Goal: Task Accomplishment & Management: Complete application form

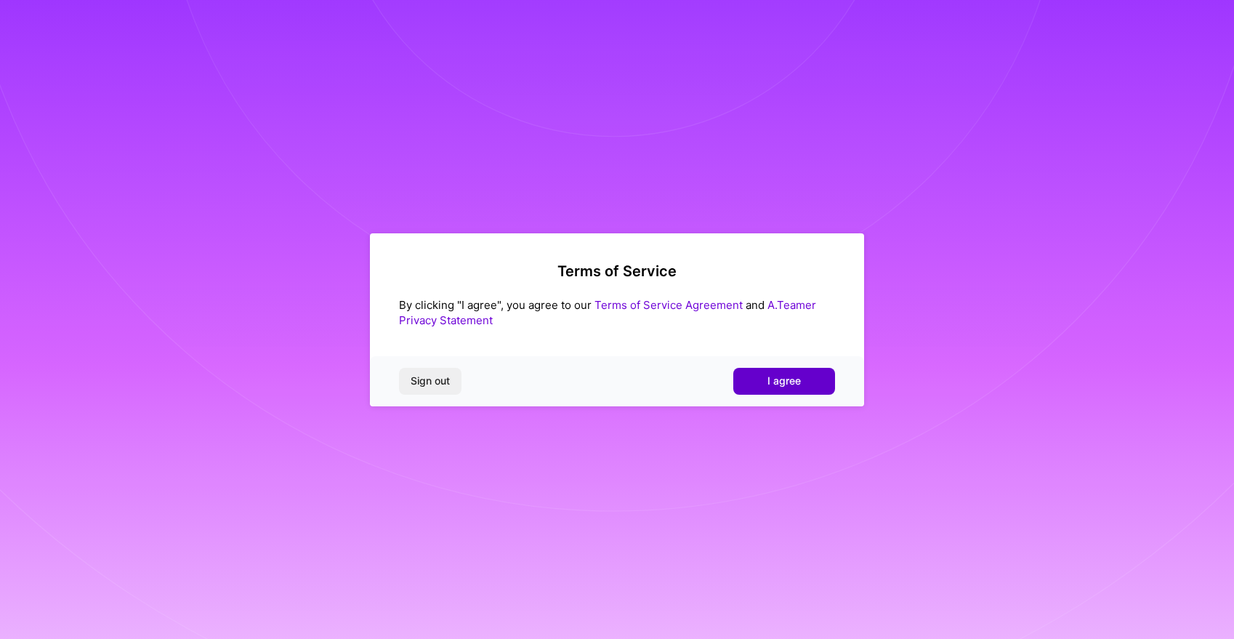
click at [769, 377] on span "I agree" at bounding box center [783, 380] width 33 height 15
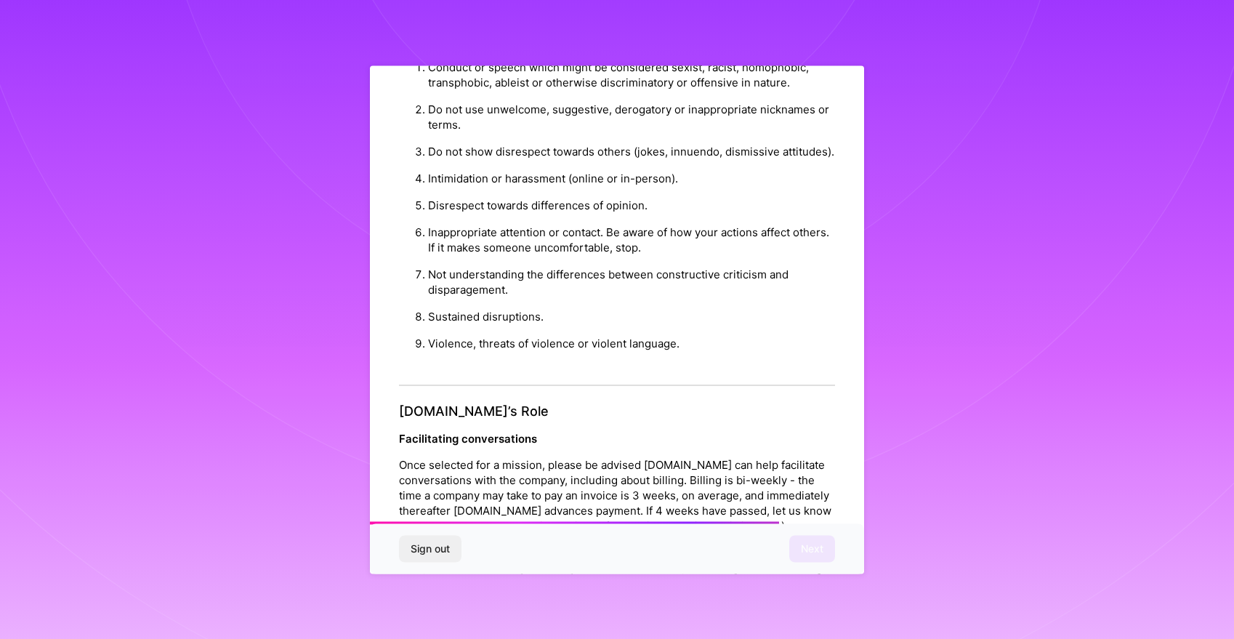
scroll to position [1552, 0]
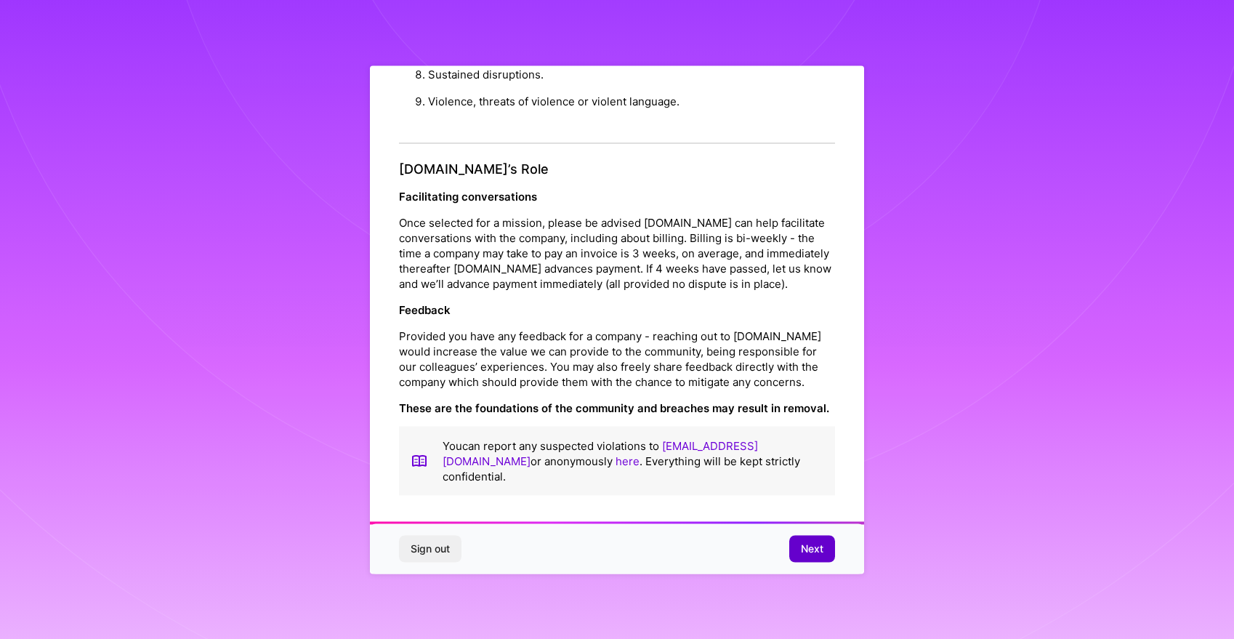
click at [815, 541] on span "Next" at bounding box center [812, 548] width 23 height 15
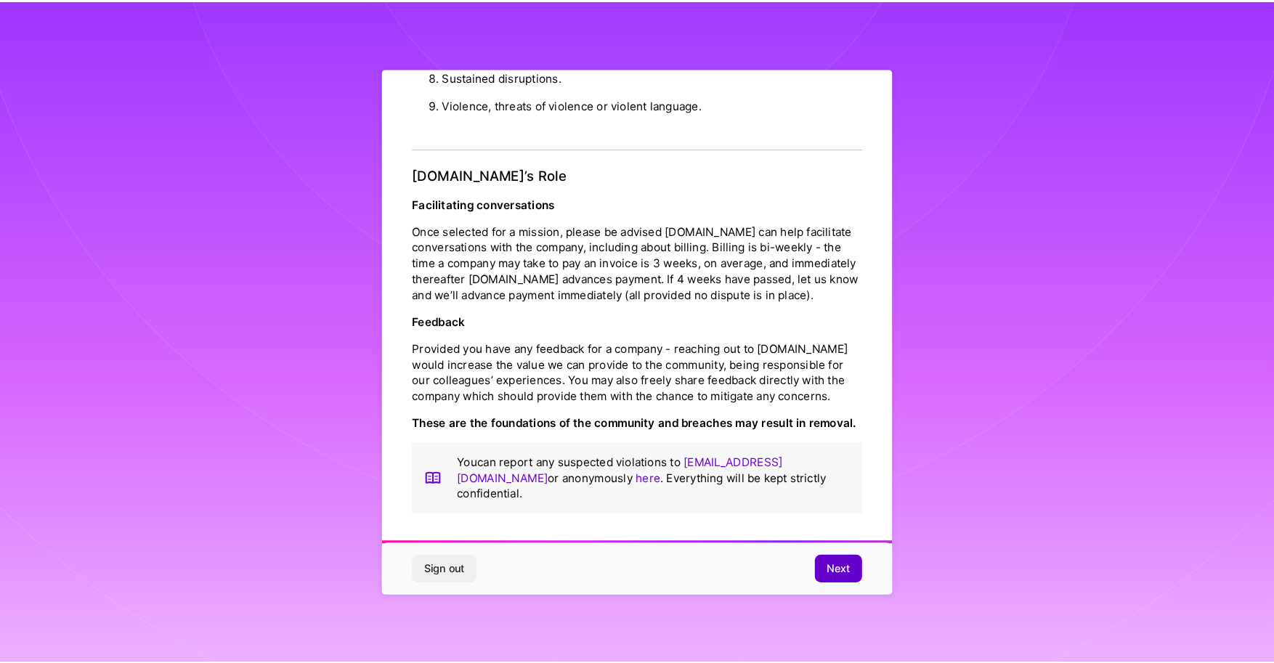
scroll to position [0, 0]
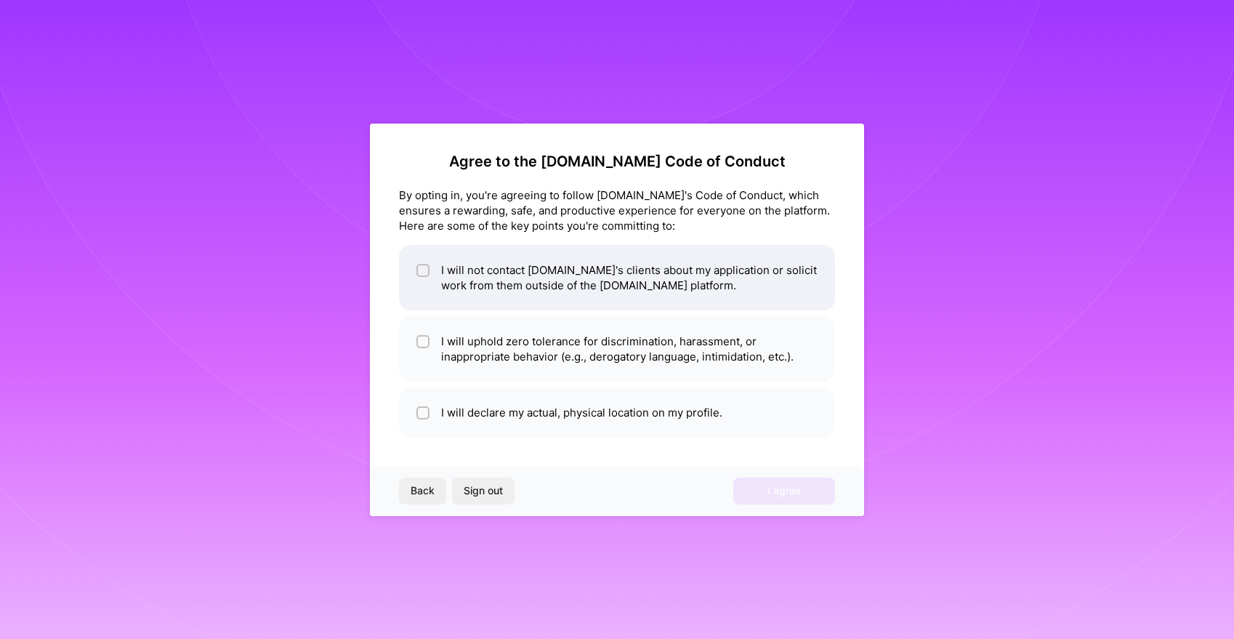
click at [483, 269] on li "I will not contact A.Team's clients about my application or solicit work from t…" at bounding box center [617, 277] width 436 height 65
checkbox input "true"
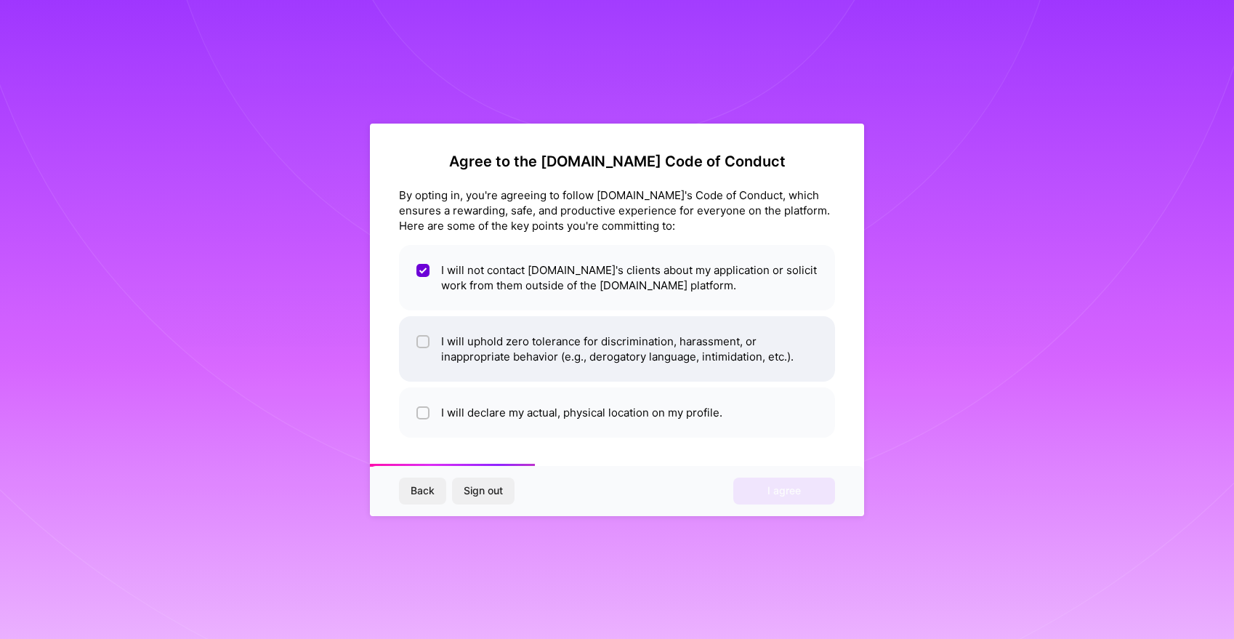
click at [505, 344] on li "I will uphold zero tolerance for discrimination, harassment, or inappropriate b…" at bounding box center [617, 348] width 436 height 65
checkbox input "true"
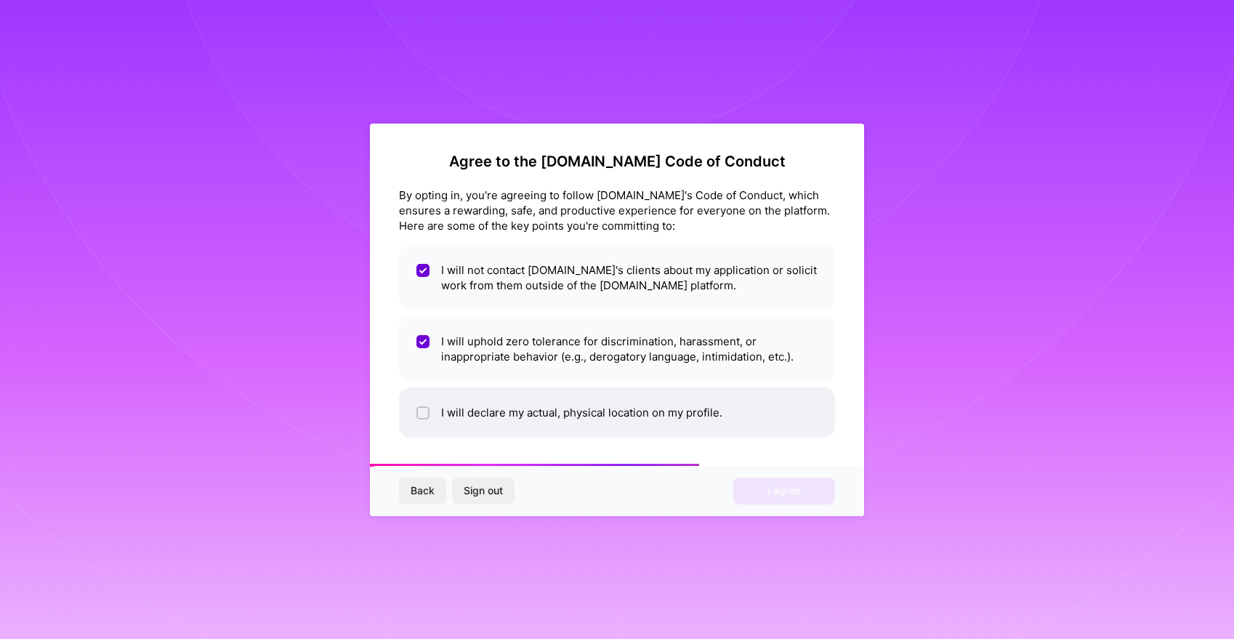
click at [506, 421] on li "I will declare my actual, physical location on my profile." at bounding box center [617, 412] width 436 height 50
checkbox input "true"
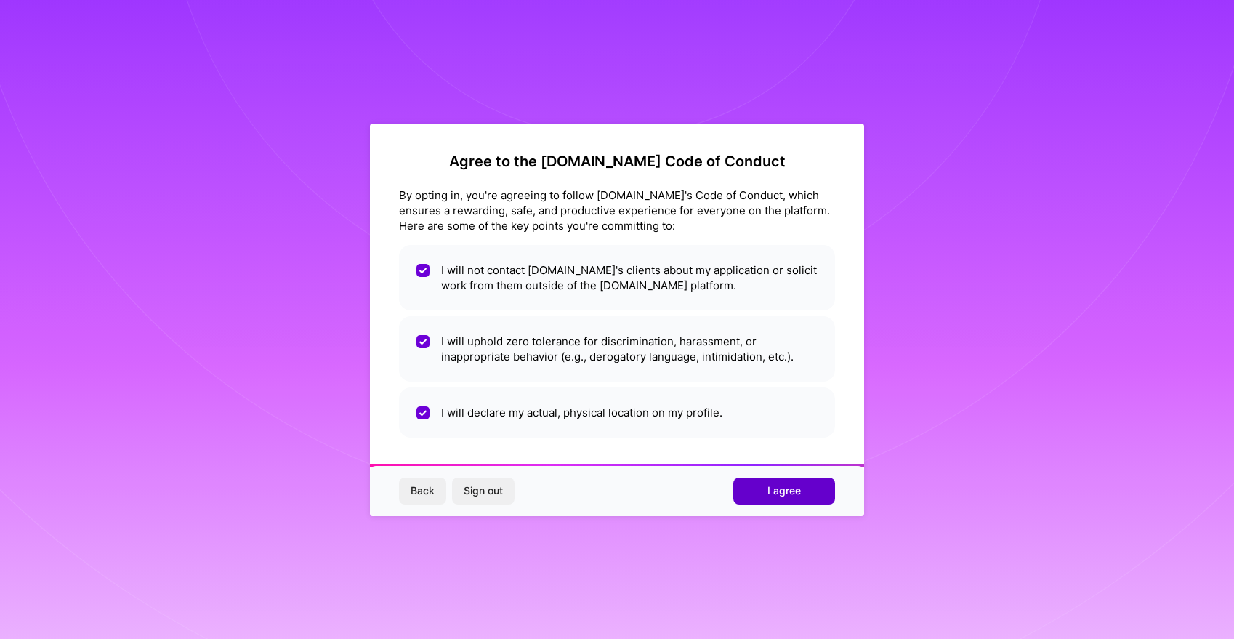
click at [805, 496] on button "I agree" at bounding box center [784, 490] width 102 height 26
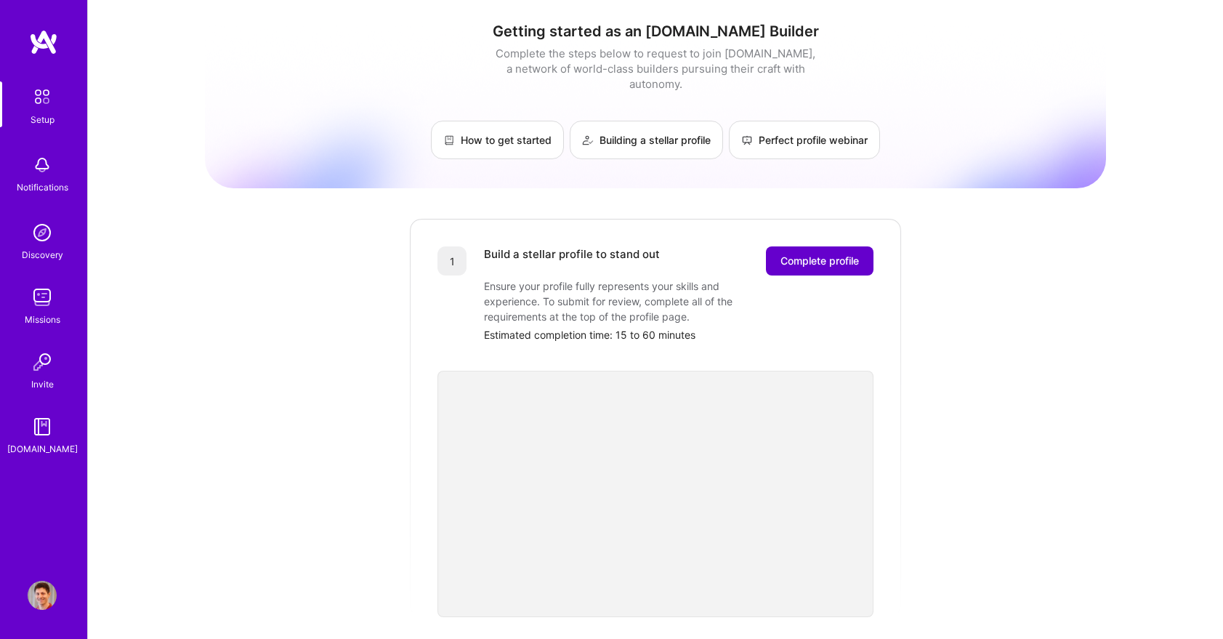
click at [814, 254] on span "Complete profile" at bounding box center [819, 261] width 78 height 15
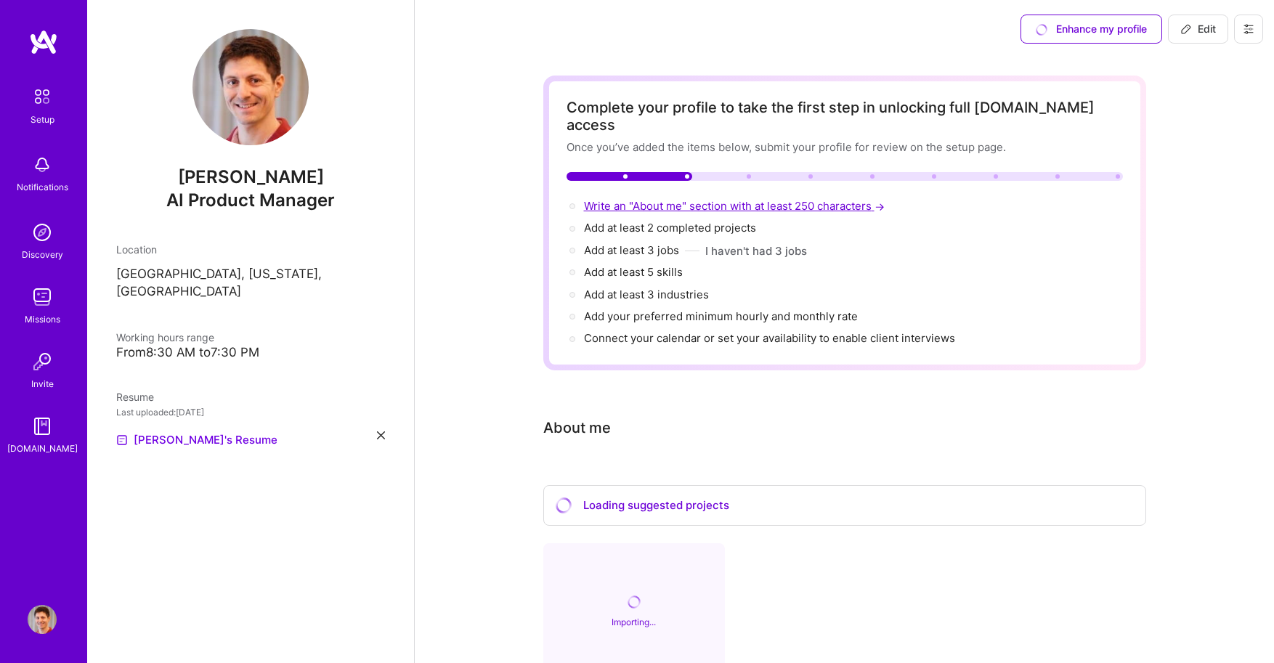
click at [731, 199] on span "Write an "About me" section with at least 250 characters →" at bounding box center [736, 206] width 304 height 14
select select "US"
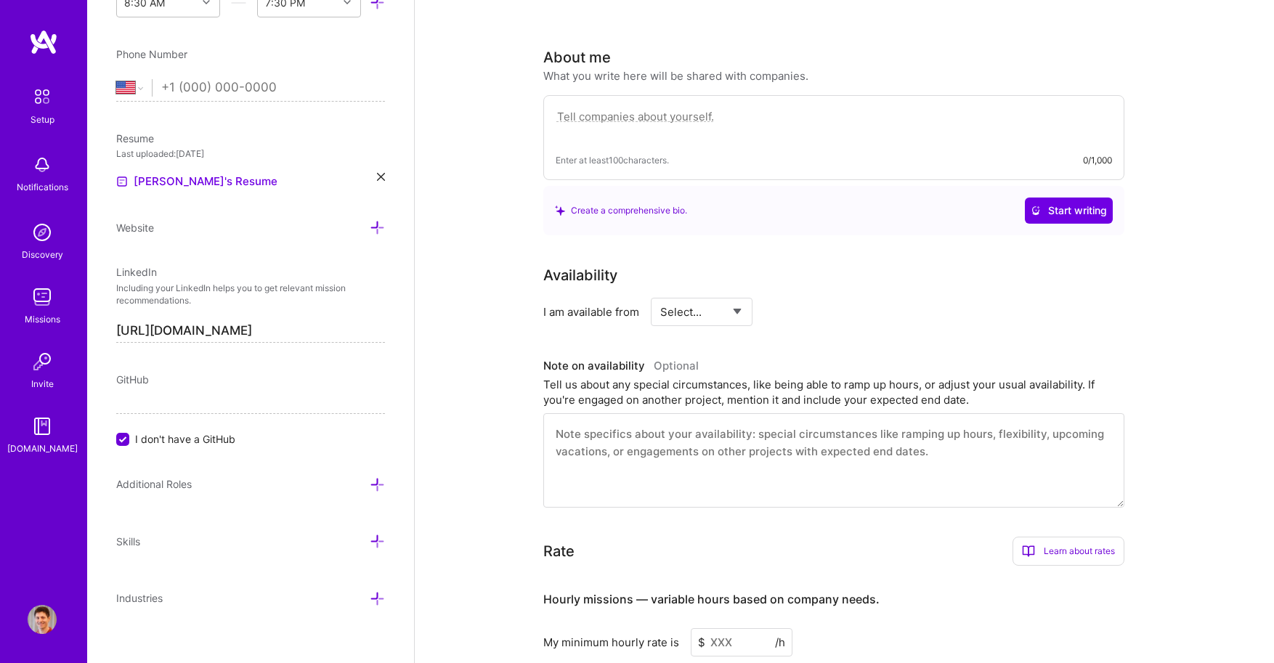
scroll to position [400, 0]
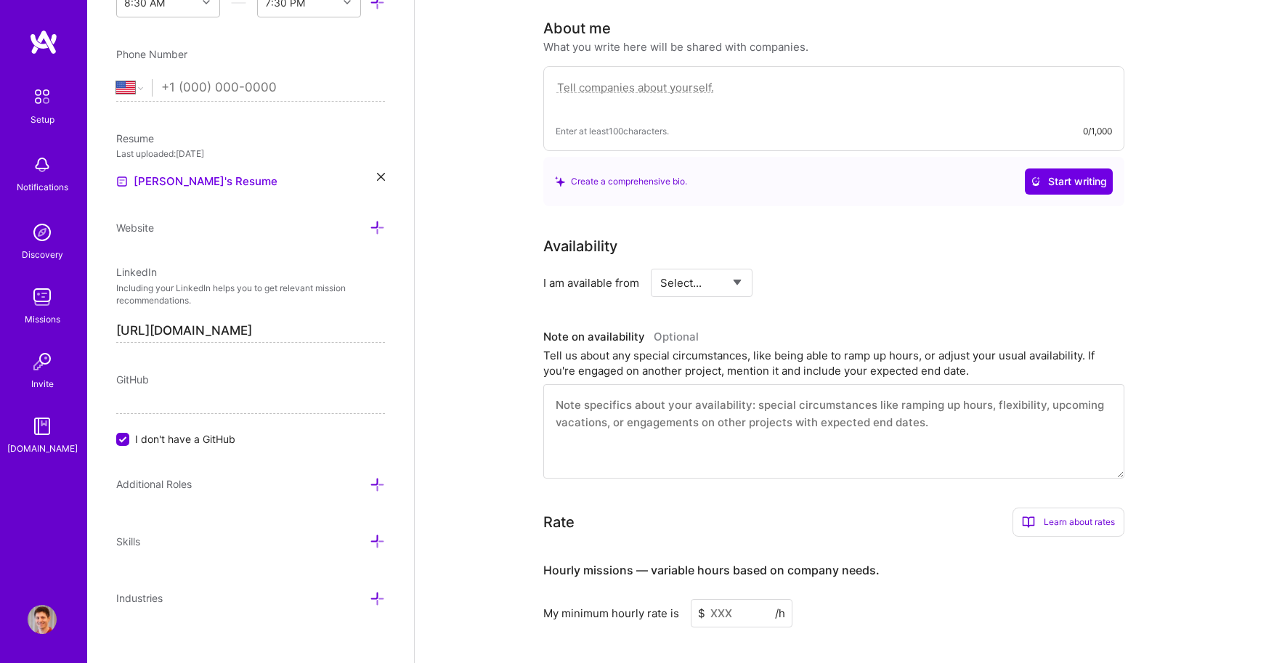
paste textarea "AI Product Leader with deep expertise in AI-based search, classification and in…"
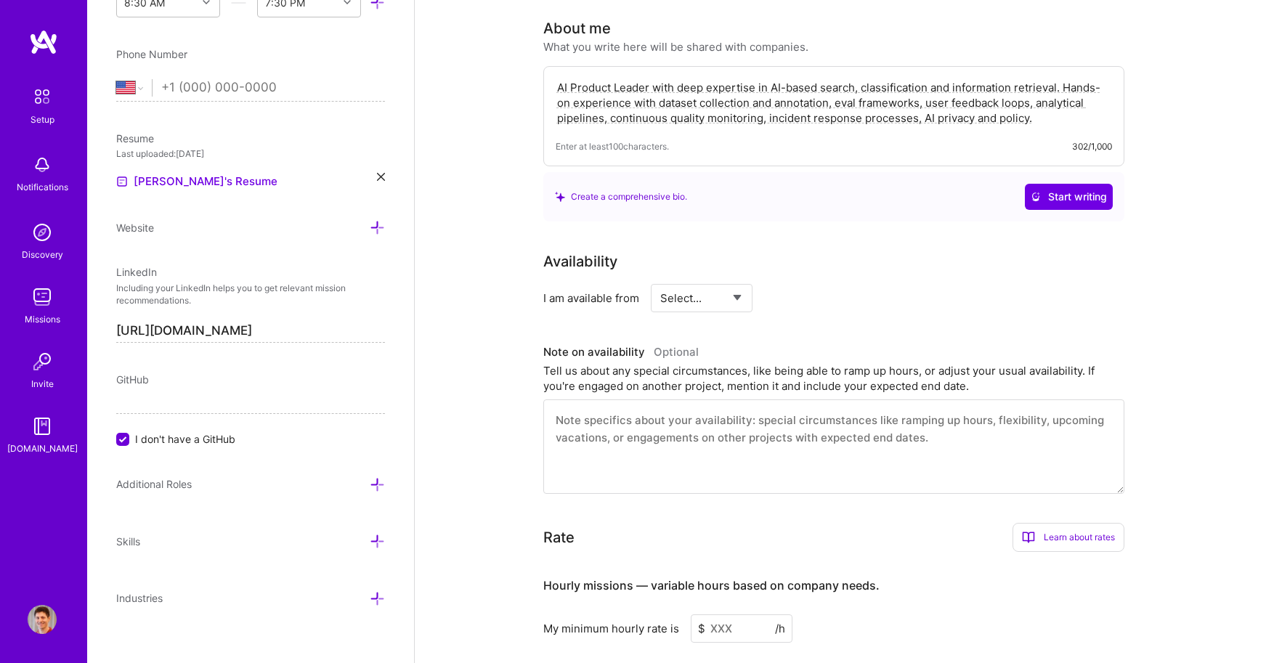
click at [651, 78] on textarea "AI Product Leader with deep expertise in AI-based search, classification and in…" at bounding box center [834, 102] width 557 height 49
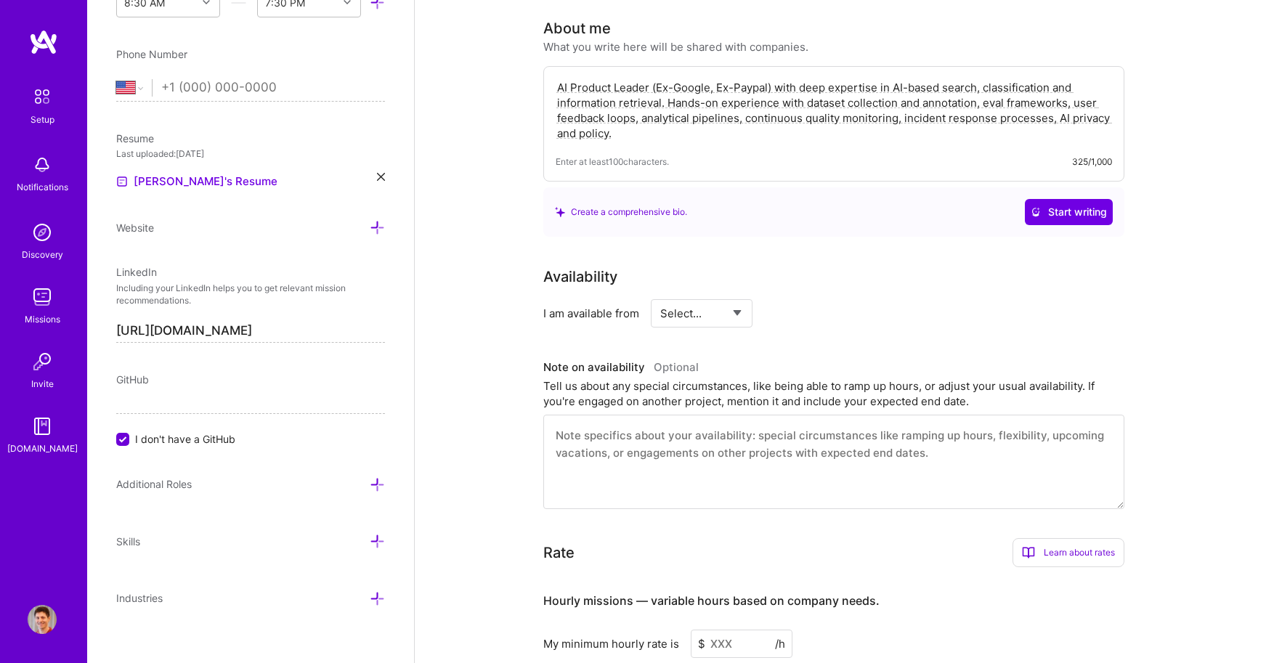
click at [984, 78] on textarea "AI Product Leader (Ex-Google, Ex-Paypal) with deep expertise in AI-based search…" at bounding box center [834, 110] width 557 height 64
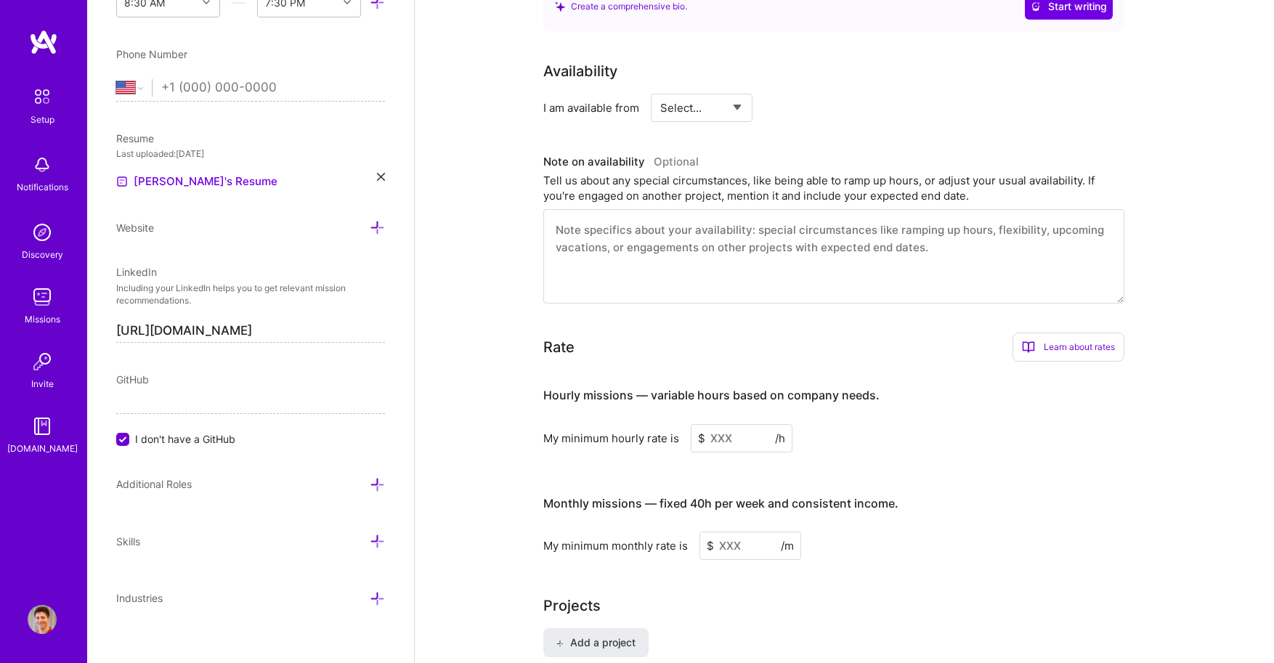
scroll to position [538, 0]
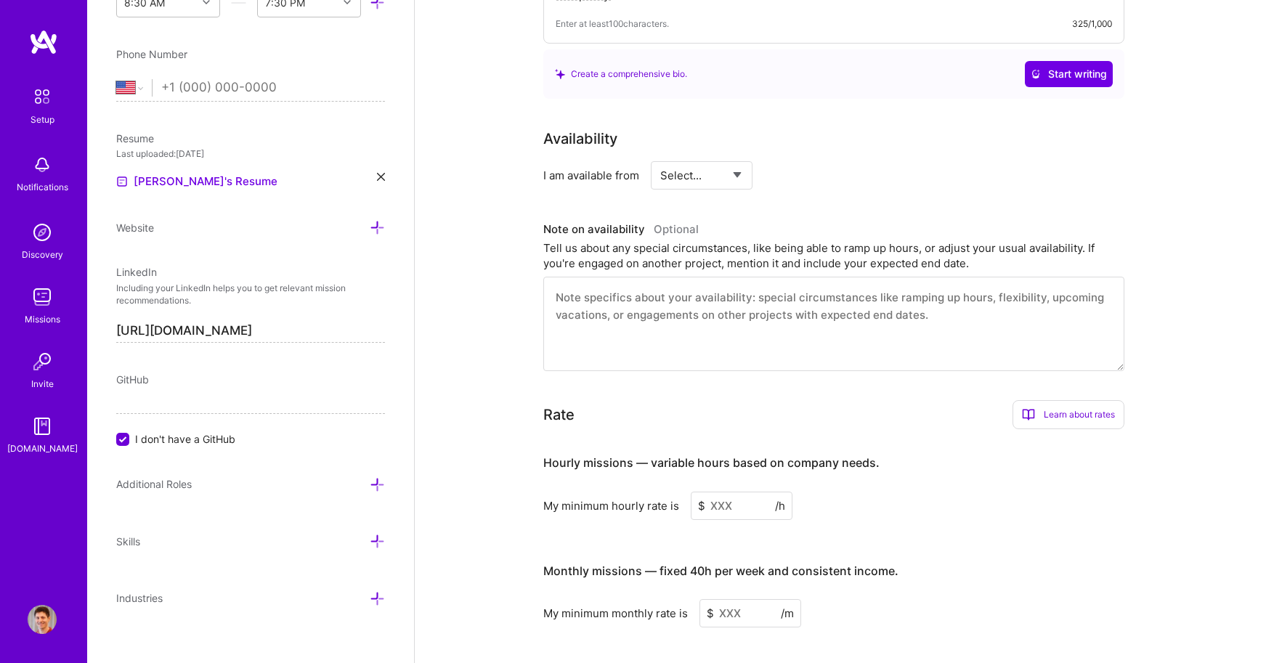
type textarea "AI Product Leader (Ex-Google, Ex-Paypal) with deep expertise in AI-based search…"
click at [685, 157] on select "Select... Right Now Future Date Not Available" at bounding box center [702, 175] width 84 height 37
select select "Right Now"
click at [660, 157] on select "Select... Right Now Future Date Not Available" at bounding box center [702, 175] width 84 height 37
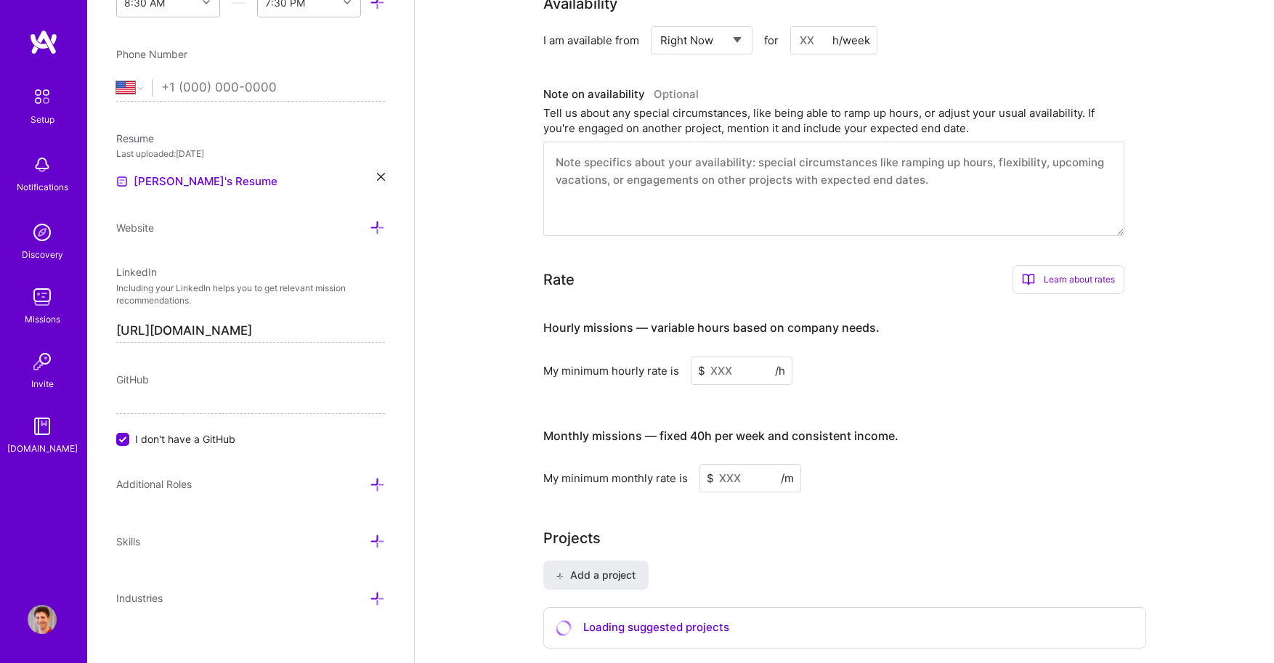
scroll to position [727, 0]
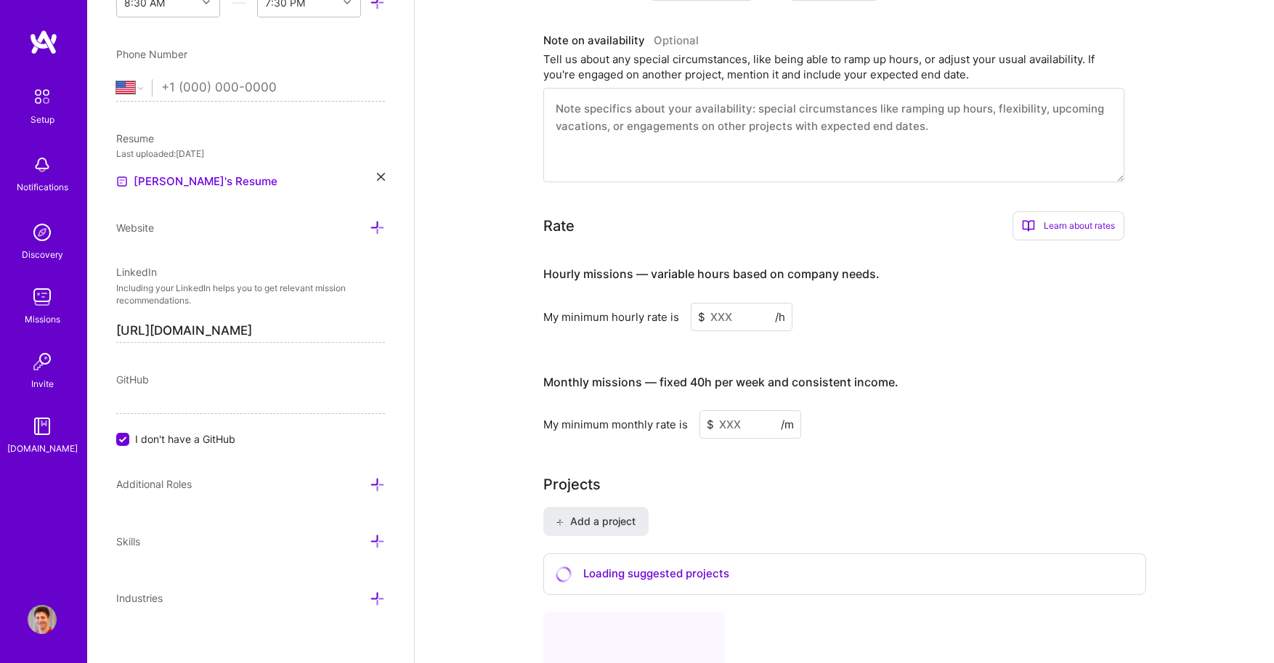
click at [727, 303] on input at bounding box center [742, 317] width 102 height 28
click at [1067, 211] on div "Learn about rates" at bounding box center [1069, 225] width 112 height 29
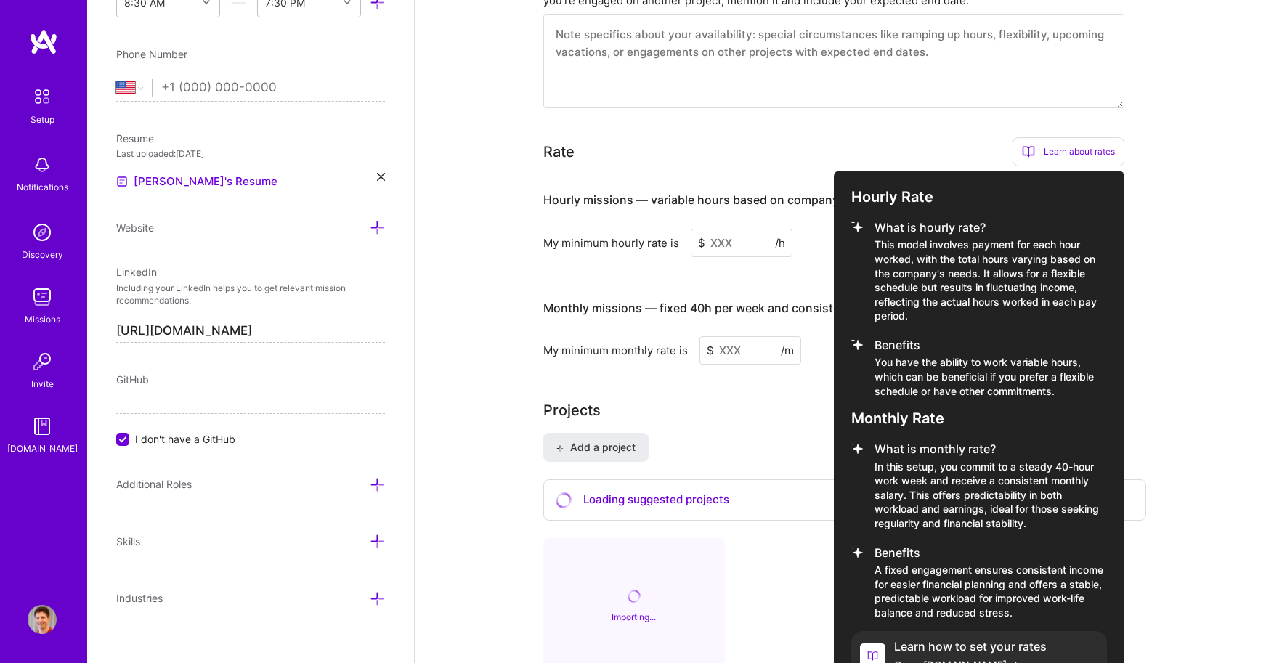
scroll to position [818, 0]
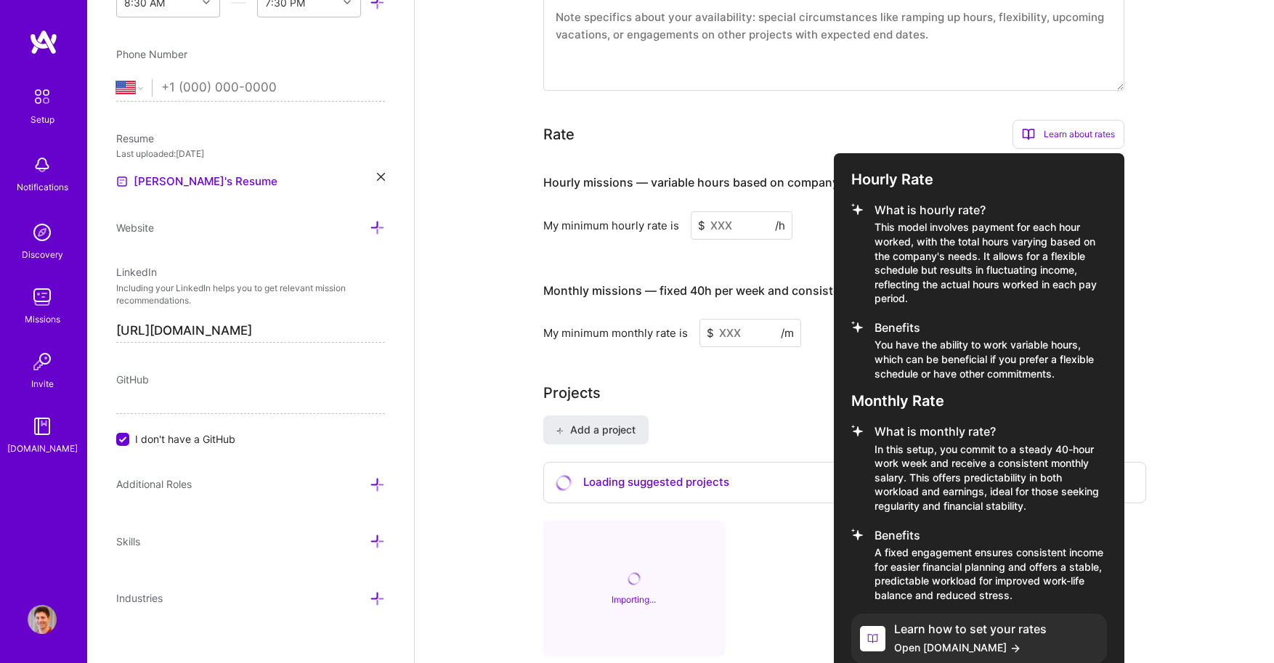
click at [800, 94] on div at bounding box center [637, 331] width 1274 height 663
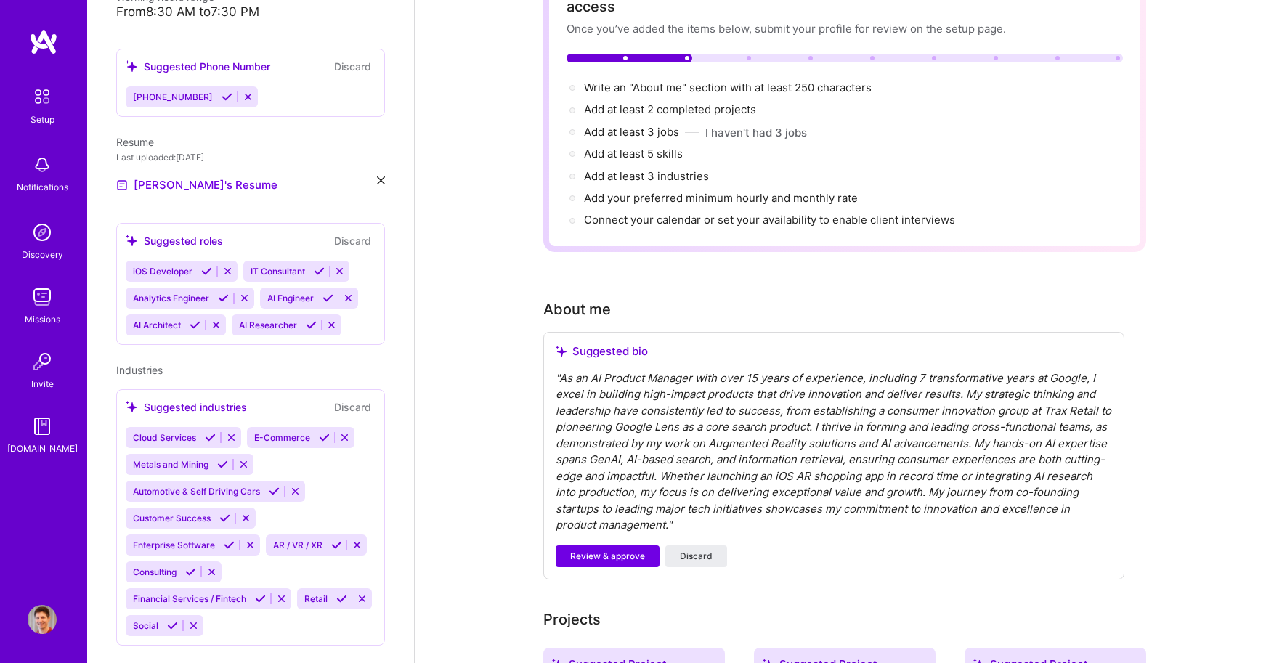
scroll to position [174, 0]
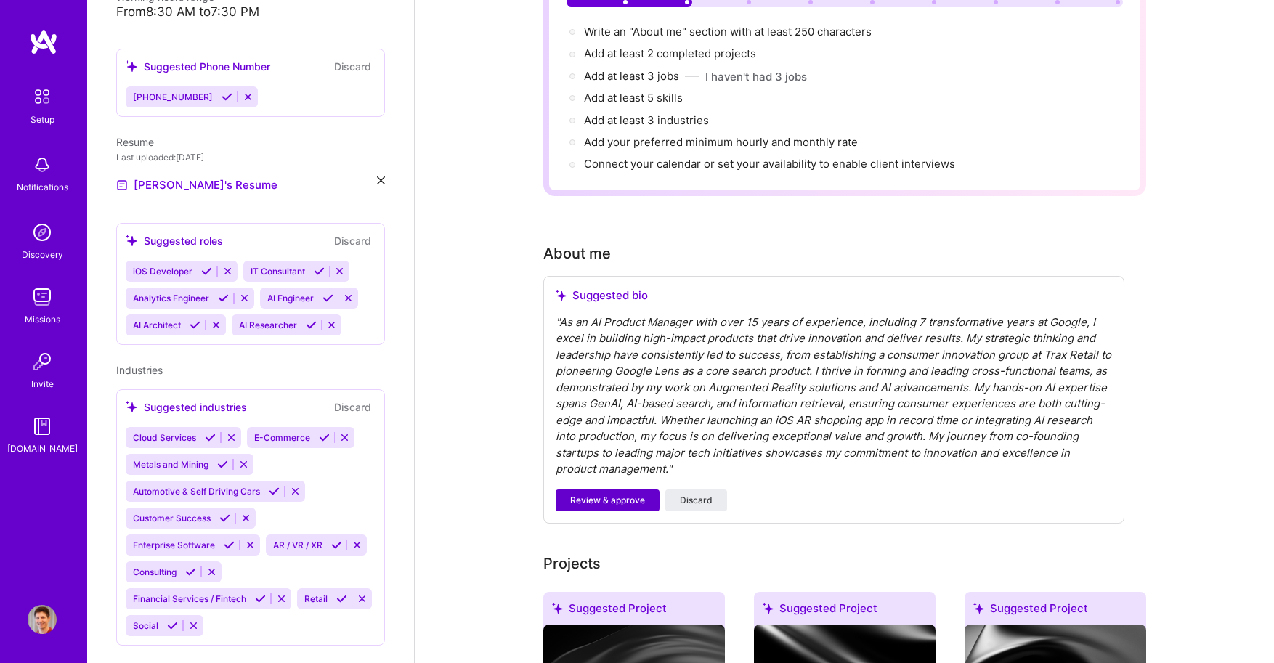
click at [594, 494] on span "Review & approve" at bounding box center [607, 500] width 75 height 13
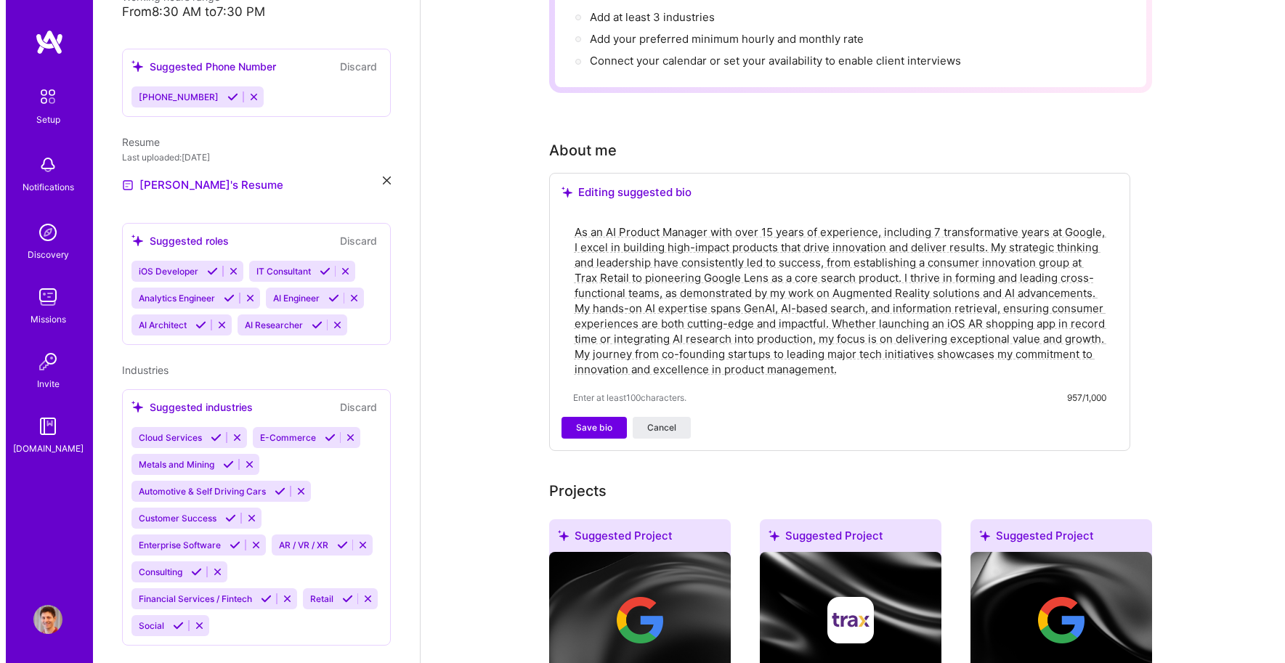
scroll to position [530, 0]
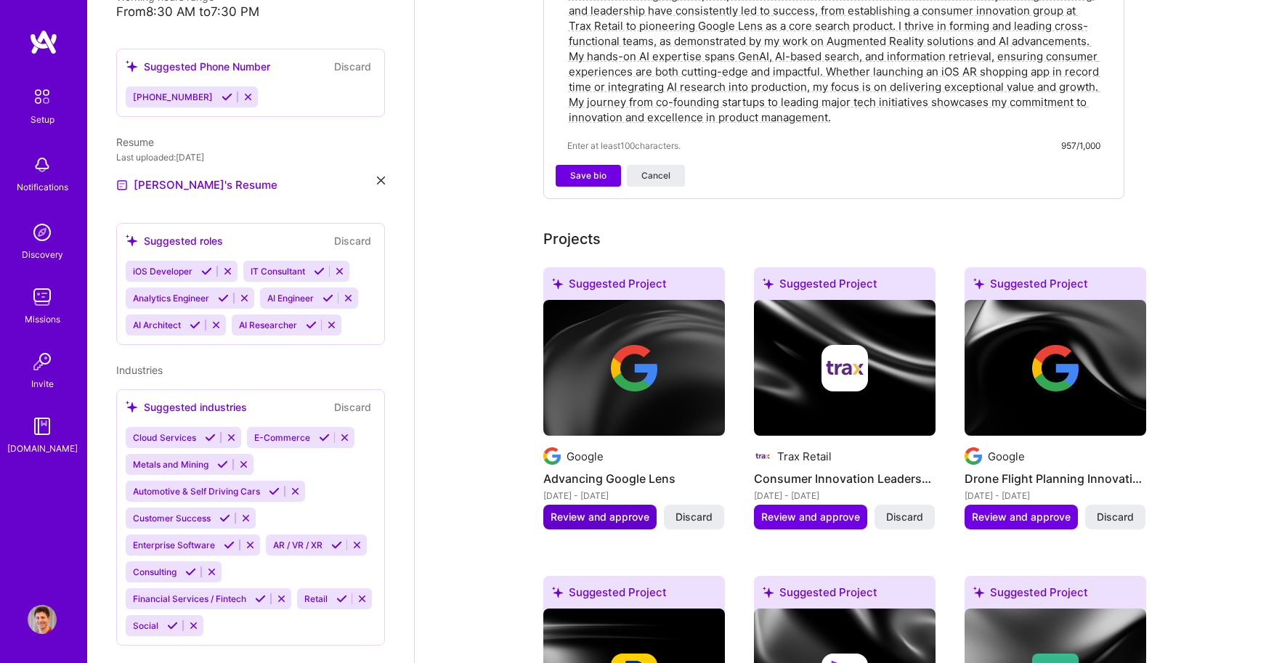
click at [605, 510] on span "Review and approve" at bounding box center [600, 517] width 99 height 15
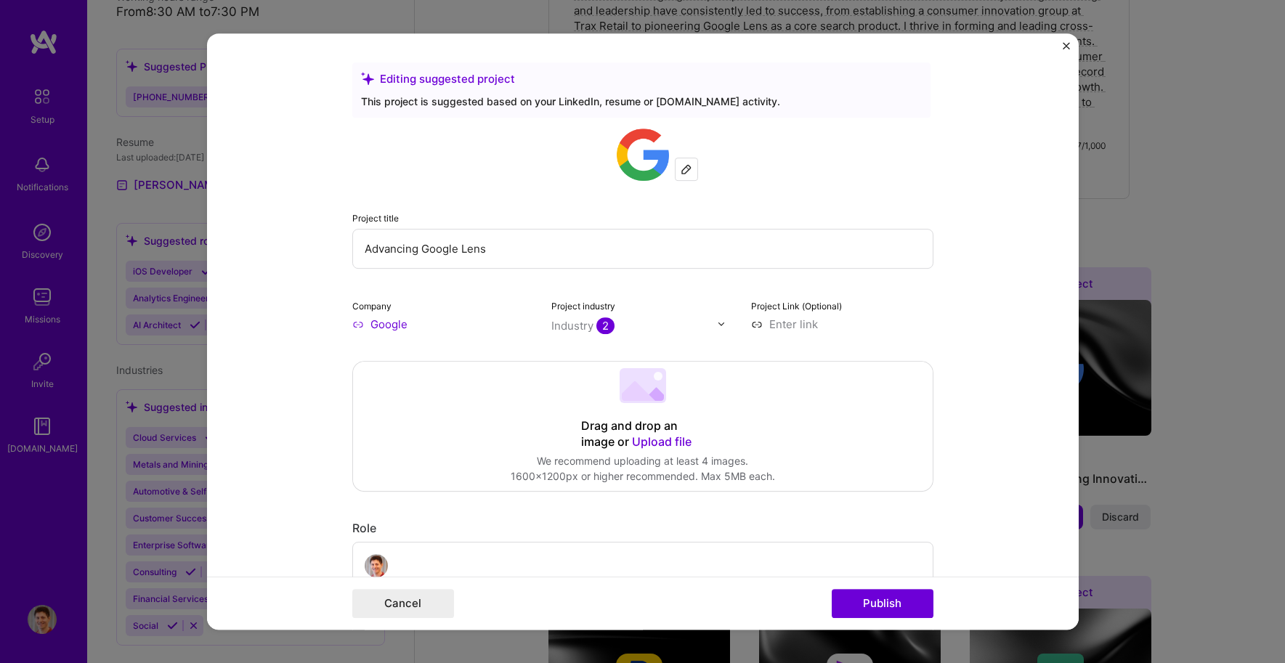
click at [530, 247] on input "Advancing Google Lens" at bounding box center [642, 249] width 581 height 40
drag, startPoint x: 413, startPoint y: 251, endPoint x: 317, endPoint y: 251, distance: 96.6
click at [317, 251] on form "Editing suggested project This project is suggested based on your LinkedIn, res…" at bounding box center [643, 331] width 872 height 597
type input "Founding team at Google Lens"
click at [792, 321] on input at bounding box center [842, 324] width 182 height 15
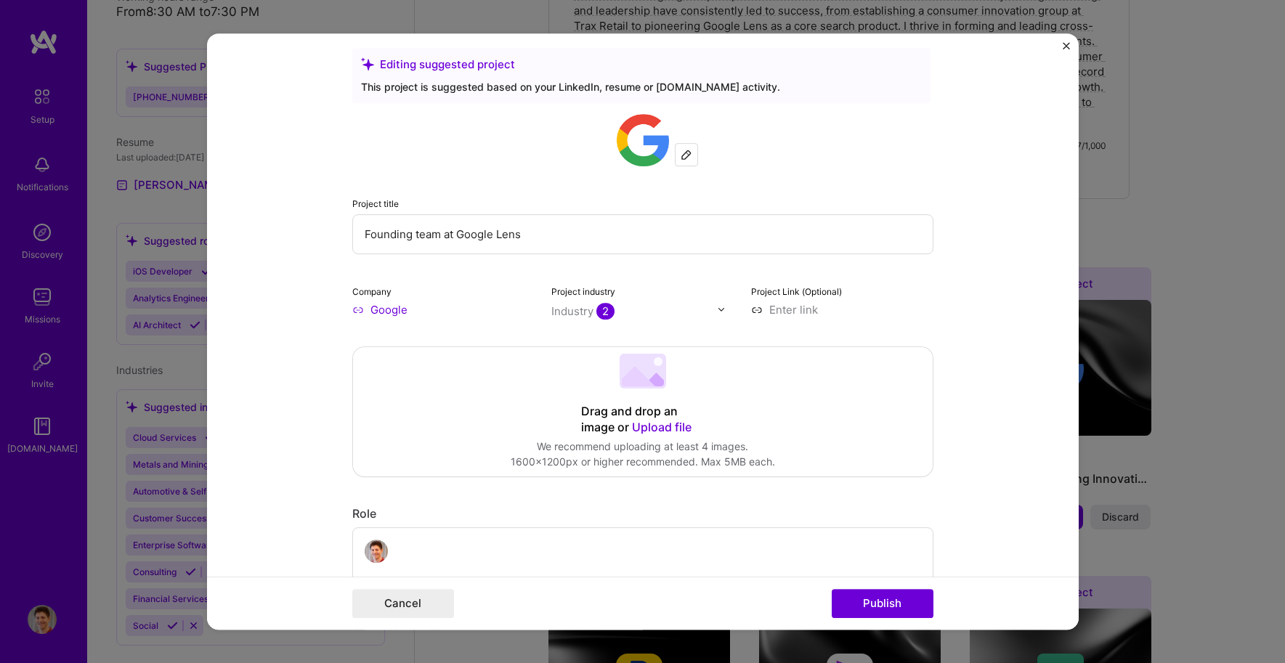
scroll to position [0, 0]
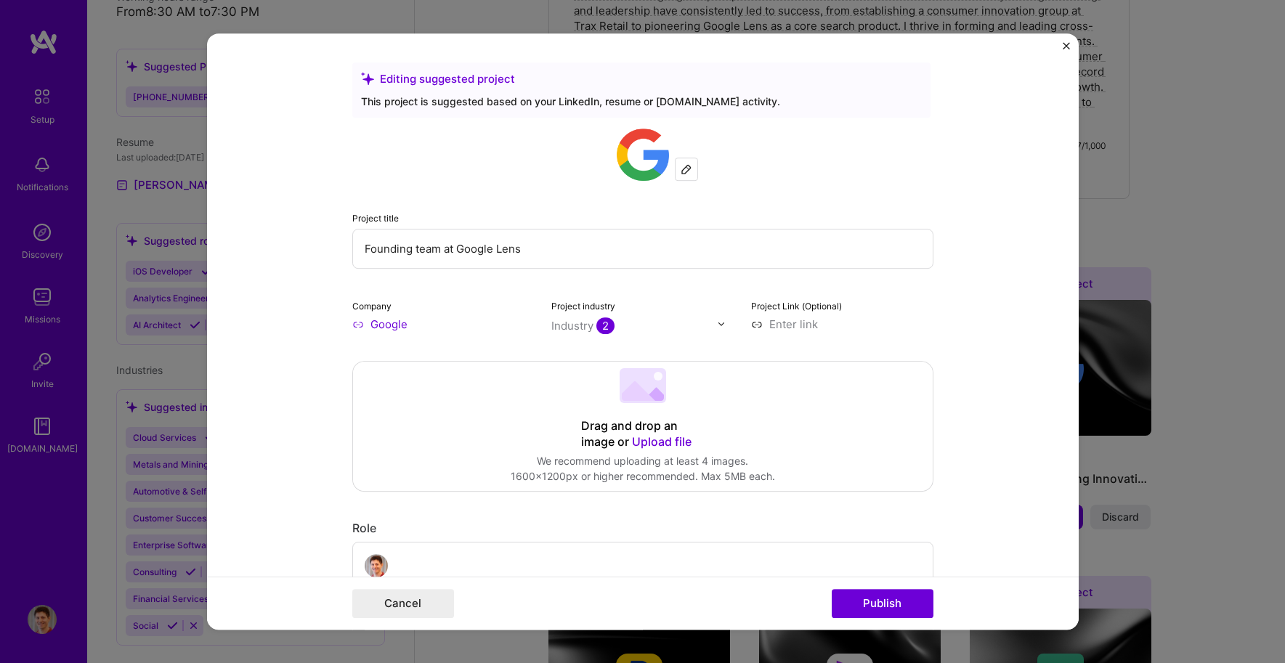
click at [678, 437] on span "Upload file" at bounding box center [662, 441] width 60 height 15
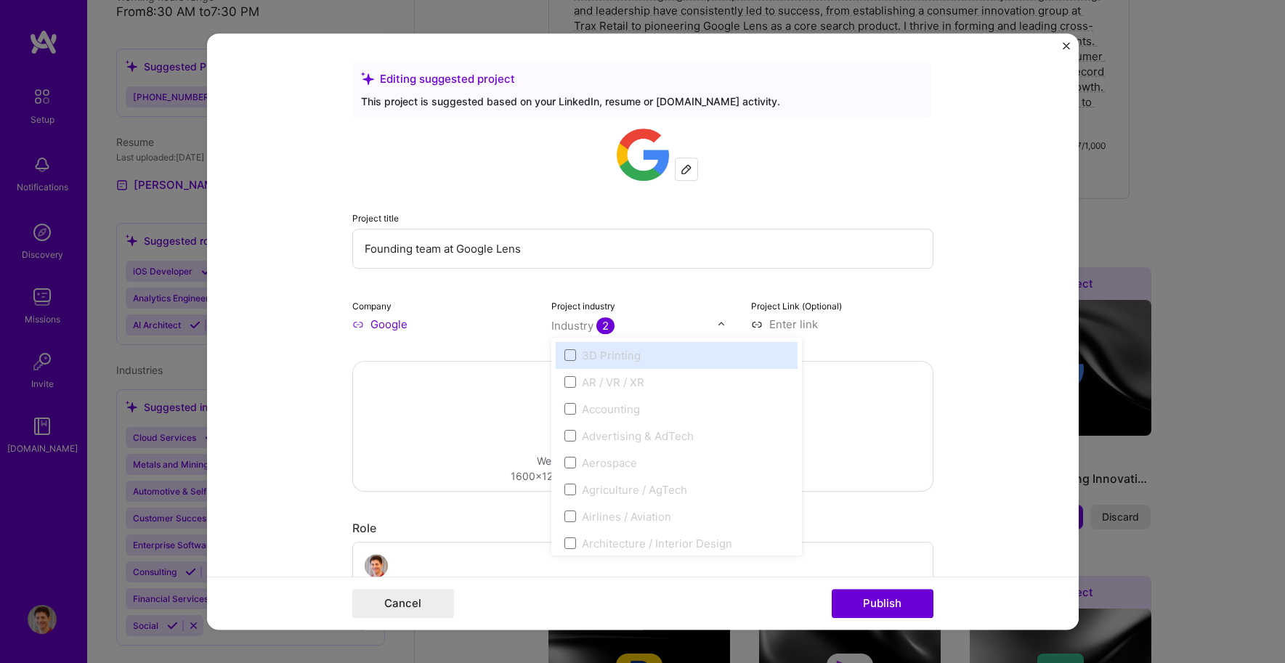
click at [589, 325] on div "Industry 2" at bounding box center [582, 325] width 63 height 15
click at [607, 376] on div "AR / VR / XR" at bounding box center [613, 382] width 62 height 15
click at [567, 383] on span at bounding box center [571, 382] width 12 height 12
click at [568, 384] on span at bounding box center [571, 382] width 12 height 12
click at [584, 380] on div "AR / VR / XR" at bounding box center [613, 382] width 62 height 15
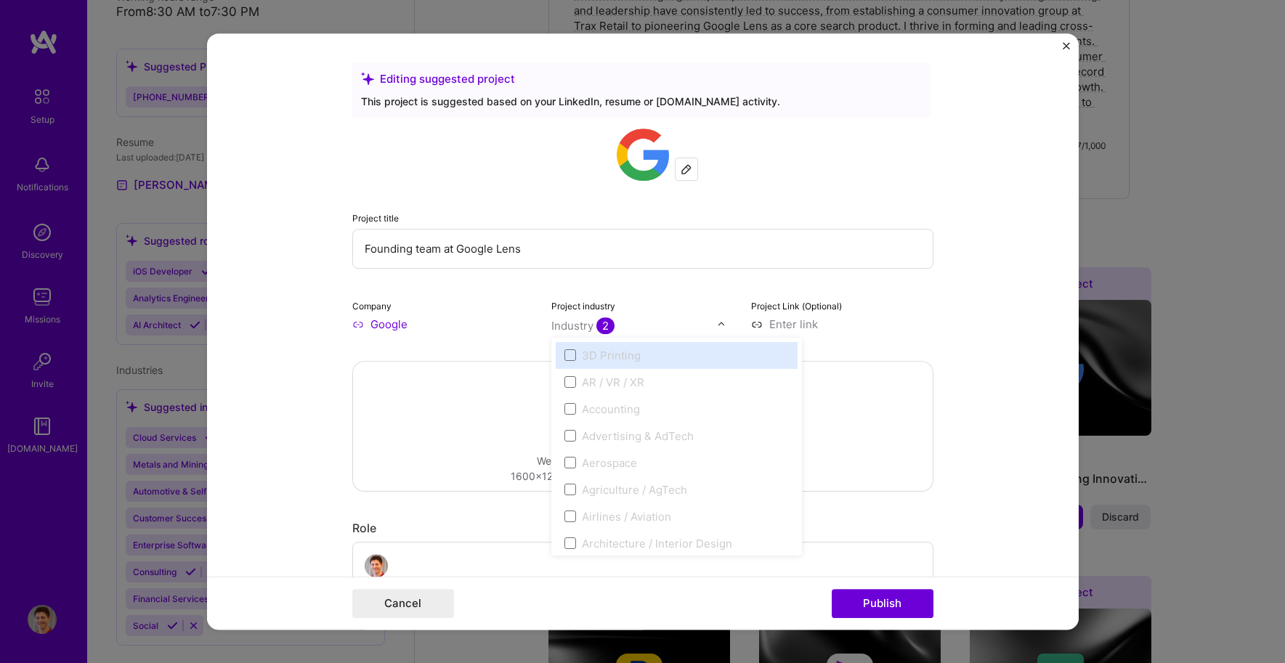
click at [492, 328] on input "Google" at bounding box center [443, 324] width 182 height 15
click at [684, 328] on input "text" at bounding box center [634, 325] width 166 height 15
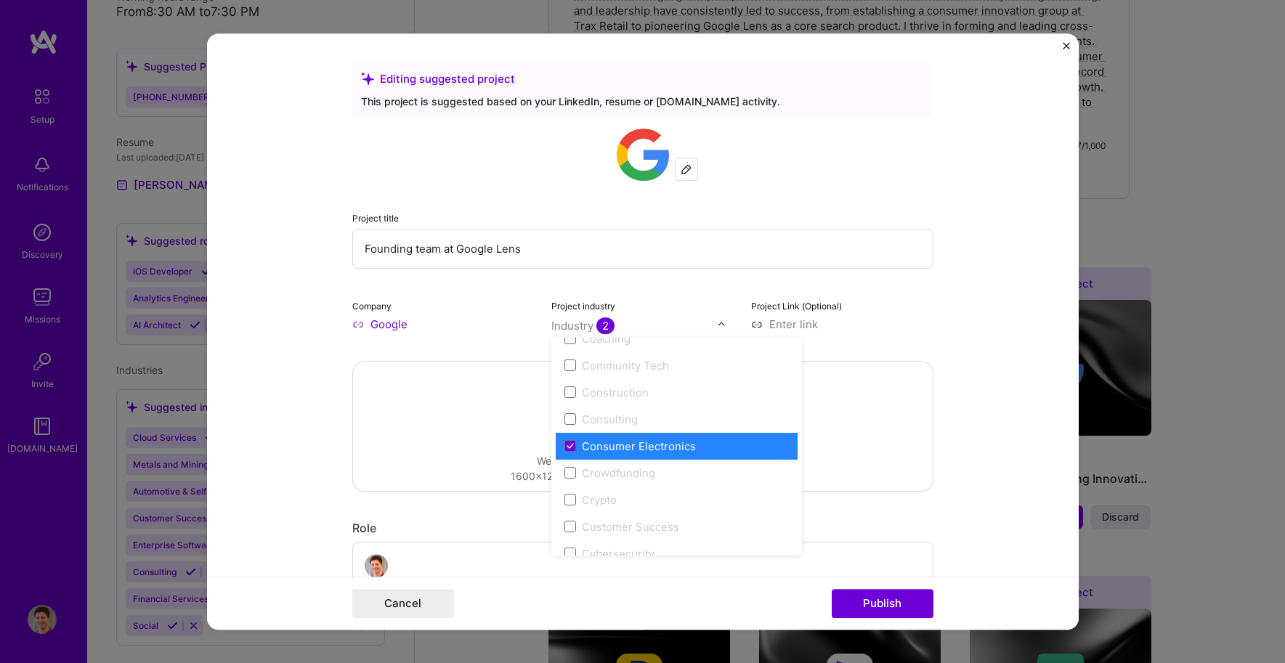
scroll to position [897, 0]
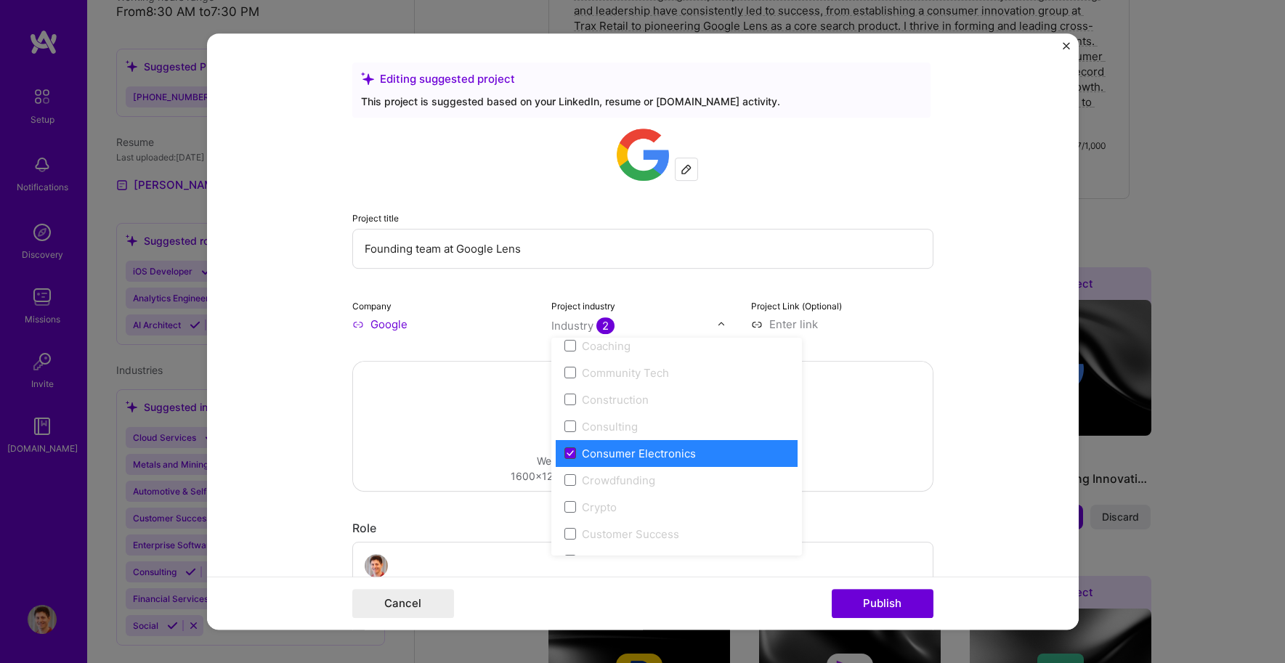
click at [567, 453] on icon at bounding box center [570, 453] width 7 height 6
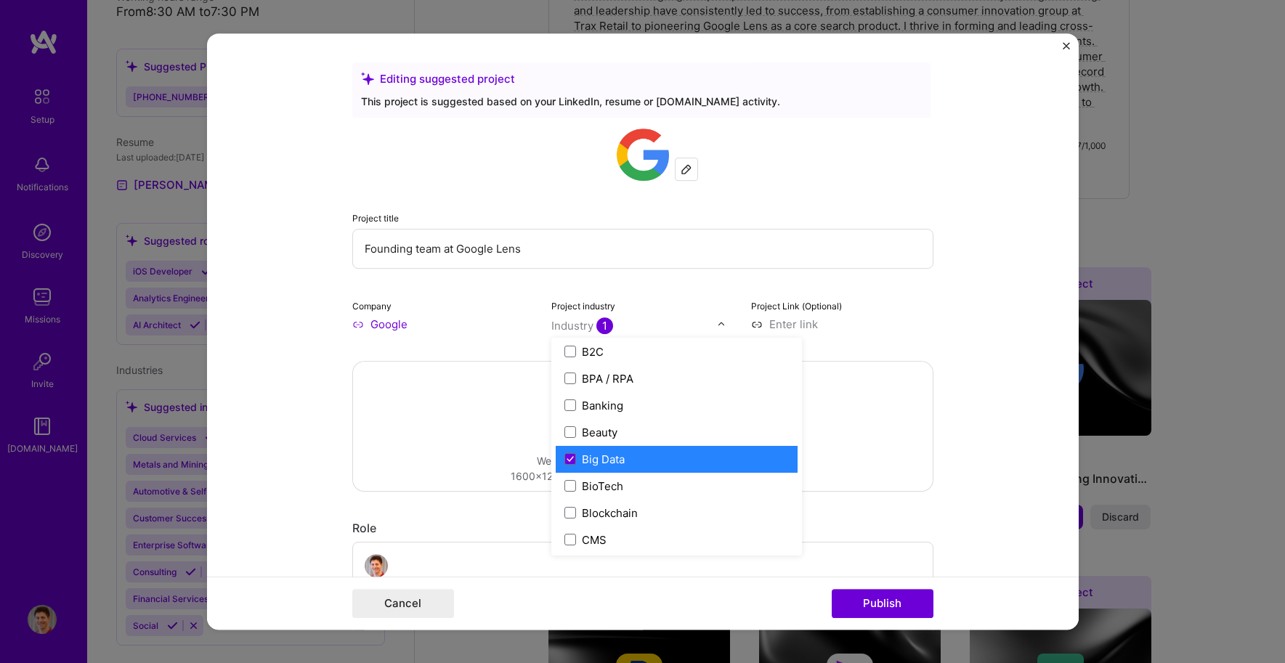
scroll to position [0, 0]
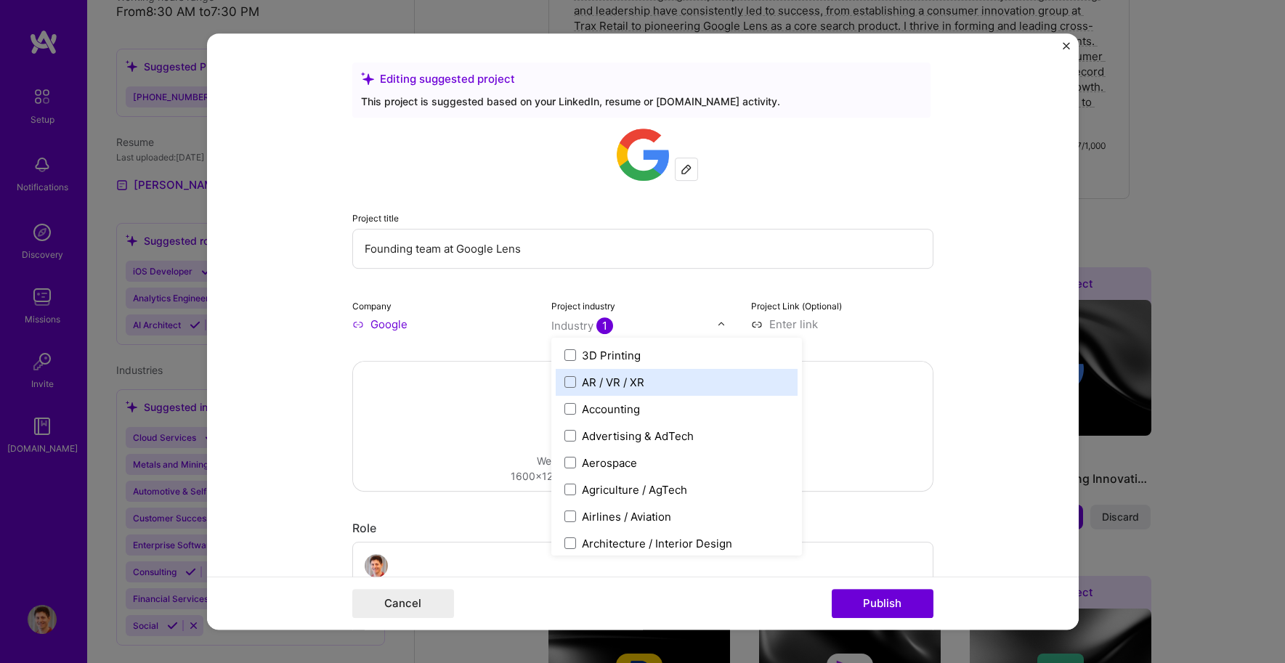
click at [585, 383] on div "AR / VR / XR" at bounding box center [613, 382] width 62 height 15
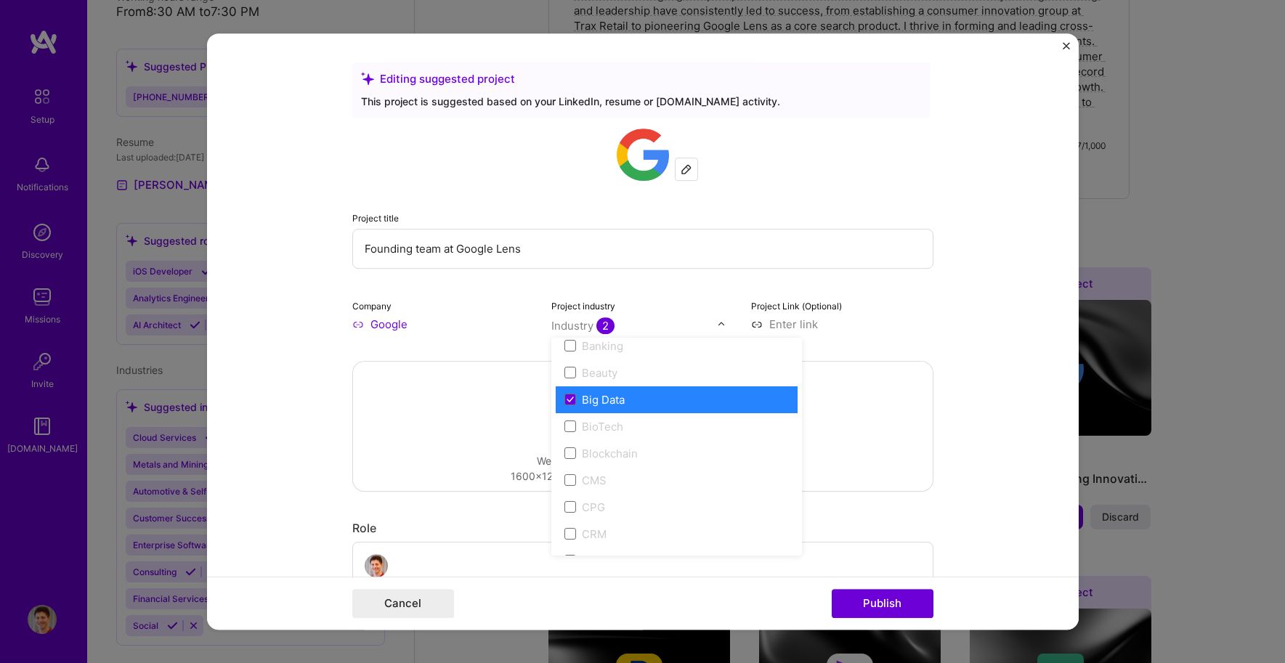
scroll to position [518, 0]
click at [608, 404] on div "Big Data" at bounding box center [603, 402] width 43 height 15
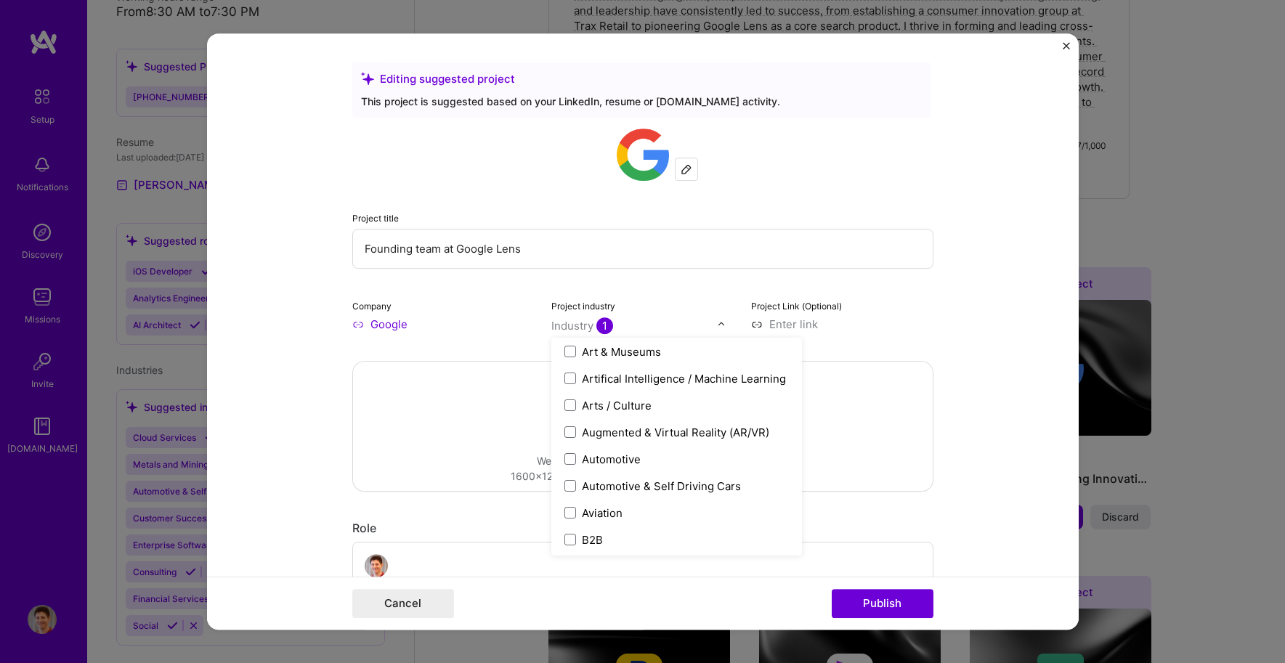
scroll to position [223, 0]
click at [677, 381] on div "Artifical Intelligence / Machine Learning" at bounding box center [684, 374] width 204 height 15
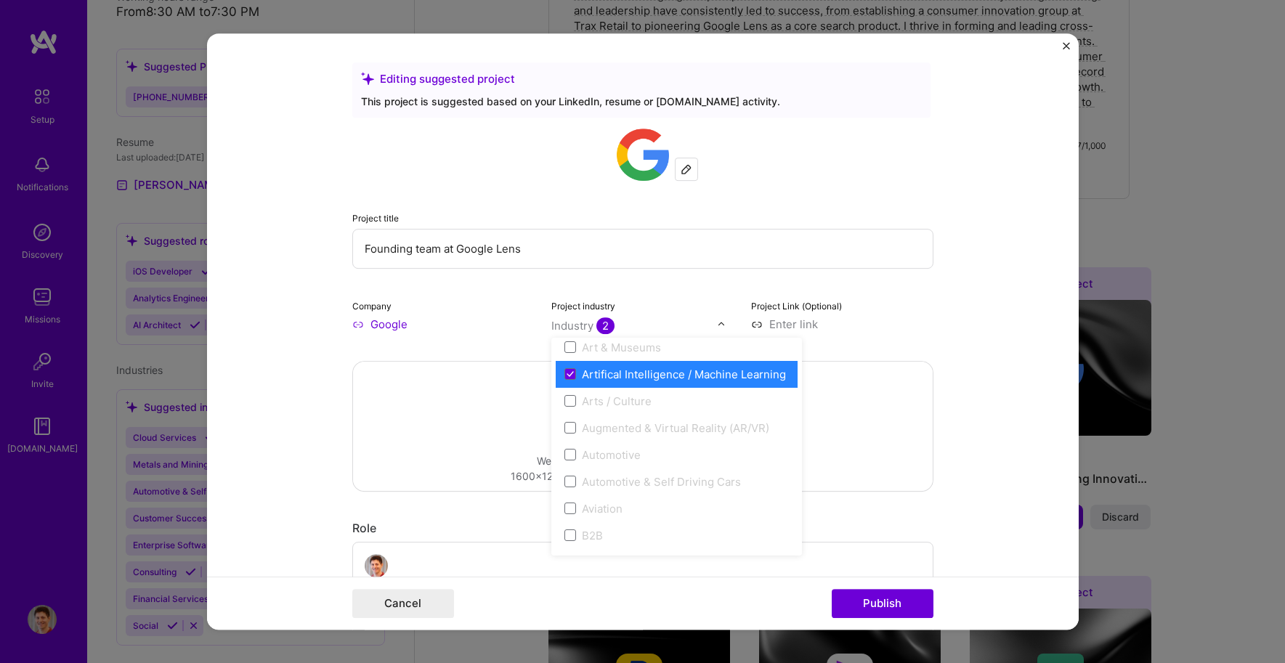
click at [958, 332] on form "Editing suggested project This project is suggested based on your LinkedIn, res…" at bounding box center [643, 331] width 872 height 597
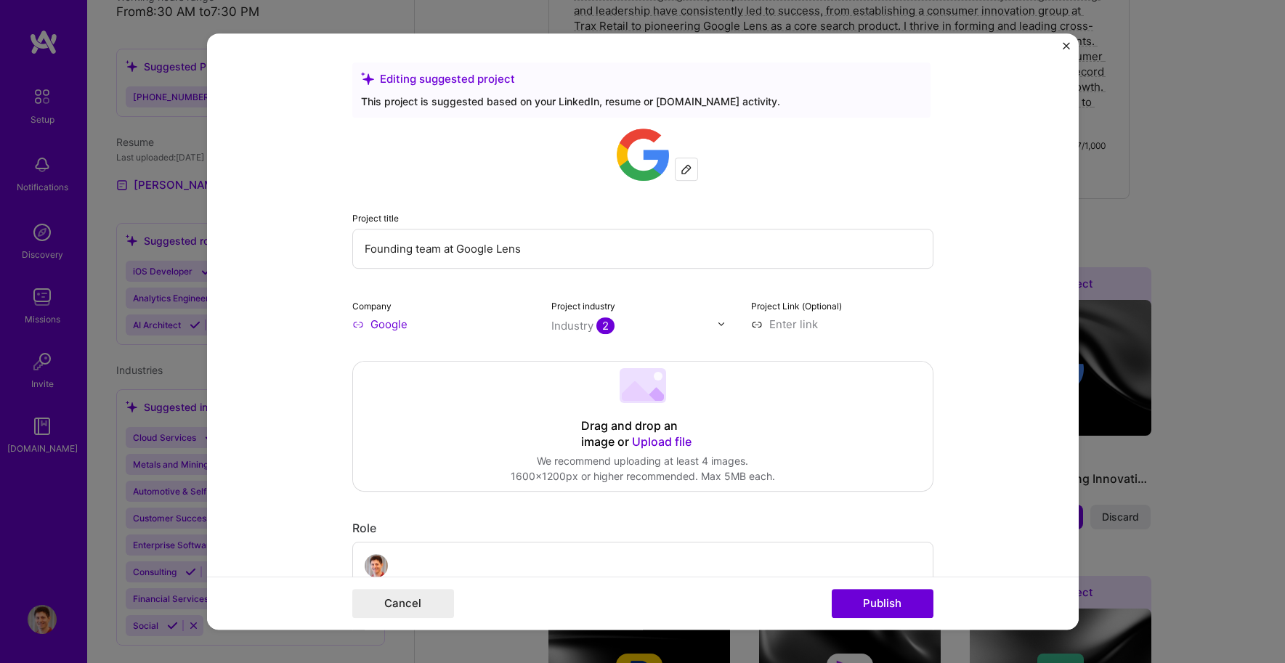
click at [782, 325] on input at bounding box center [842, 324] width 182 height 15
paste input "AI Product Leader with deep expertise in AI-based search, classification and in…"
drag, startPoint x: 911, startPoint y: 320, endPoint x: 724, endPoint y: 315, distance: 187.5
click at [724, 315] on div "Company Google Project industry Industry 2 Project Link (Optional) AI Product L…" at bounding box center [642, 315] width 581 height 34
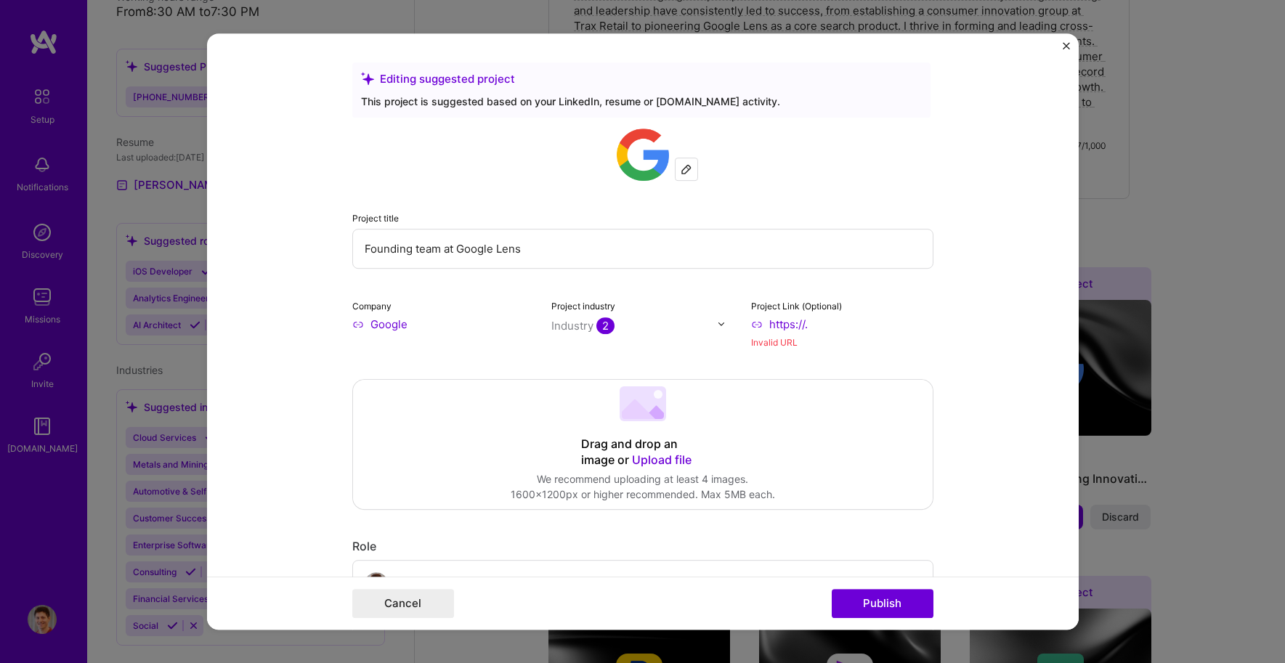
drag, startPoint x: 819, startPoint y: 322, endPoint x: 716, endPoint y: 314, distance: 102.8
click at [716, 314] on div "Company Google Project industry Industry 2 Project Link (Optional) https://. In…" at bounding box center [642, 324] width 581 height 52
paste input "lens.google/"
type input "https://lens.google"
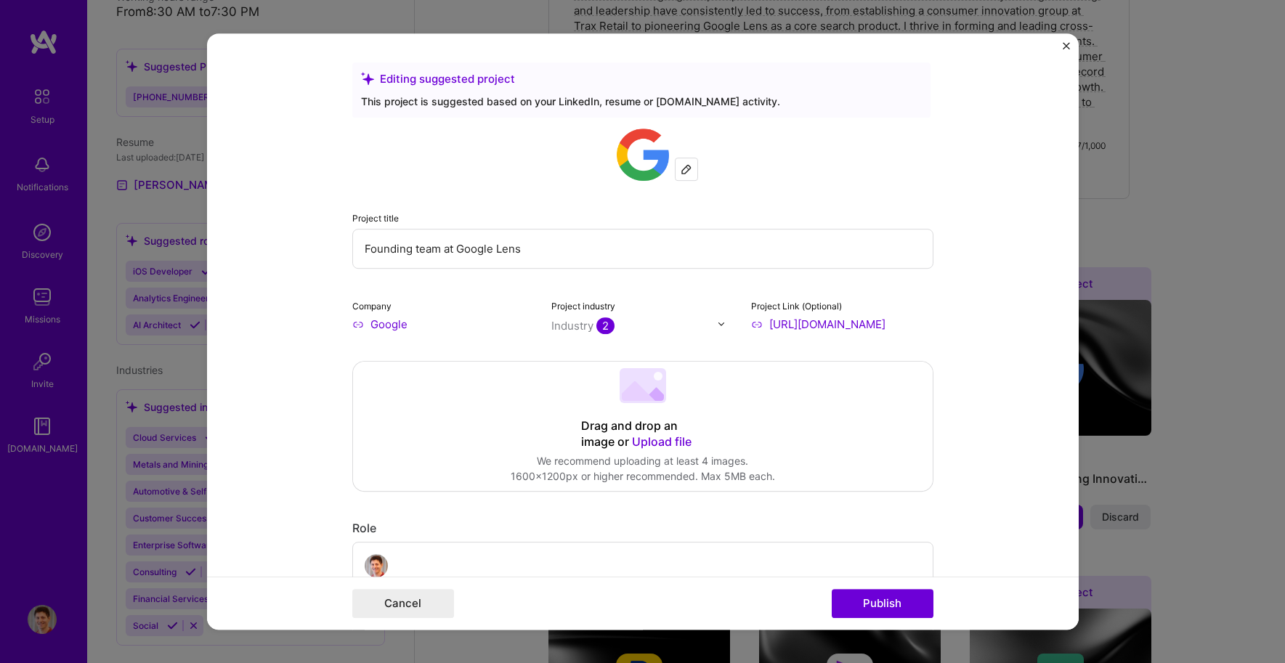
click at [825, 322] on input "https://lens.google" at bounding box center [842, 324] width 182 height 15
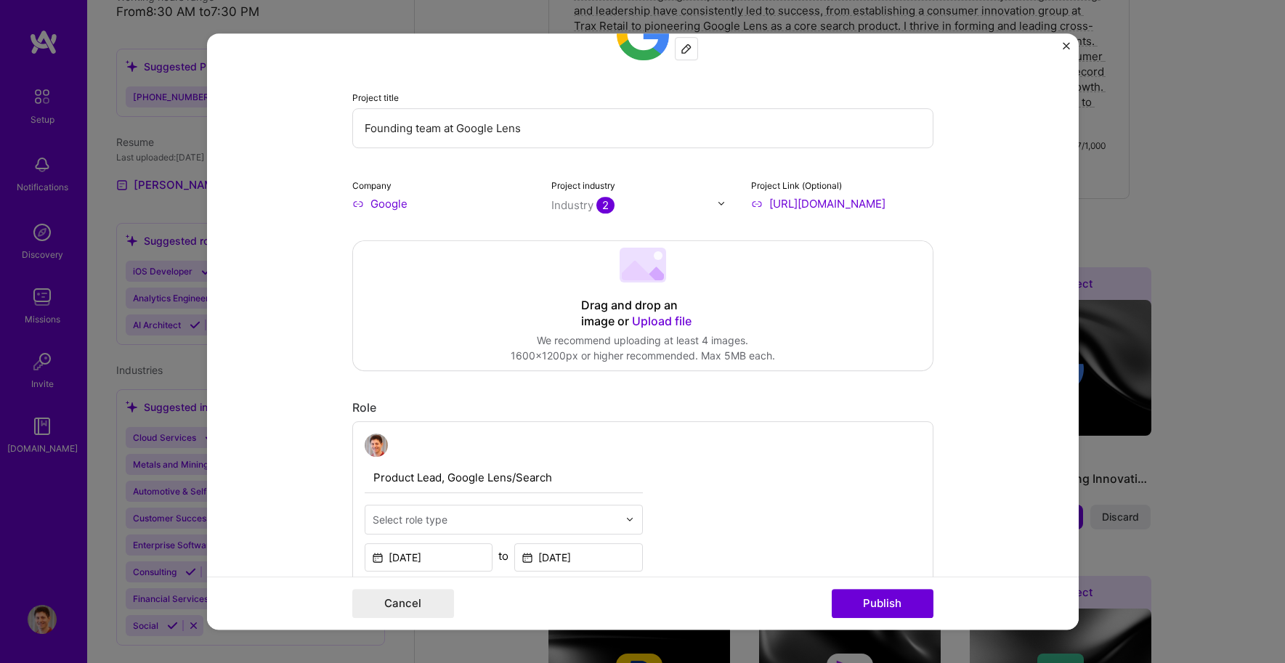
scroll to position [201, 0]
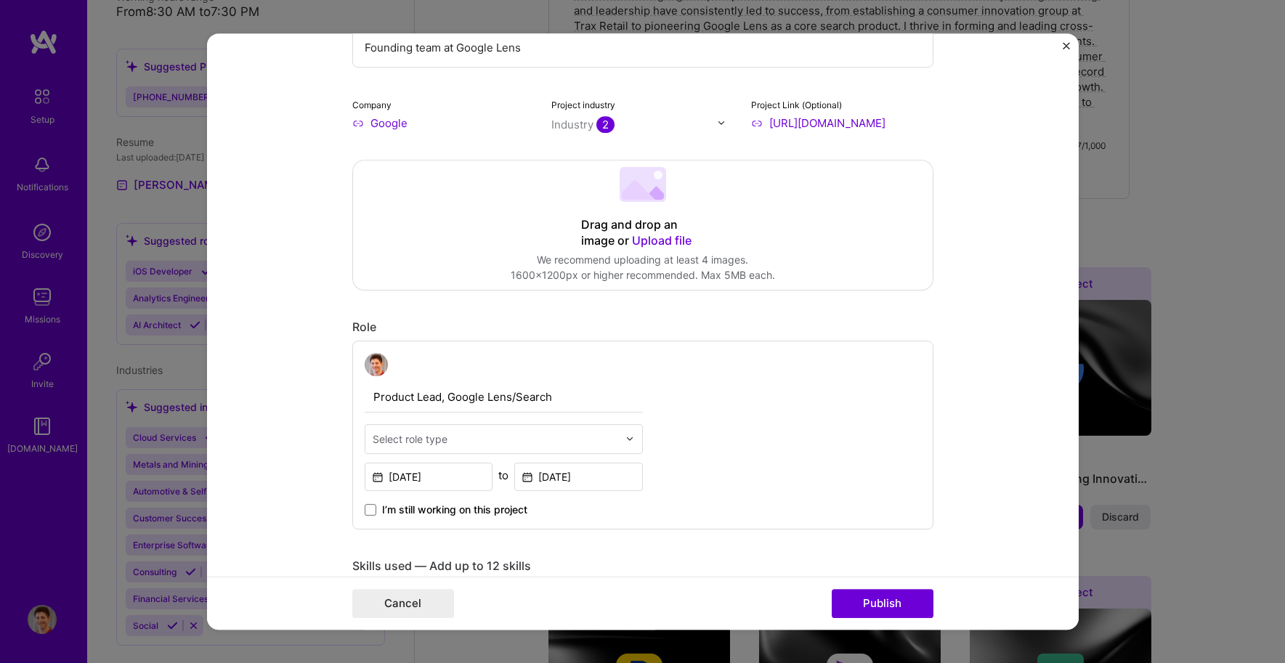
click at [450, 442] on input "text" at bounding box center [496, 439] width 246 height 15
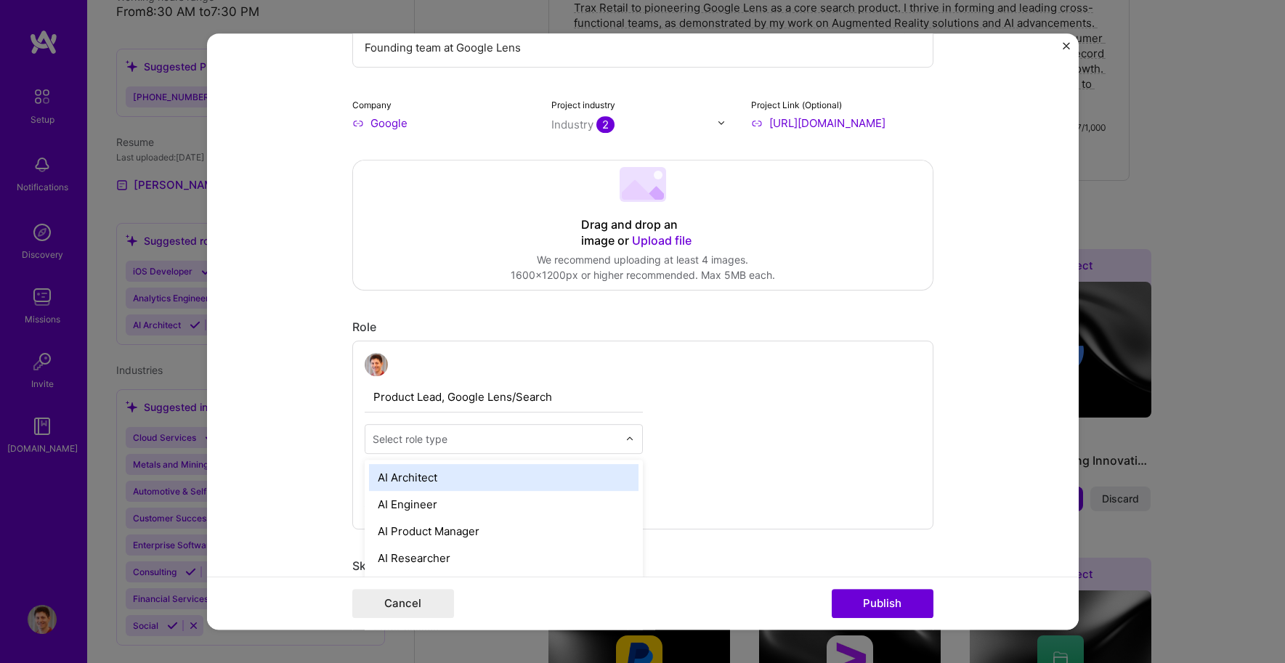
scroll to position [550, 0]
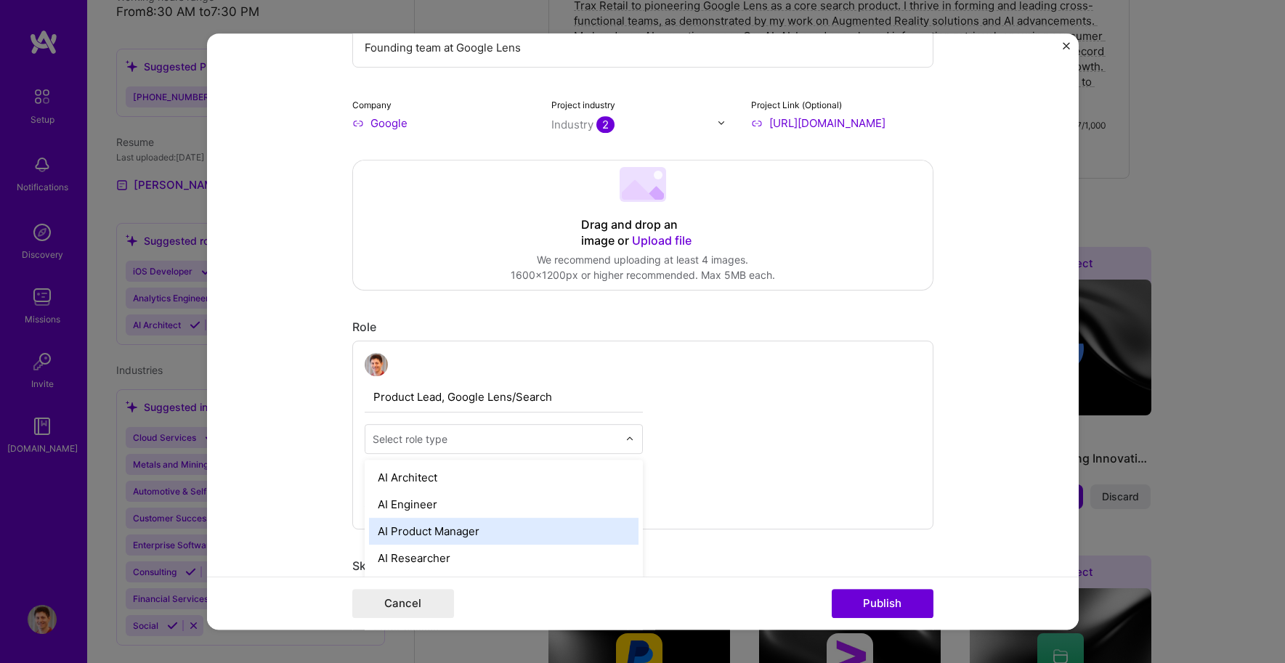
click at [434, 523] on div "AI Product Manager" at bounding box center [504, 531] width 270 height 27
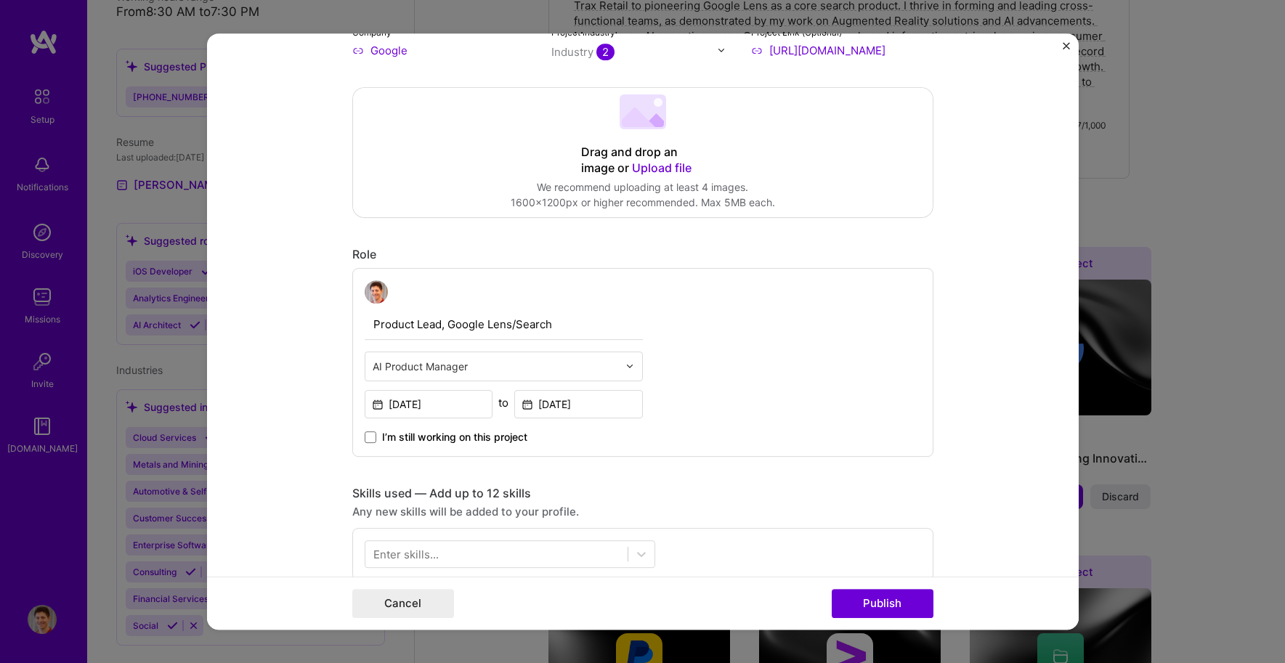
scroll to position [400, 0]
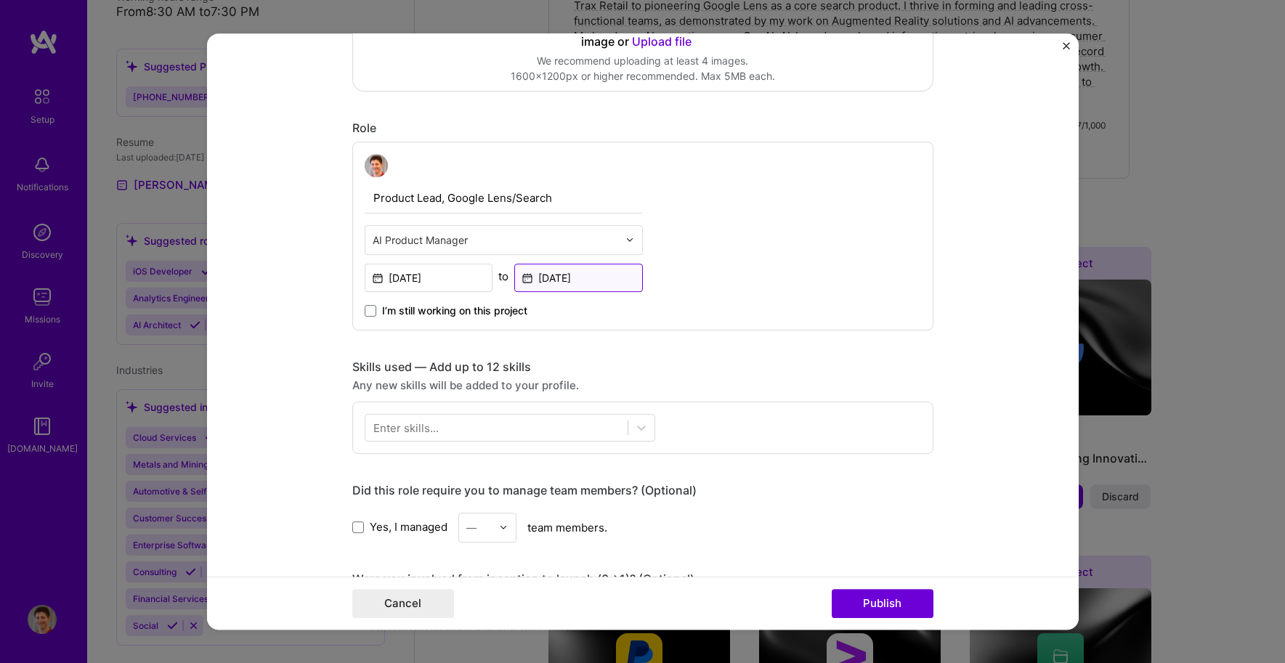
click at [616, 270] on input "Dec, 2020" at bounding box center [578, 278] width 129 height 28
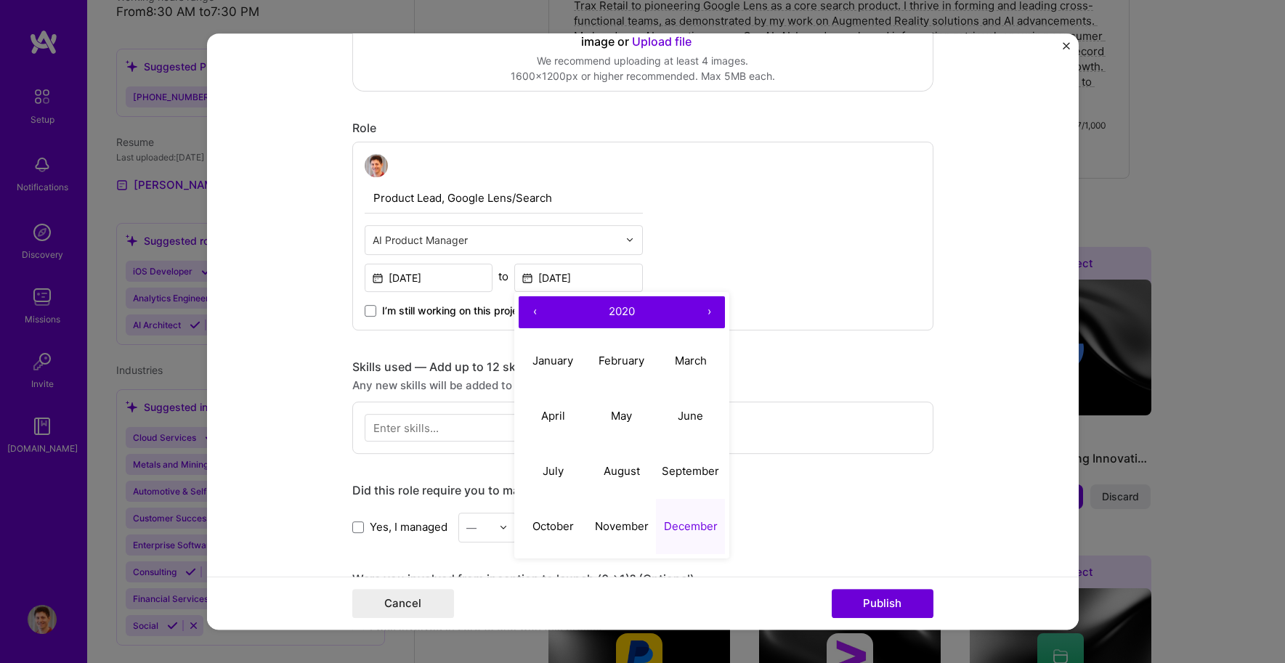
click at [702, 310] on button "›" at bounding box center [709, 312] width 32 height 32
click at [619, 410] on abbr "May" at bounding box center [621, 416] width 21 height 14
type input "May, 2021"
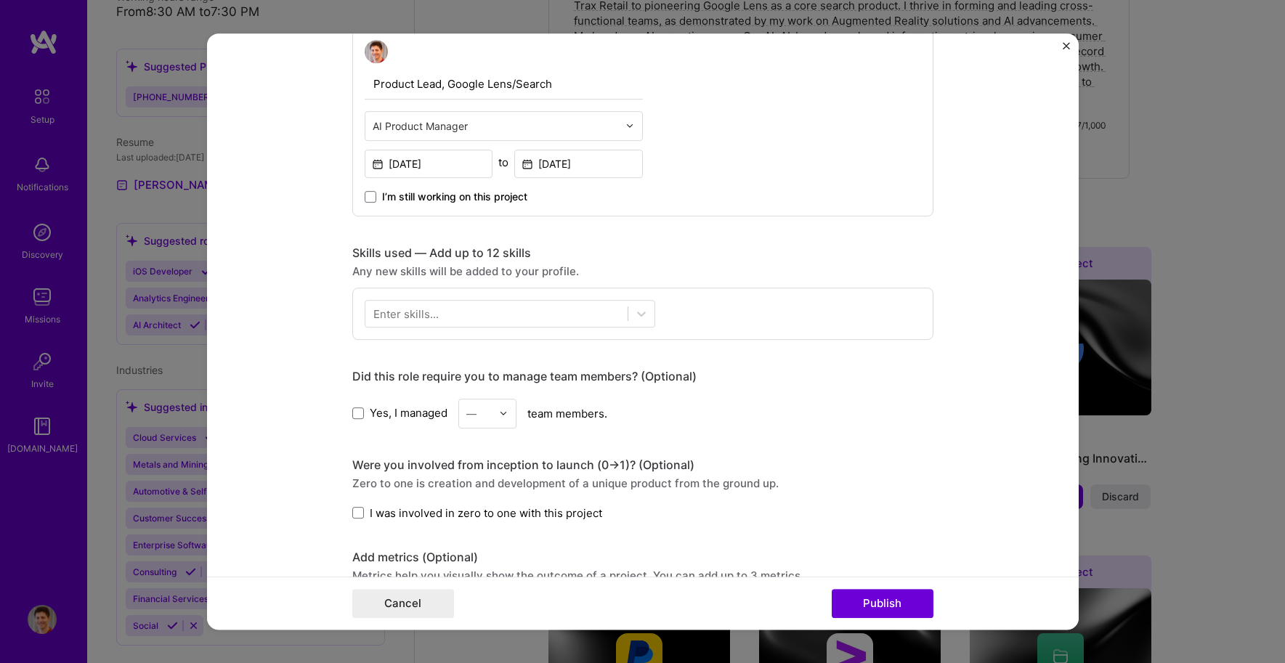
scroll to position [588, 0]
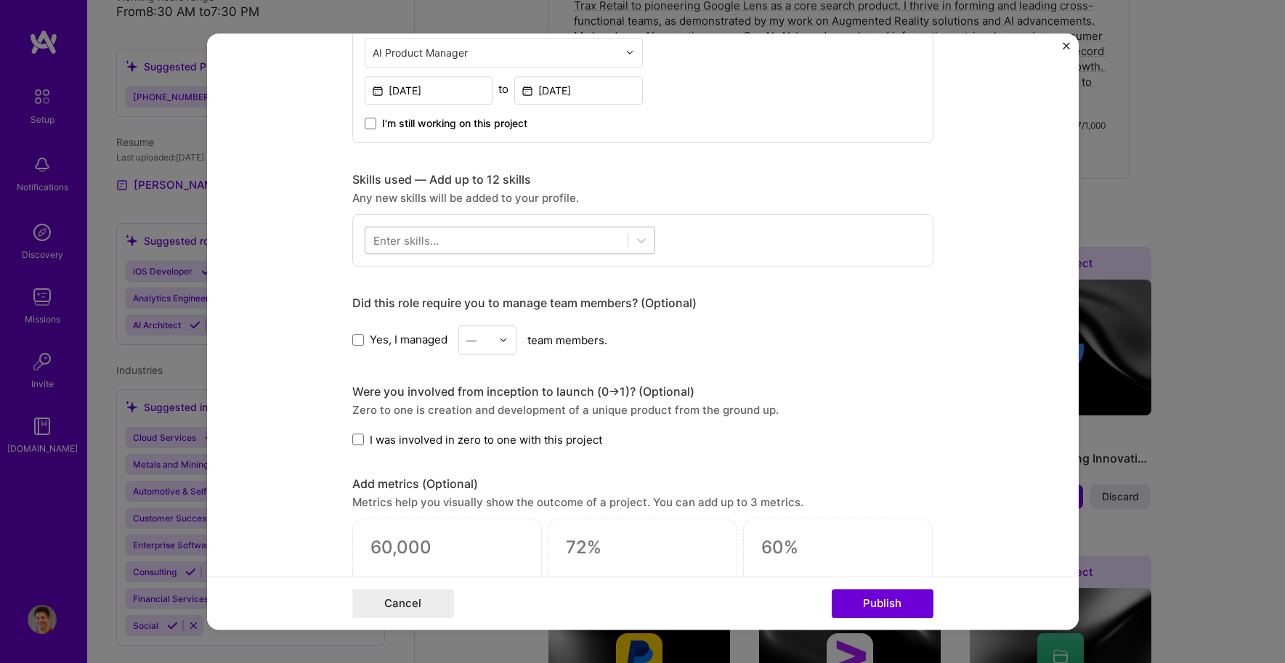
click at [497, 239] on div at bounding box center [496, 240] width 262 height 24
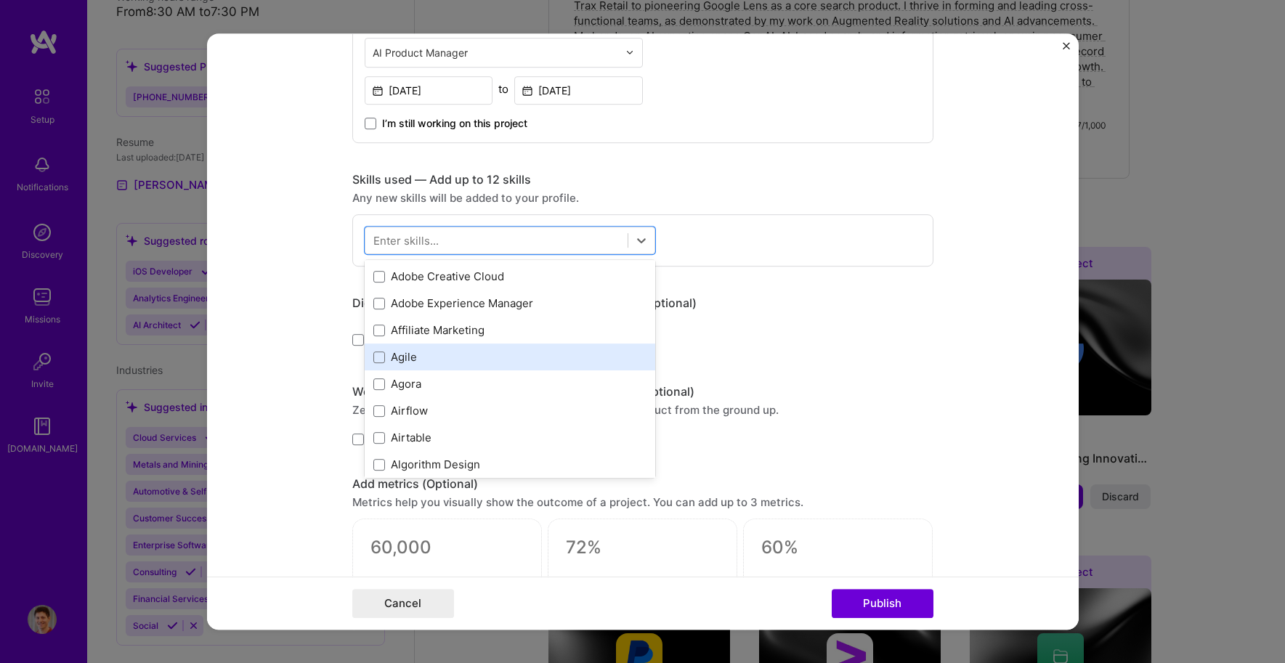
scroll to position [0, 0]
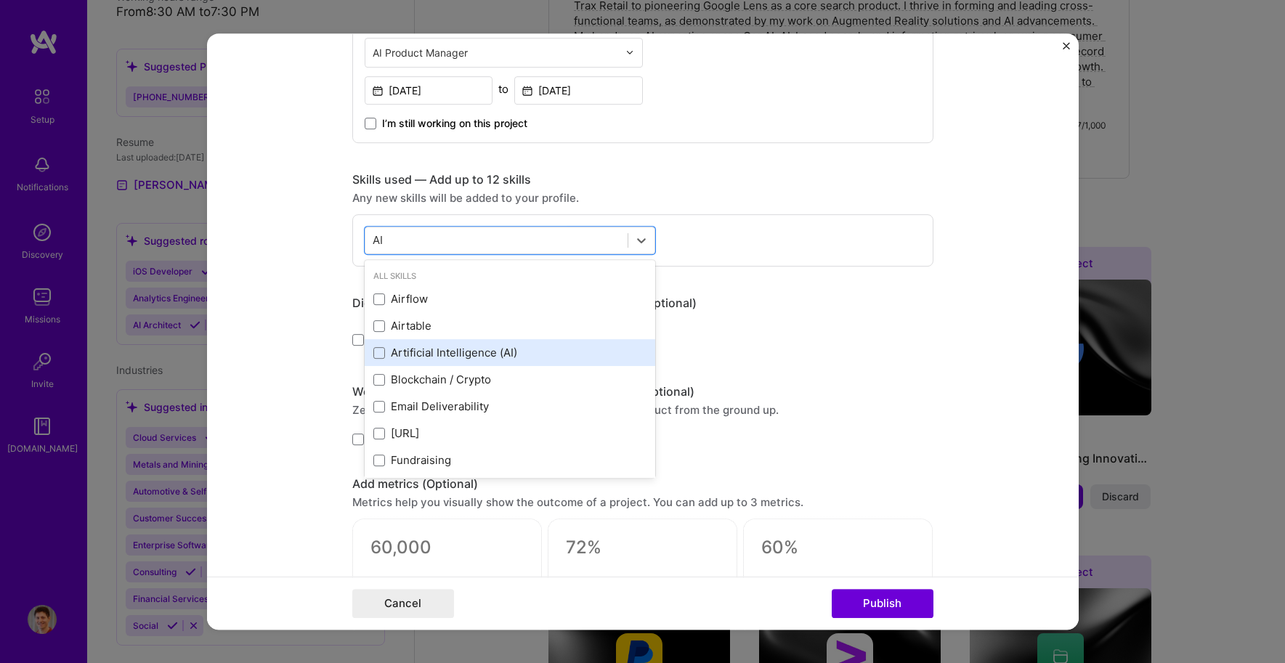
click at [419, 352] on div "Artificial Intelligence (AI)" at bounding box center [509, 352] width 273 height 15
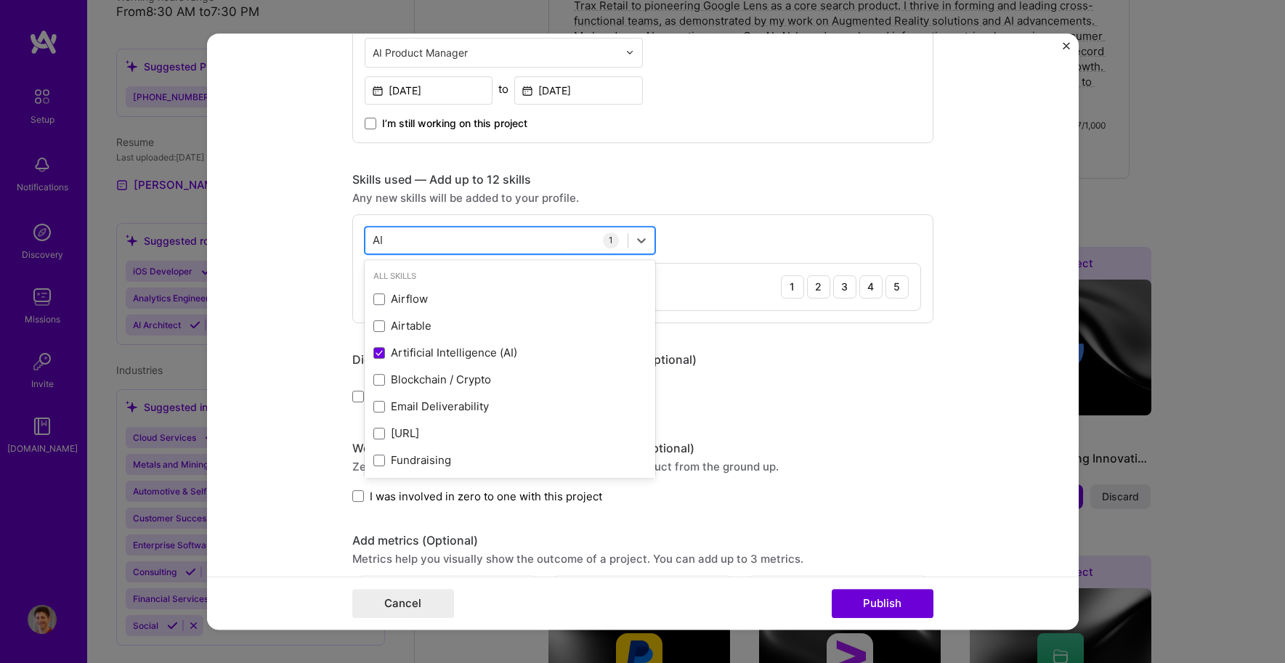
click at [453, 230] on div "AI AI" at bounding box center [496, 240] width 262 height 24
click at [453, 236] on div "AI AI" at bounding box center [496, 240] width 262 height 24
drag, startPoint x: 408, startPoint y: 238, endPoint x: 336, endPoint y: 235, distance: 72.0
click at [336, 235] on form "Editing suggested project This project is suggested based on your LinkedIn, res…" at bounding box center [643, 331] width 872 height 597
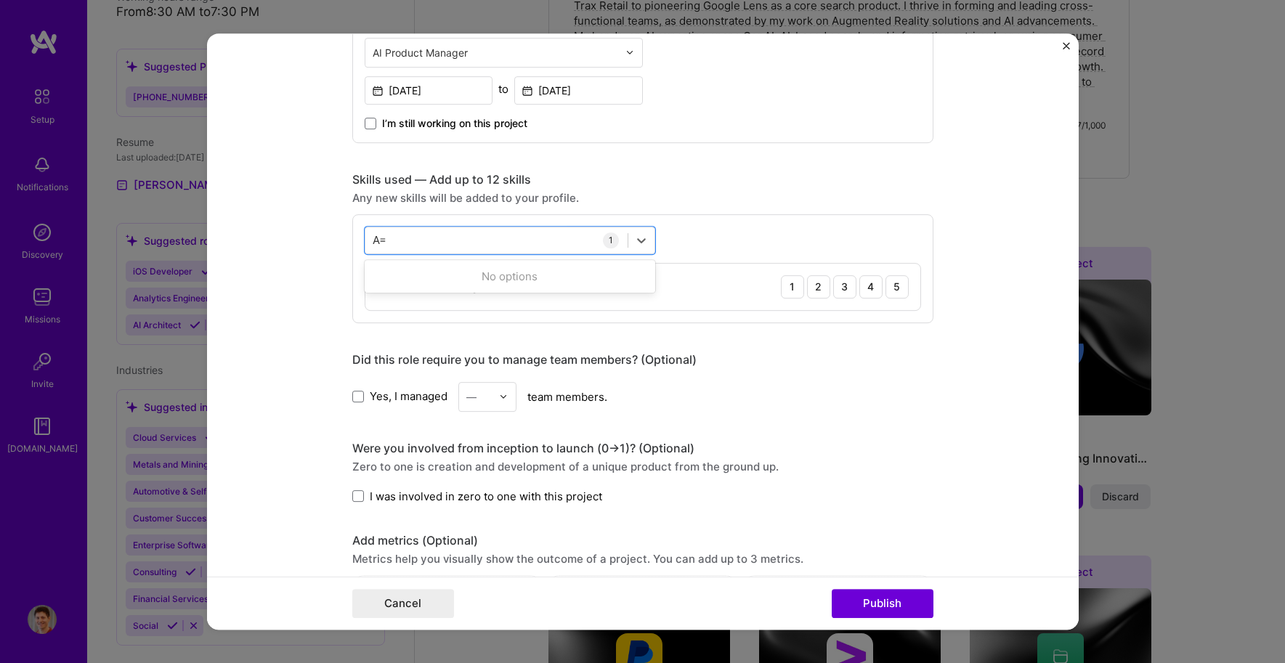
type input "A"
type input "E"
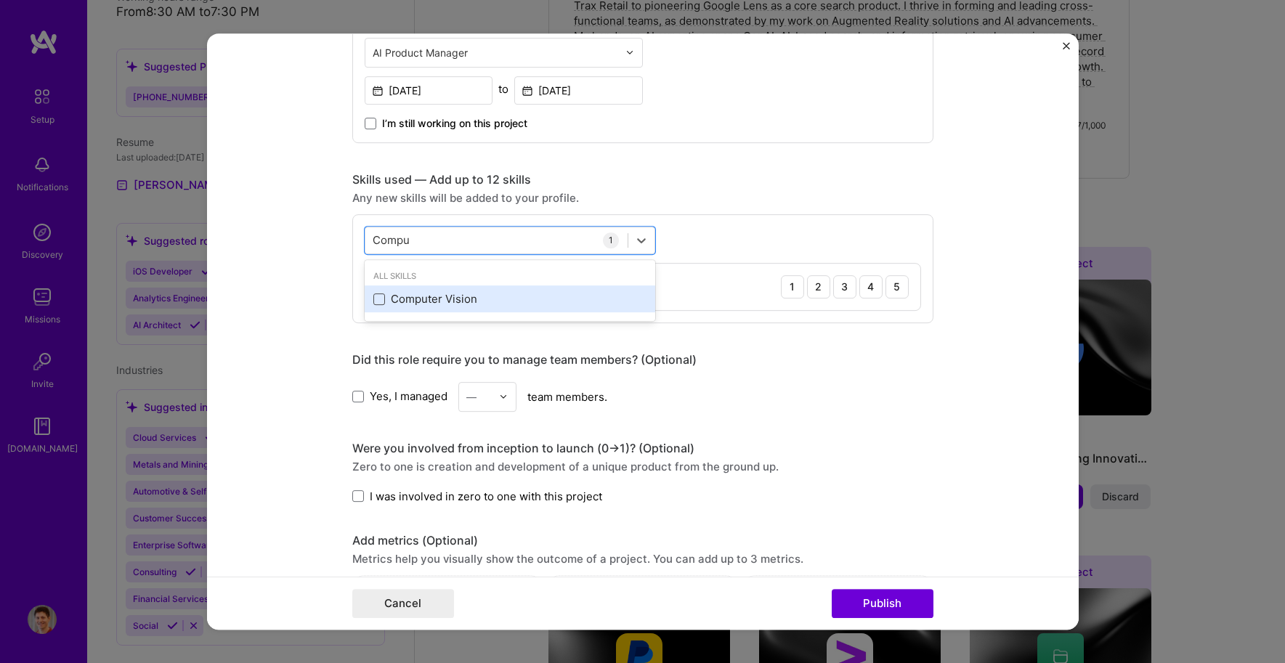
click at [377, 294] on span at bounding box center [379, 300] width 12 height 12
click at [0, 0] on input "checkbox" at bounding box center [0, 0] width 0 height 0
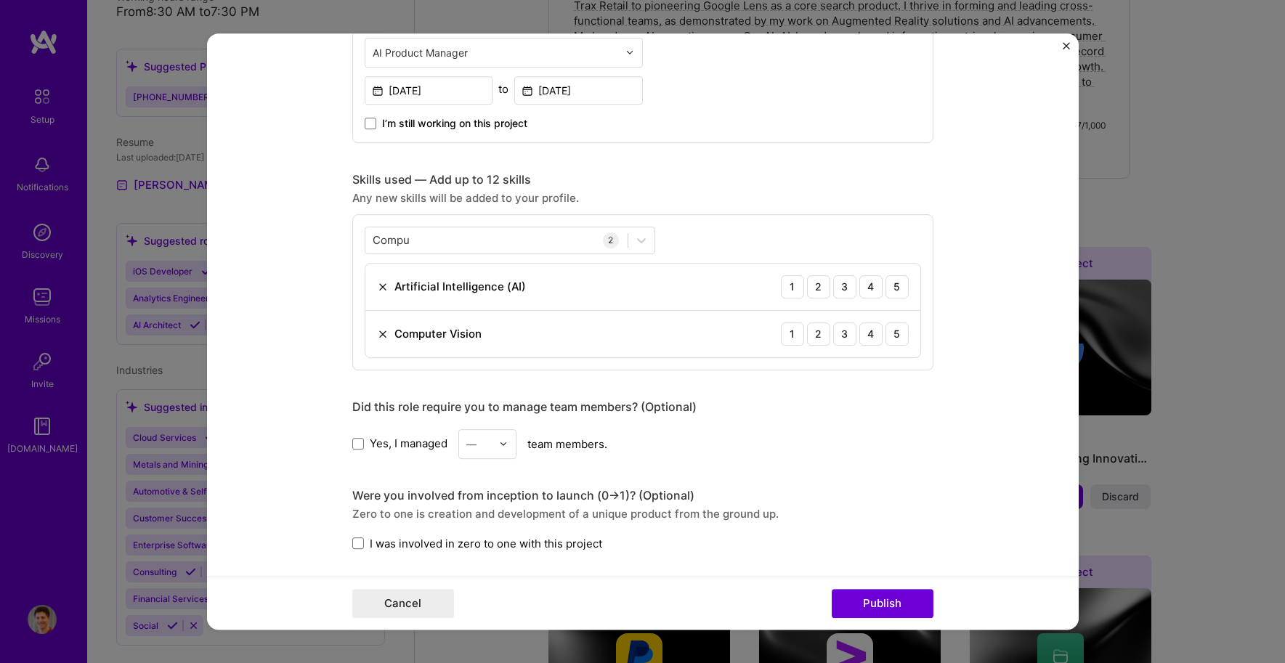
click at [275, 252] on form "Editing suggested project This project is suggested based on your LinkedIn, res…" at bounding box center [643, 331] width 872 height 597
drag, startPoint x: 448, startPoint y: 239, endPoint x: 439, endPoint y: 238, distance: 8.8
click at [447, 239] on div "Compu Compu" at bounding box center [496, 240] width 262 height 24
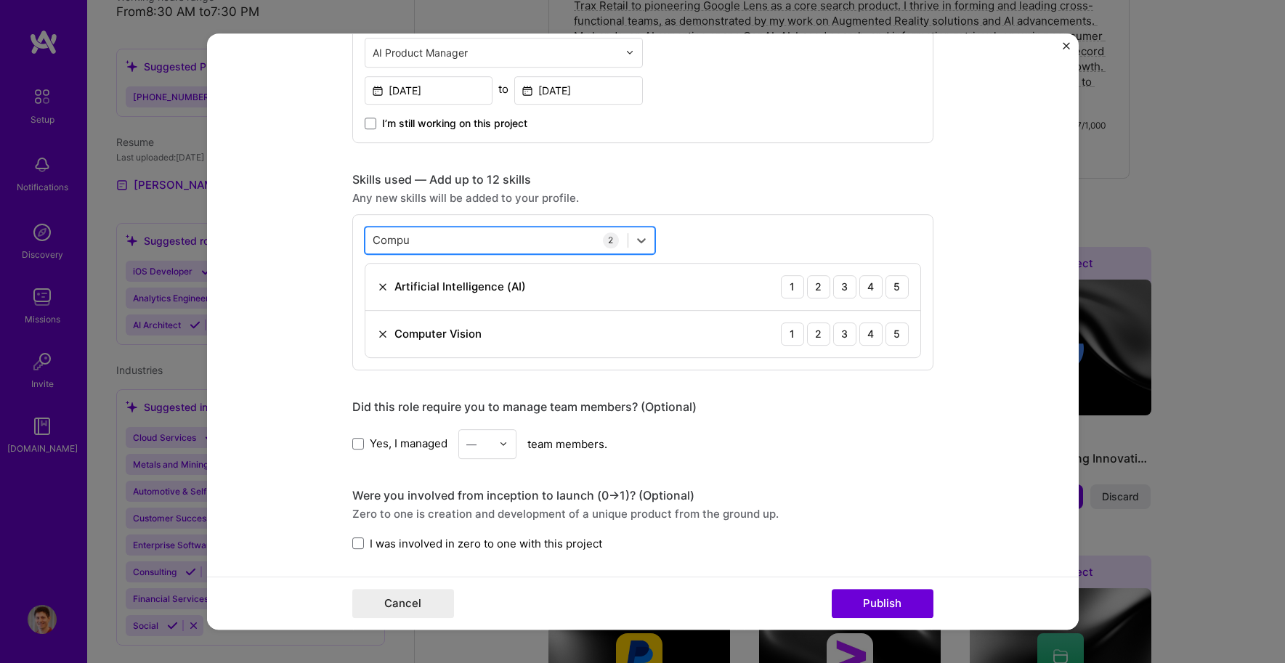
click at [424, 235] on div "Compu Compu" at bounding box center [496, 240] width 262 height 24
type input "C"
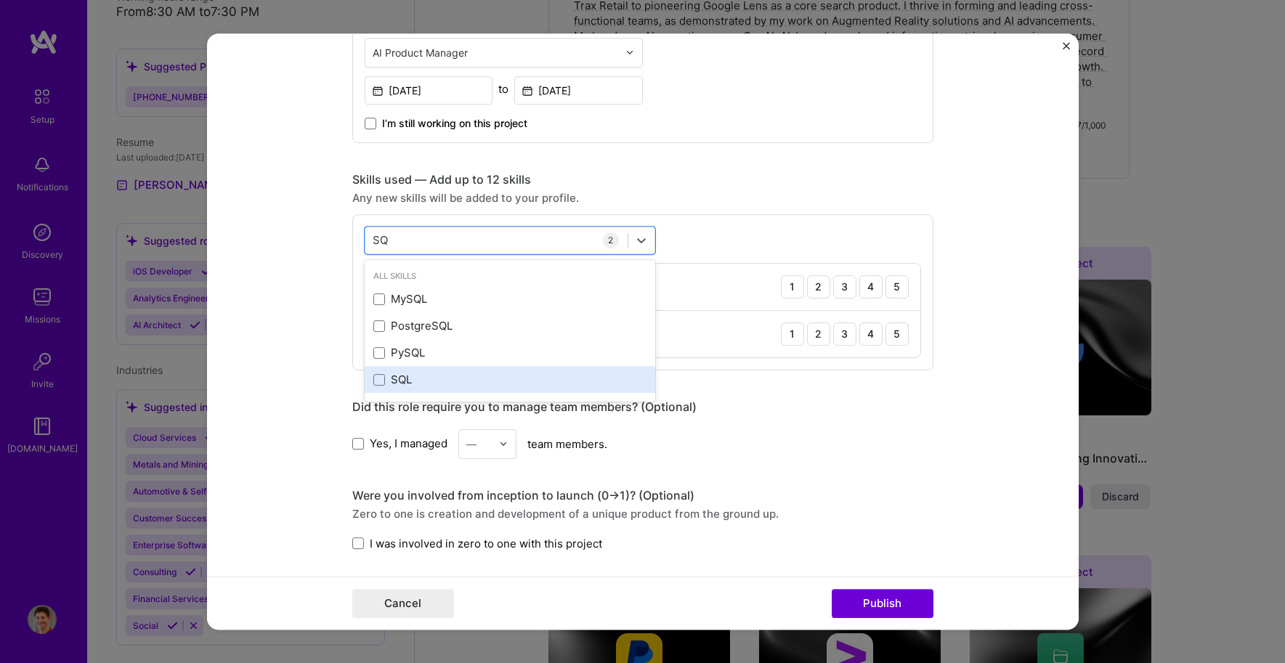
click at [406, 376] on div "SQL" at bounding box center [509, 379] width 273 height 15
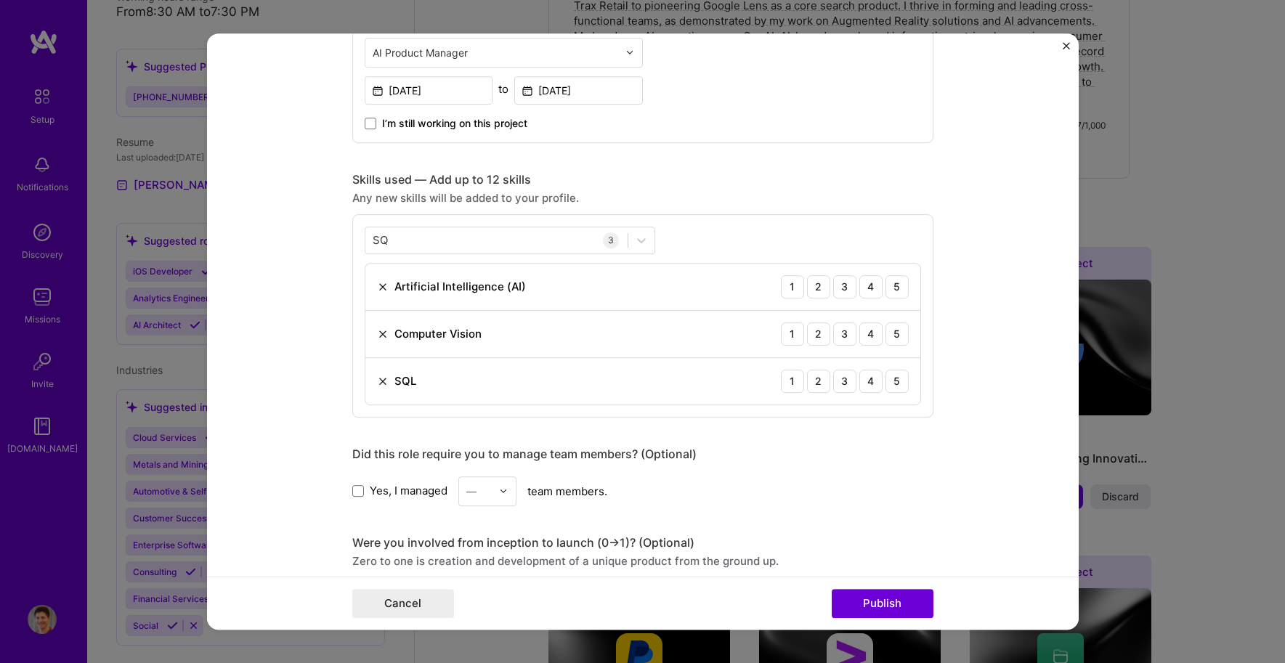
click at [318, 291] on form "Editing suggested project This project is suggested based on your LinkedIn, res…" at bounding box center [643, 331] width 872 height 597
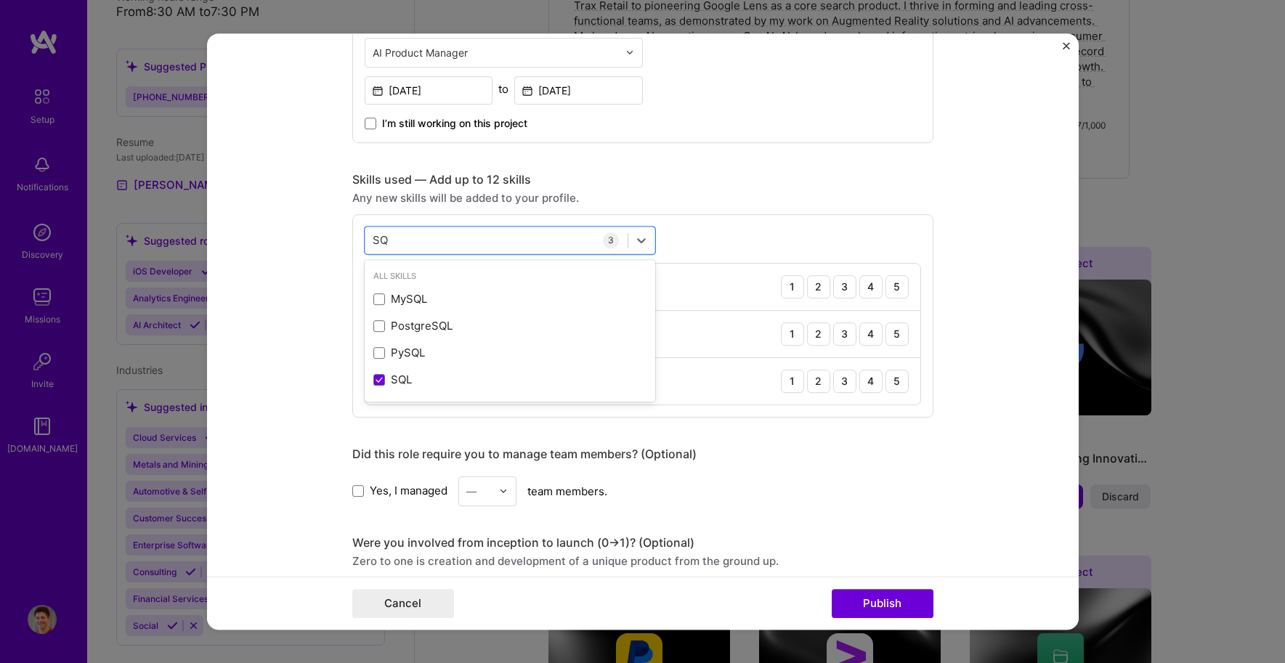
drag, startPoint x: 419, startPoint y: 236, endPoint x: 351, endPoint y: 236, distance: 67.6
click at [352, 236] on div "option SQL, selected. option MySQL focused, 0 of 2. 4 results available for sea…" at bounding box center [642, 315] width 581 height 203
type input "S"
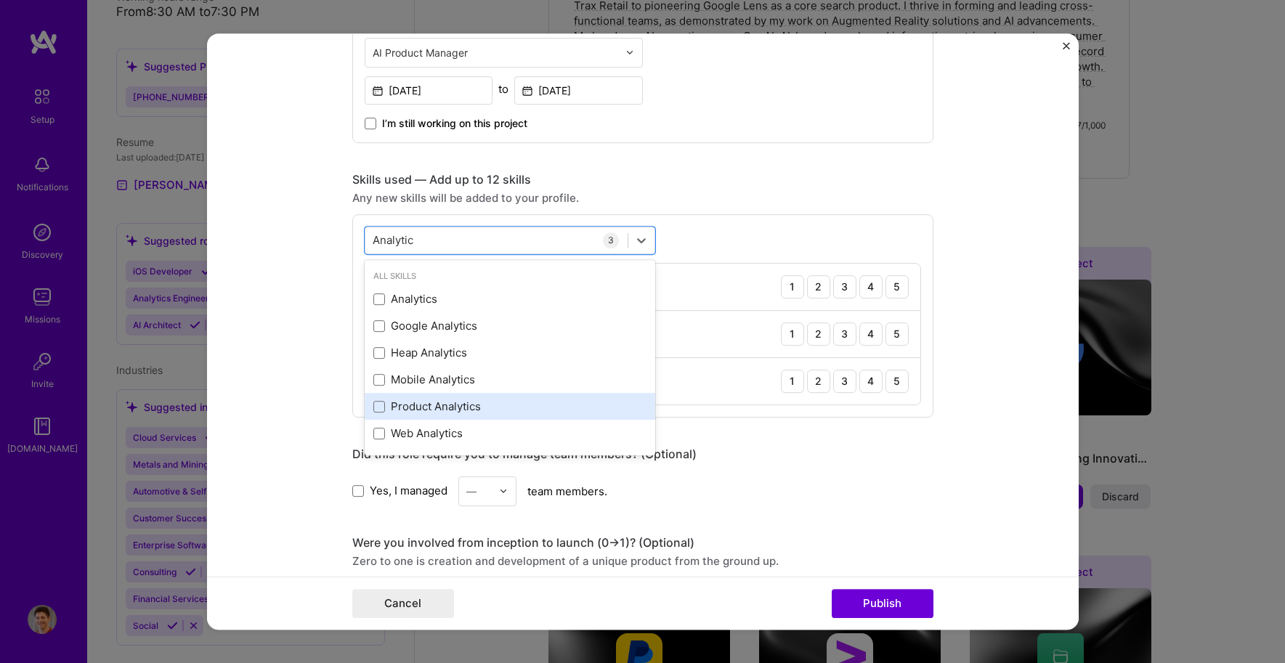
click at [408, 403] on div "Product Analytics" at bounding box center [509, 406] width 273 height 15
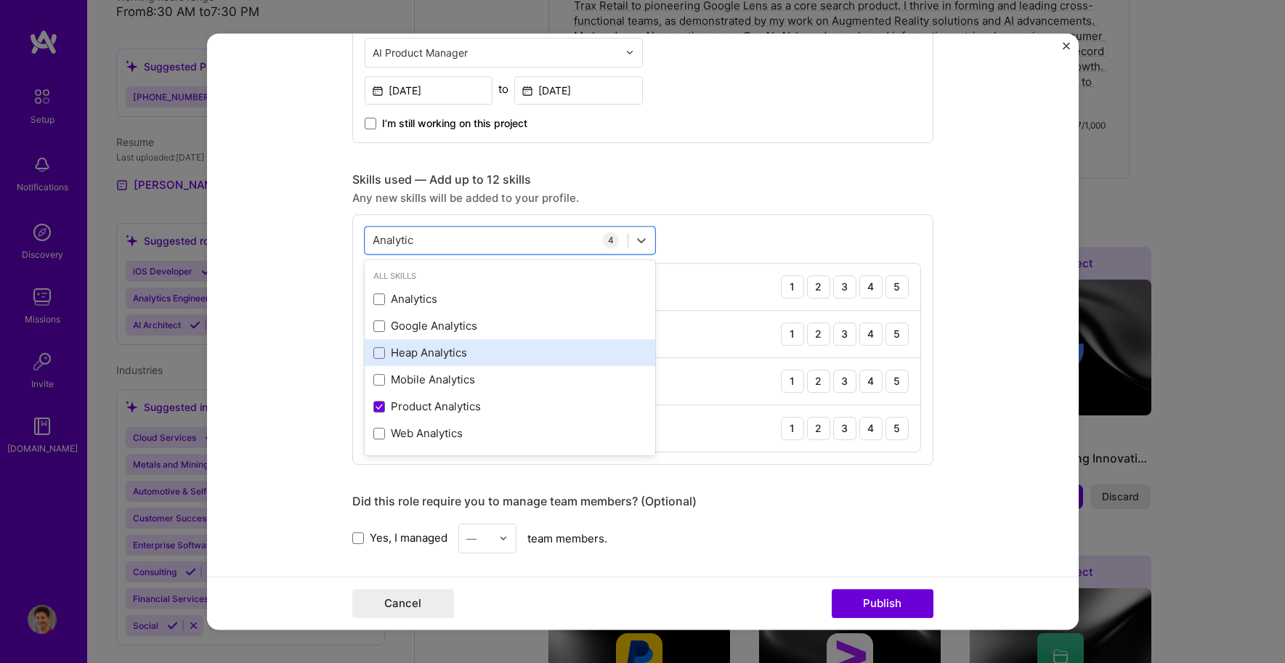
click at [406, 357] on div "Heap Analytics" at bounding box center [509, 352] width 273 height 15
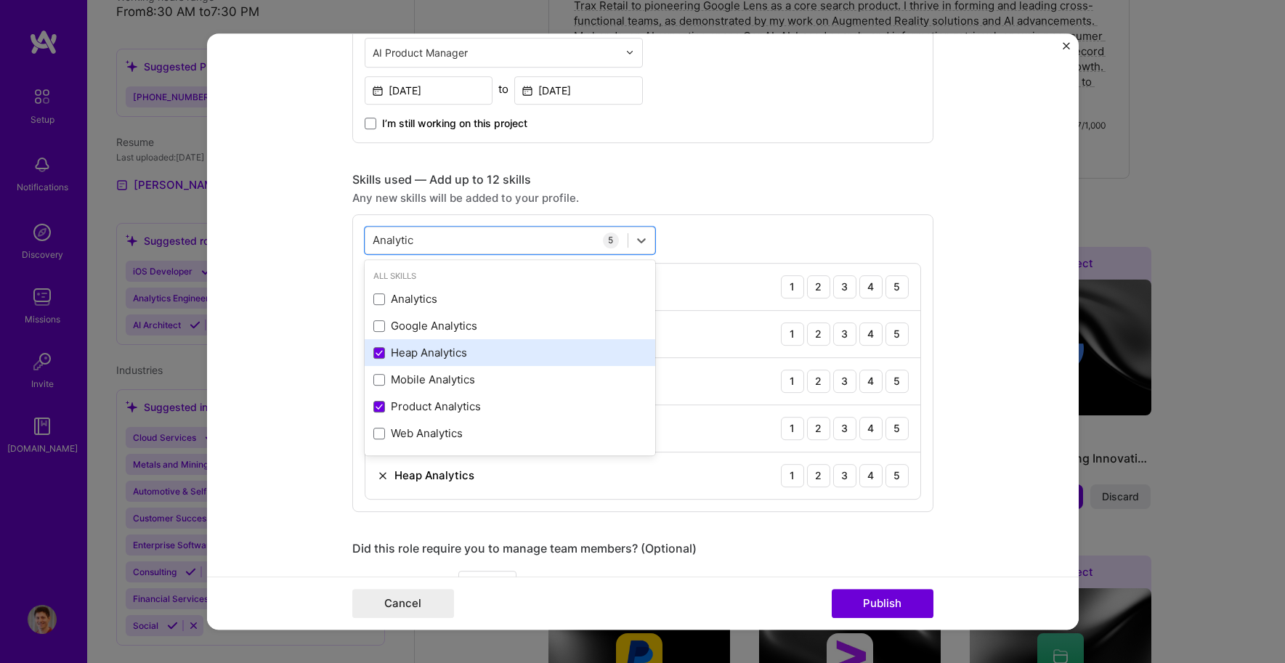
click at [399, 352] on div "Heap Analytics" at bounding box center [509, 352] width 273 height 15
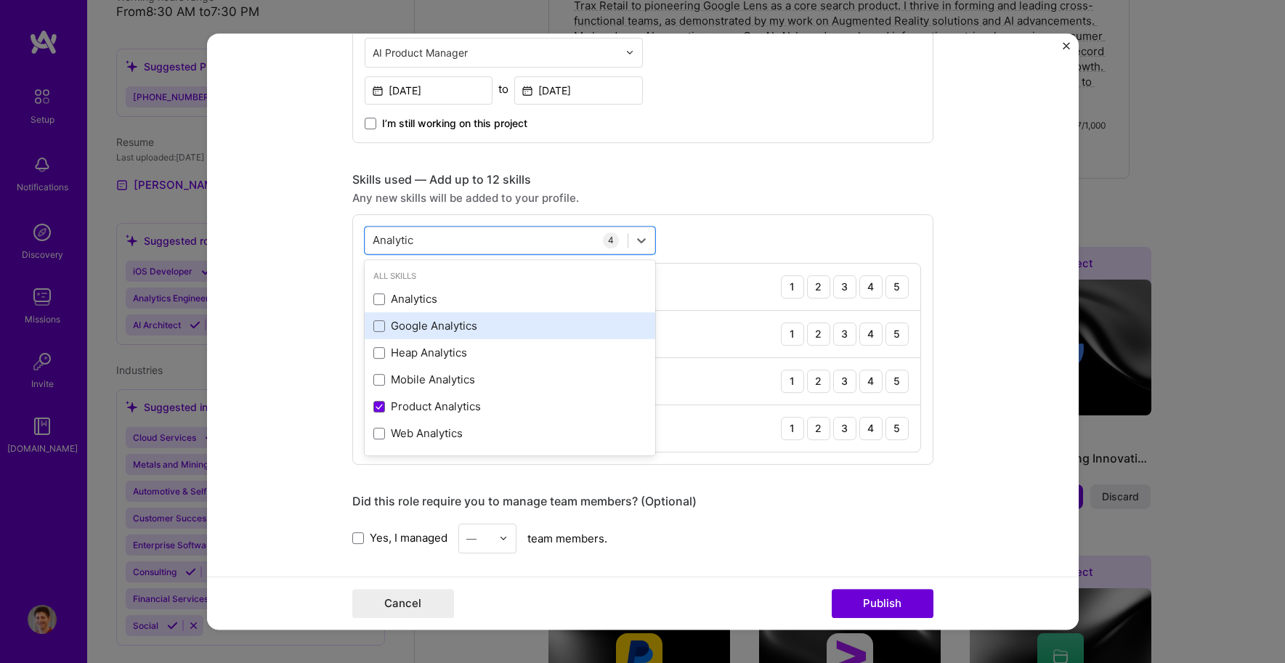
drag, startPoint x: 398, startPoint y: 331, endPoint x: 396, endPoint y: 320, distance: 11.1
click at [398, 331] on div "Google Analytics" at bounding box center [509, 325] width 273 height 15
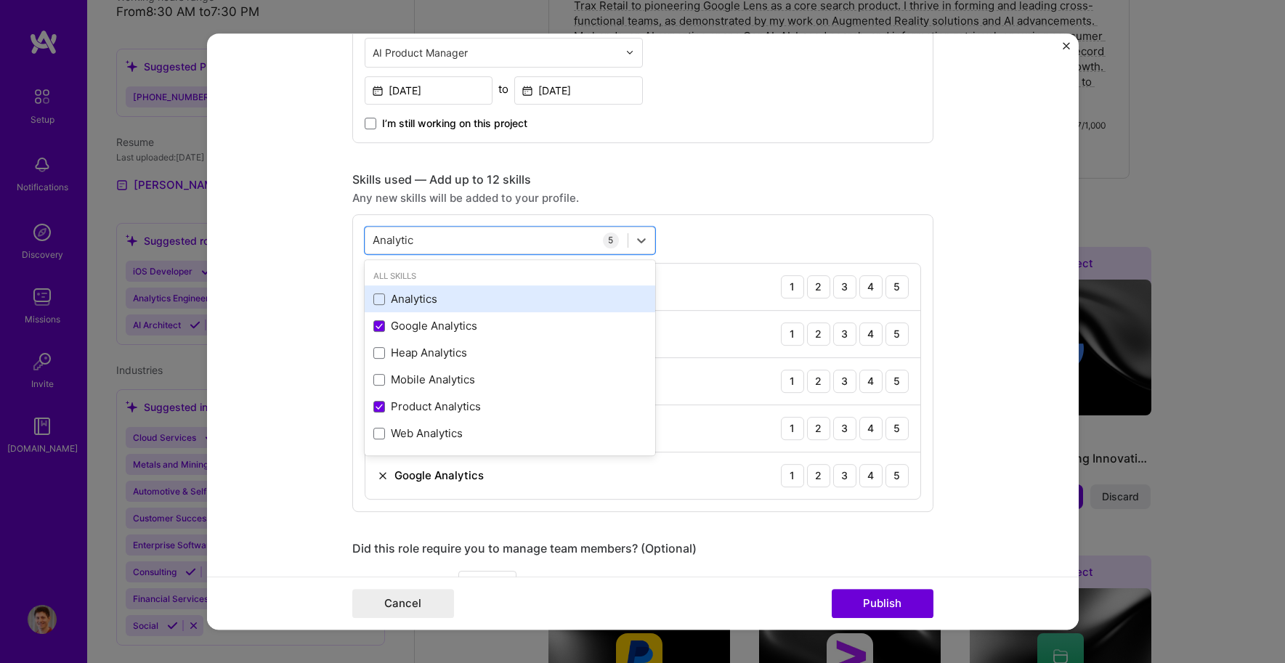
click at [389, 298] on div "Analytics" at bounding box center [509, 298] width 273 height 15
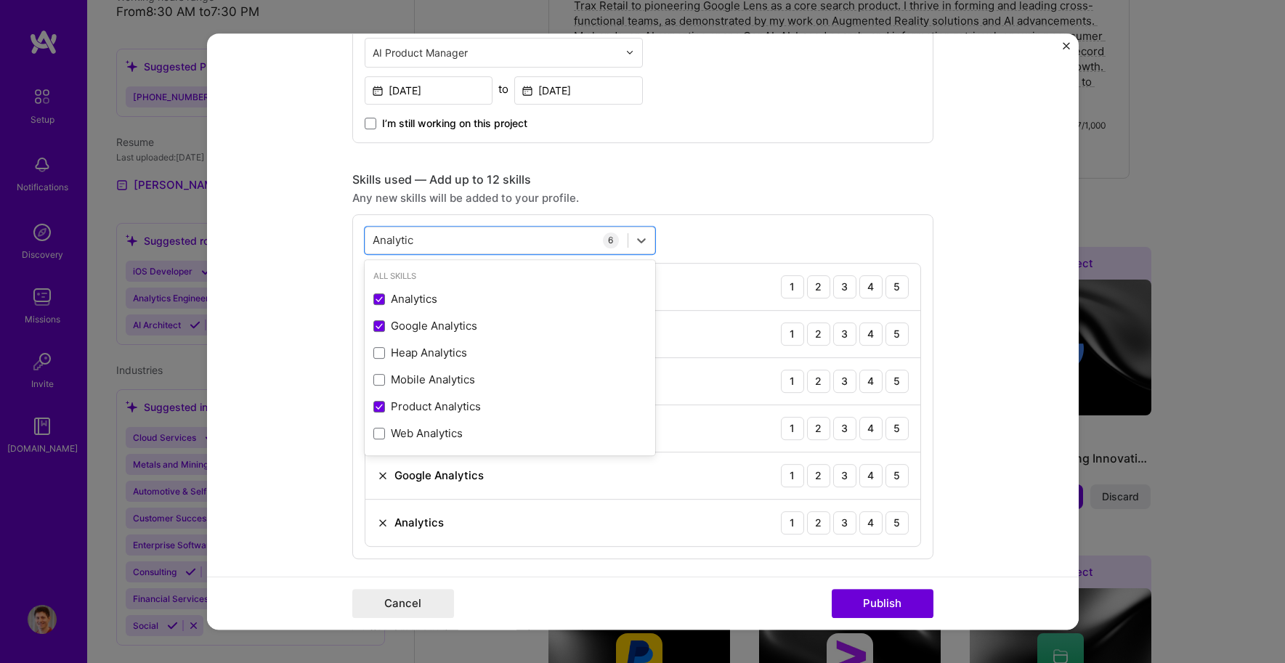
click at [318, 232] on form "Editing suggested project This project is suggested based on your LinkedIn, res…" at bounding box center [643, 331] width 872 height 597
click at [476, 240] on div "Analytic Analytic" at bounding box center [496, 240] width 262 height 24
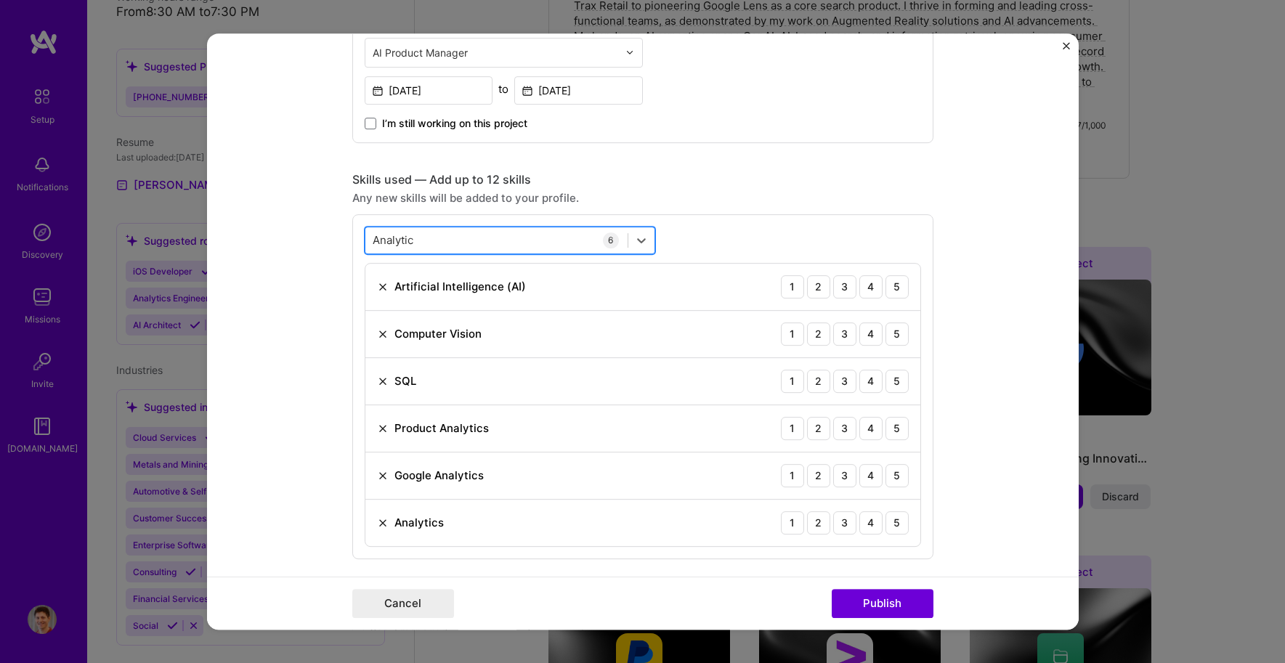
click at [476, 240] on div "Analytic Analytic" at bounding box center [496, 240] width 262 height 24
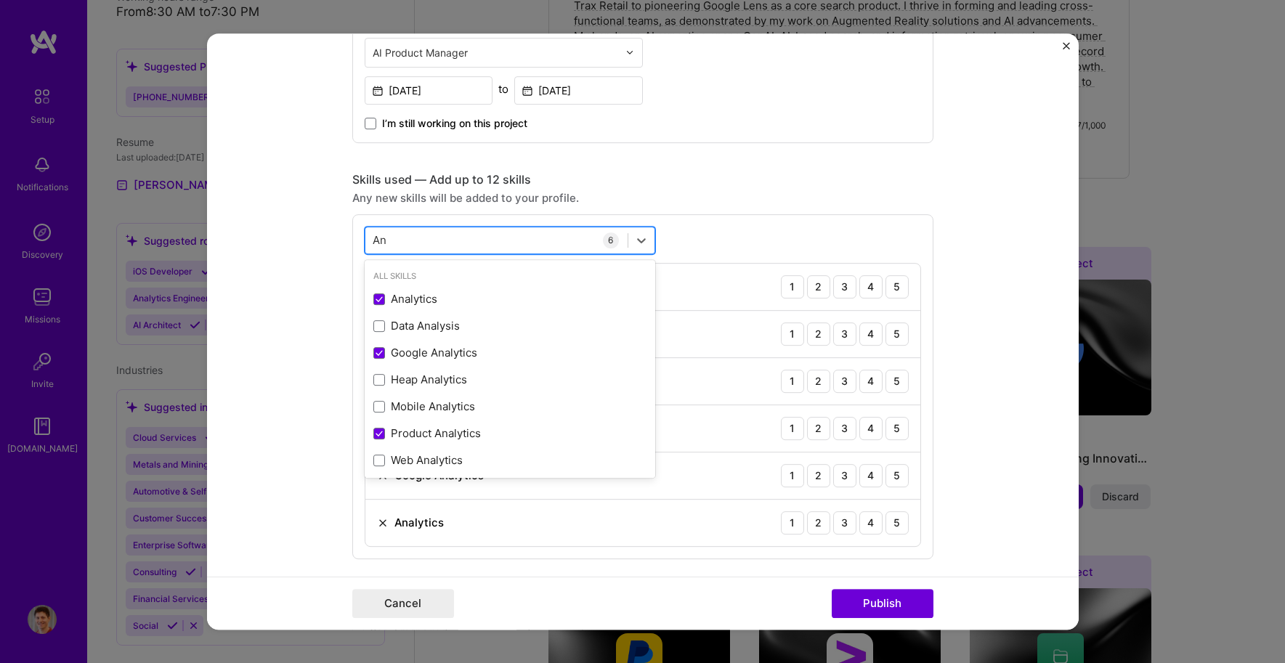
type input "A"
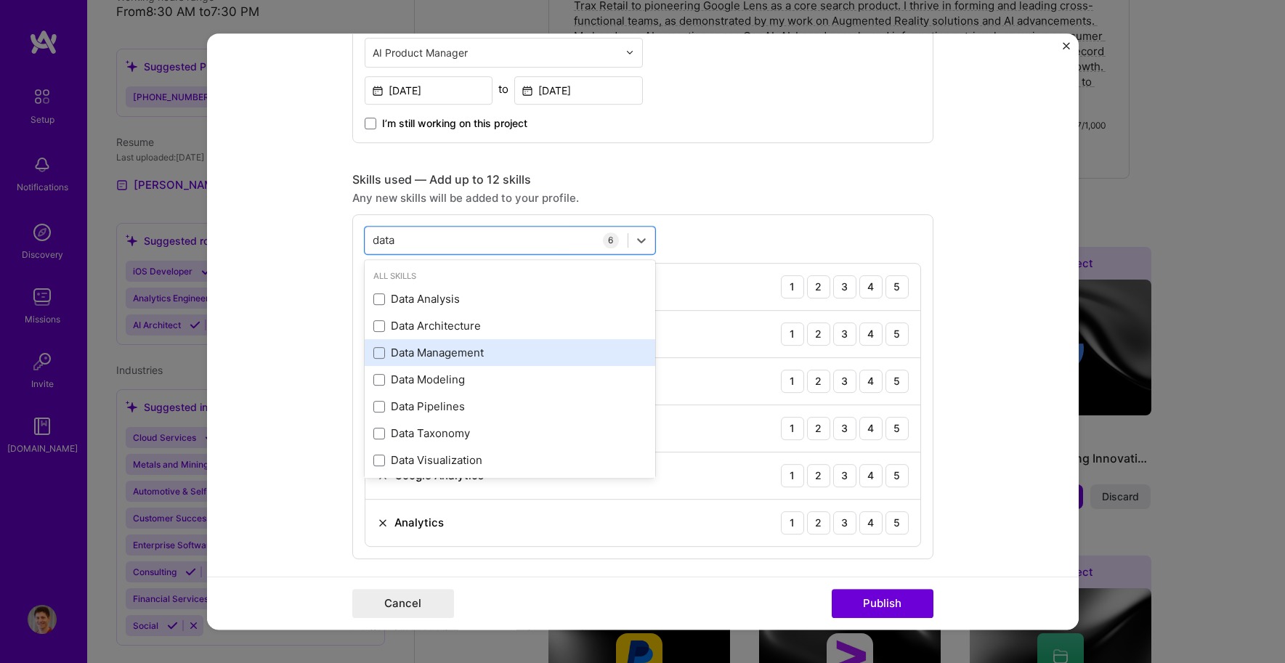
click at [479, 354] on div "Data Management" at bounding box center [509, 352] width 273 height 15
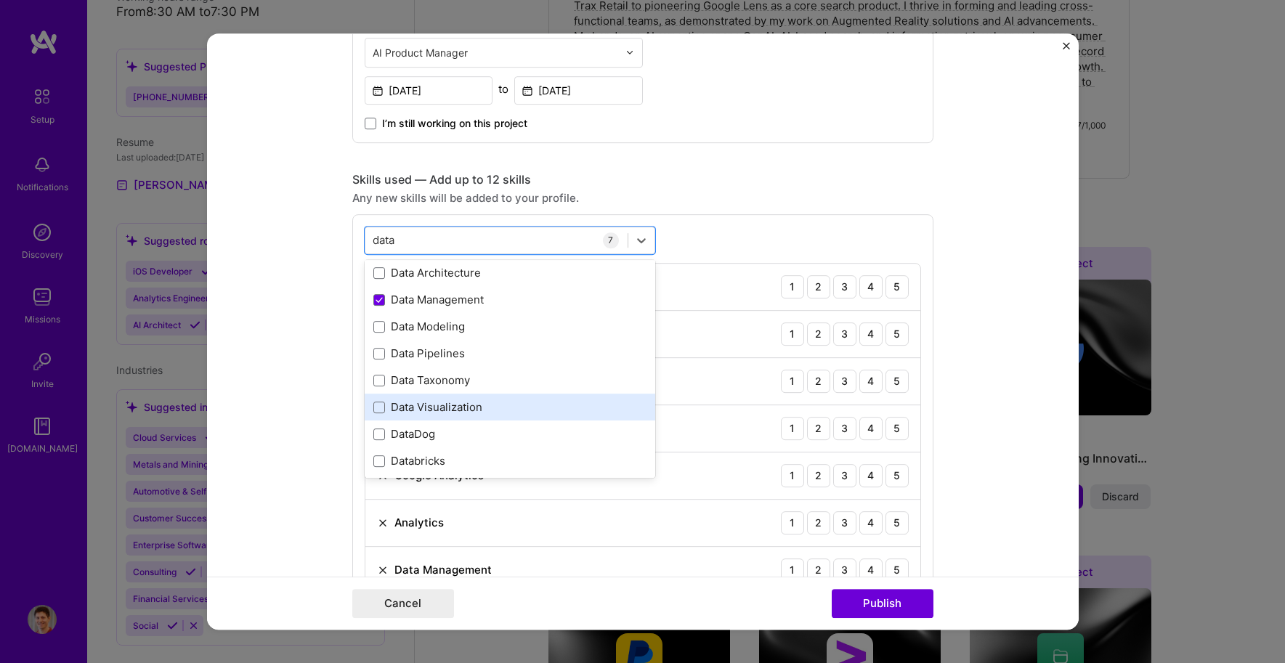
click at [465, 403] on div "Data Visualization" at bounding box center [509, 407] width 273 height 15
type input "data"
click at [241, 334] on form "Editing suggested project This project is suggested based on your LinkedIn, res…" at bounding box center [643, 331] width 872 height 597
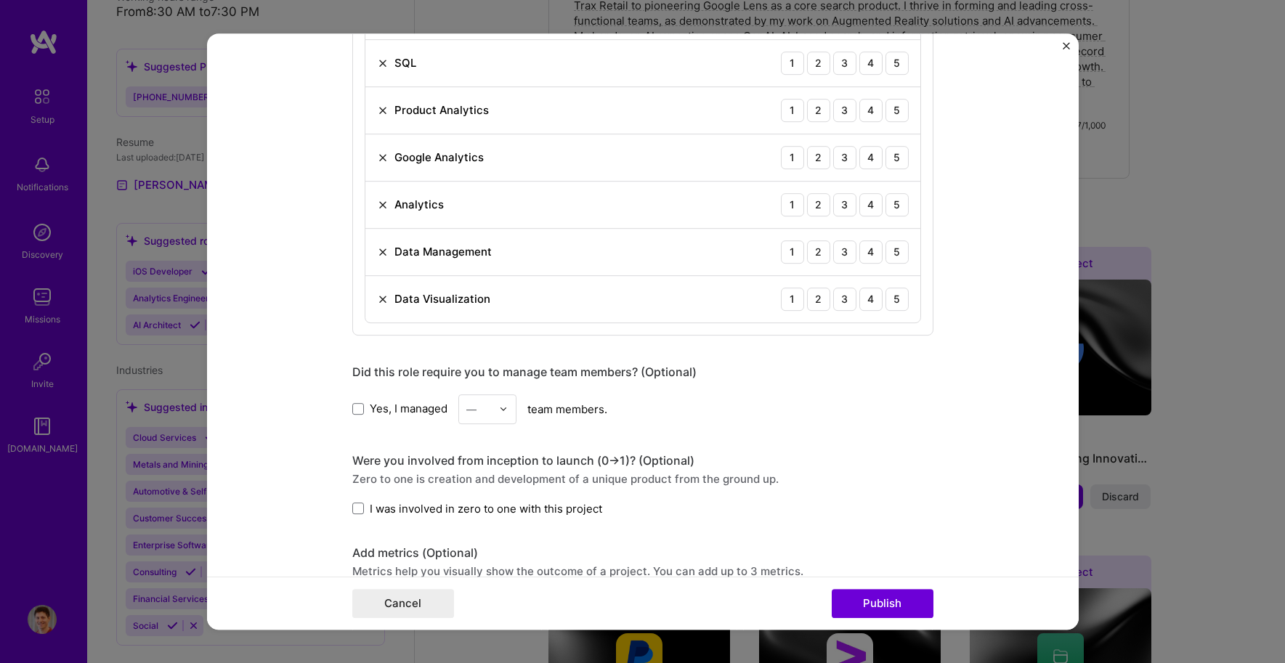
scroll to position [1078, 0]
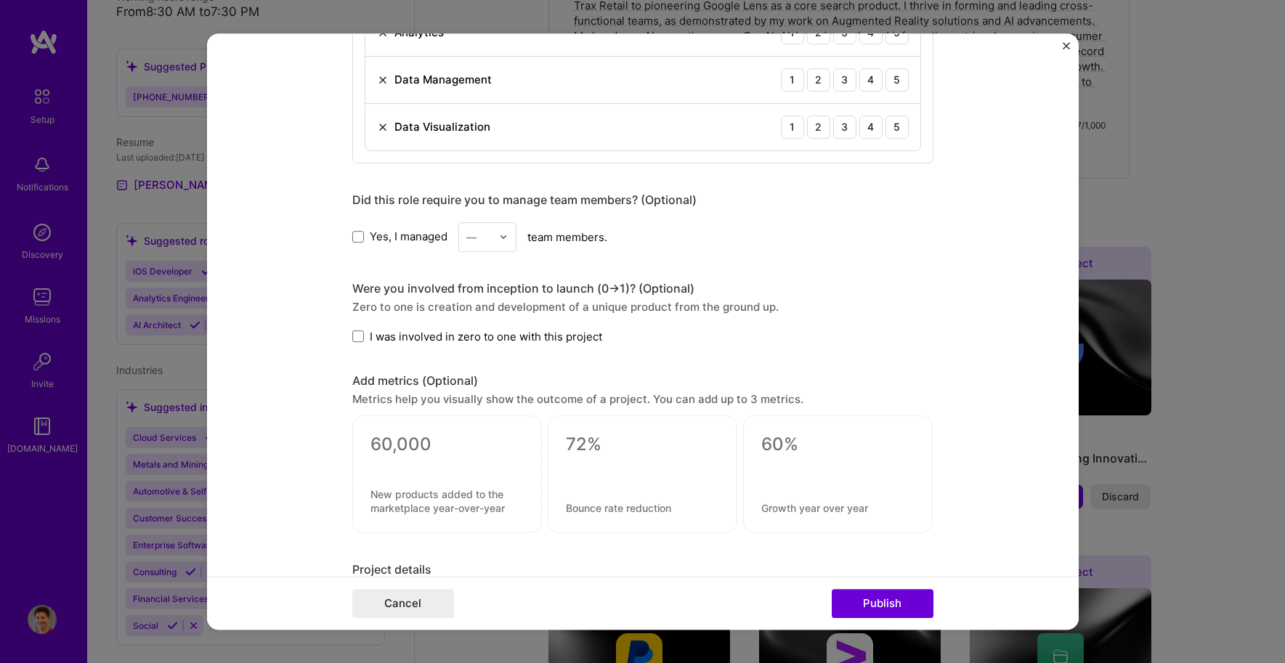
click at [493, 336] on span "I was involved in zero to one with this project" at bounding box center [486, 336] width 233 height 15
click at [0, 0] on input "I was involved in zero to one with this project" at bounding box center [0, 0] width 0 height 0
click at [412, 237] on span "Yes, I managed" at bounding box center [409, 236] width 78 height 15
click at [0, 0] on input "Yes, I managed" at bounding box center [0, 0] width 0 height 0
click at [499, 241] on div at bounding box center [507, 237] width 17 height 28
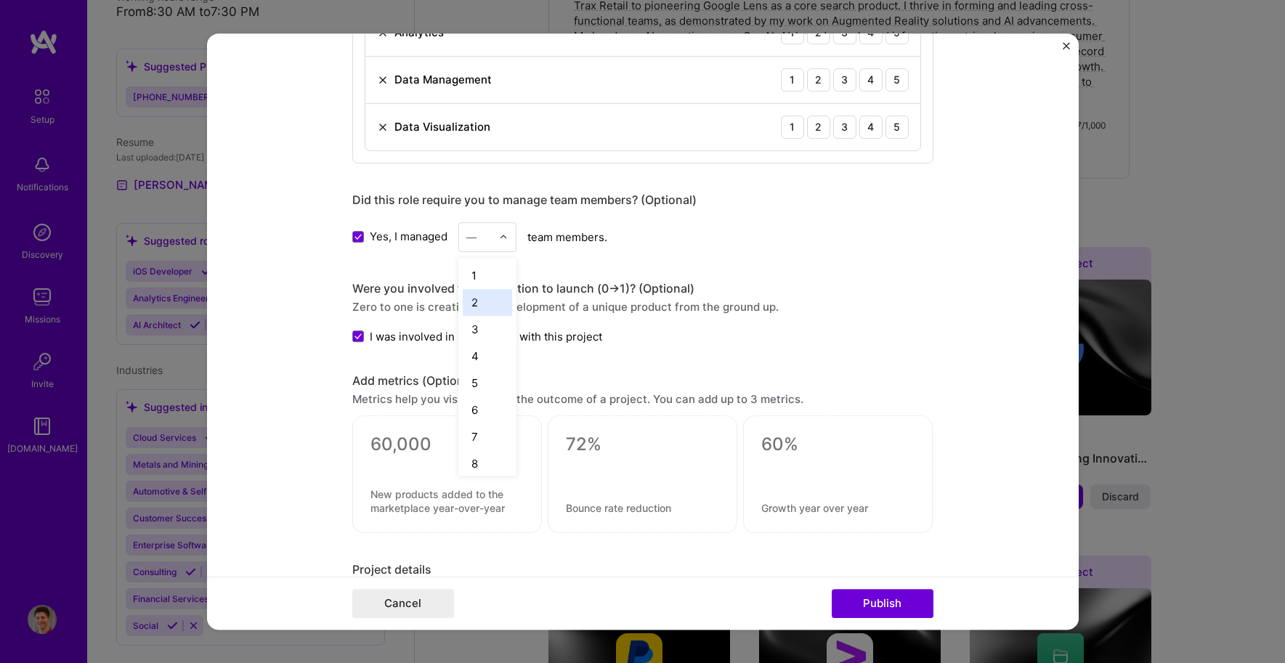
click at [477, 305] on div "2" at bounding box center [487, 302] width 49 height 27
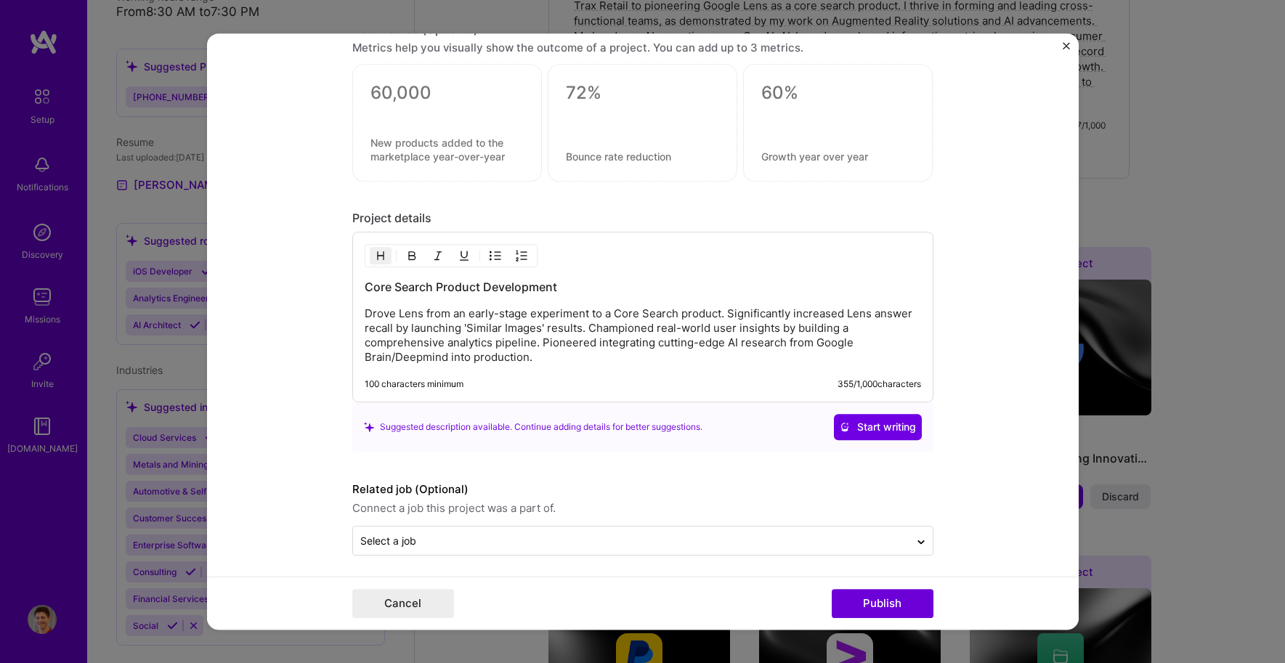
scroll to position [1435, 0]
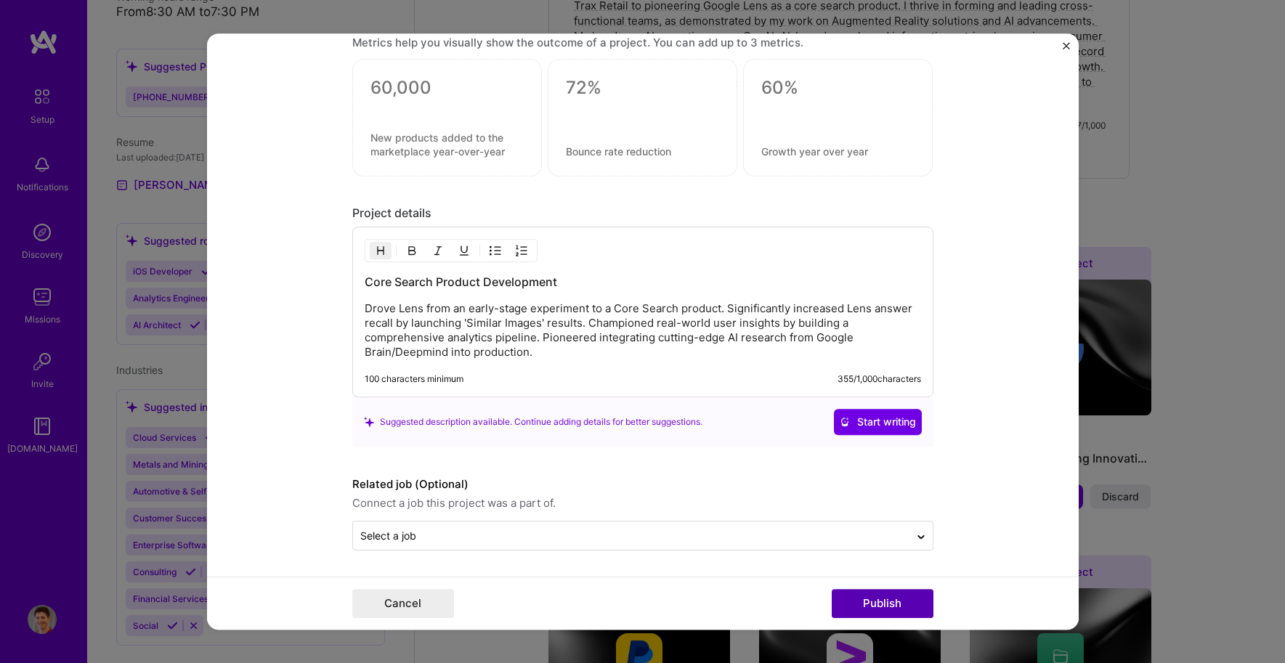
click at [884, 603] on button "Publish" at bounding box center [883, 603] width 102 height 29
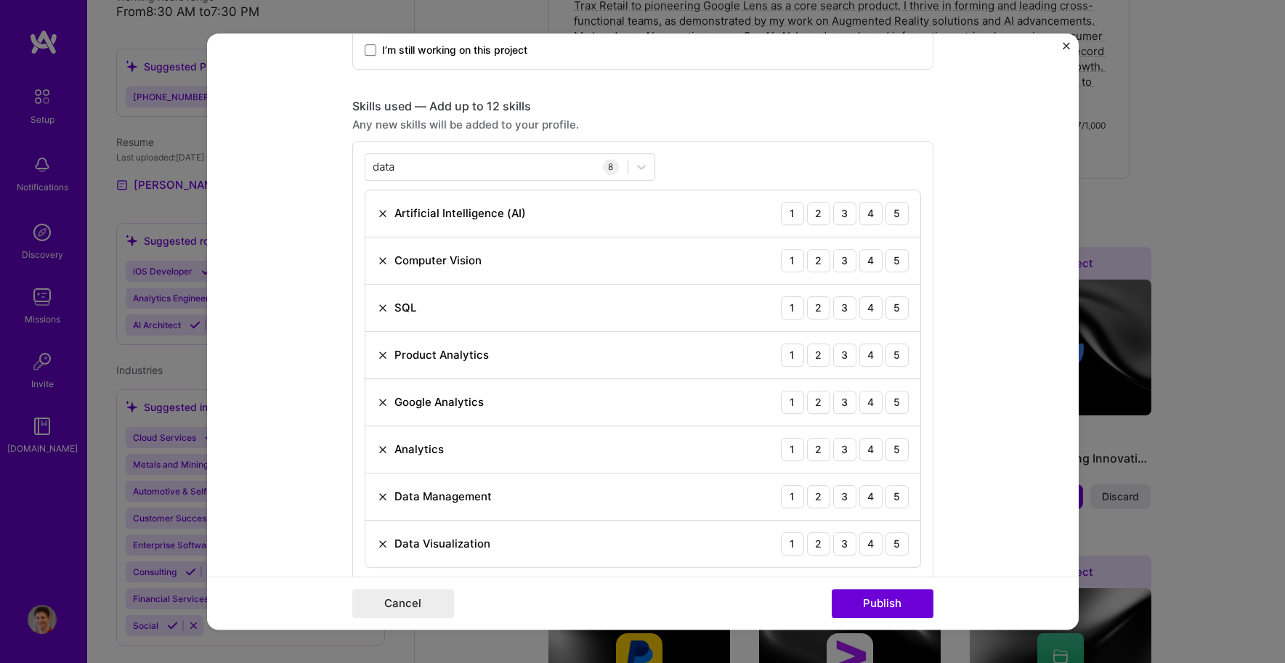
scroll to position [748, 0]
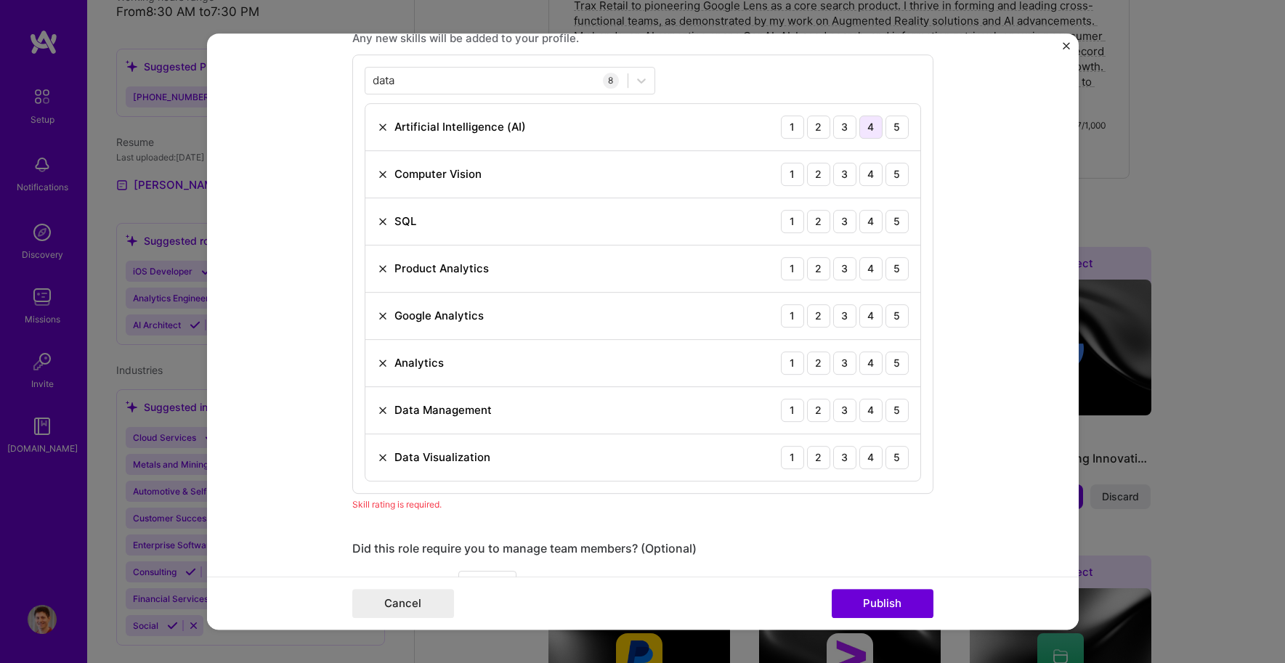
click at [862, 125] on div "4" at bounding box center [871, 127] width 23 height 23
click at [886, 172] on div "5" at bounding box center [897, 174] width 23 height 23
click at [841, 224] on div "3" at bounding box center [844, 221] width 23 height 23
click at [865, 267] on div "4" at bounding box center [871, 268] width 23 height 23
click at [866, 320] on div "4" at bounding box center [871, 315] width 23 height 23
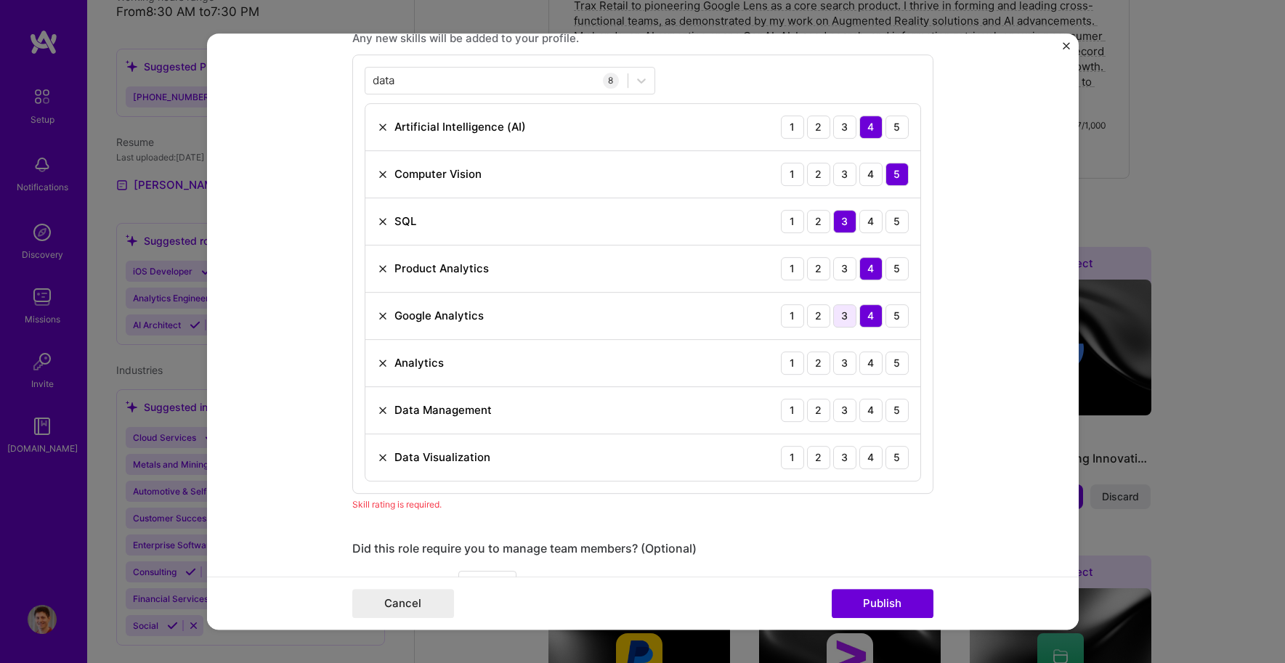
click at [843, 318] on div "3" at bounding box center [844, 315] width 23 height 23
click at [890, 358] on div "5" at bounding box center [897, 363] width 23 height 23
click at [845, 413] on div "3" at bounding box center [844, 410] width 23 height 23
click at [843, 464] on div "3" at bounding box center [844, 457] width 23 height 23
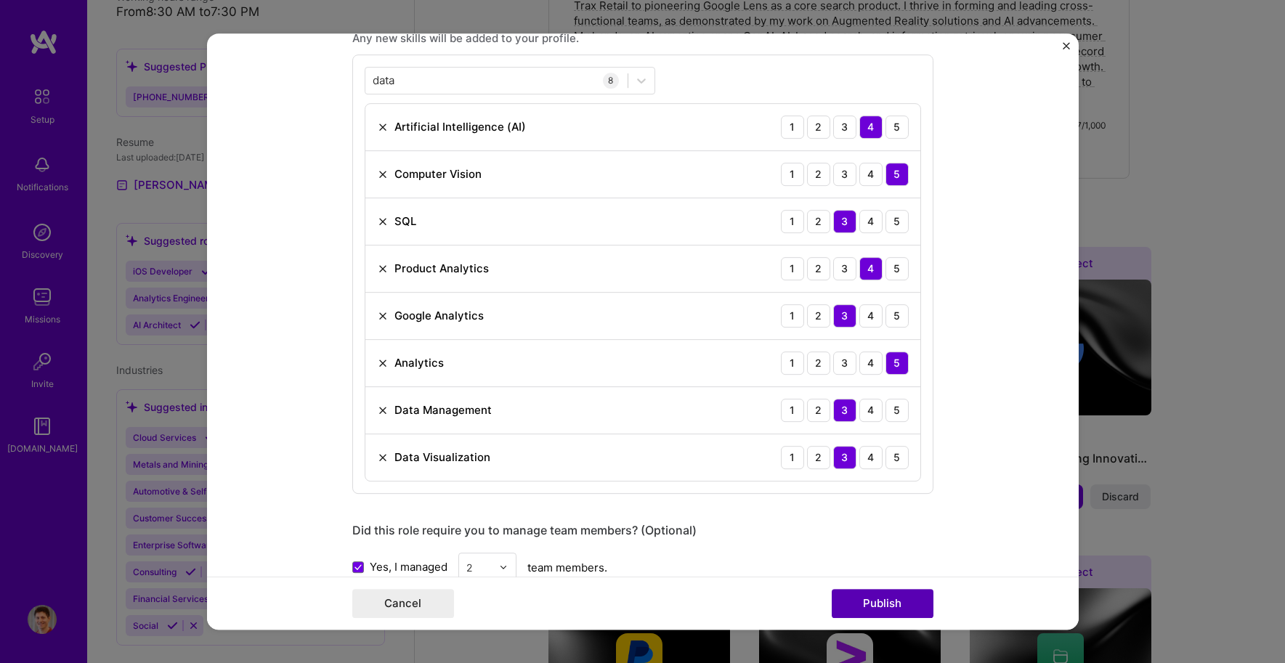
click at [890, 614] on button "Publish" at bounding box center [883, 603] width 102 height 29
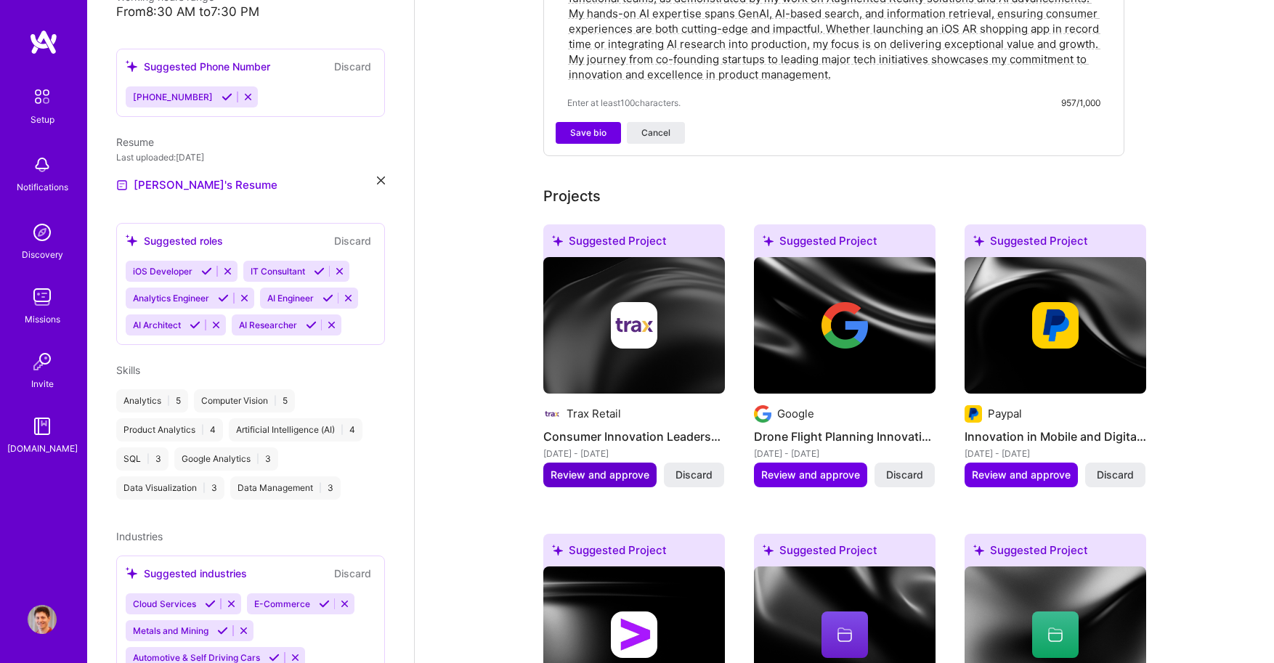
click at [603, 468] on span "Review and approve" at bounding box center [600, 475] width 99 height 15
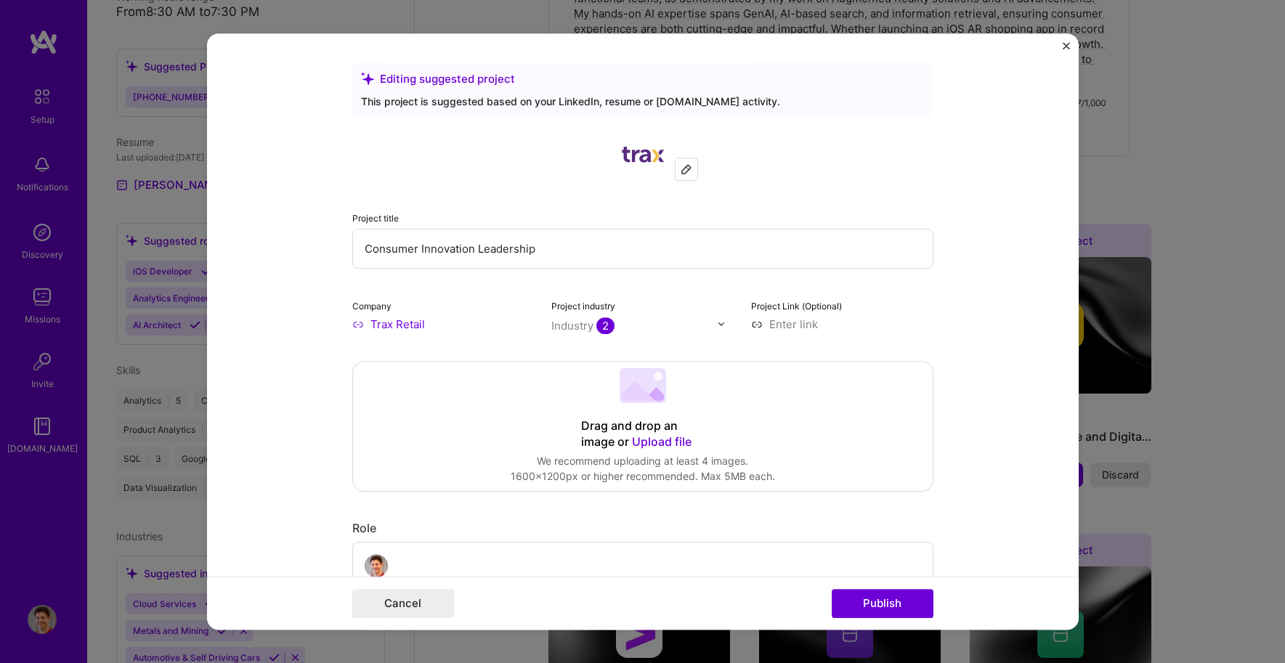
click at [561, 246] on input "Consumer Innovation Leadership" at bounding box center [642, 249] width 581 height 40
drag, startPoint x: 538, startPoint y: 247, endPoint x: 472, endPoint y: 246, distance: 66.8
click at [472, 246] on input "Consumer Innovation Leadership" at bounding box center [642, 249] width 581 height 40
click at [597, 326] on span "2" at bounding box center [606, 326] width 18 height 17
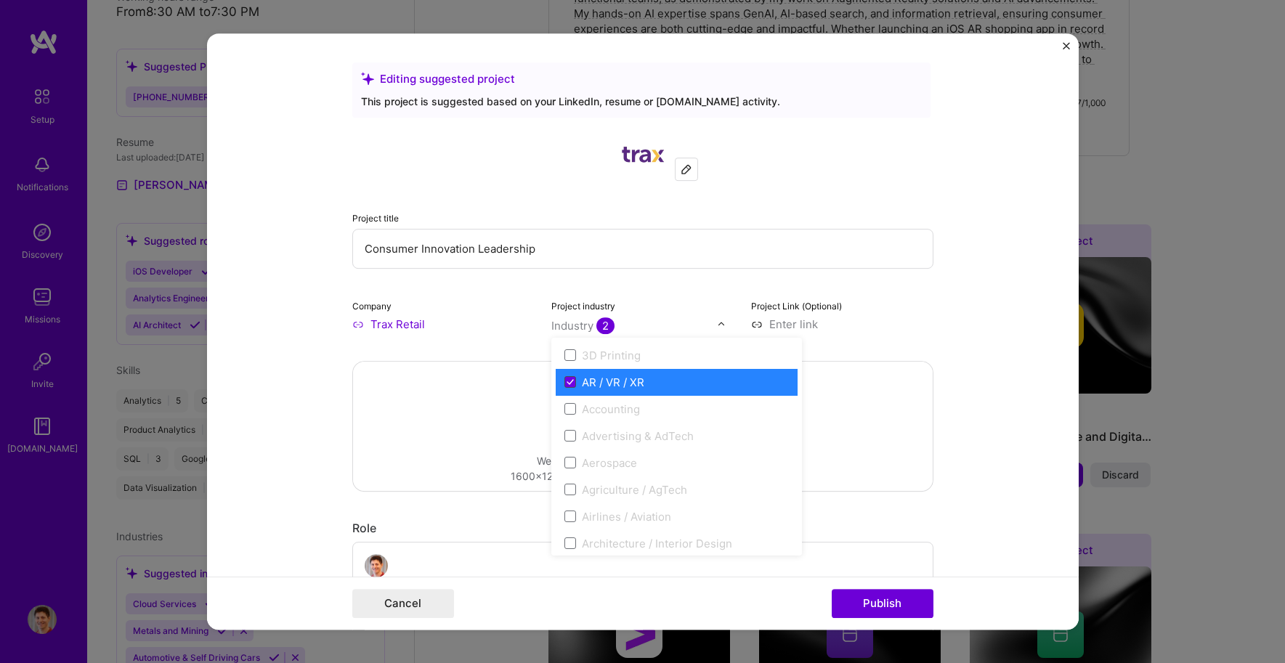
click at [567, 382] on icon at bounding box center [570, 382] width 6 height 4
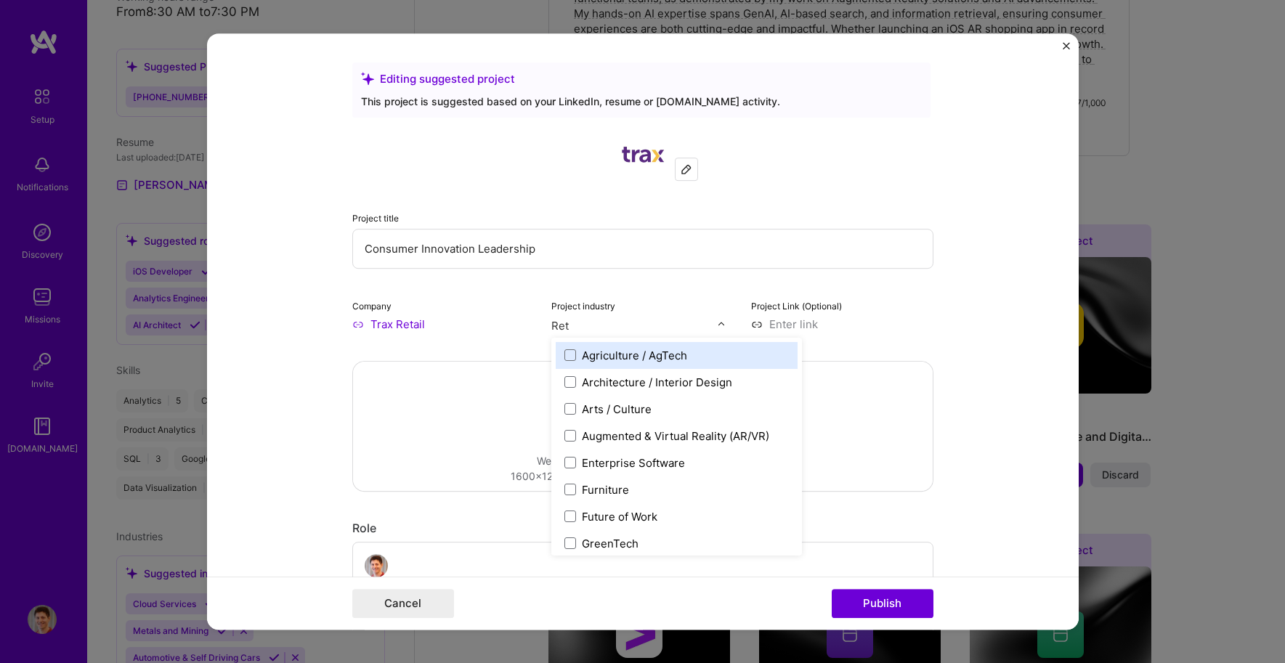
type input "Reta"
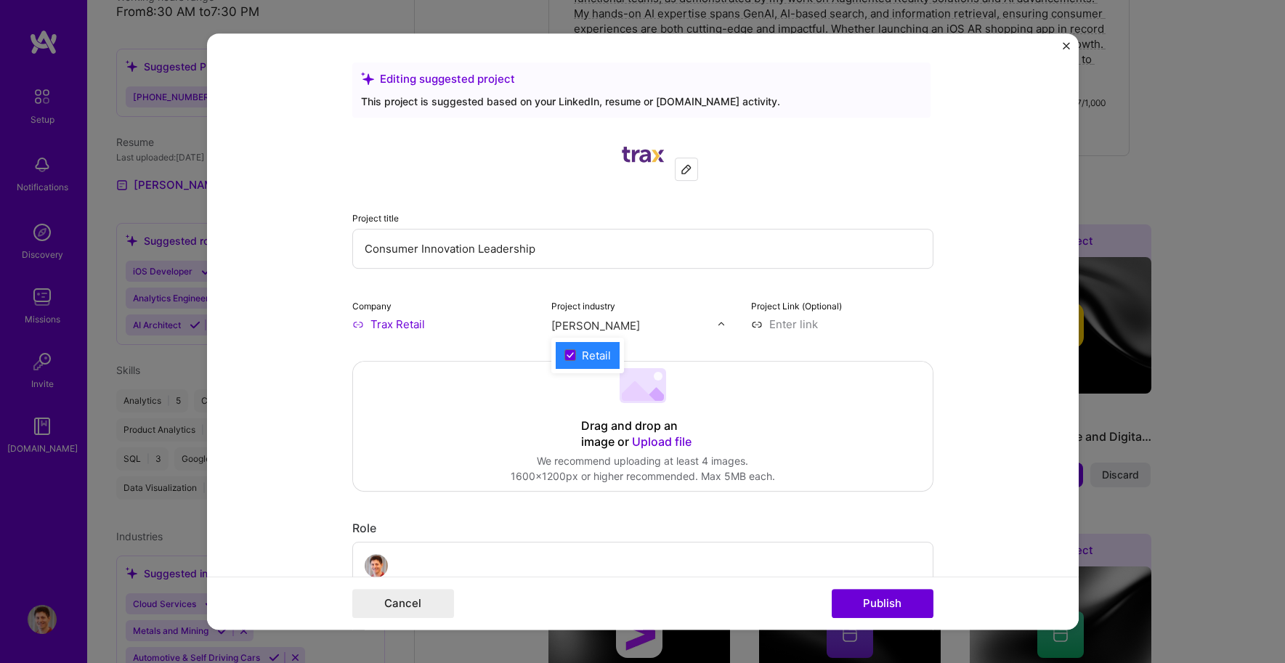
click at [625, 322] on input "Reta" at bounding box center [634, 325] width 166 height 15
click at [596, 360] on div "Retail" at bounding box center [596, 355] width 29 height 15
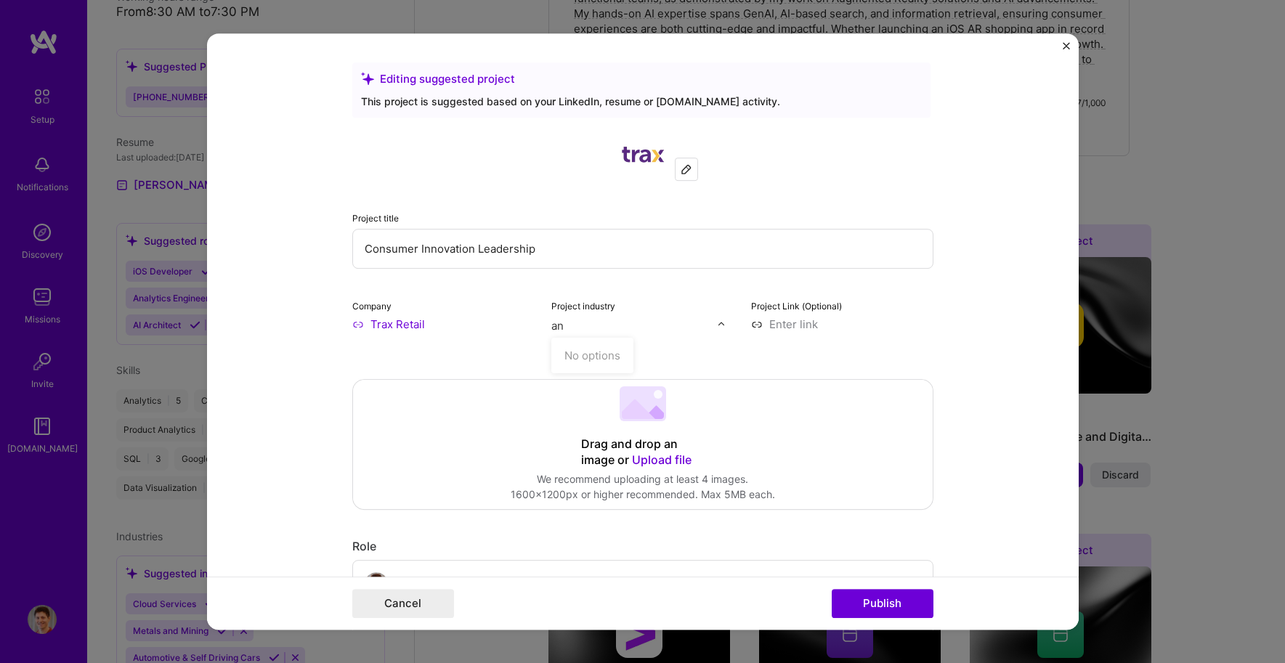
type input "a"
type input "Artifi"
click at [568, 358] on span at bounding box center [571, 355] width 12 height 12
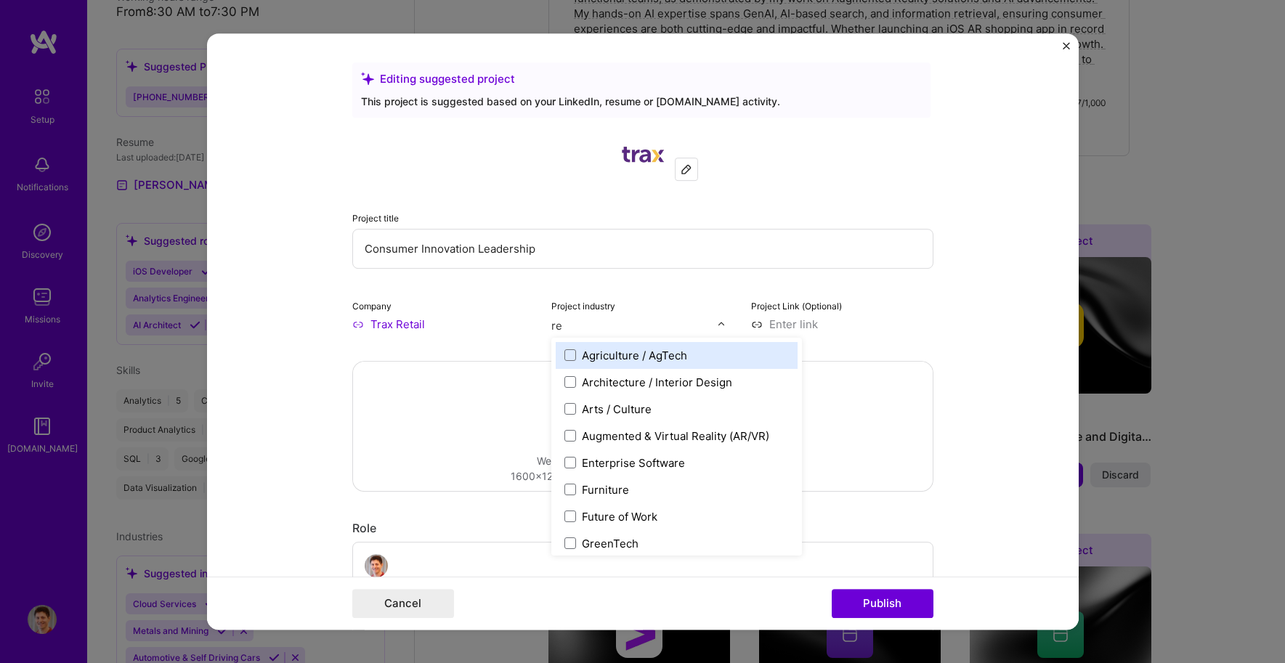
type input "ret"
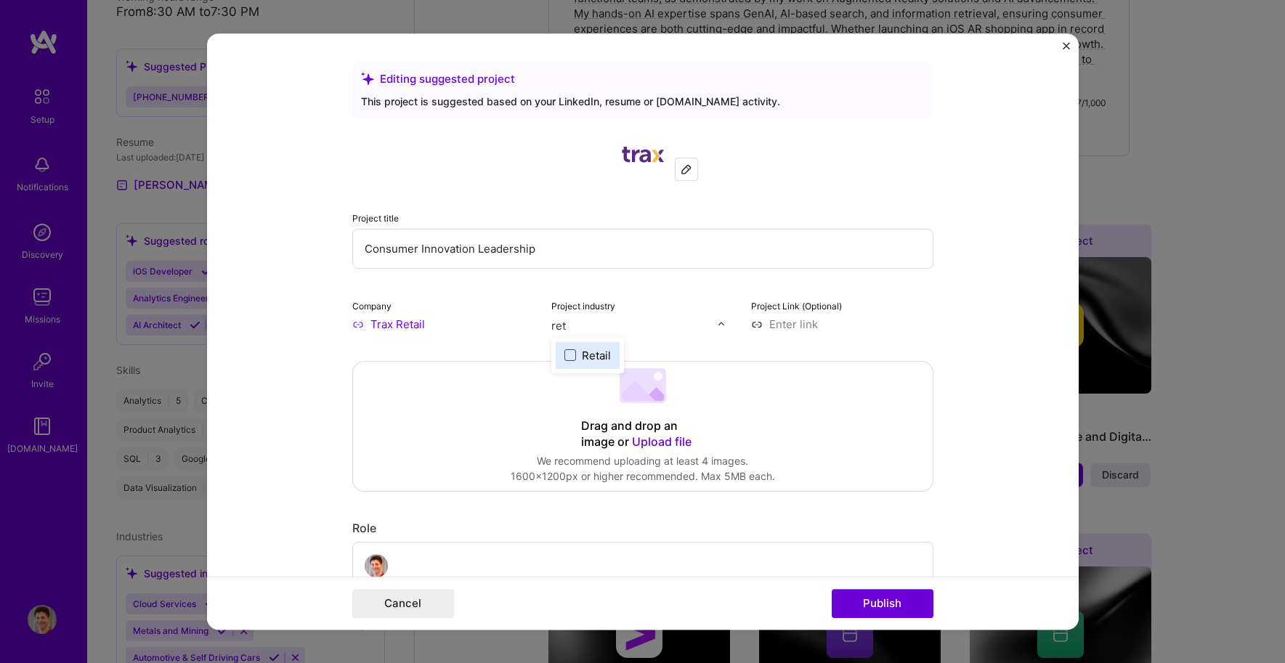
click at [567, 355] on span at bounding box center [571, 355] width 12 height 12
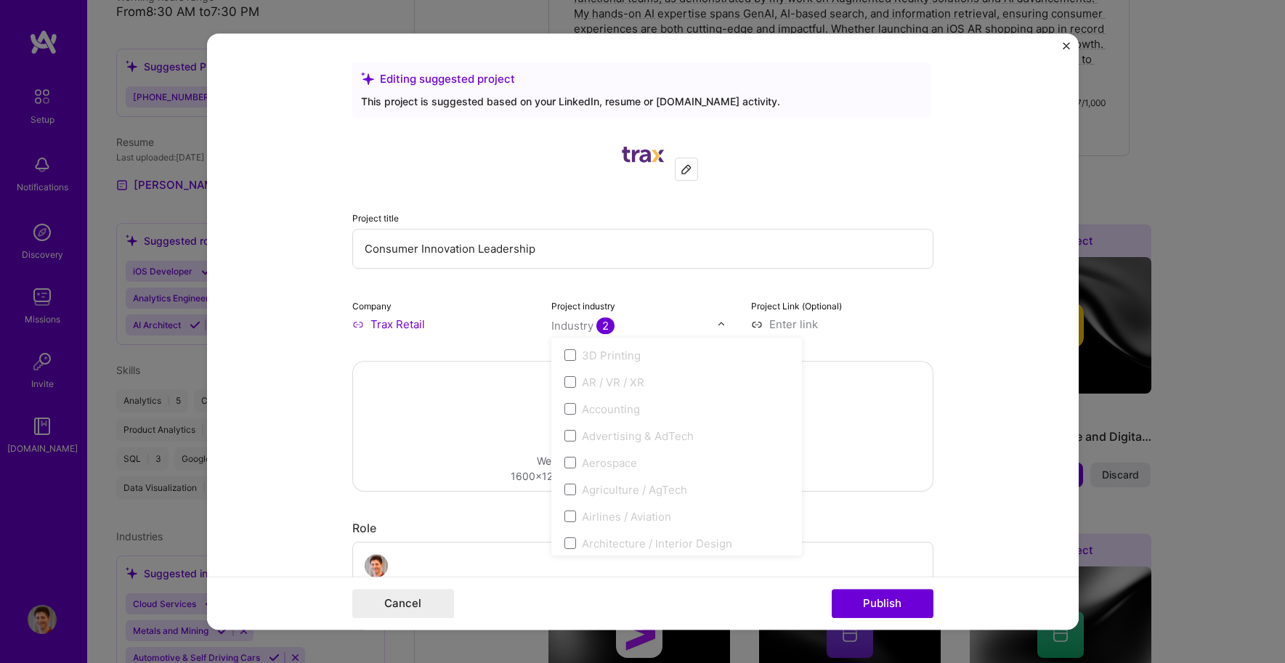
click at [948, 342] on form "Editing suggested project This project is suggested based on your LinkedIn, res…" at bounding box center [643, 331] width 872 height 597
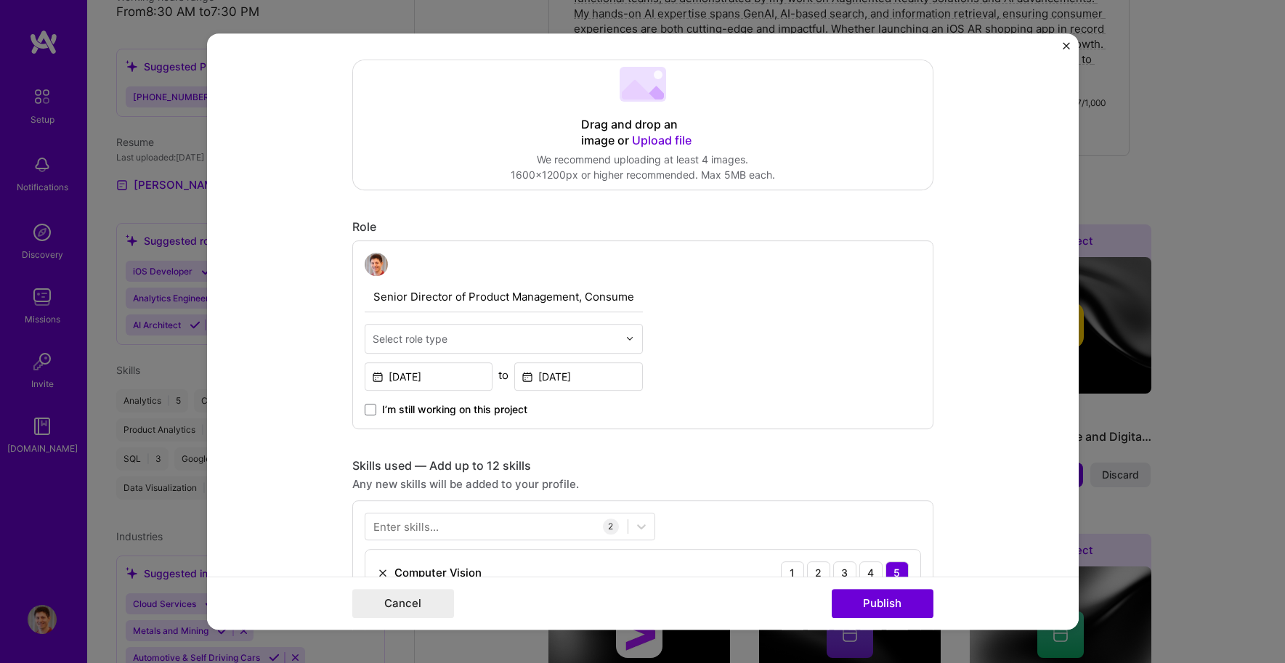
scroll to position [365, 0]
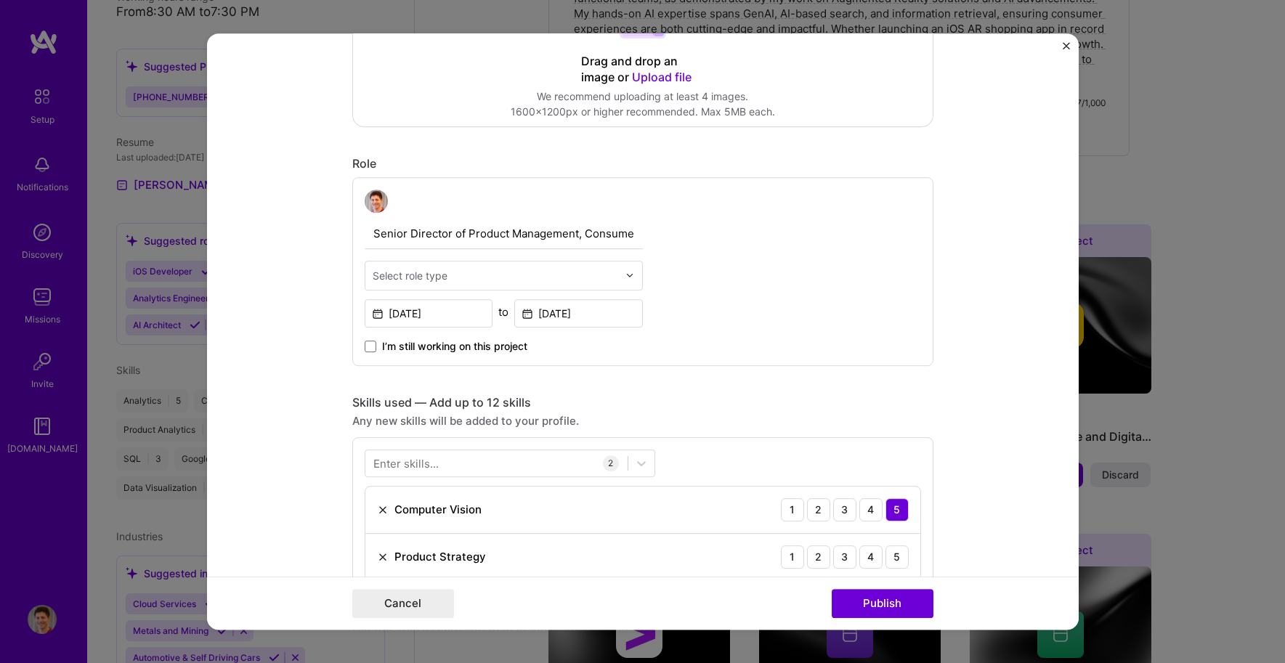
click at [585, 265] on div "Select role type" at bounding box center [495, 276] width 260 height 28
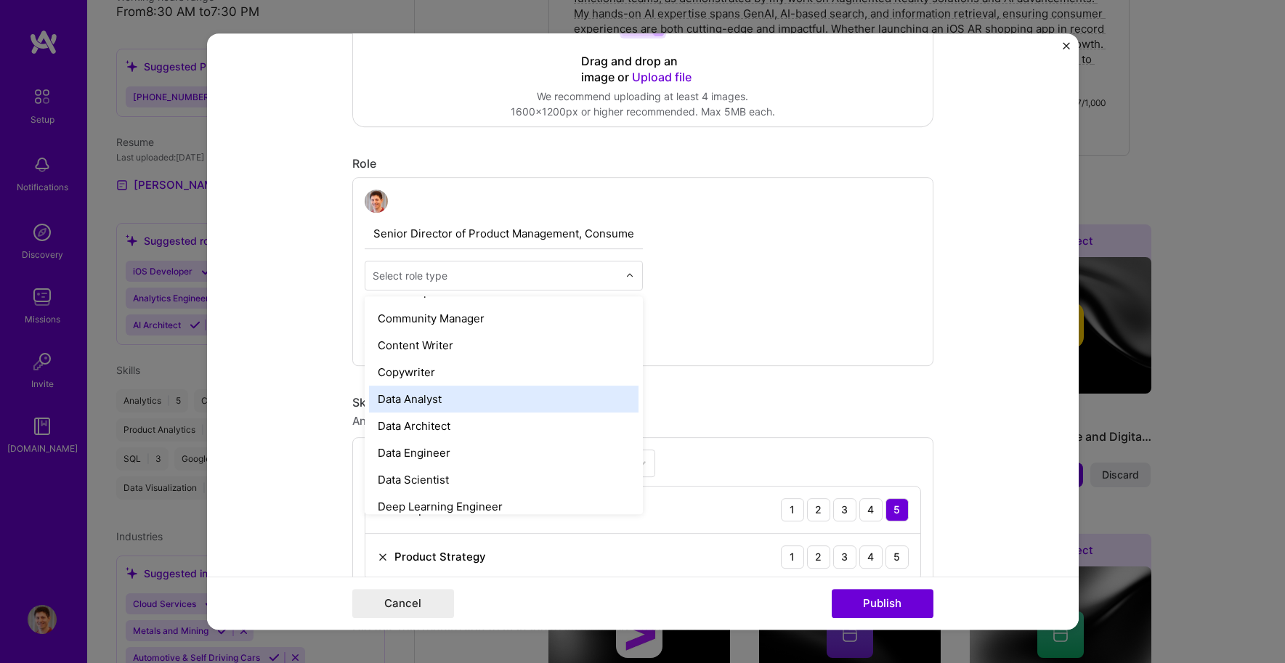
scroll to position [0, 0]
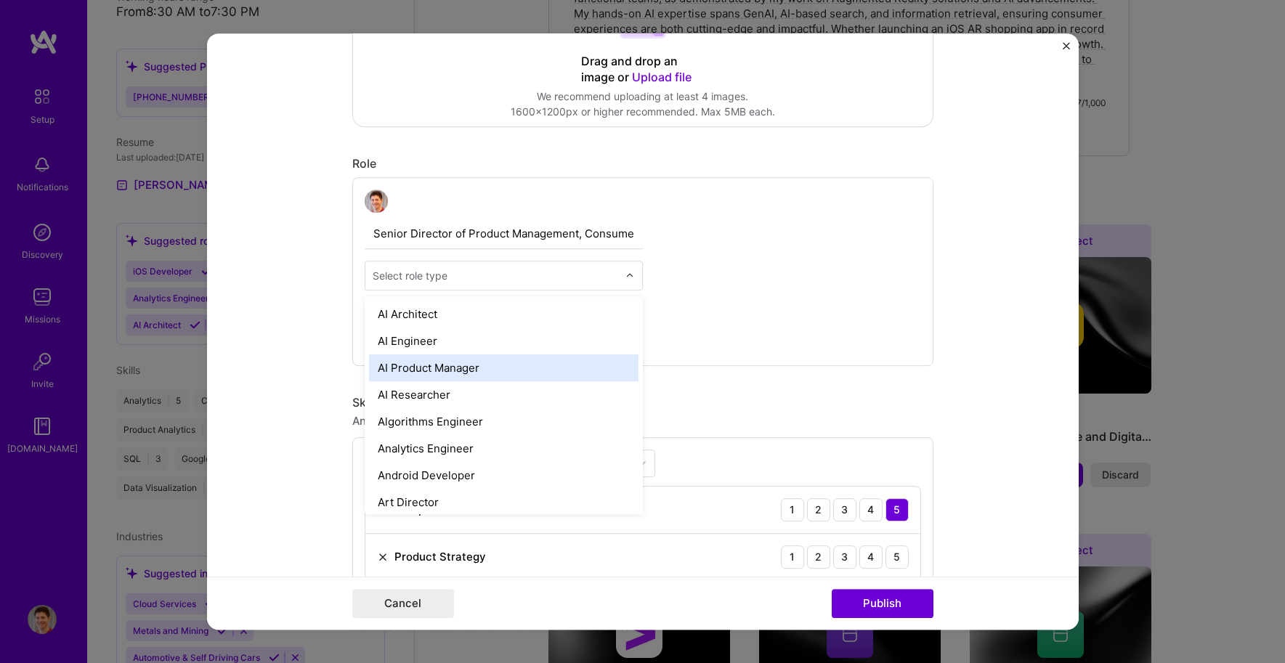
click at [518, 364] on div "AI Product Manager" at bounding box center [504, 368] width 270 height 27
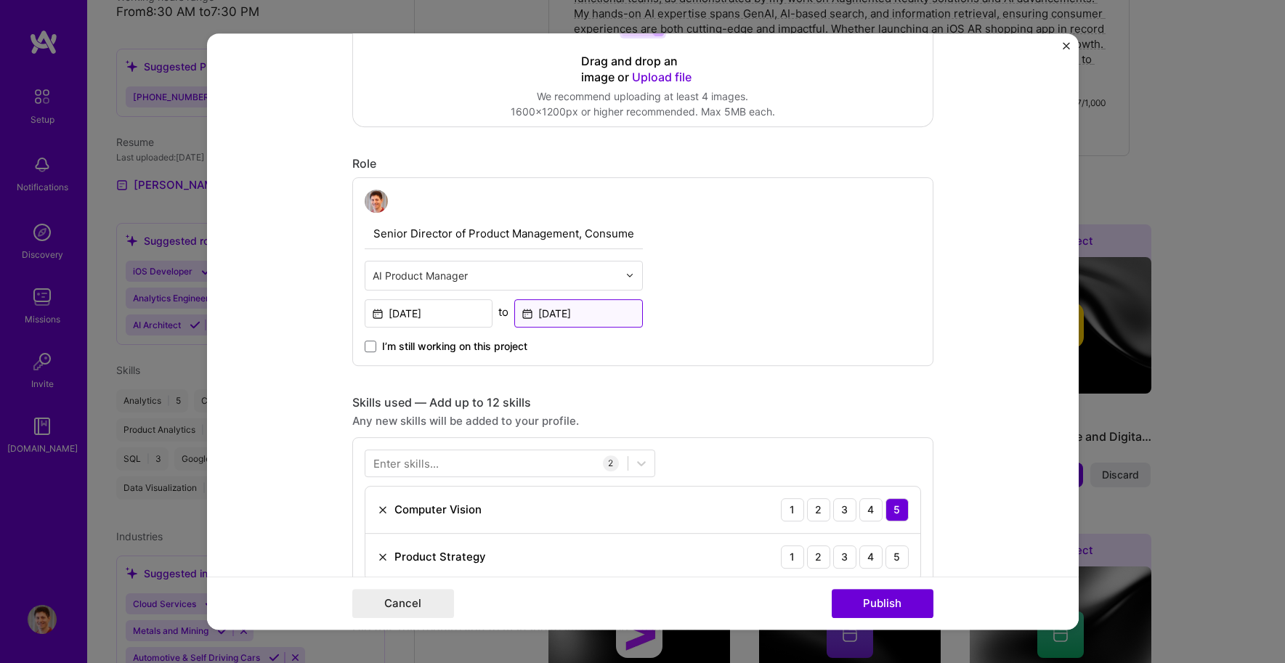
click at [591, 309] on input "Dec, 2022" at bounding box center [578, 313] width 129 height 28
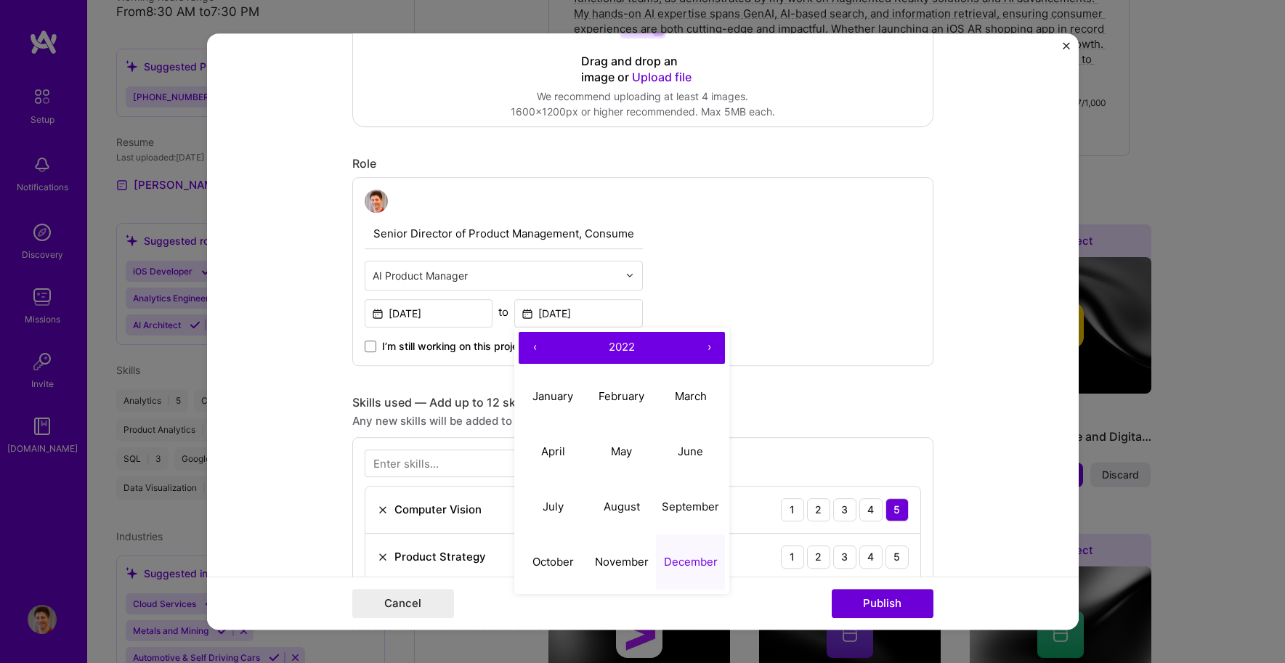
click at [704, 342] on button "›" at bounding box center [709, 348] width 32 height 32
click at [693, 406] on button "March" at bounding box center [690, 396] width 69 height 55
type input "Mar, 2023"
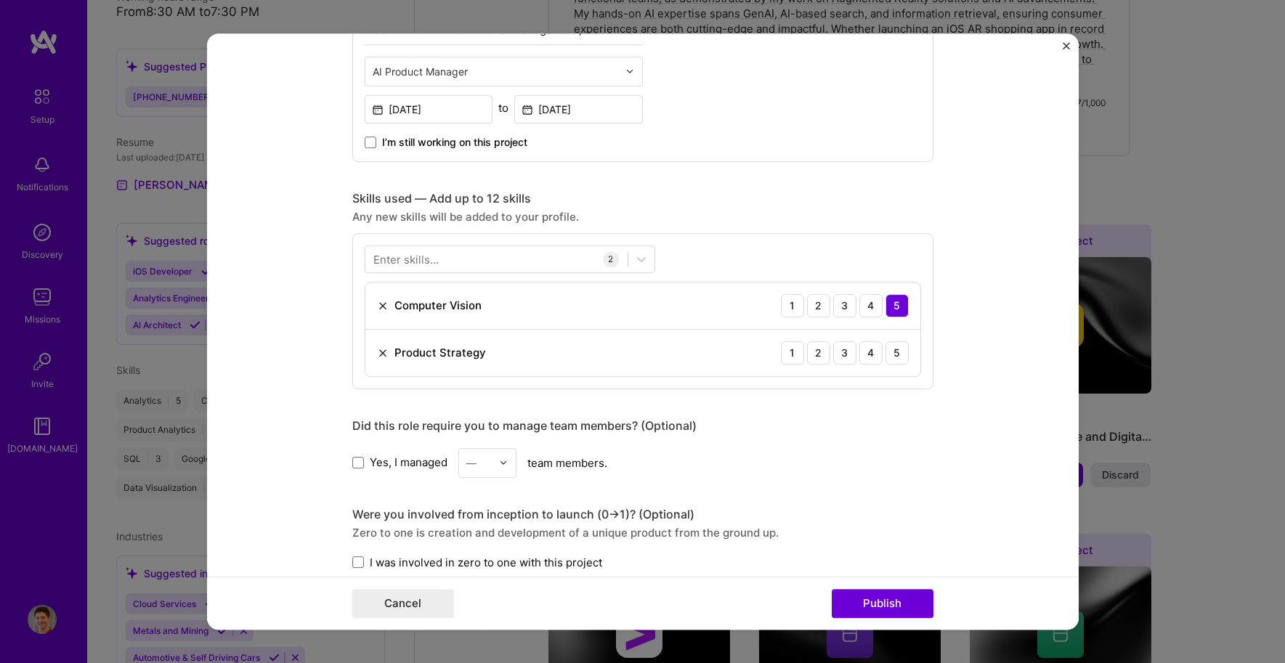
scroll to position [589, 0]
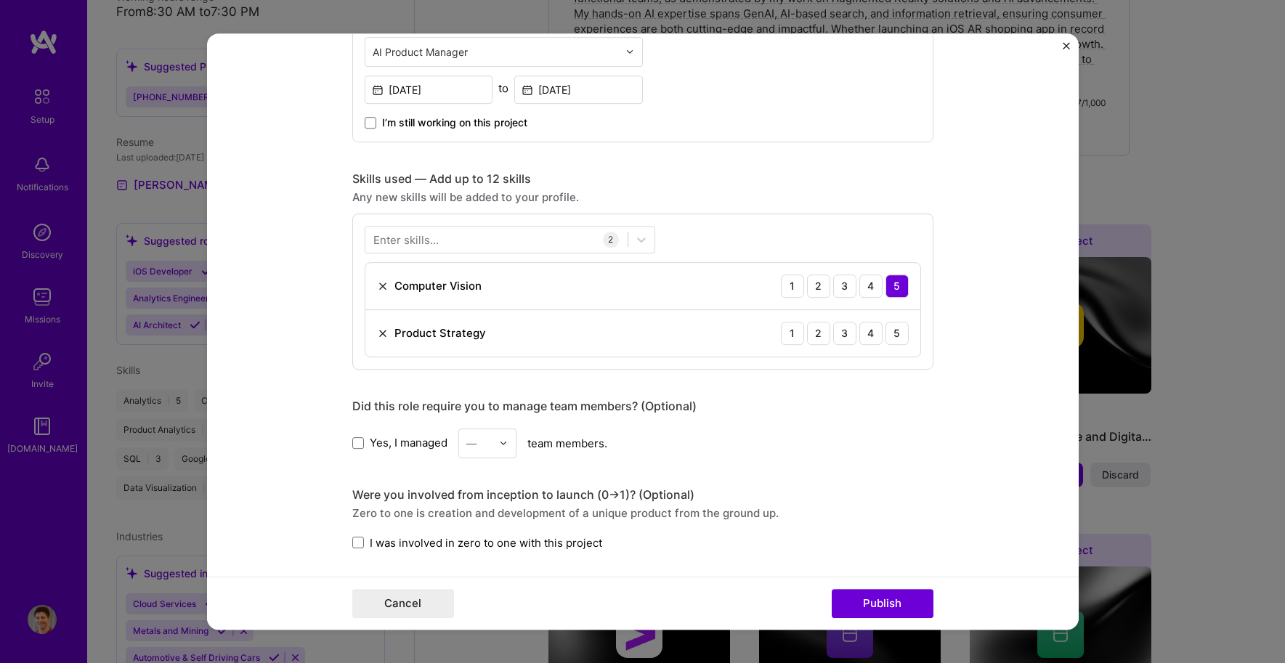
click at [405, 242] on div "Enter skills..." at bounding box center [405, 239] width 65 height 15
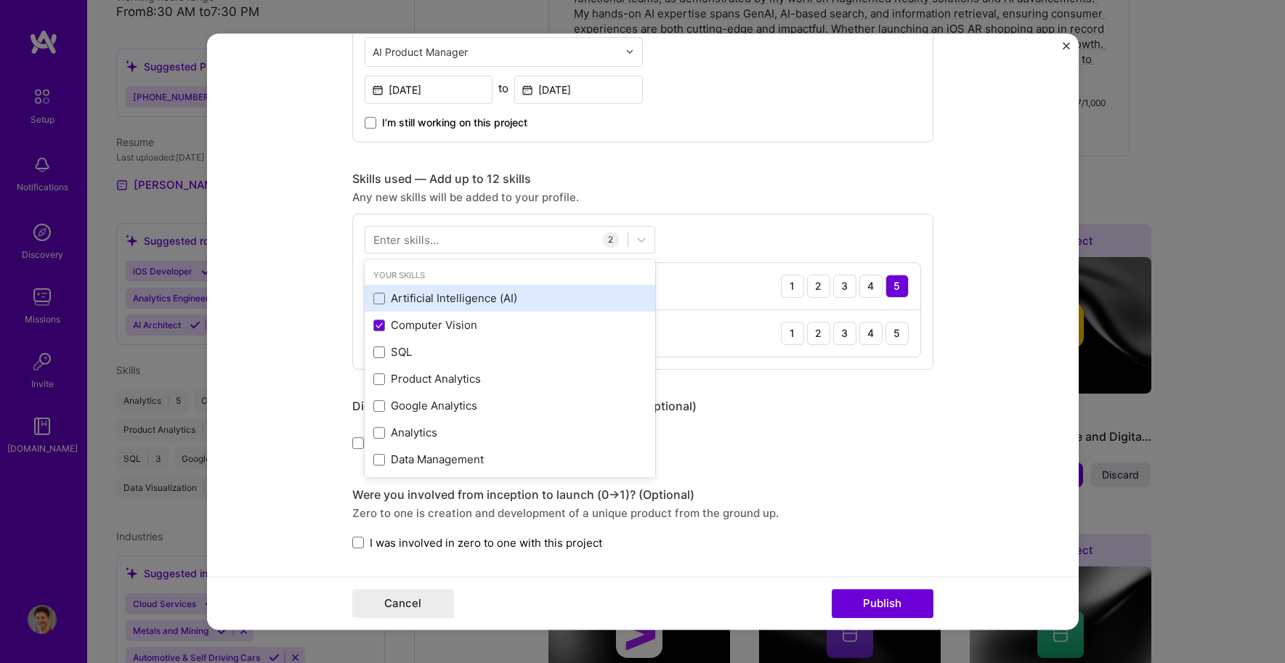
click at [389, 293] on div "Artificial Intelligence (AI)" at bounding box center [509, 298] width 273 height 15
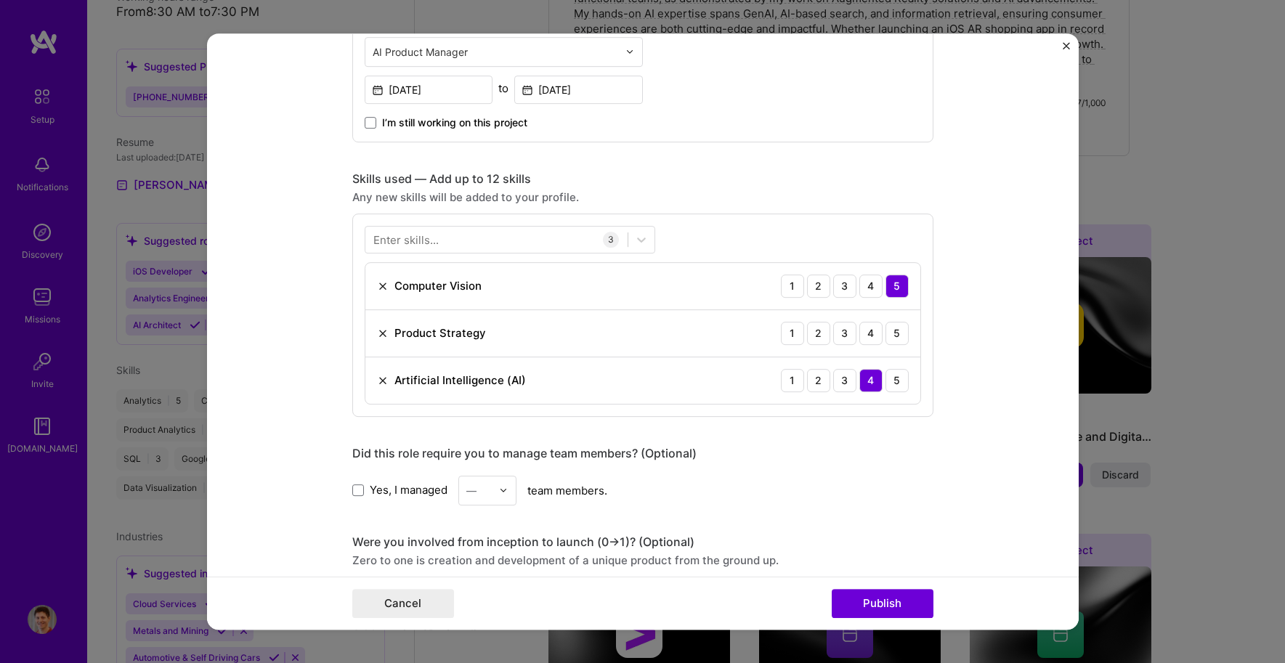
click at [302, 287] on form "Editing suggested project This project is suggested based on your LinkedIn, res…" at bounding box center [643, 331] width 872 height 597
click at [534, 247] on div at bounding box center [496, 239] width 262 height 24
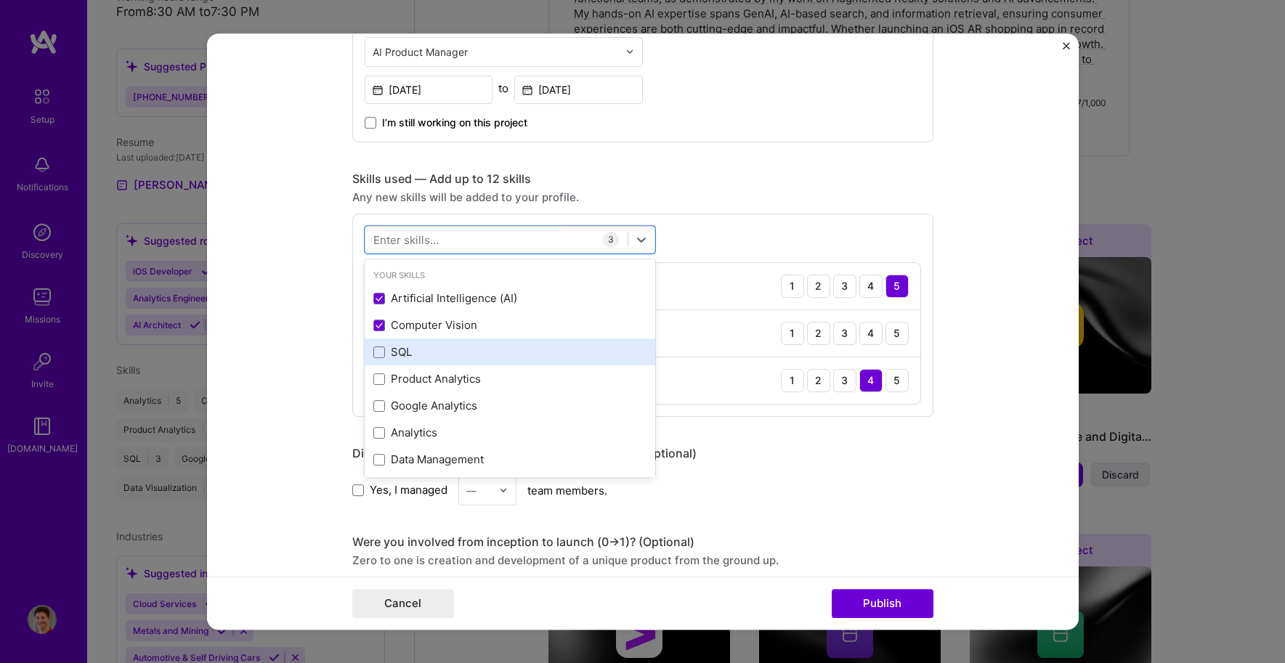
click at [434, 350] on div "SQL" at bounding box center [509, 351] width 273 height 15
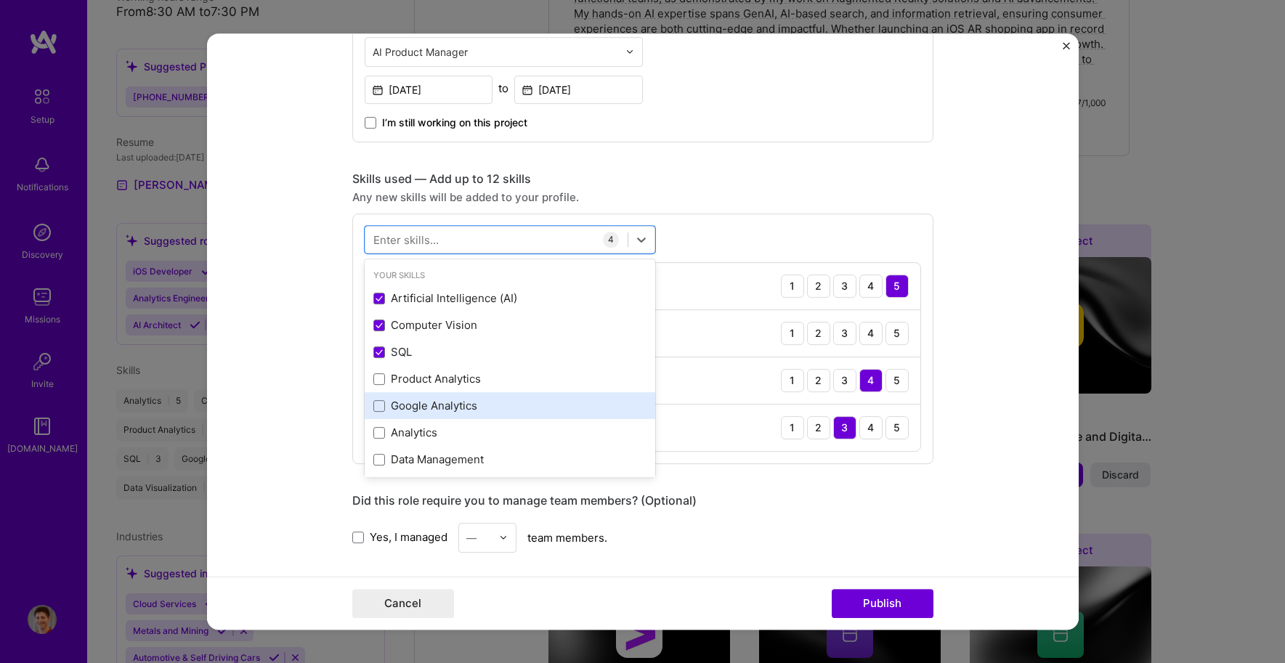
click at [443, 408] on div "Google Analytics" at bounding box center [509, 405] width 273 height 15
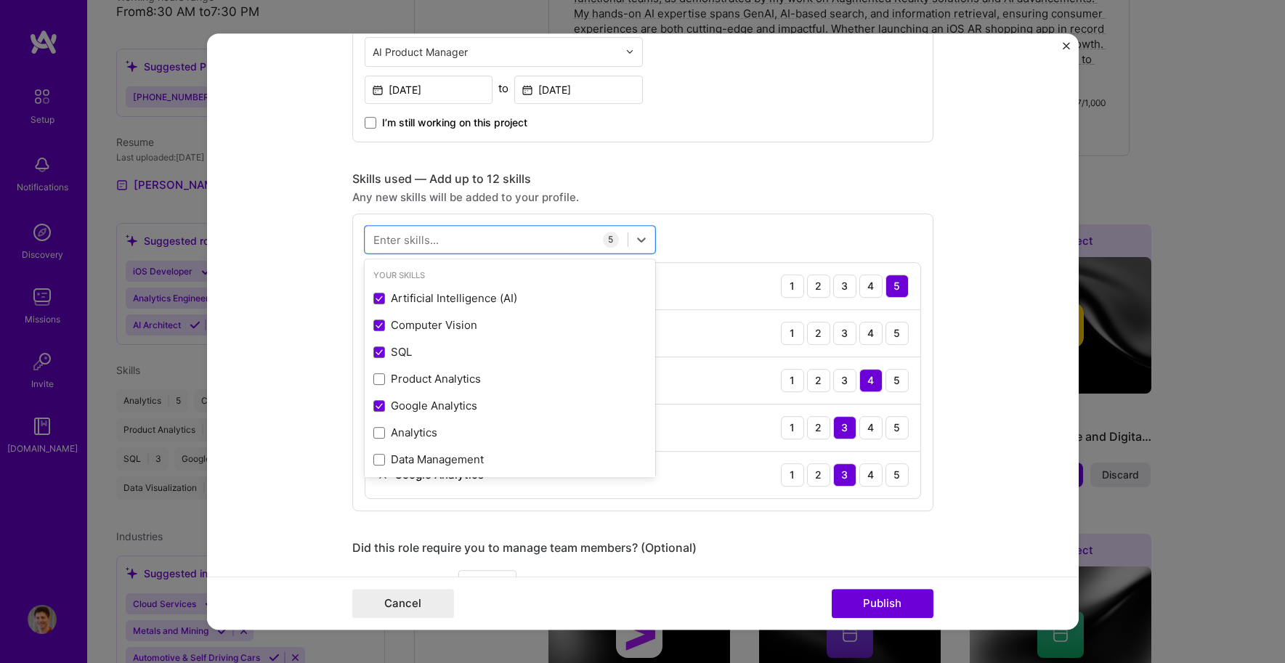
click at [299, 314] on form "Editing suggested project This project is suggested based on your LinkedIn, res…" at bounding box center [643, 331] width 872 height 597
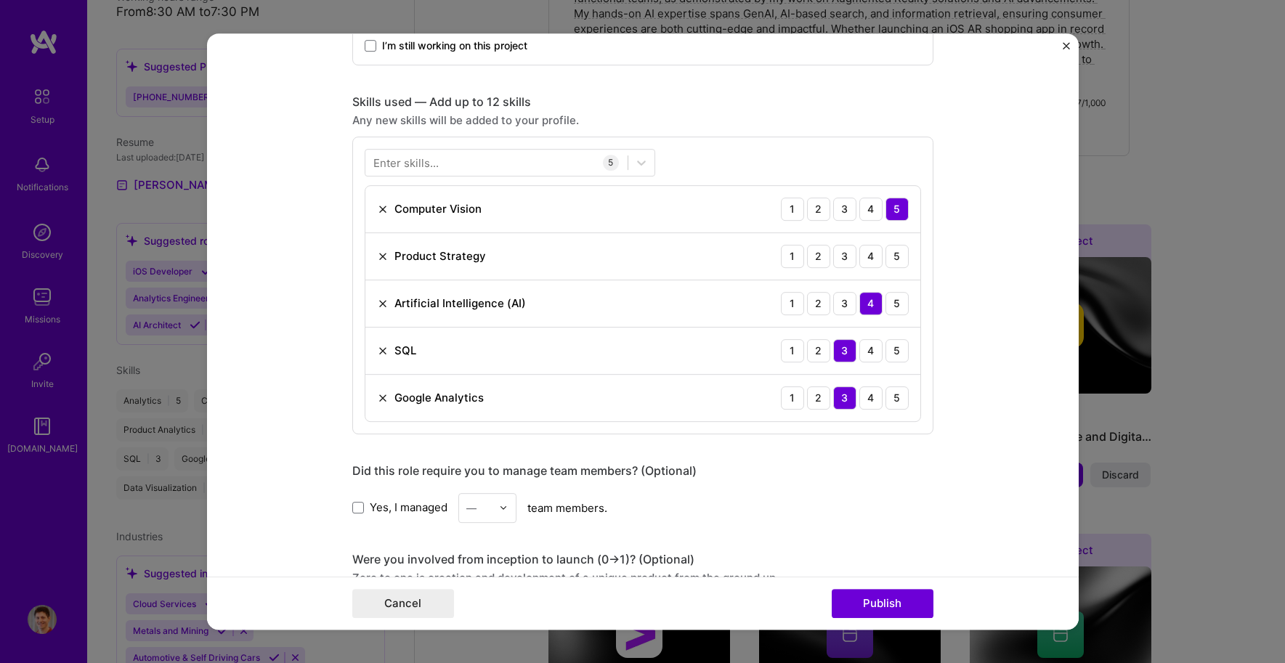
scroll to position [538, 0]
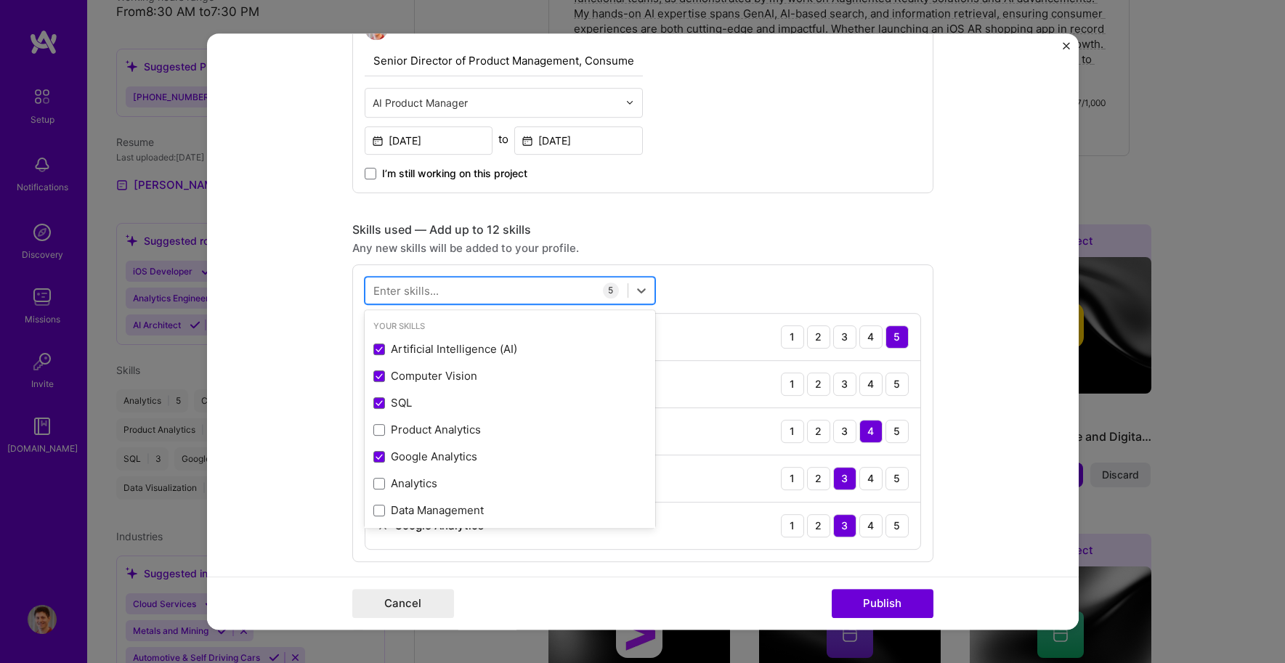
click at [432, 284] on div at bounding box center [496, 290] width 262 height 24
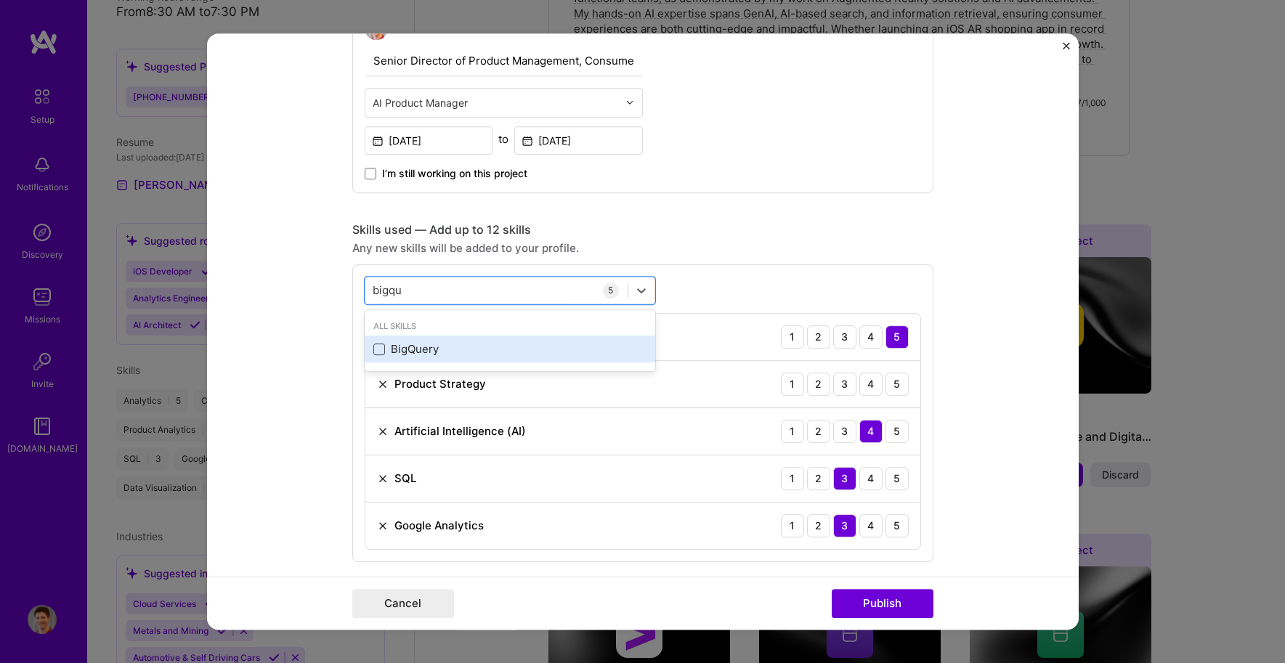
click at [373, 347] on span at bounding box center [379, 350] width 12 height 12
click at [0, 0] on input "checkbox" at bounding box center [0, 0] width 0 height 0
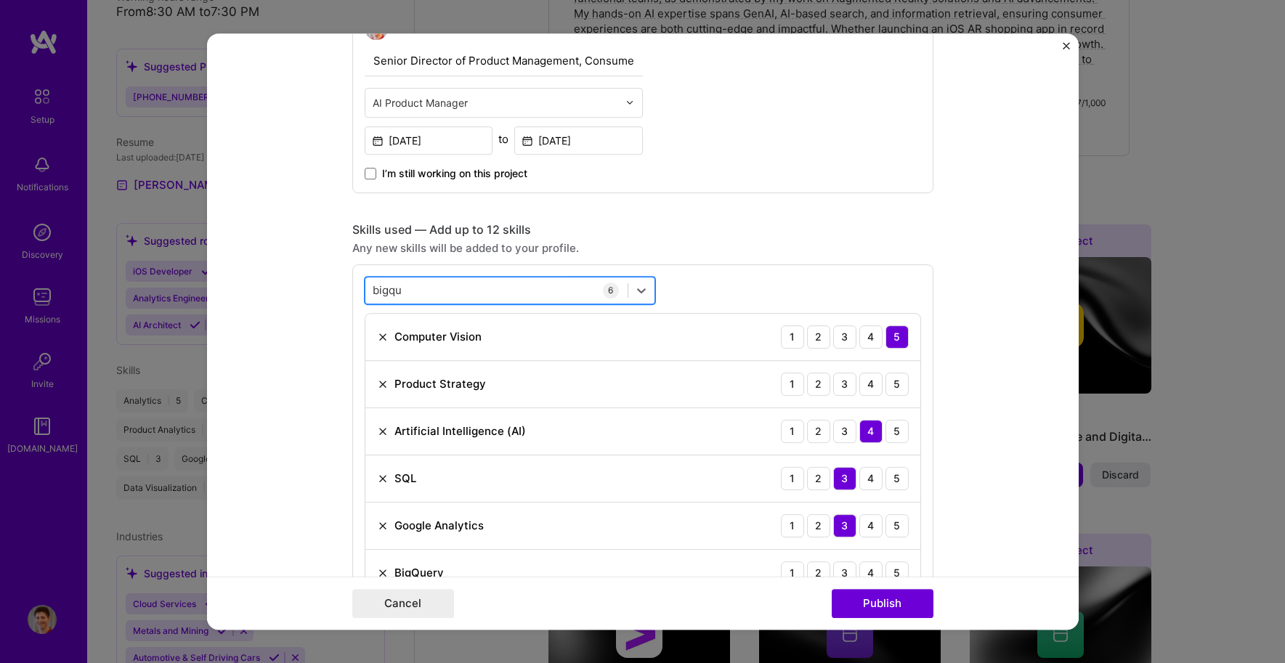
click at [403, 299] on div "bigqu bigqu" at bounding box center [496, 290] width 262 height 24
click at [404, 294] on div "bigqu bigqu" at bounding box center [496, 290] width 262 height 24
click at [404, 291] on div "bigqu bigqu" at bounding box center [496, 290] width 262 height 24
drag, startPoint x: 404, startPoint y: 291, endPoint x: 343, endPoint y: 283, distance: 61.6
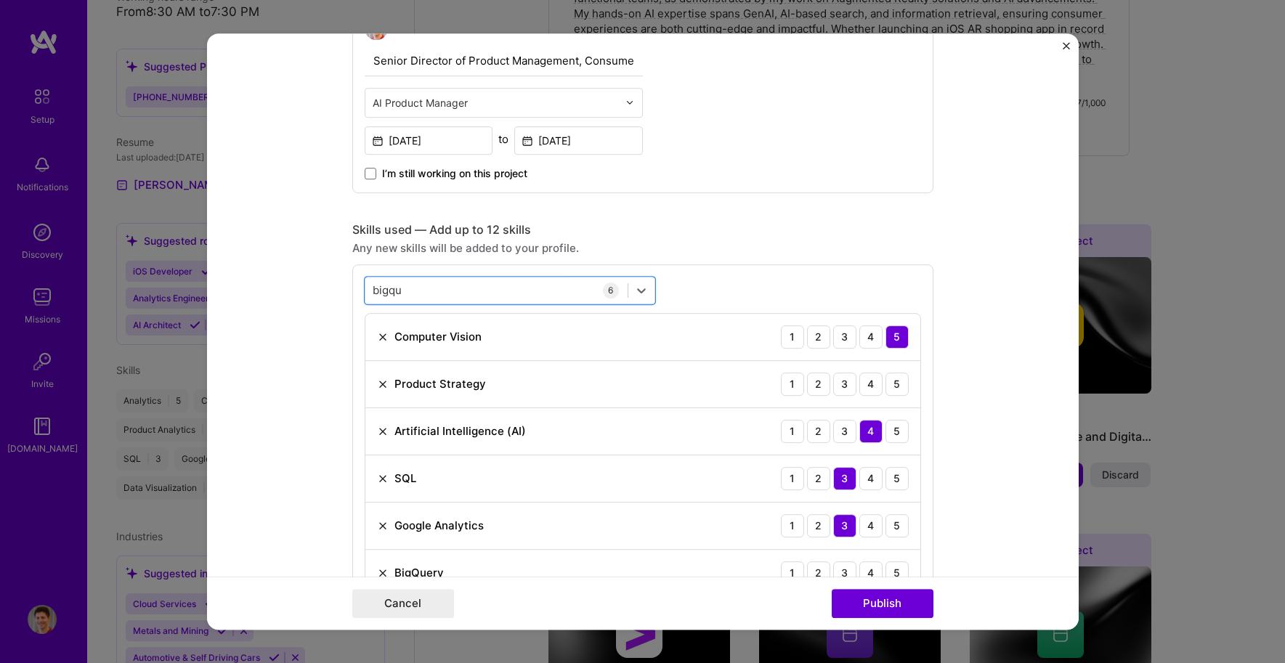
click at [343, 283] on form "Editing suggested project This project is suggested based on your LinkedIn, res…" at bounding box center [643, 331] width 872 height 597
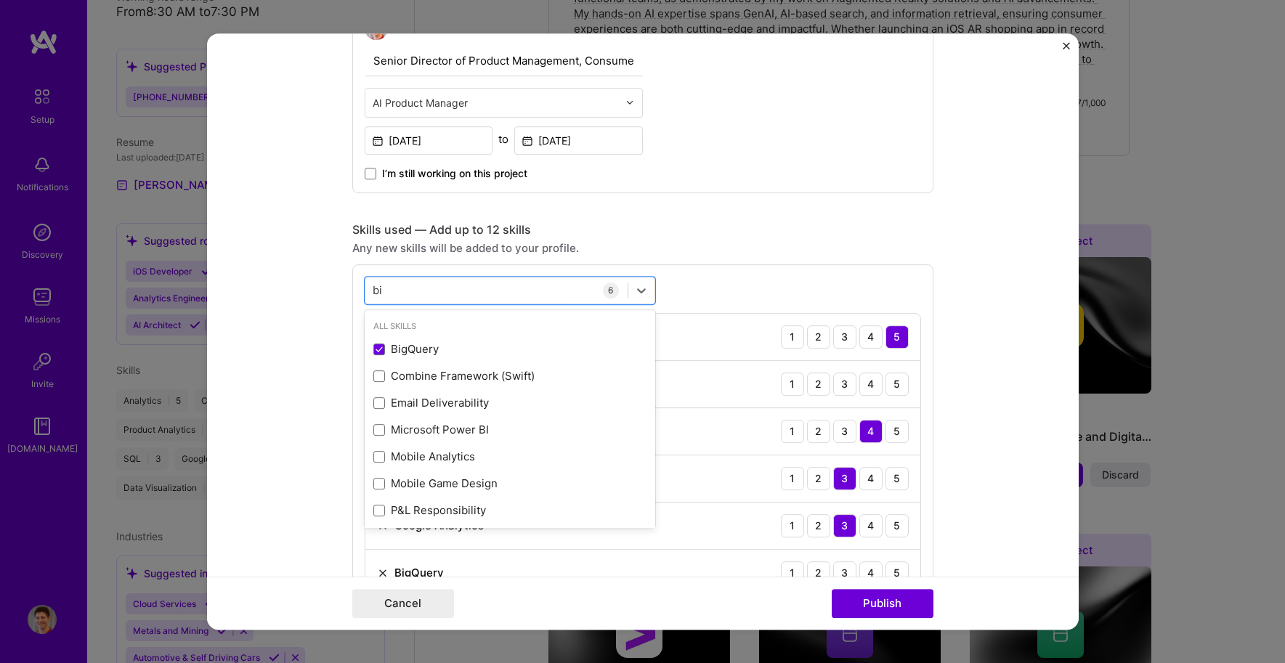
type input "b"
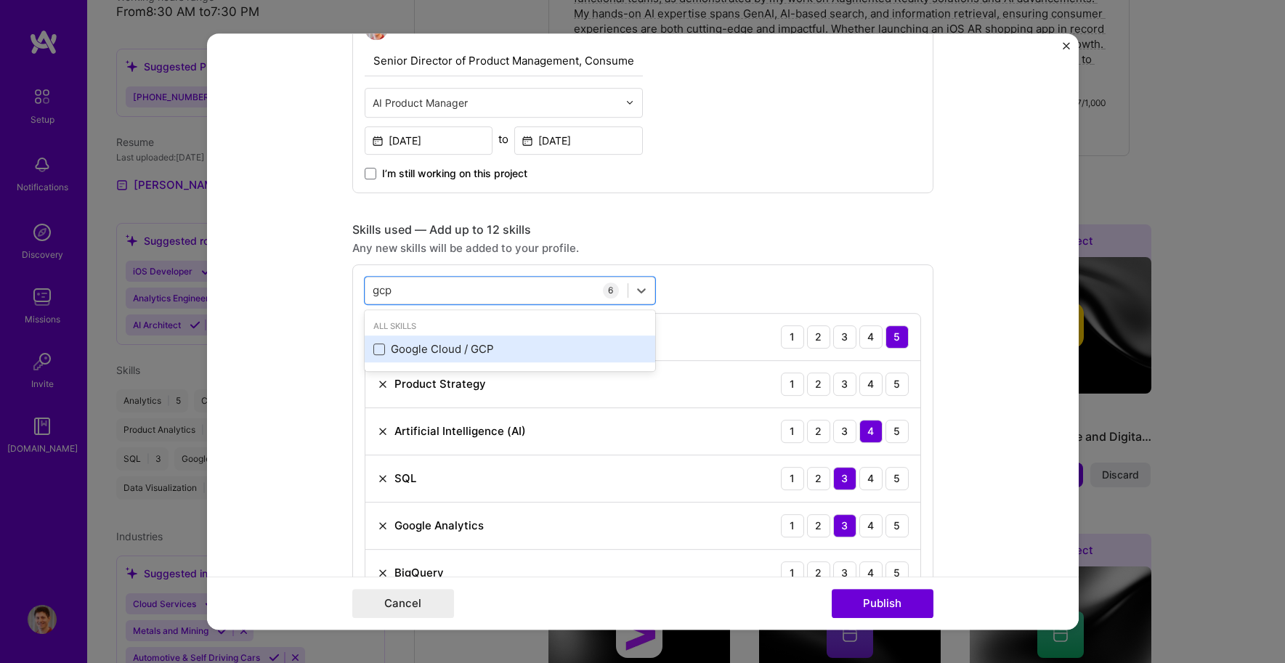
click at [376, 349] on span at bounding box center [379, 350] width 12 height 12
click at [0, 0] on input "checkbox" at bounding box center [0, 0] width 0 height 0
type input "gcp"
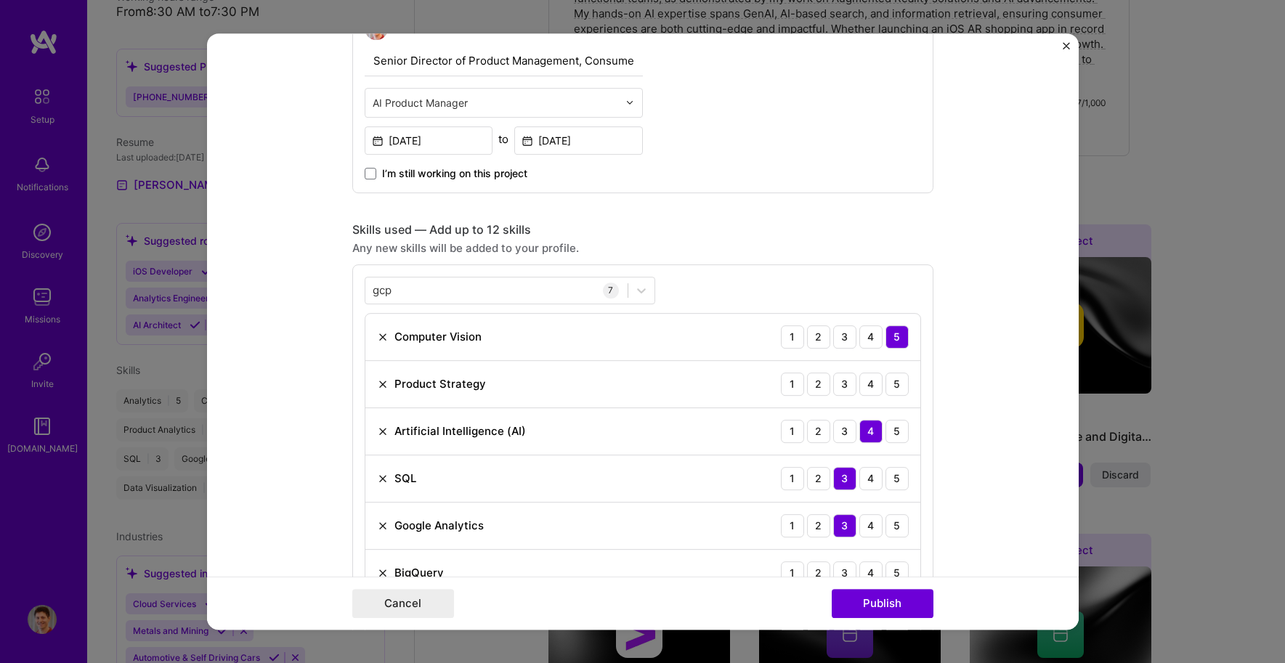
click at [316, 320] on form "Editing suggested project This project is suggested based on your LinkedIn, res…" at bounding box center [643, 331] width 872 height 597
click at [420, 288] on div "gcp gcp" at bounding box center [496, 290] width 262 height 24
click at [294, 283] on form "Editing suggested project This project is suggested based on your LinkedIn, res…" at bounding box center [643, 331] width 872 height 597
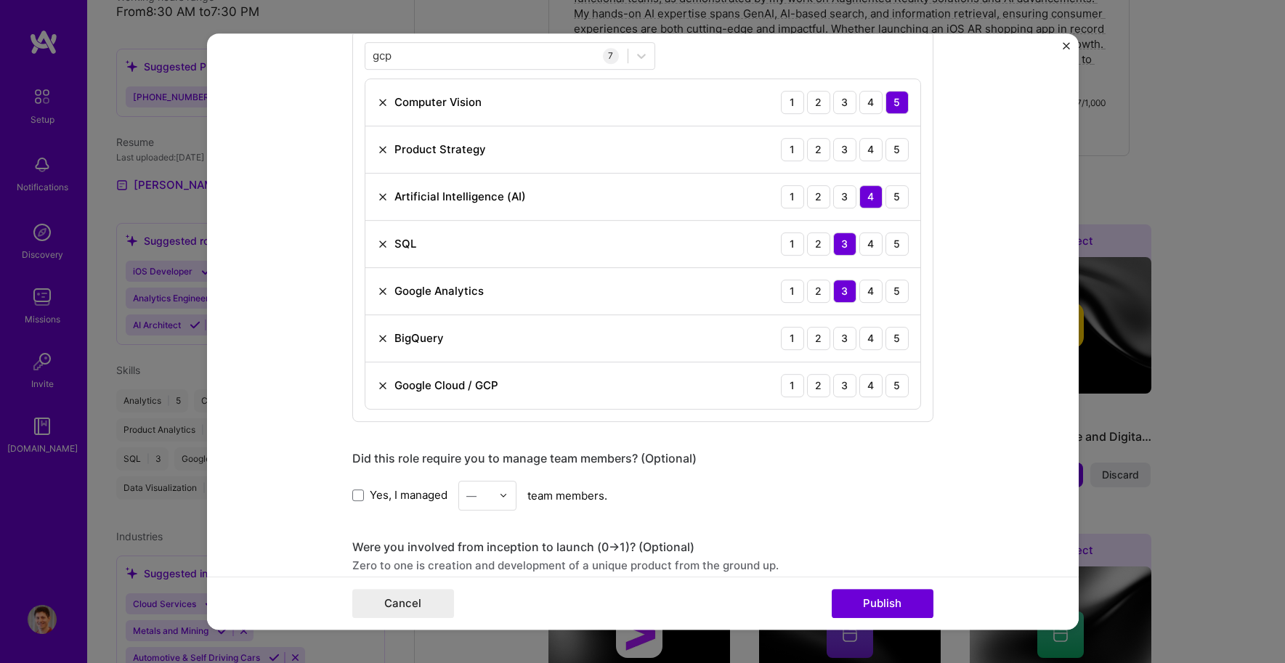
scroll to position [988, 0]
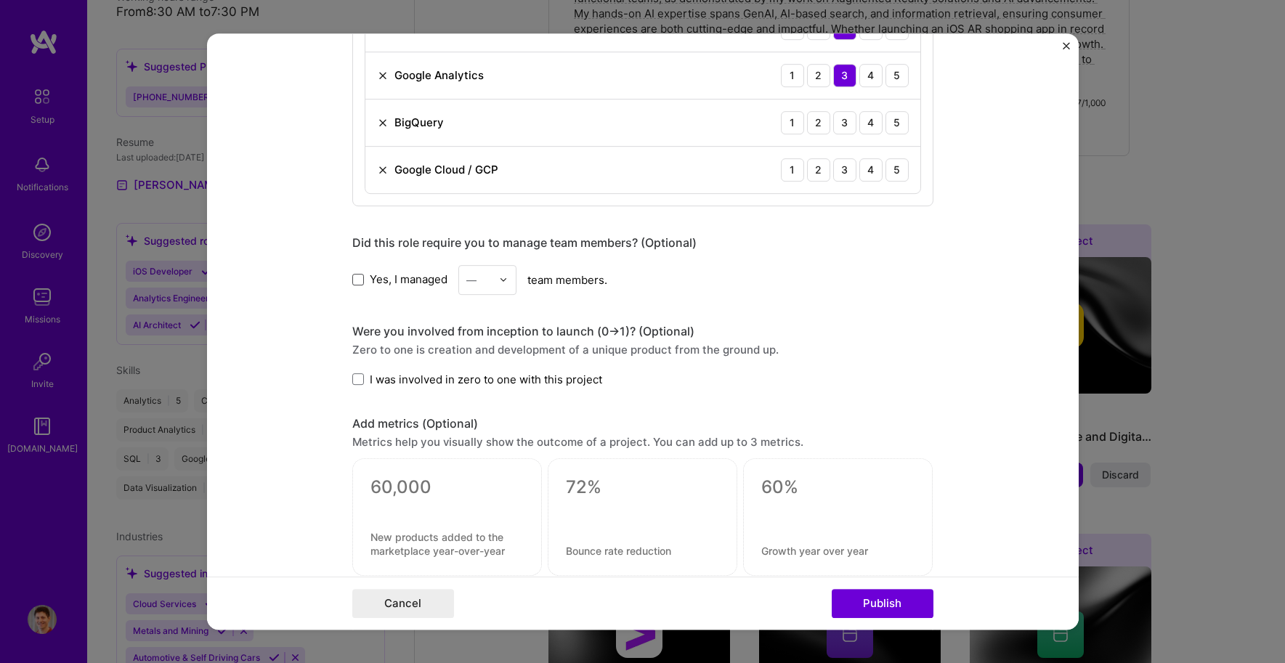
click at [357, 278] on span at bounding box center [358, 280] width 12 height 12
click at [0, 0] on input "Yes, I managed" at bounding box center [0, 0] width 0 height 0
click at [505, 281] on div at bounding box center [507, 280] width 17 height 28
drag, startPoint x: 476, startPoint y: 424, endPoint x: 477, endPoint y: 472, distance: 48.7
click at [477, 472] on div "1 2 3 4 5 6 7 8 9 10 11 12 13 14 15 16 17 18 19 20 21 22 23 24 25+" at bounding box center [487, 410] width 58 height 218
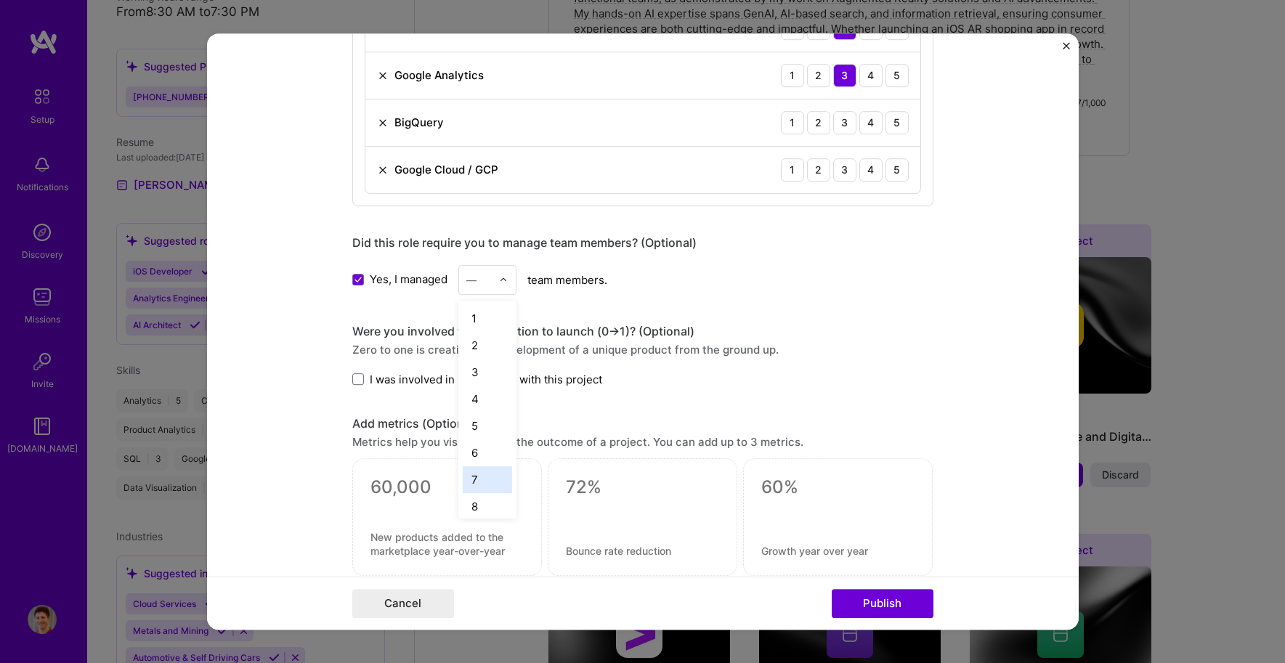
click at [477, 472] on div "7" at bounding box center [487, 479] width 49 height 27
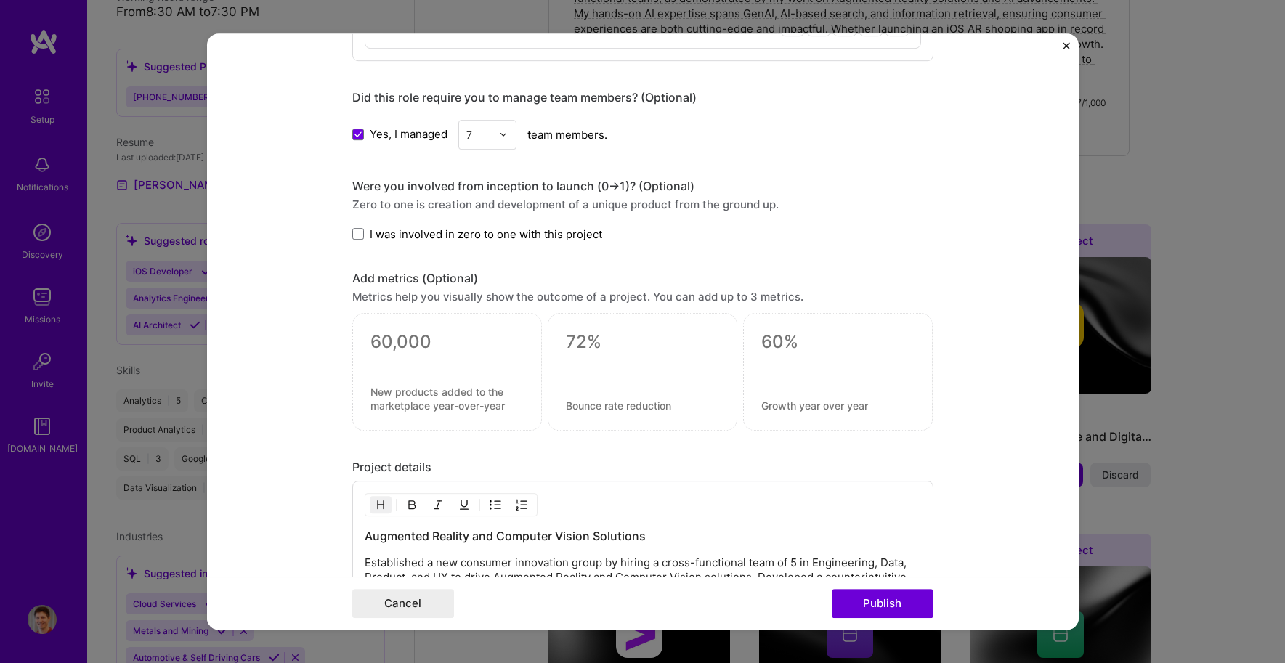
scroll to position [1194, 0]
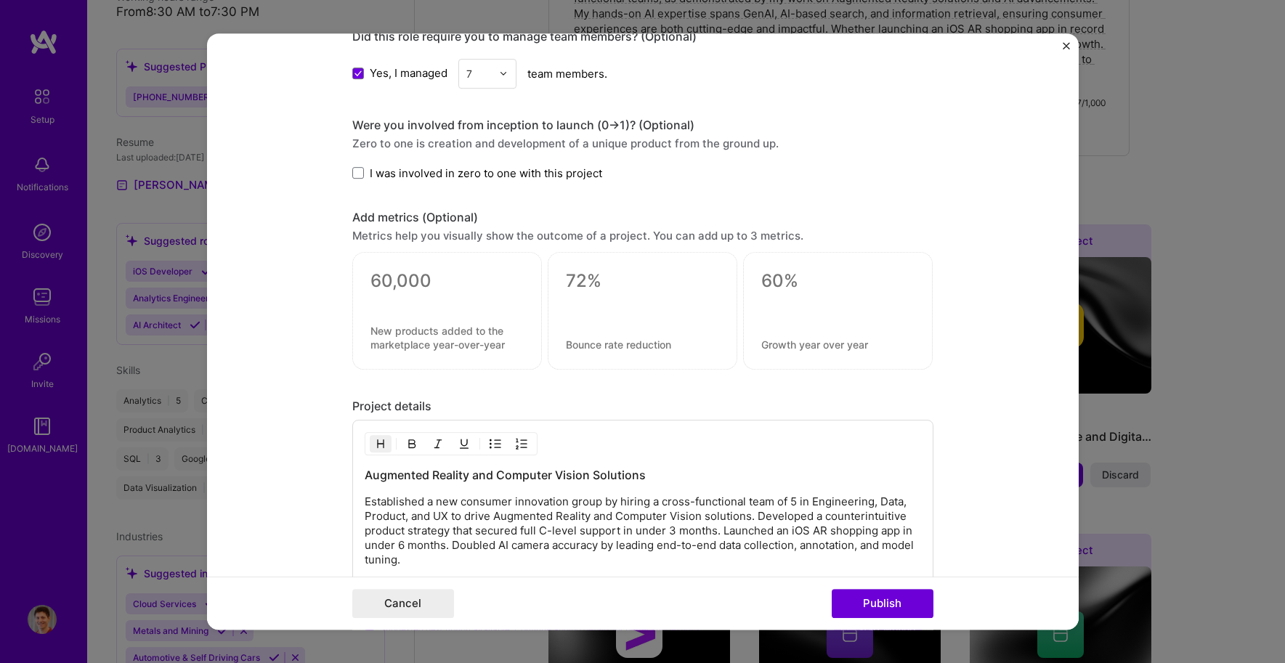
click at [474, 173] on span "I was involved in zero to one with this project" at bounding box center [486, 173] width 233 height 15
click at [0, 0] on input "I was involved in zero to one with this project" at bounding box center [0, 0] width 0 height 0
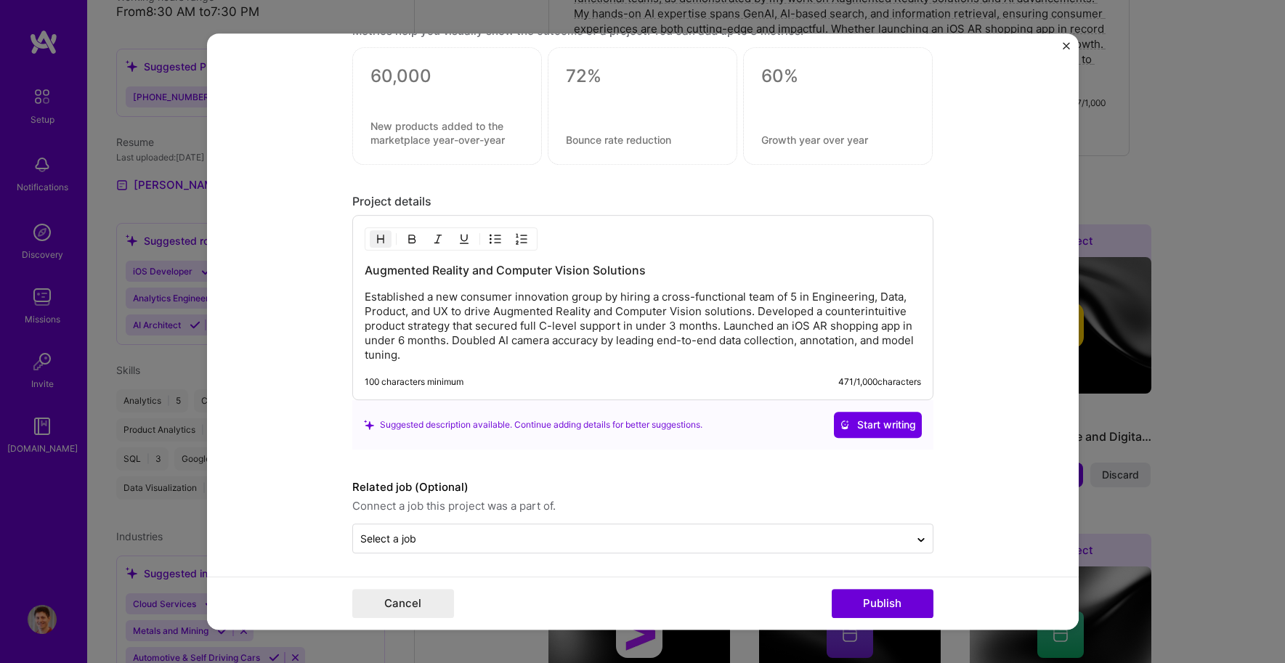
scroll to position [1402, 0]
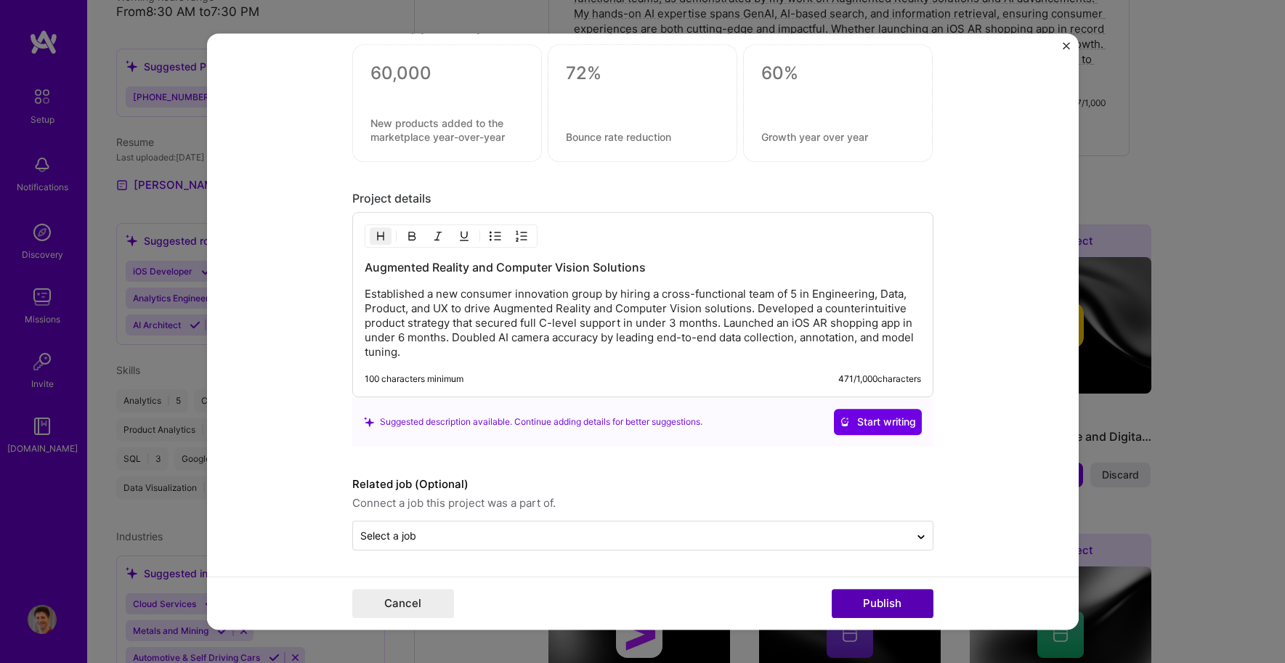
click at [913, 605] on button "Publish" at bounding box center [883, 603] width 102 height 29
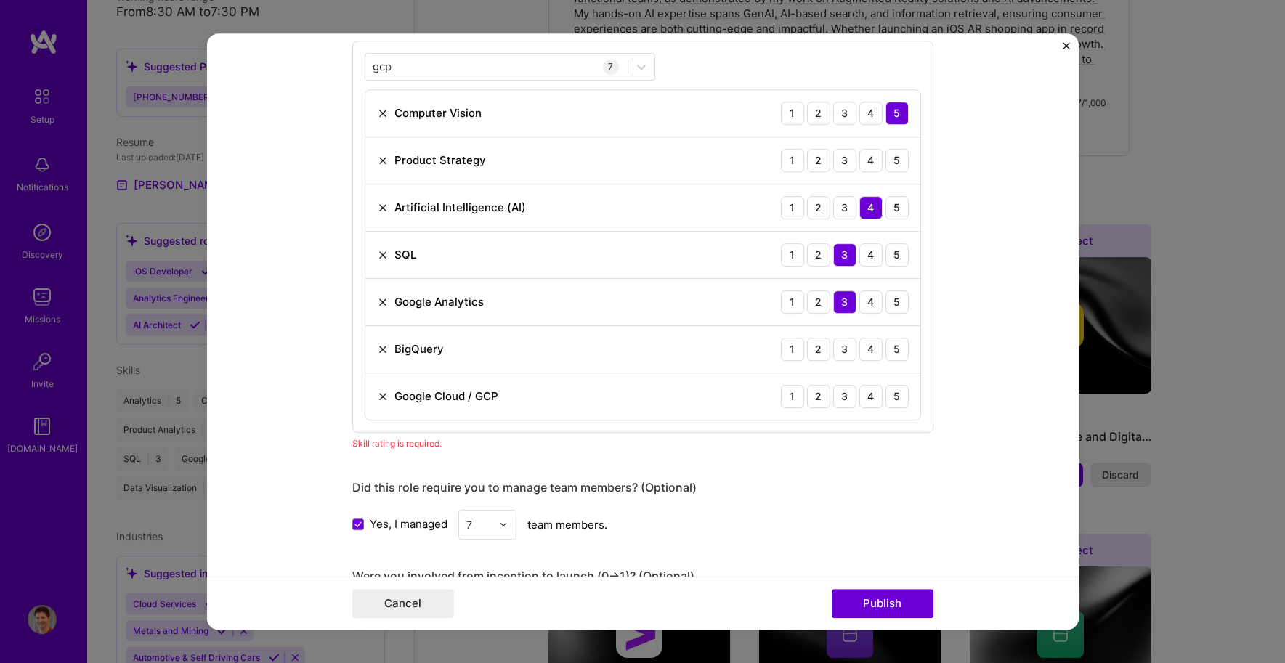
scroll to position [727, 0]
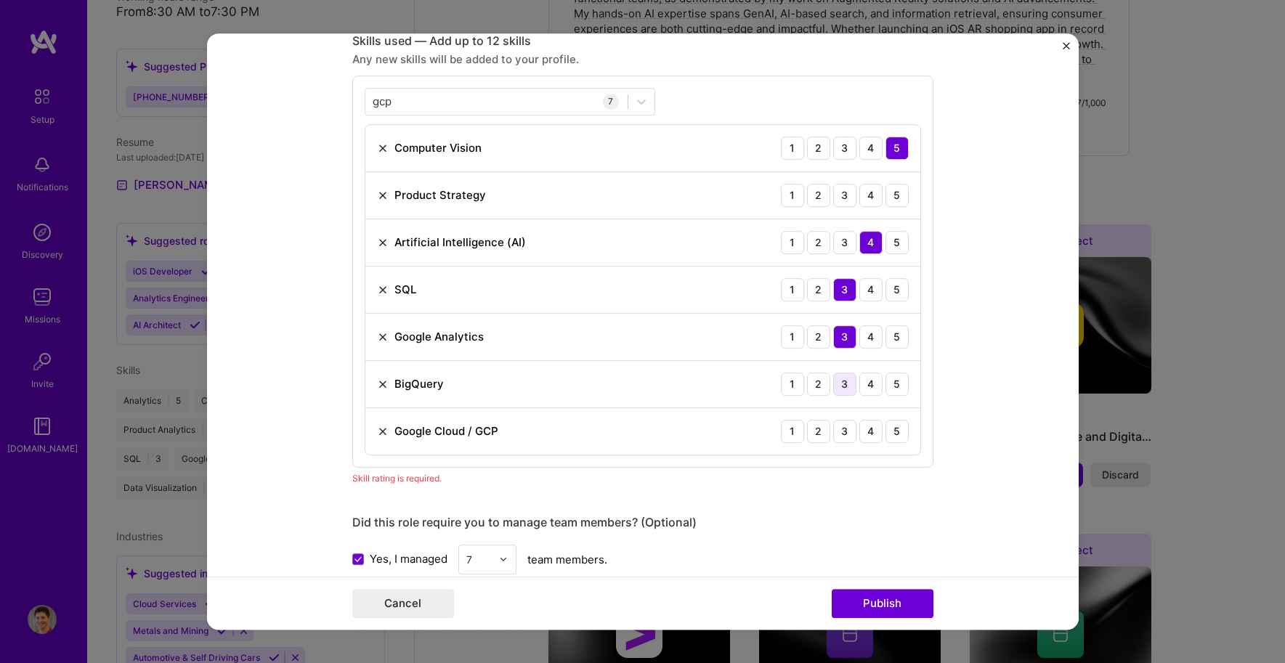
click at [846, 381] on div "3" at bounding box center [844, 384] width 23 height 23
click at [841, 435] on div "3" at bounding box center [844, 431] width 23 height 23
click at [897, 597] on button "Publish" at bounding box center [883, 603] width 102 height 29
click at [878, 610] on button "Publish" at bounding box center [883, 603] width 102 height 29
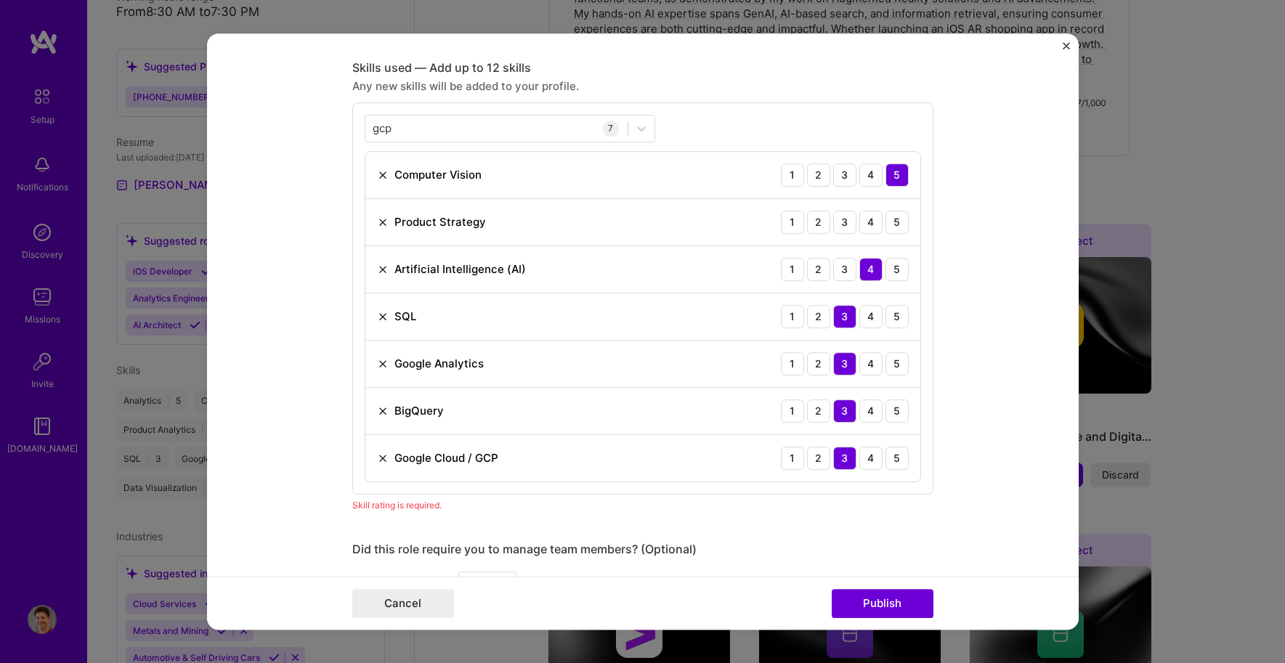
scroll to position [696, 0]
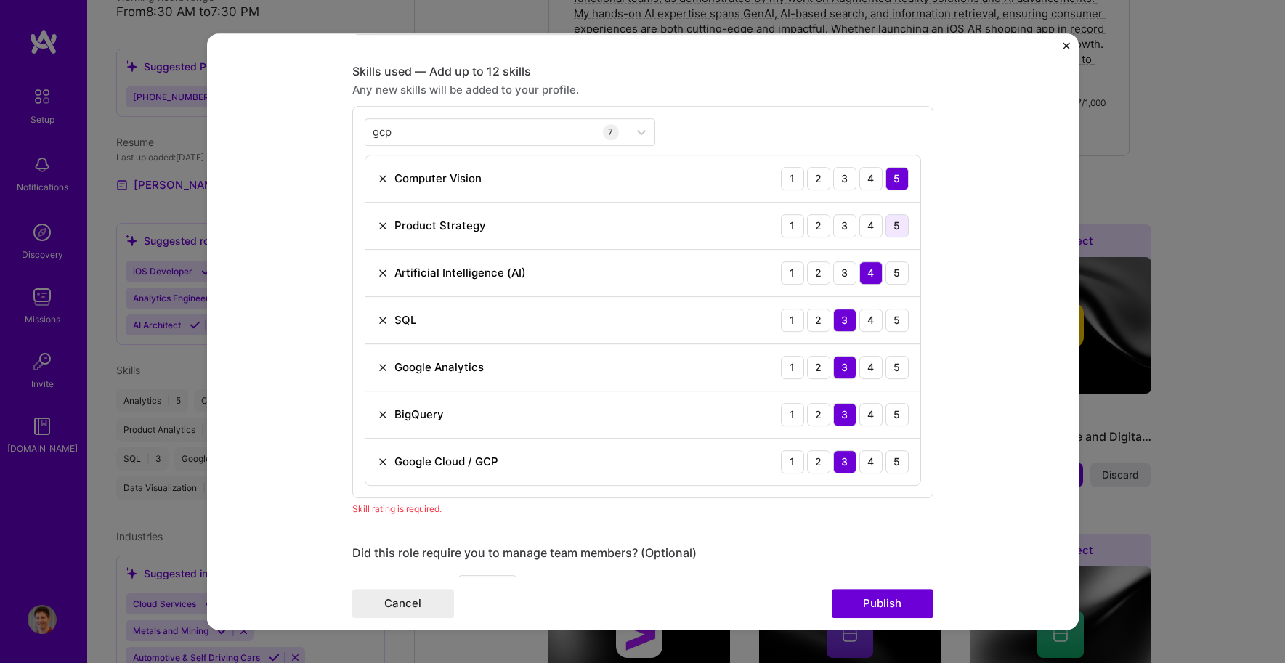
click at [891, 223] on div "5" at bounding box center [897, 225] width 23 height 23
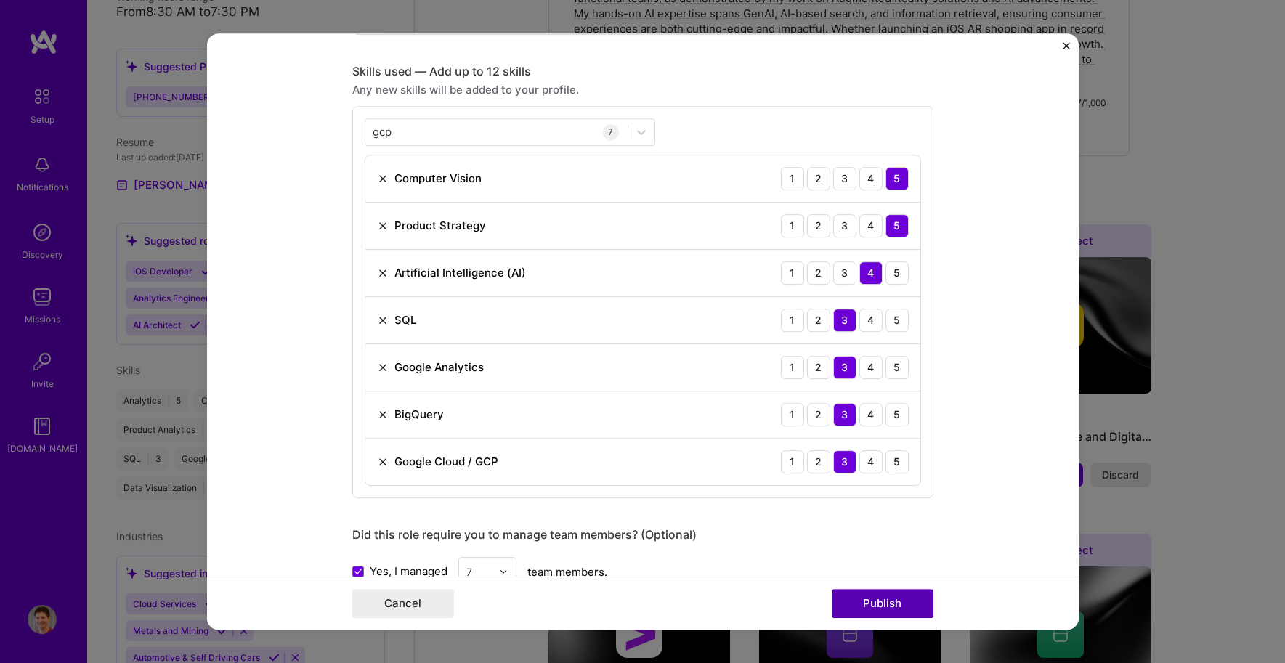
click at [892, 609] on button "Publish" at bounding box center [883, 603] width 102 height 29
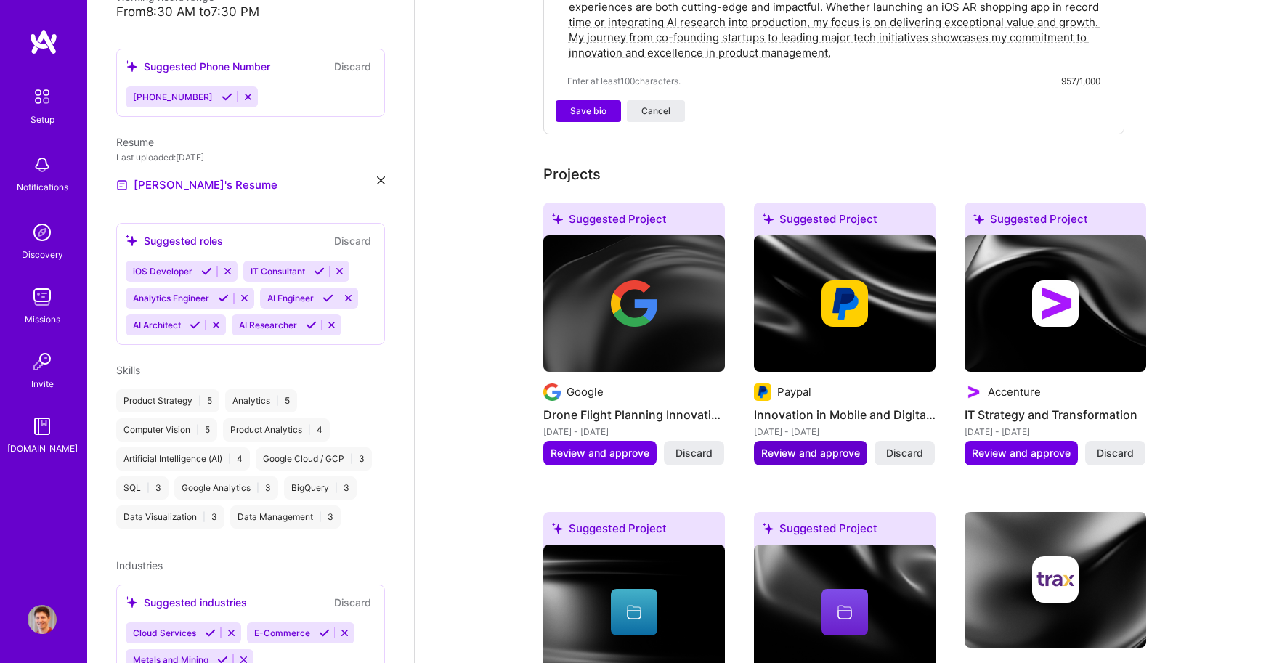
click at [832, 446] on span "Review and approve" at bounding box center [810, 453] width 99 height 15
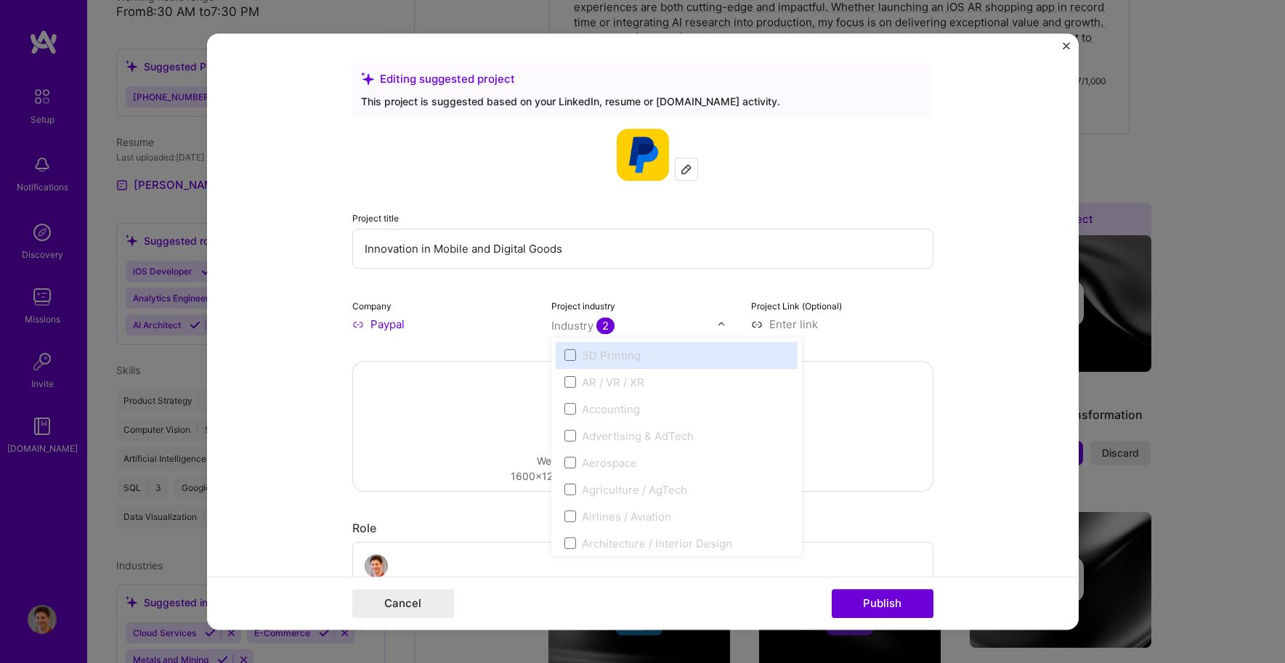
click at [660, 326] on input "text" at bounding box center [634, 325] width 166 height 15
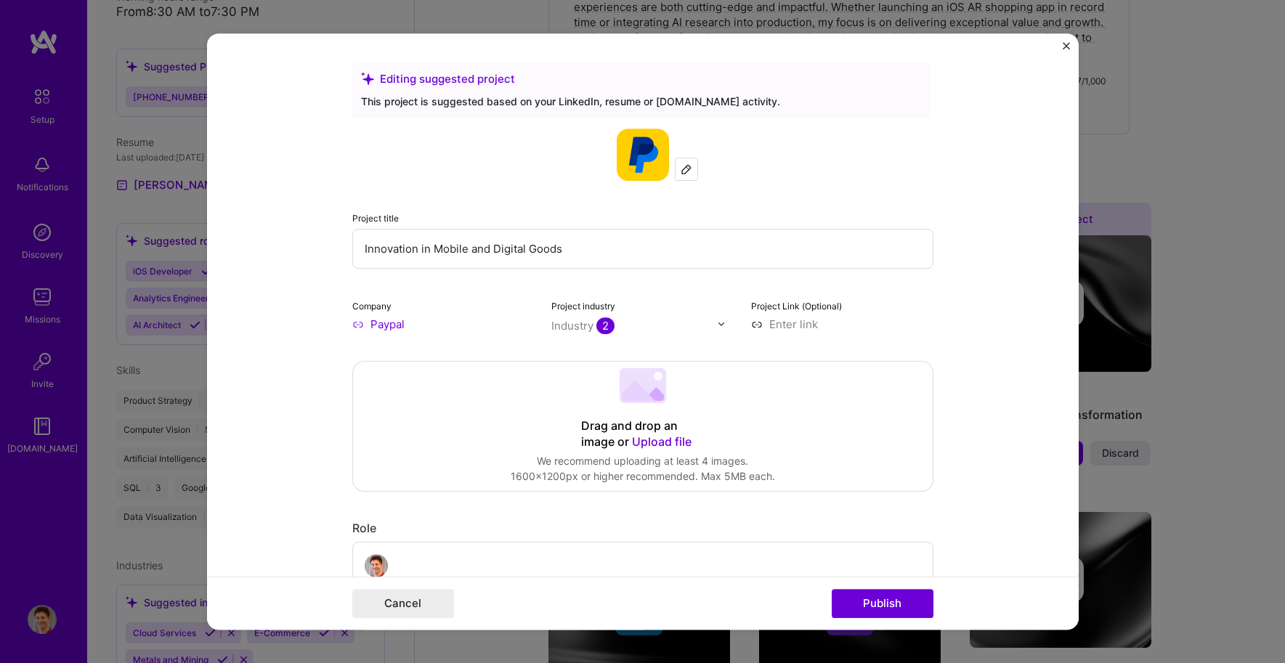
click at [1001, 333] on form "Editing suggested project This project is suggested based on your LinkedIn, res…" at bounding box center [643, 331] width 872 height 597
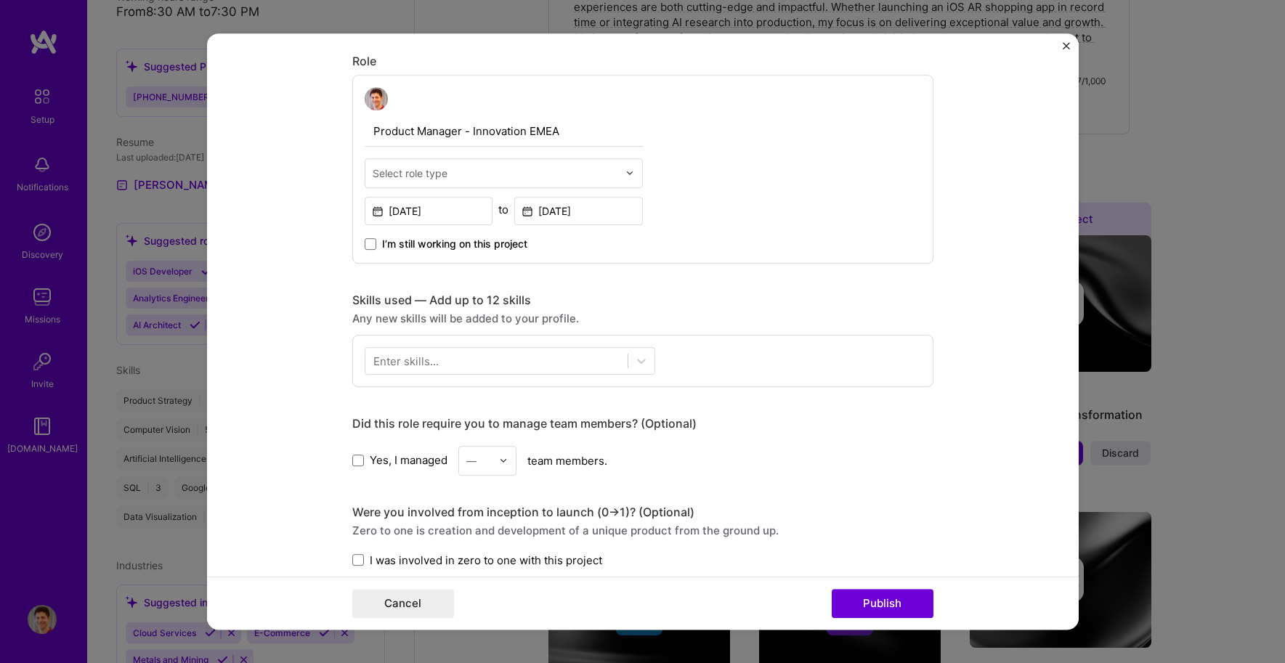
scroll to position [458, 0]
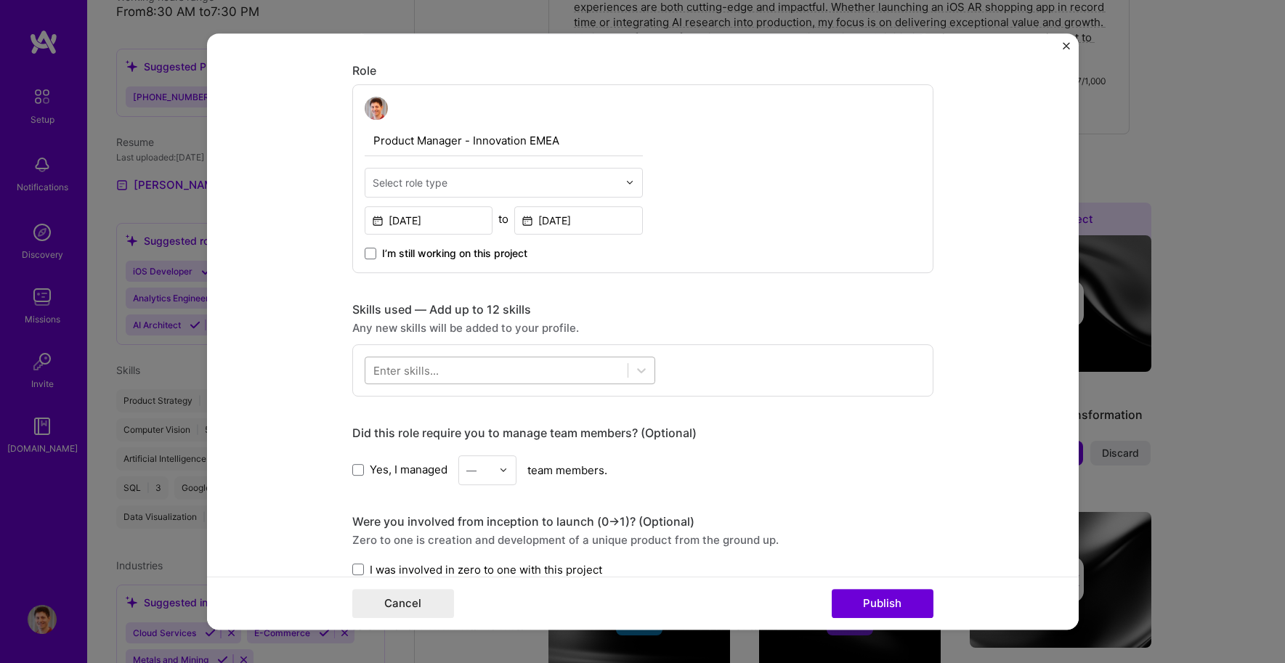
click at [550, 373] on div at bounding box center [496, 370] width 262 height 24
type input "p"
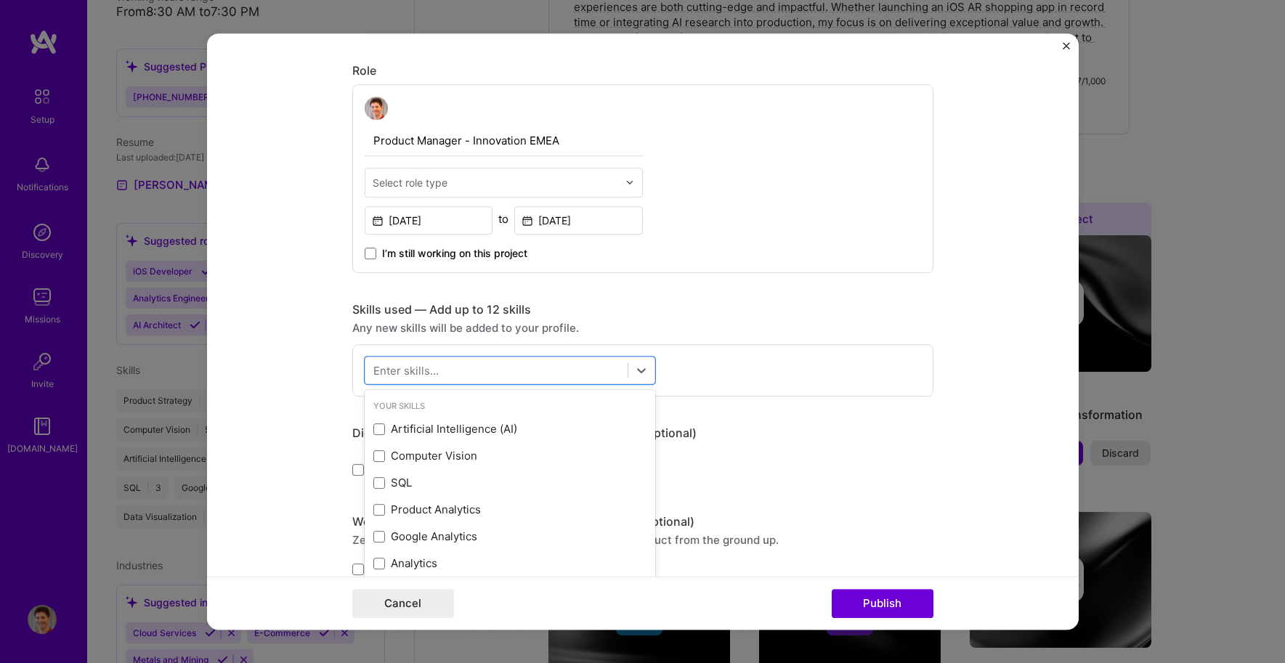
click at [993, 350] on form "Editing suggested project This project is suggested based on your LinkedIn, res…" at bounding box center [643, 331] width 872 height 597
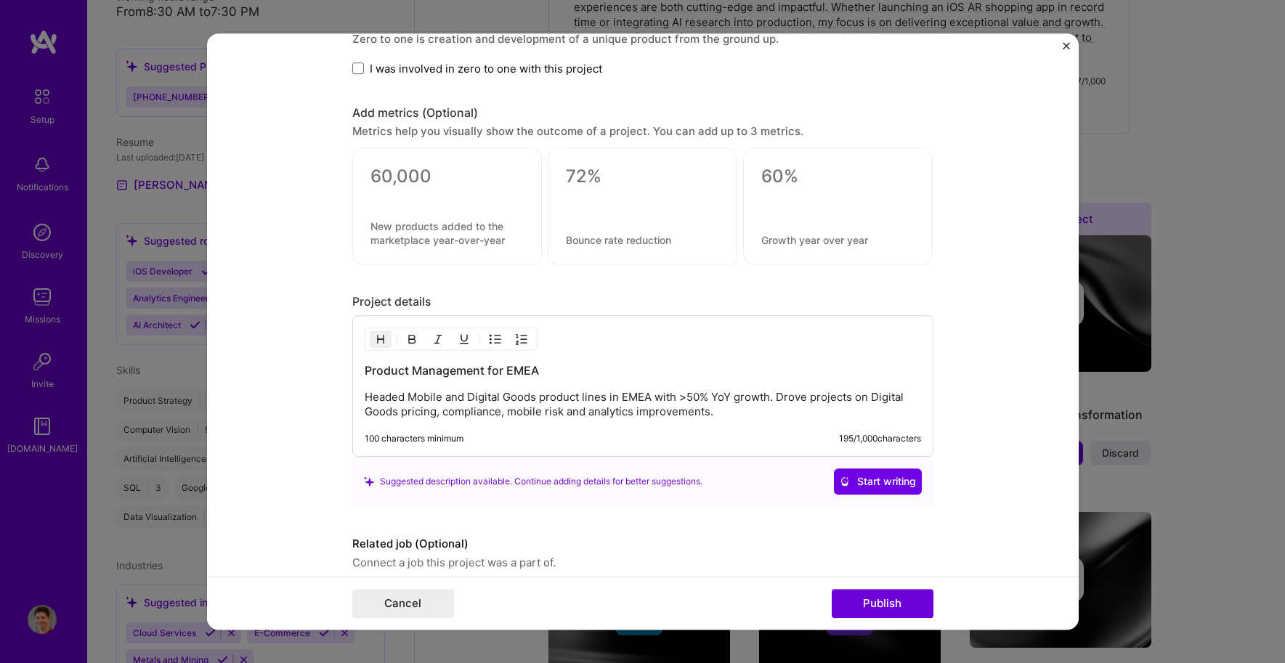
scroll to position [995, 0]
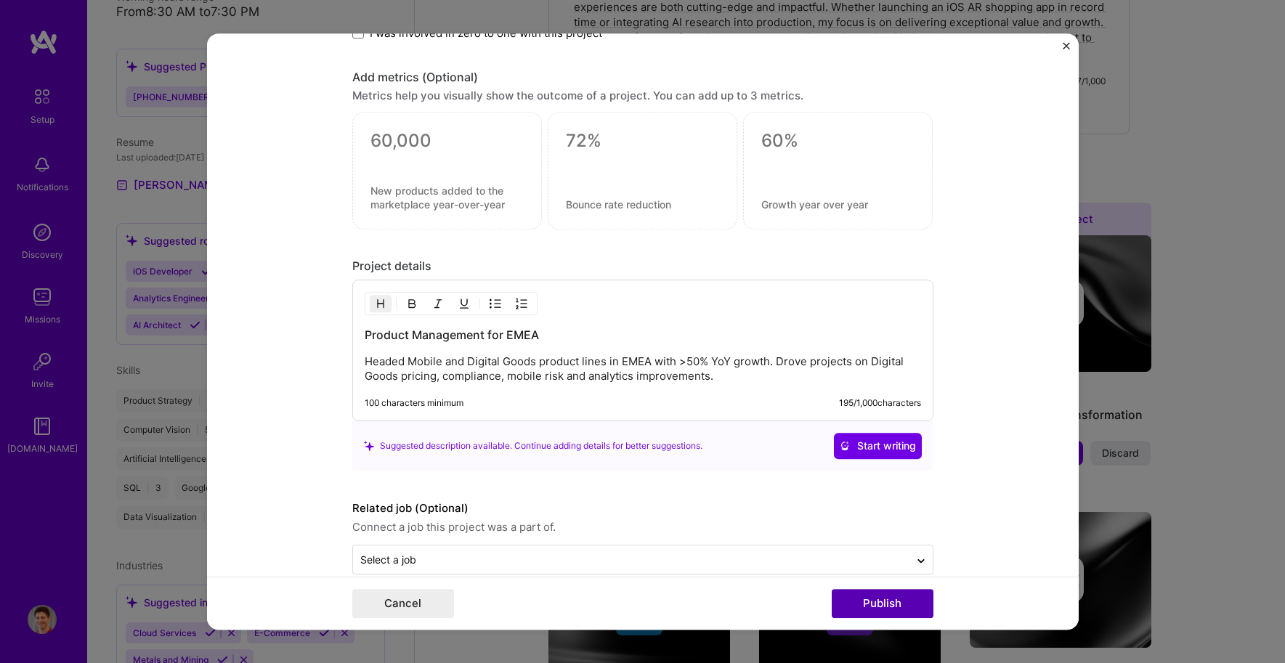
click at [865, 602] on button "Publish" at bounding box center [883, 603] width 102 height 29
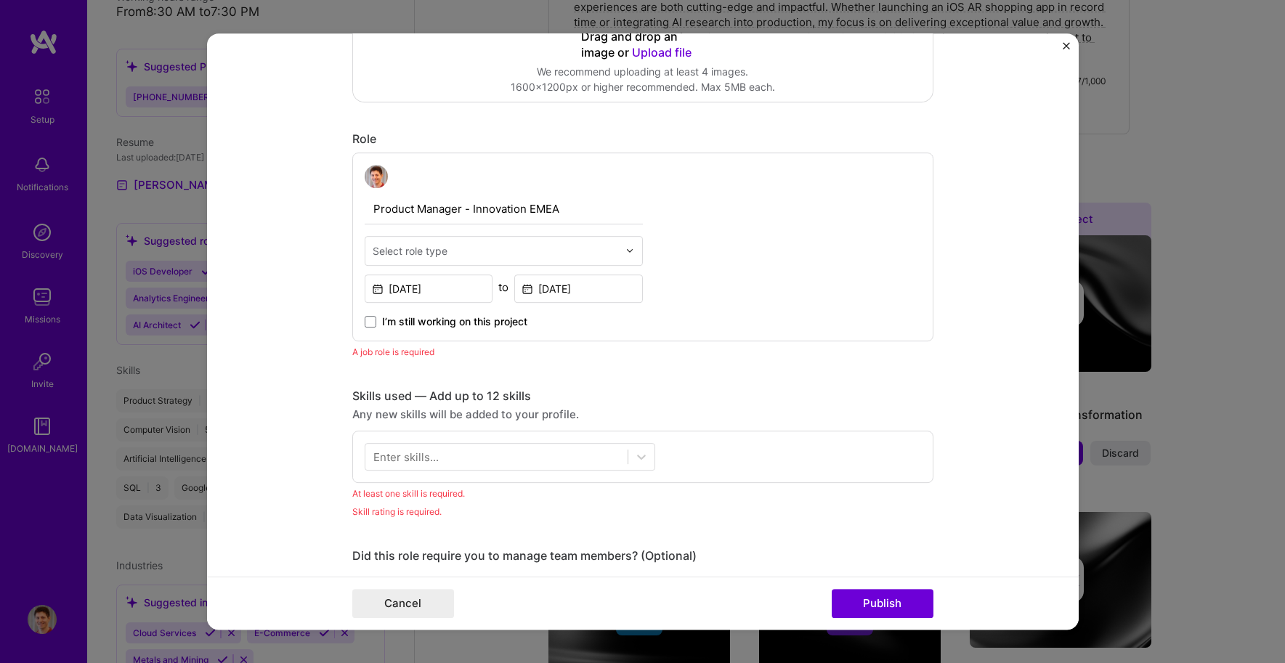
scroll to position [387, 0]
click at [512, 256] on input "text" at bounding box center [496, 253] width 246 height 15
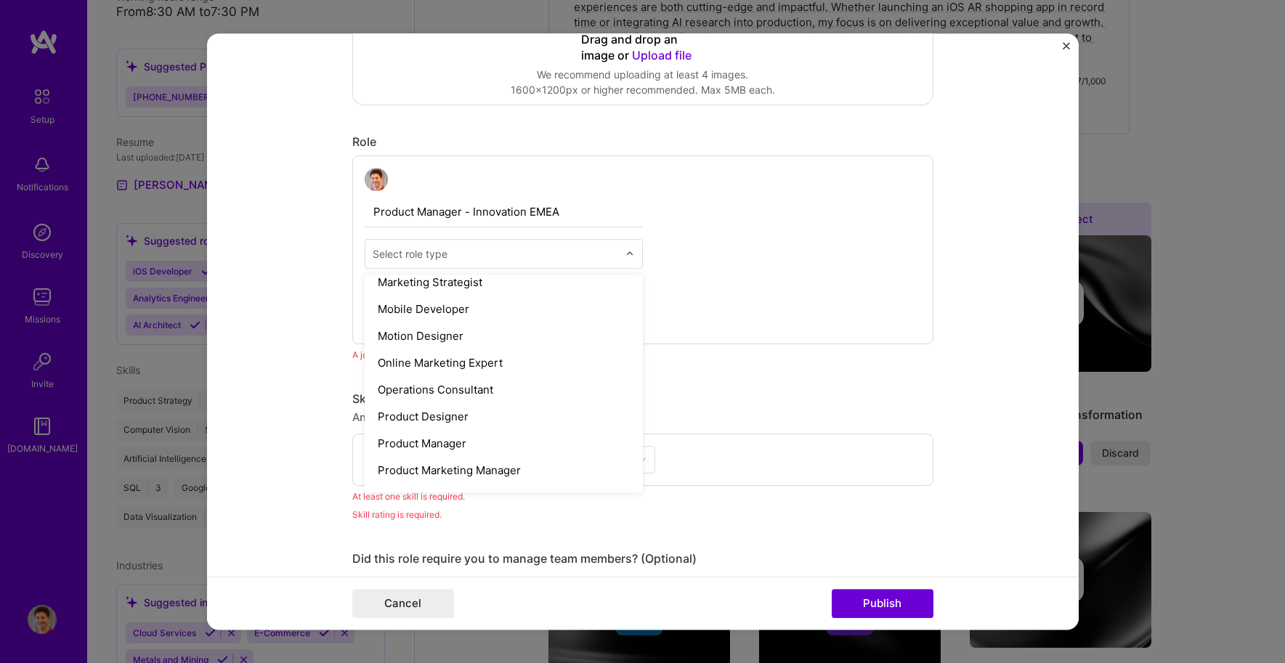
scroll to position [1194, 0]
click at [492, 446] on div "Product Manager" at bounding box center [504, 442] width 270 height 27
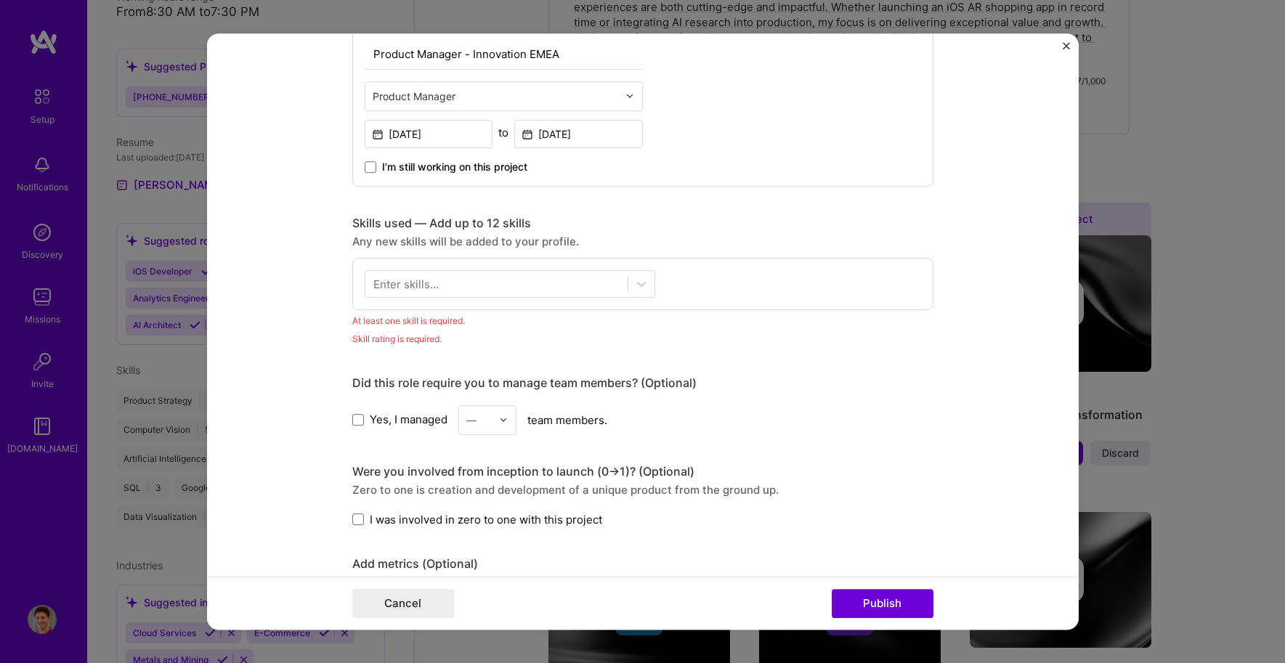
scroll to position [585, 0]
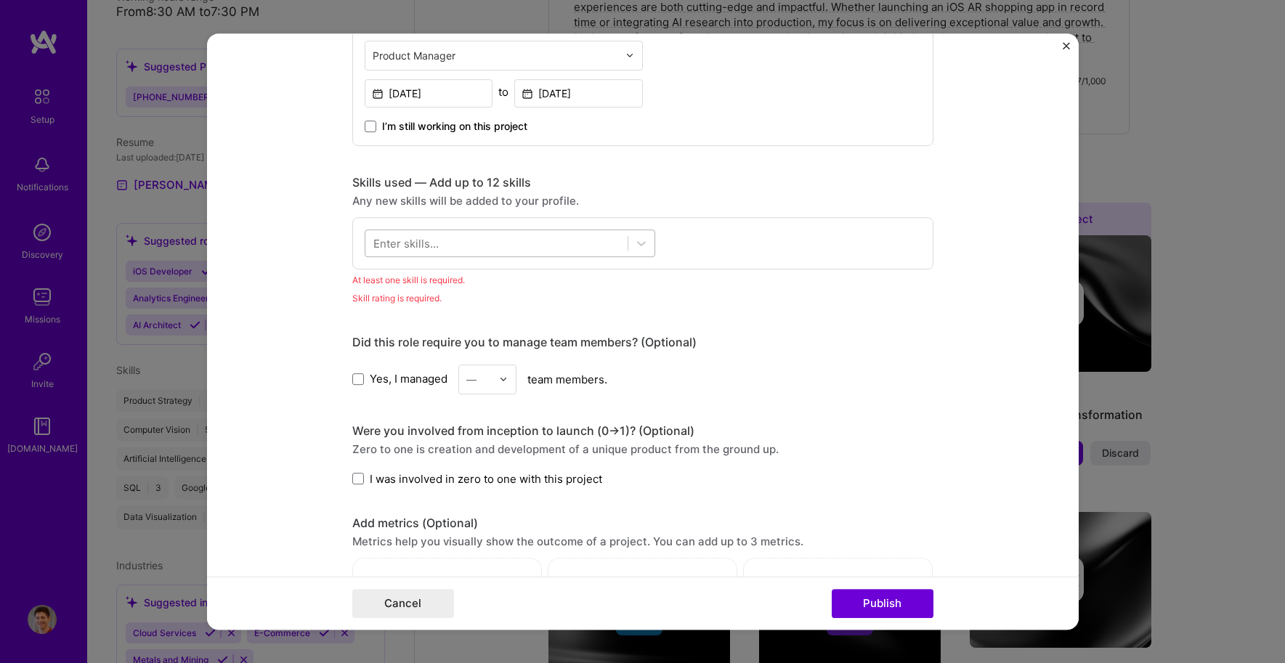
click at [516, 243] on div at bounding box center [496, 243] width 262 height 24
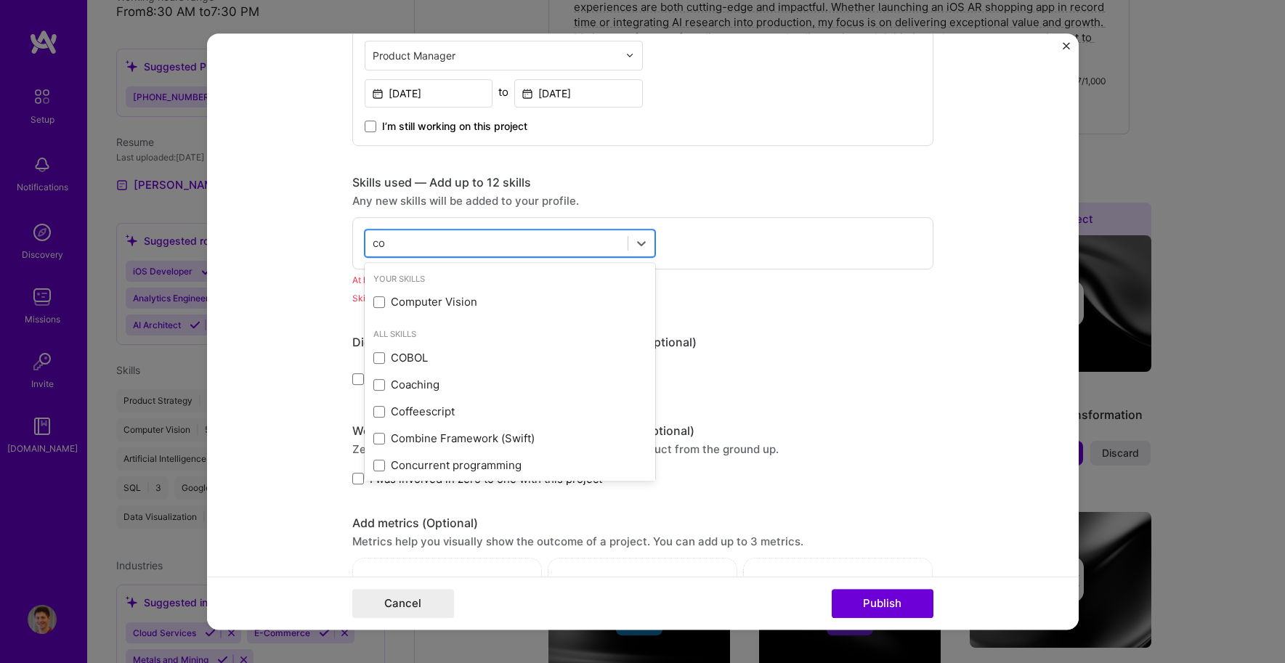
type input "c"
type input "e"
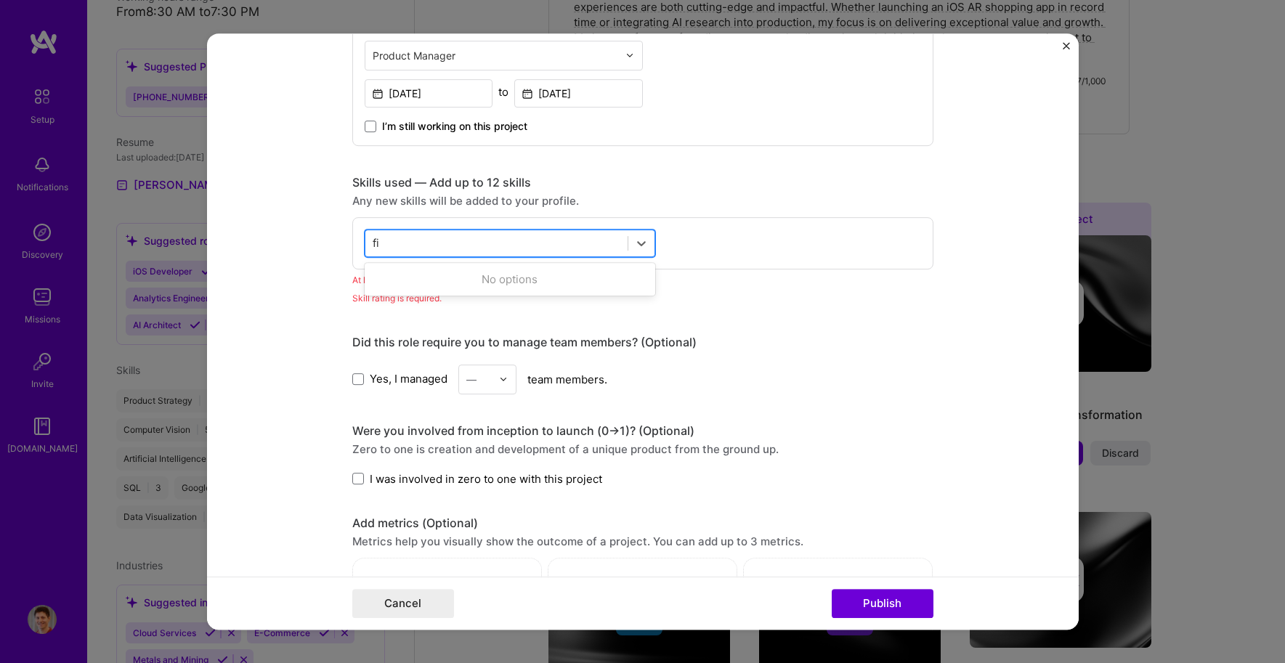
type input "f"
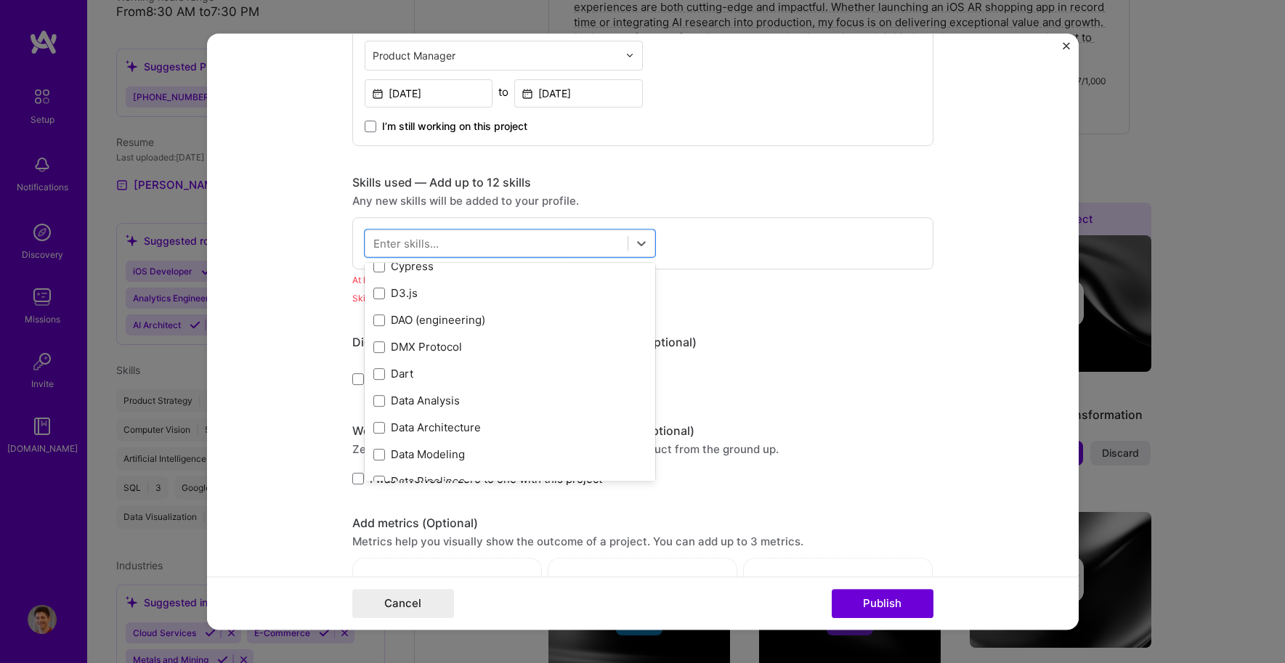
scroll to position [2513, 0]
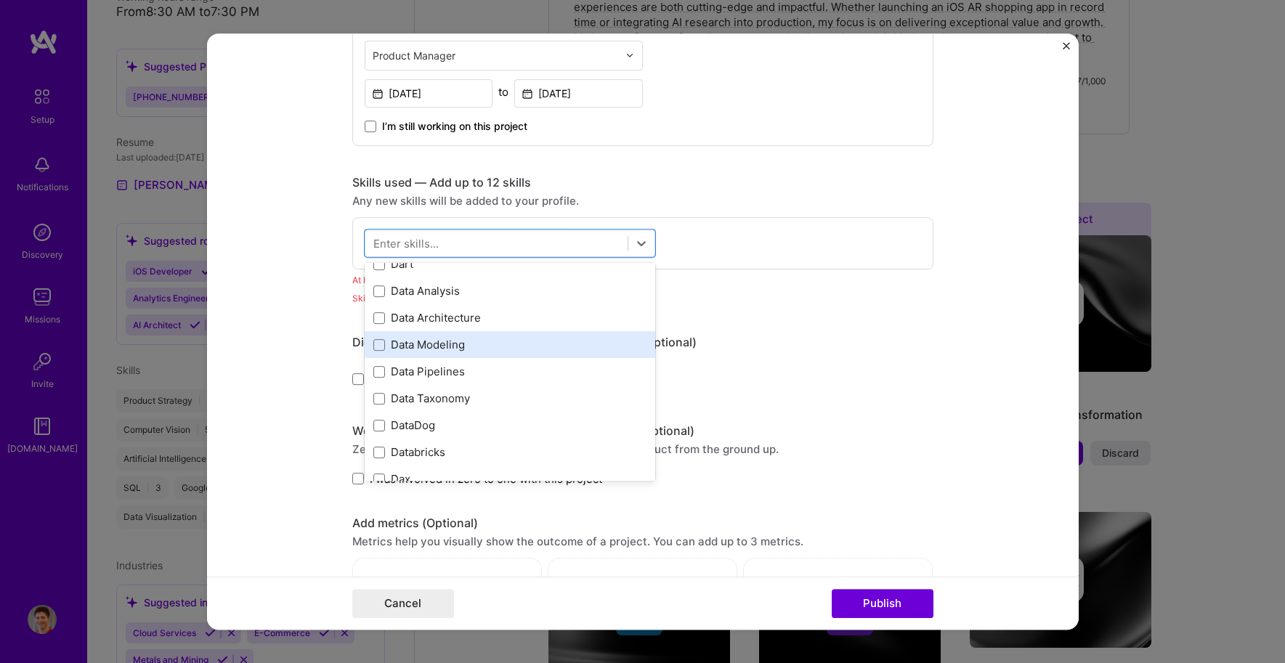
click at [427, 347] on div "Data Modeling" at bounding box center [509, 344] width 273 height 15
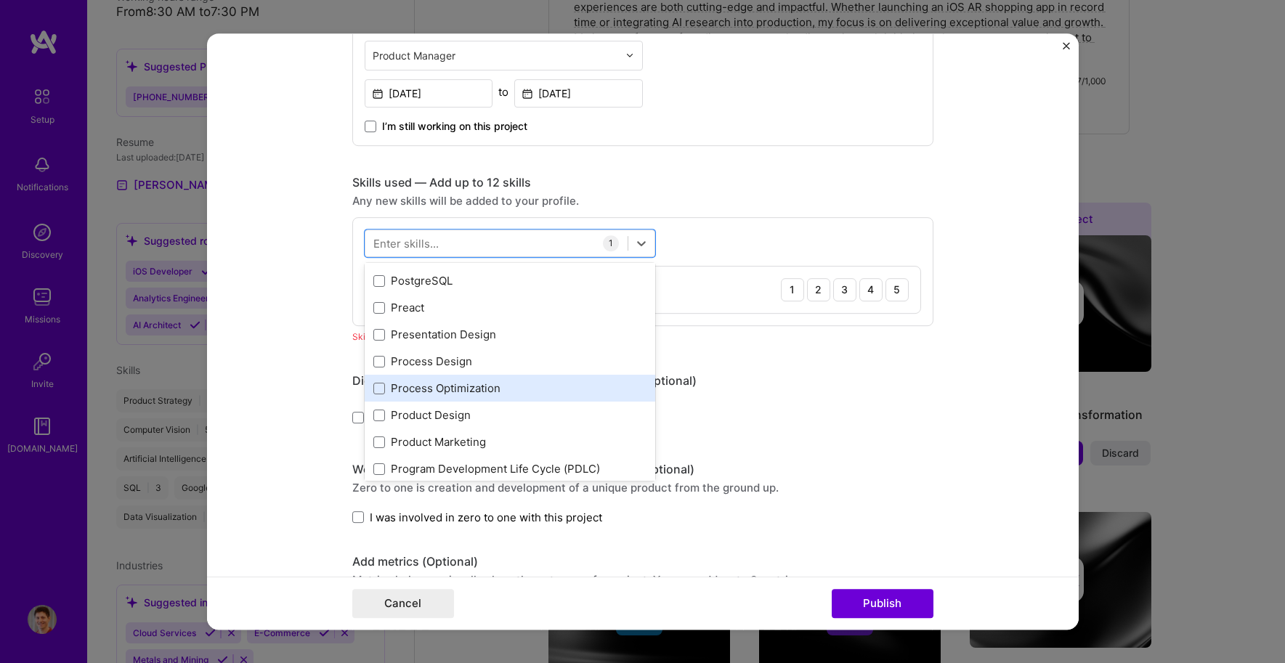
scroll to position [6698, 0]
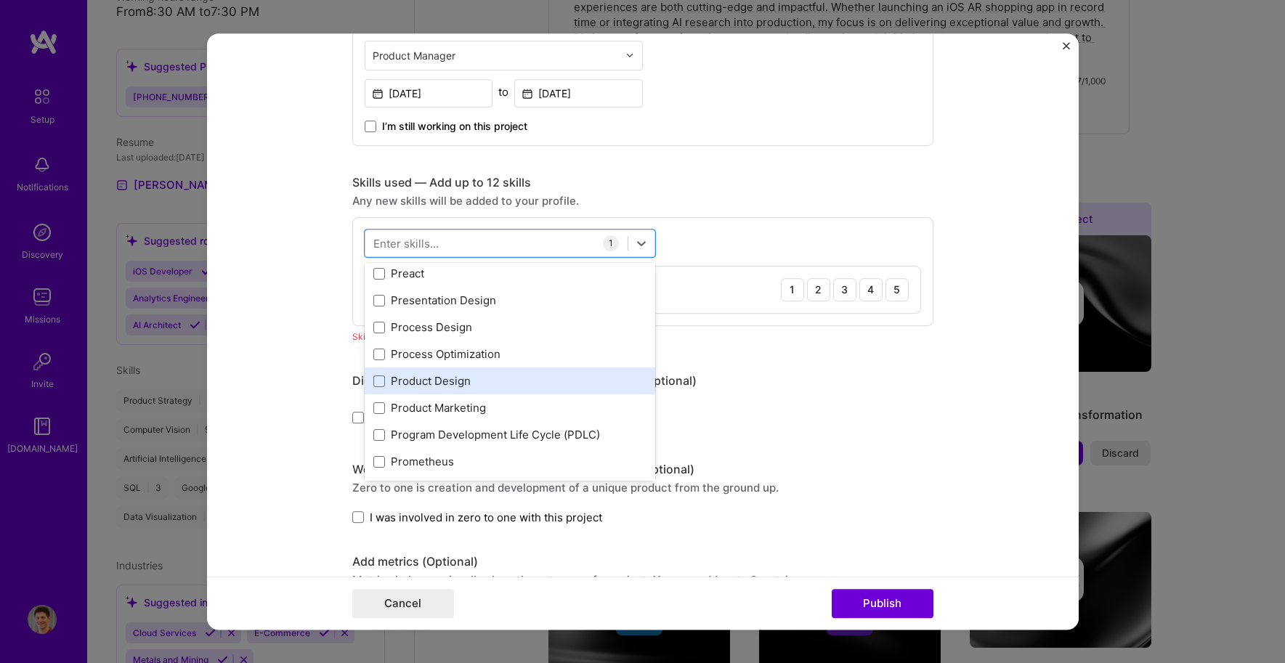
click at [437, 380] on div "Product Design" at bounding box center [509, 380] width 273 height 15
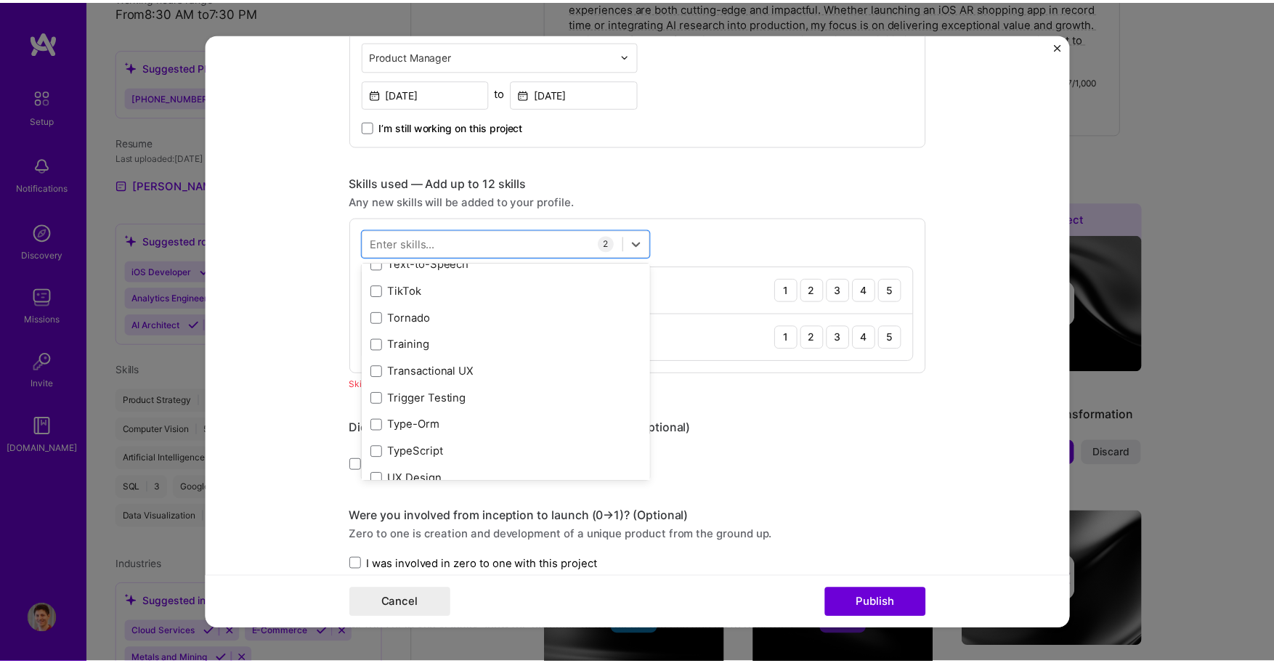
scroll to position [9227, 0]
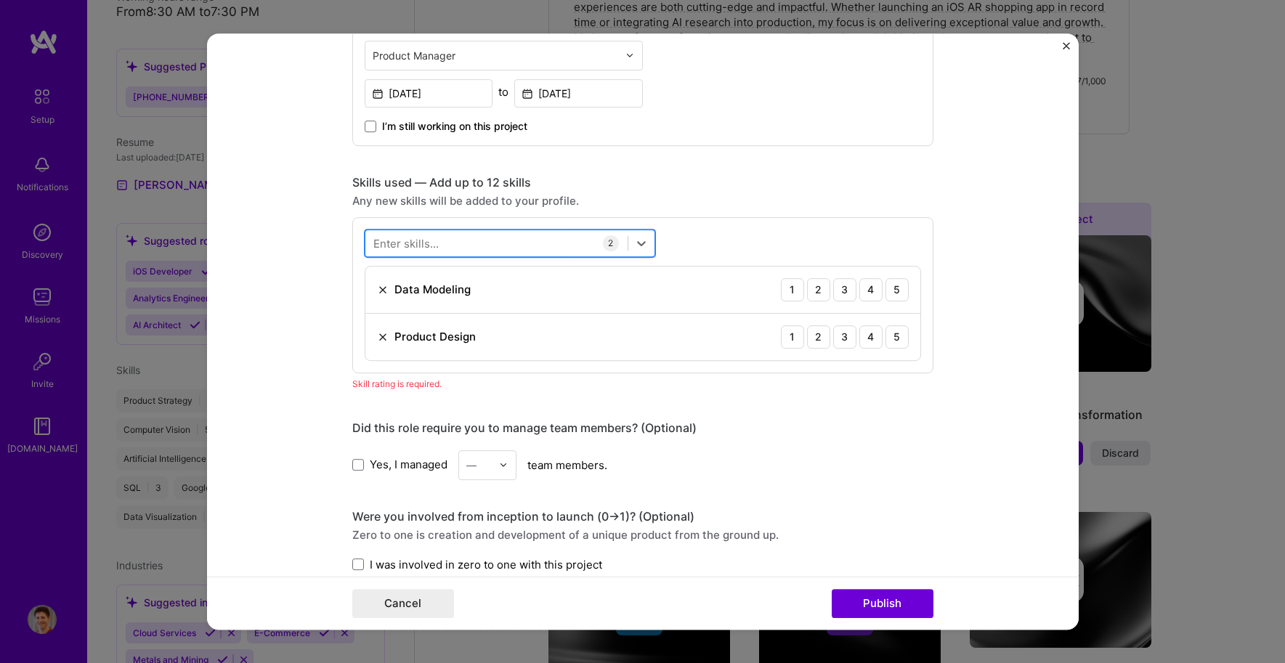
click at [469, 247] on div at bounding box center [496, 243] width 262 height 24
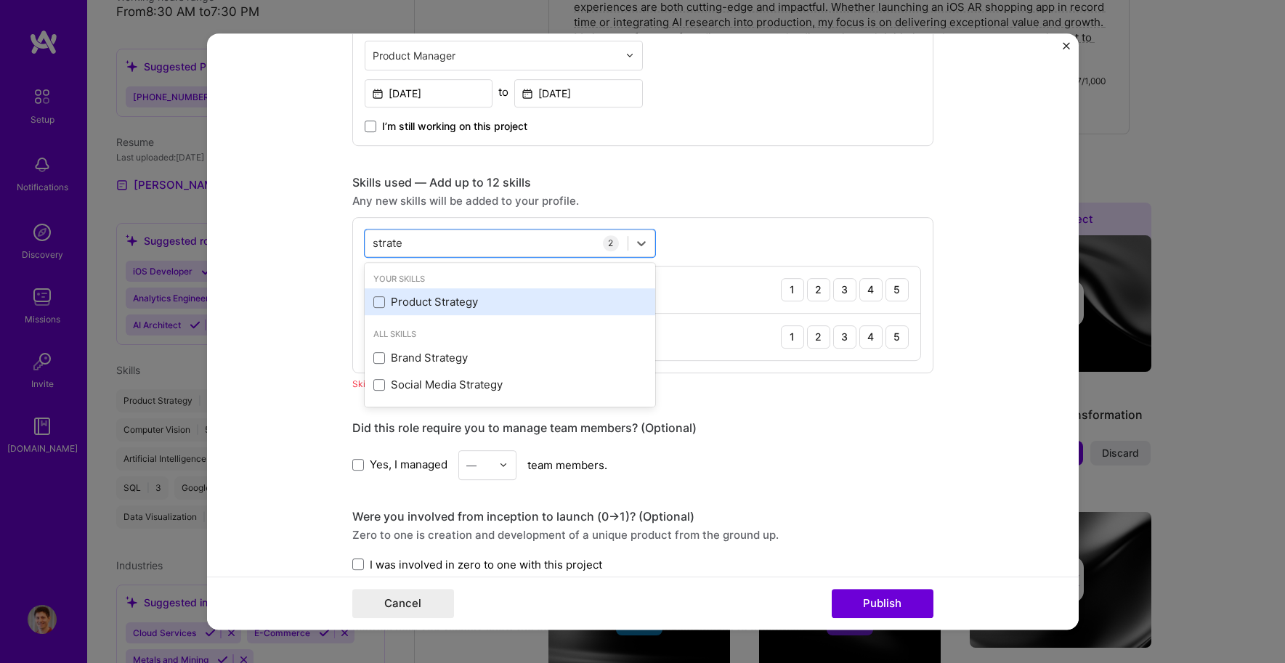
click at [428, 312] on div "Product Strategy" at bounding box center [510, 301] width 291 height 27
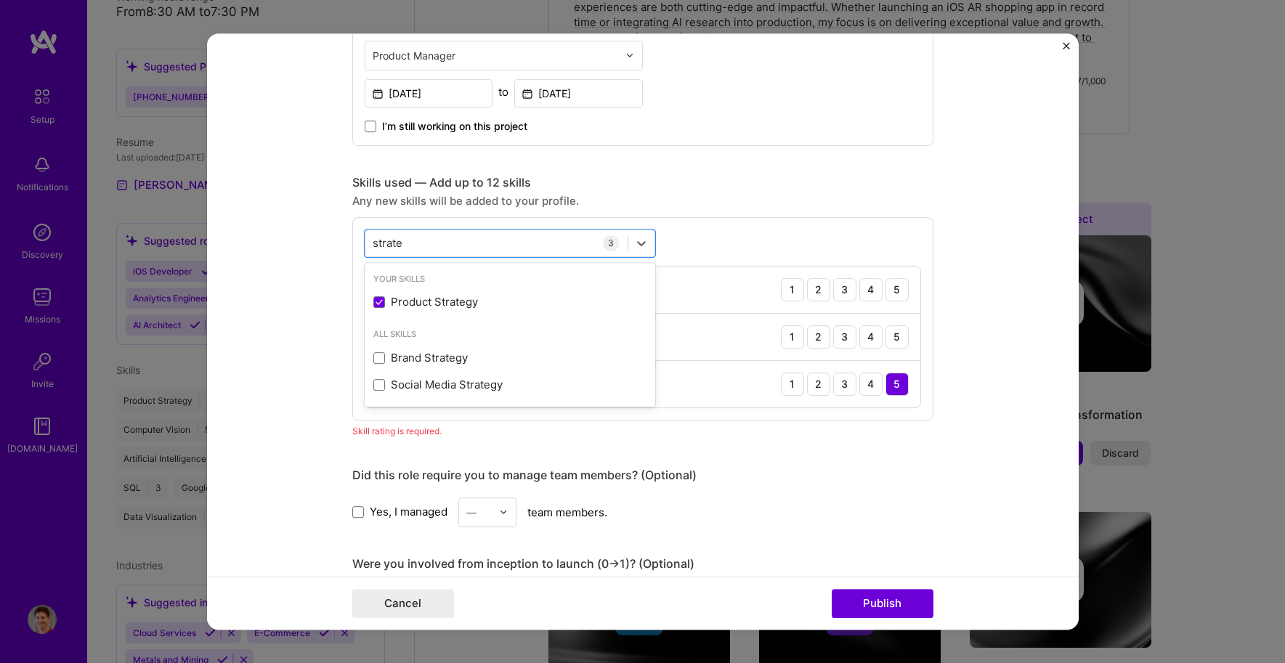
click at [1006, 333] on form "Editing suggested project This project is suggested based on your LinkedIn, res…" at bounding box center [643, 331] width 872 height 597
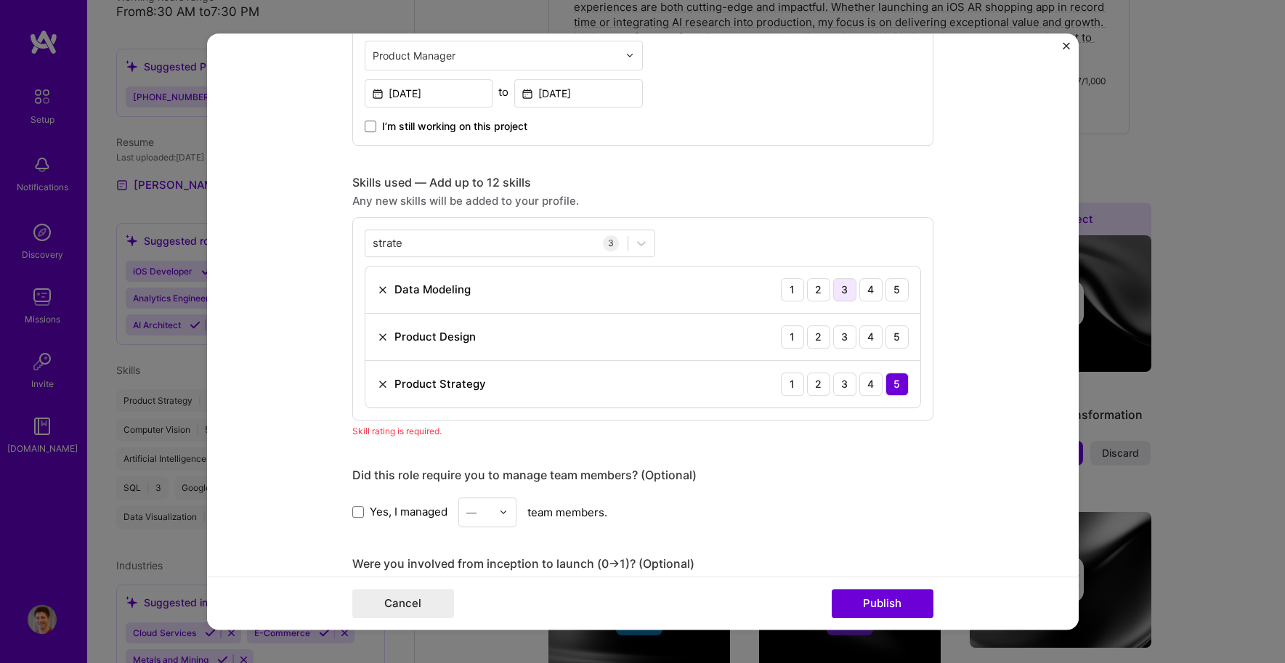
click at [840, 291] on div "3" at bounding box center [844, 289] width 23 height 23
click at [838, 335] on div "3" at bounding box center [844, 337] width 23 height 23
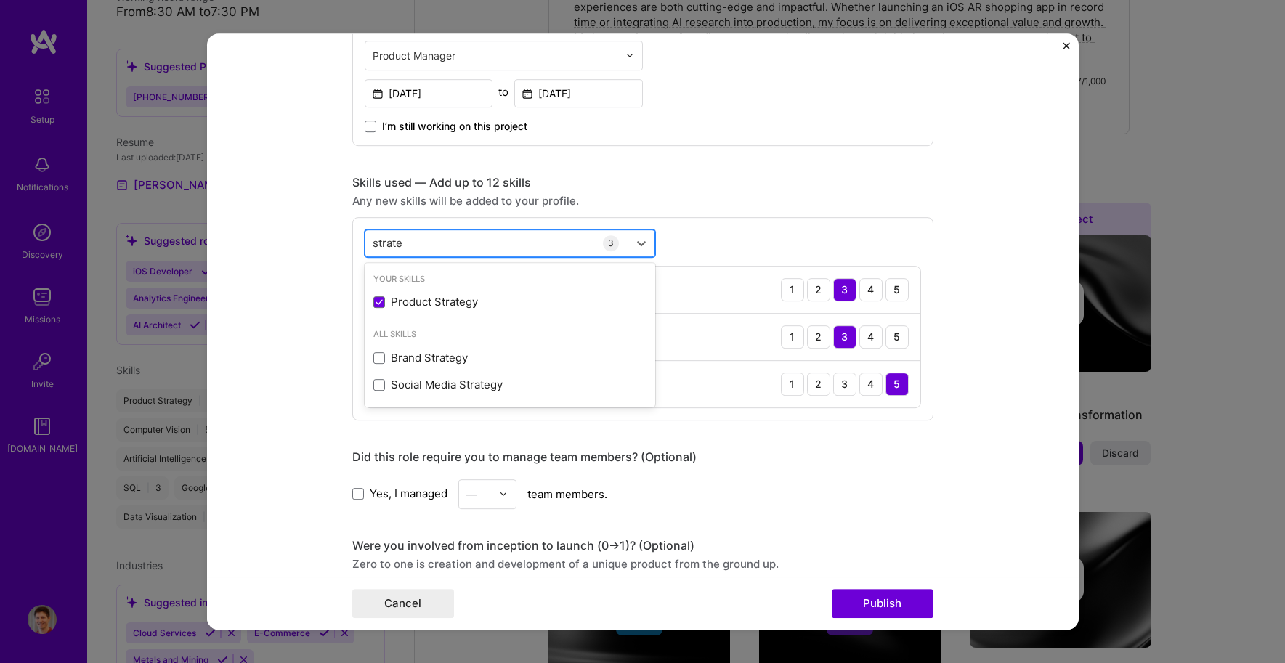
click at [520, 238] on div "strate strate" at bounding box center [496, 243] width 262 height 24
click at [519, 239] on div "strate strate" at bounding box center [496, 243] width 262 height 24
type input "s"
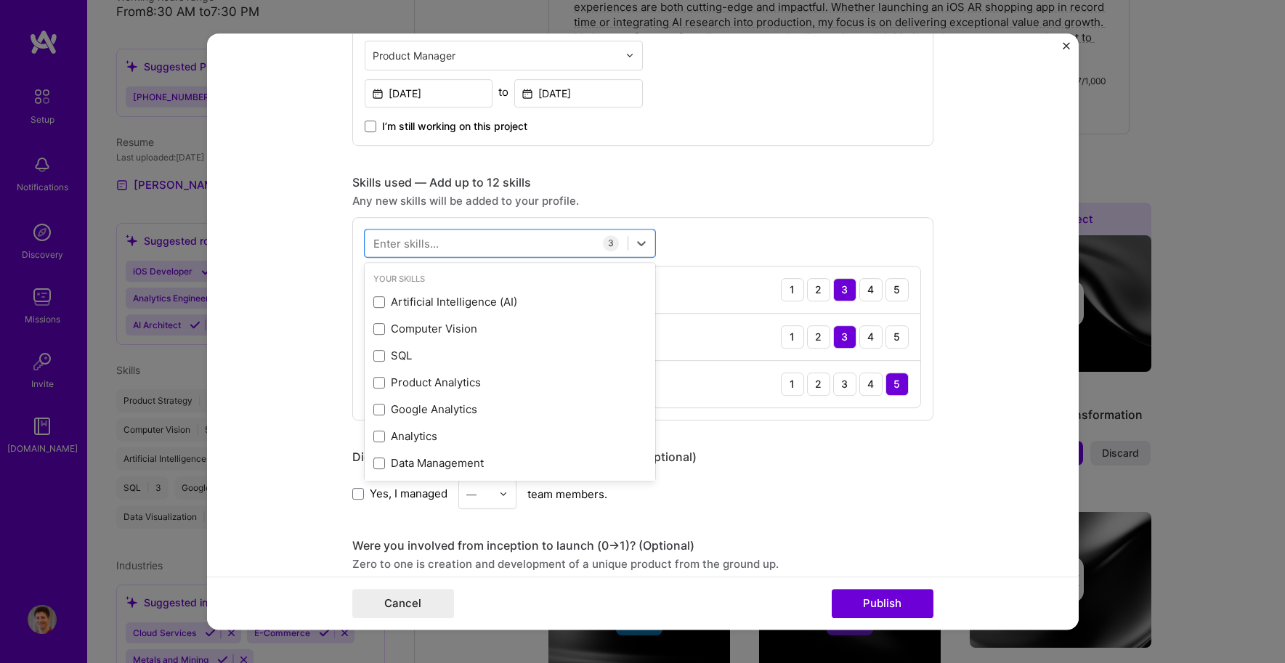
click at [1015, 209] on form "Editing suggested project This project is suggested based on your LinkedIn, res…" at bounding box center [643, 331] width 872 height 597
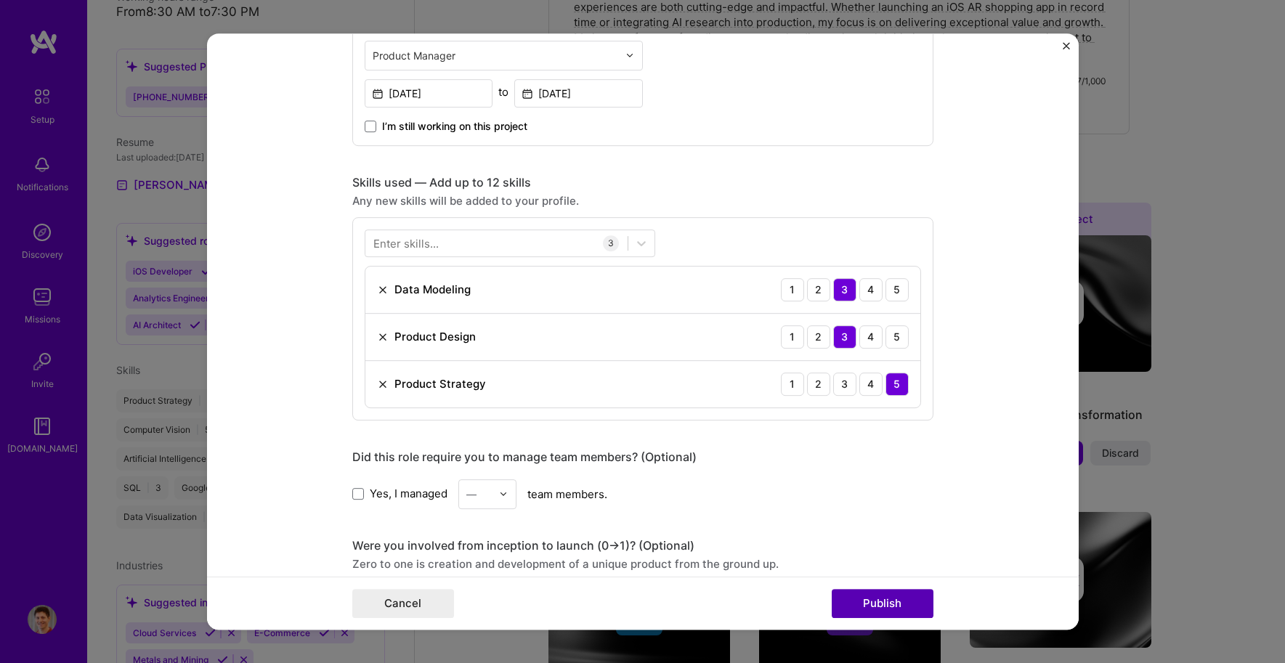
click at [886, 595] on button "Publish" at bounding box center [883, 603] width 102 height 29
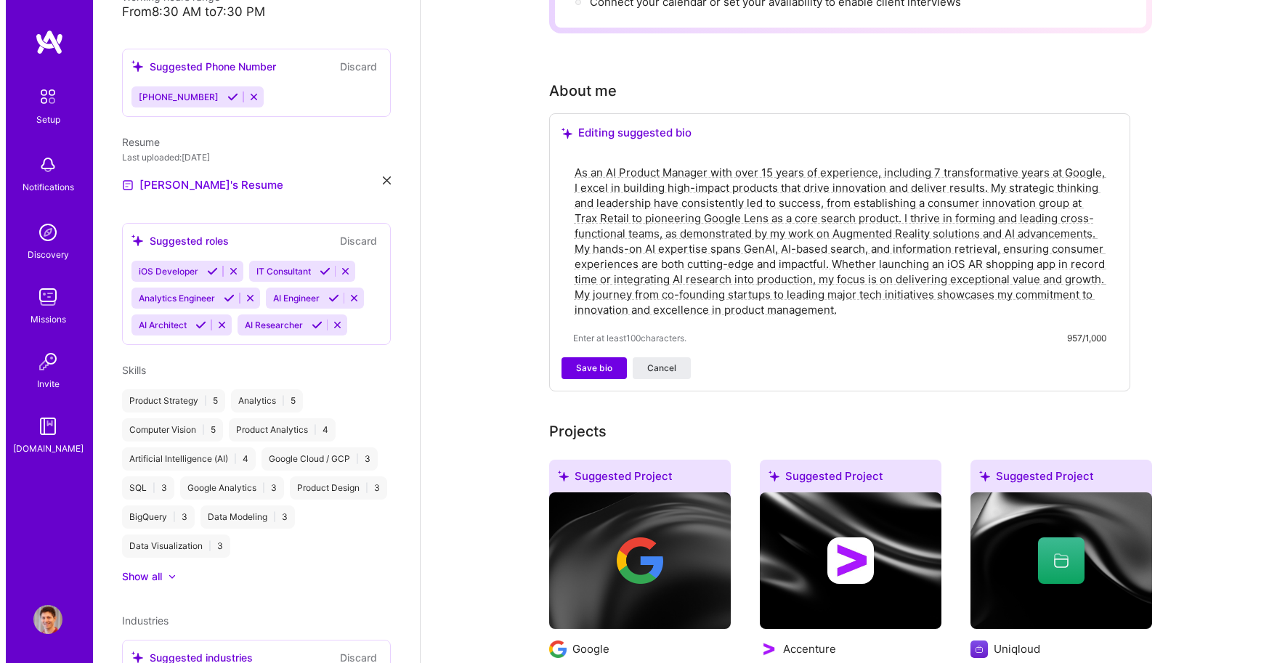
scroll to position [509, 0]
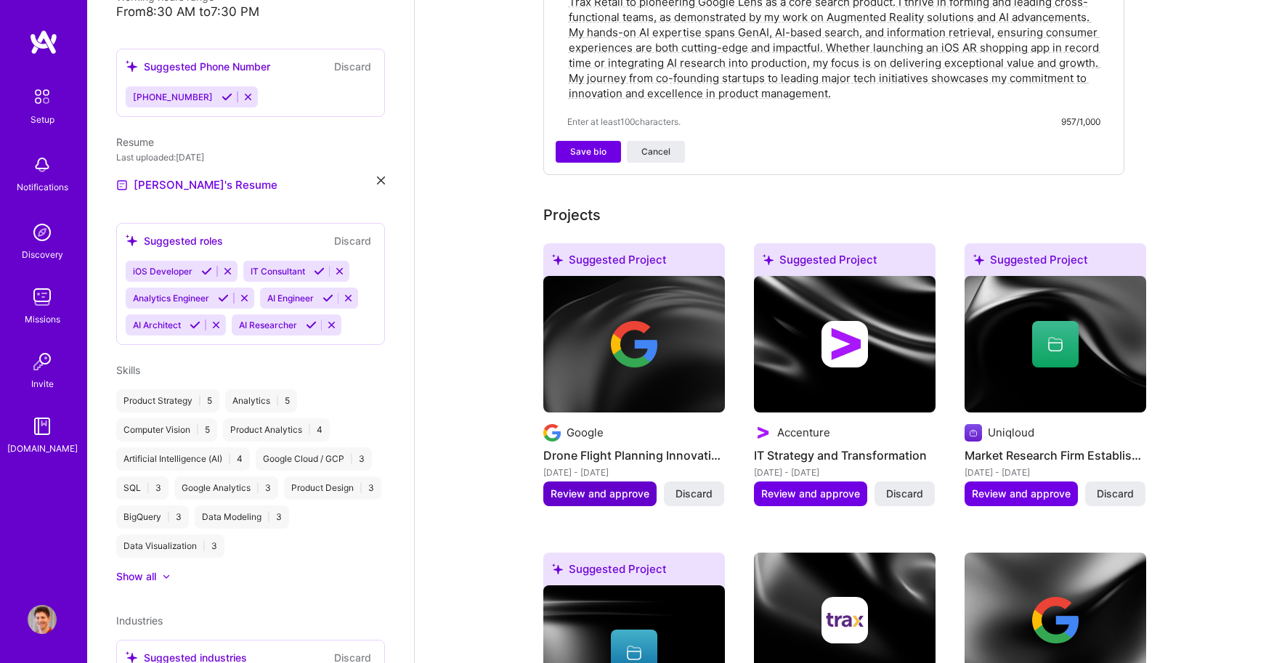
click at [617, 487] on span "Review and approve" at bounding box center [600, 494] width 99 height 15
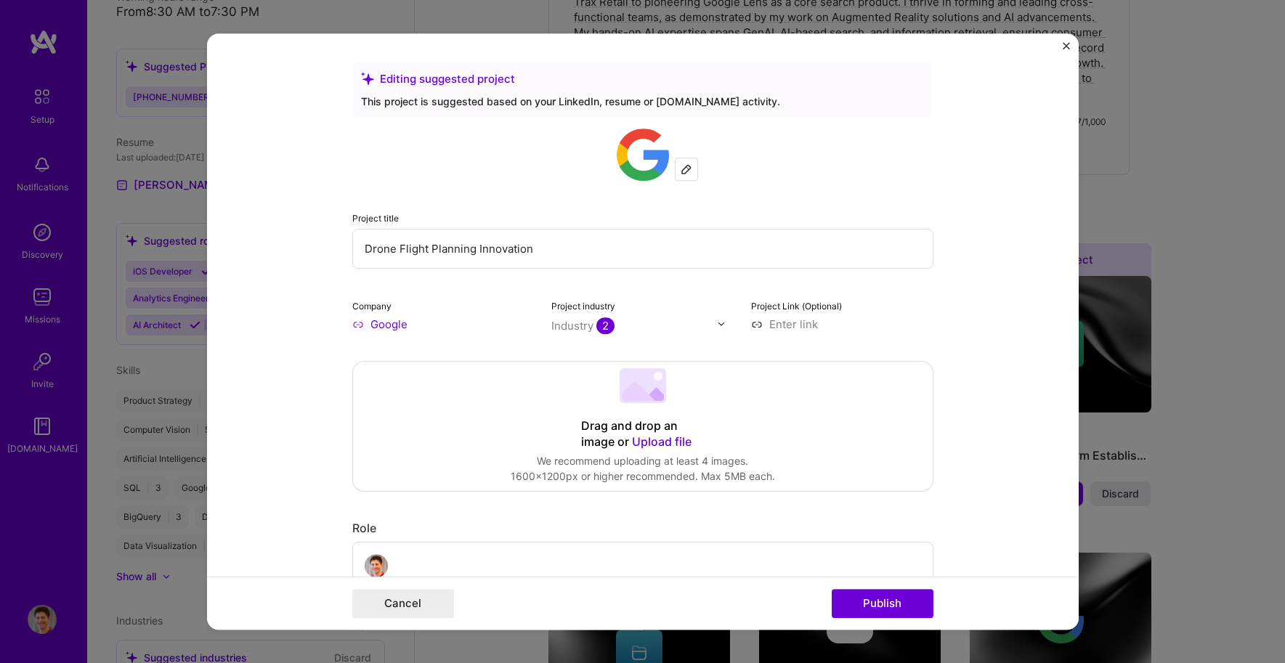
click at [563, 247] on input "Drone Flight Planning Innovation" at bounding box center [642, 249] width 581 height 40
click at [484, 248] on input "Drone Flight Planning Innovation" at bounding box center [642, 249] width 581 height 40
type input "Drone Flight Planning Innovation @ Google Area 120"
click at [660, 326] on input "text" at bounding box center [634, 325] width 166 height 15
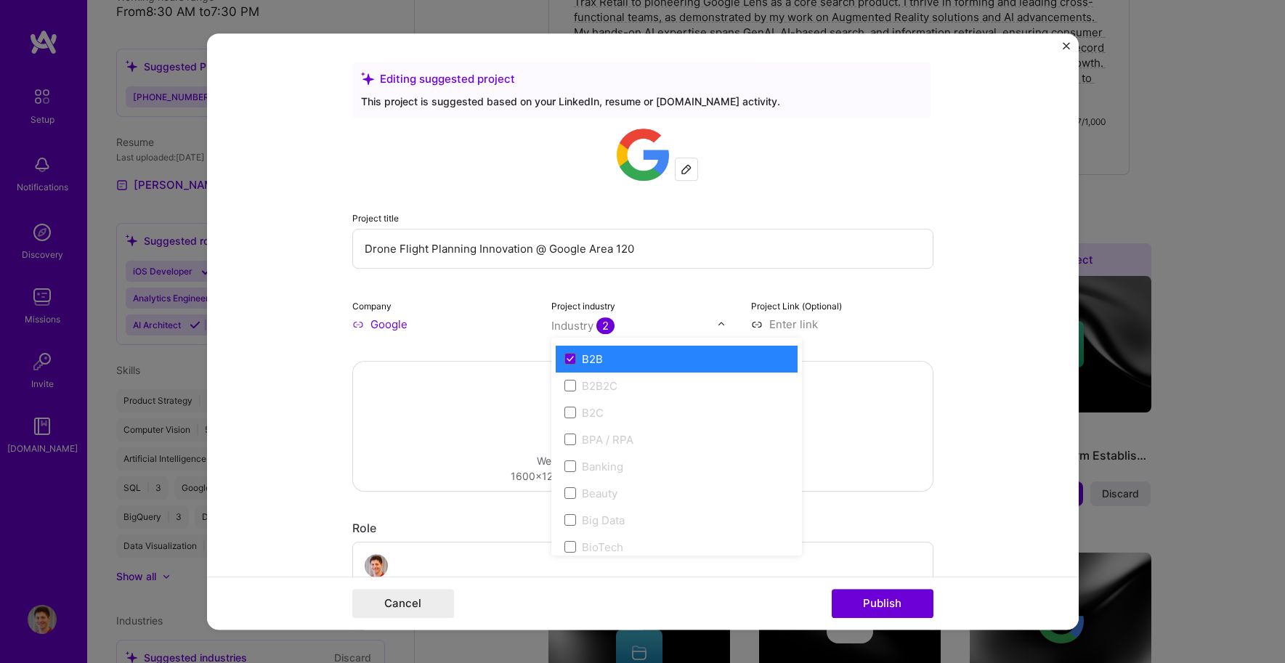
scroll to position [405, 0]
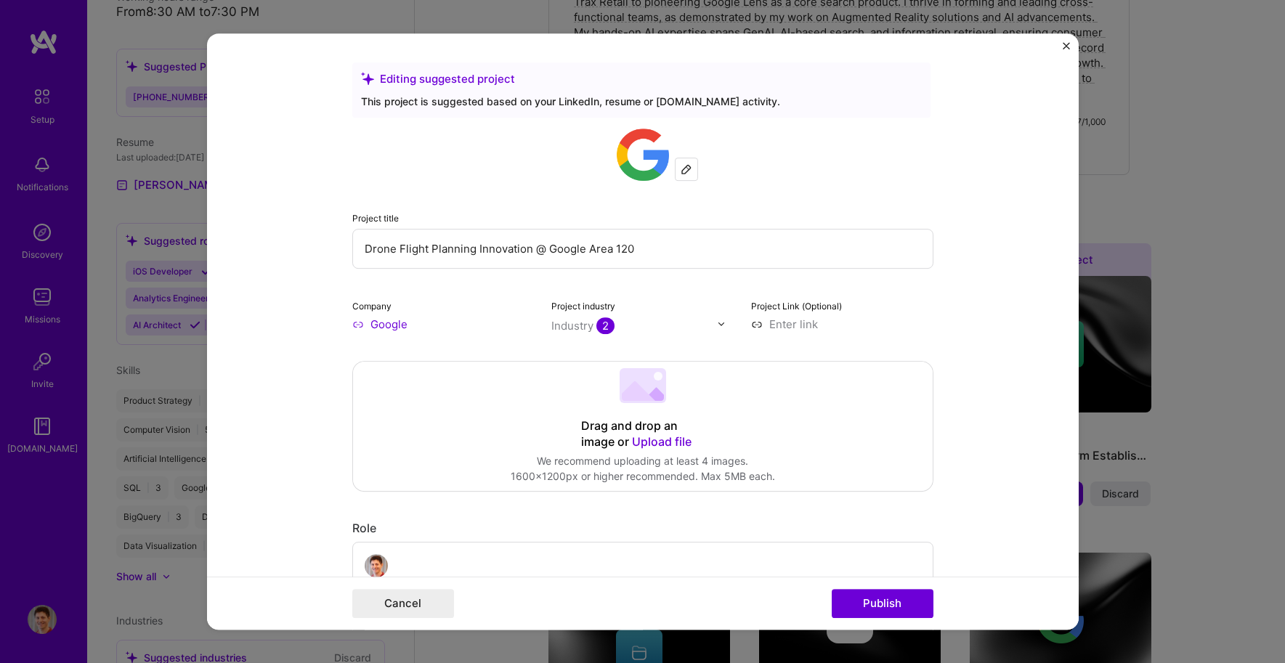
click at [971, 344] on form "Editing suggested project This project is suggested based on your LinkedIn, res…" at bounding box center [643, 331] width 872 height 597
click at [783, 323] on input at bounding box center [842, 324] width 182 height 15
paste input "https://area120.google.com/"
type input "https://area120.google.com/"
click at [1007, 314] on form "Editing suggested project This project is suggested based on your LinkedIn, res…" at bounding box center [643, 331] width 872 height 597
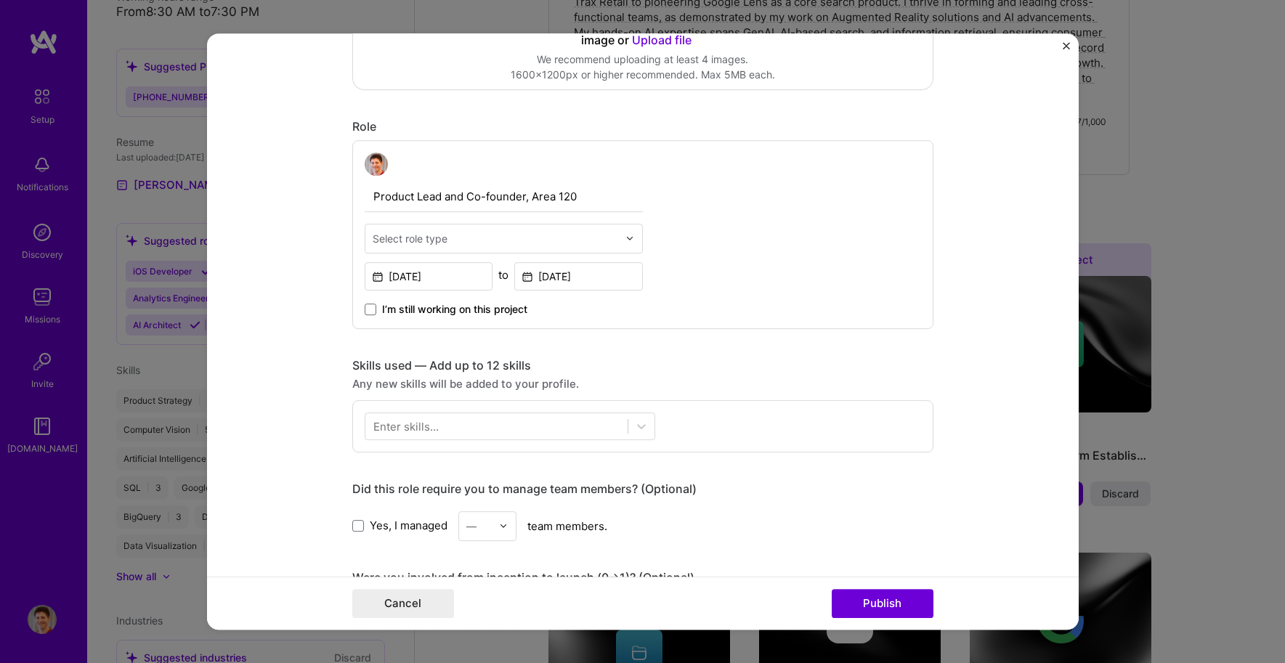
scroll to position [420, 0]
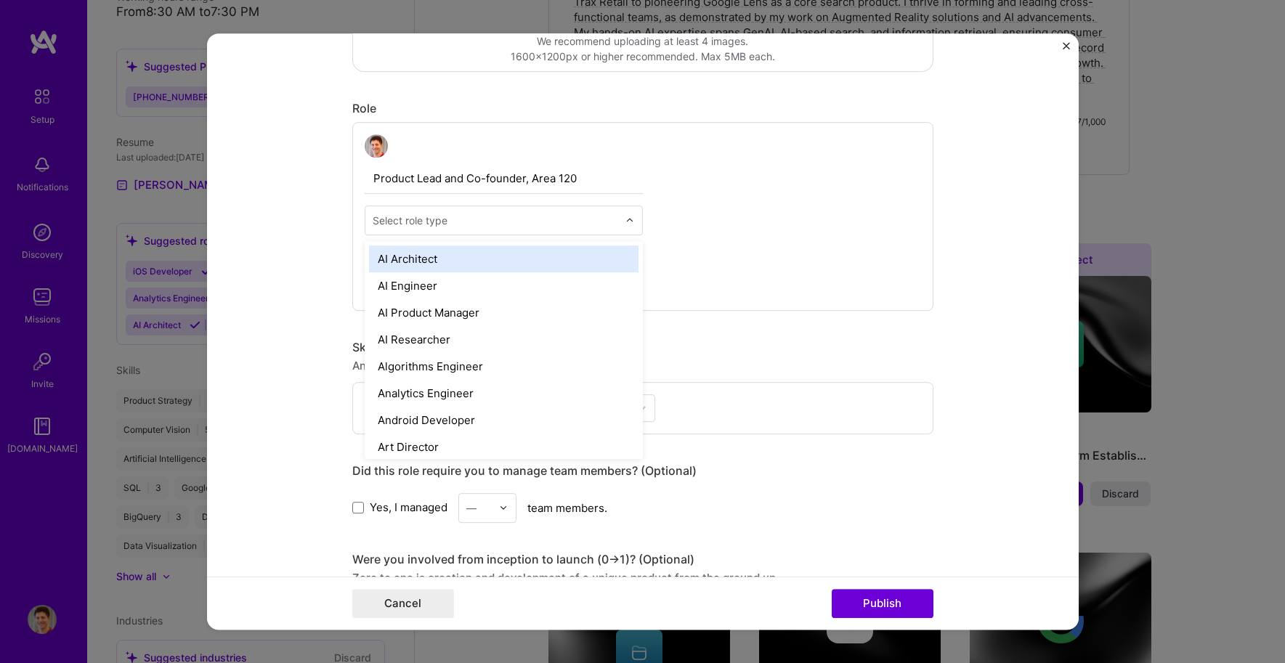
click at [514, 217] on input "text" at bounding box center [496, 220] width 246 height 15
type input "c"
type input "t"
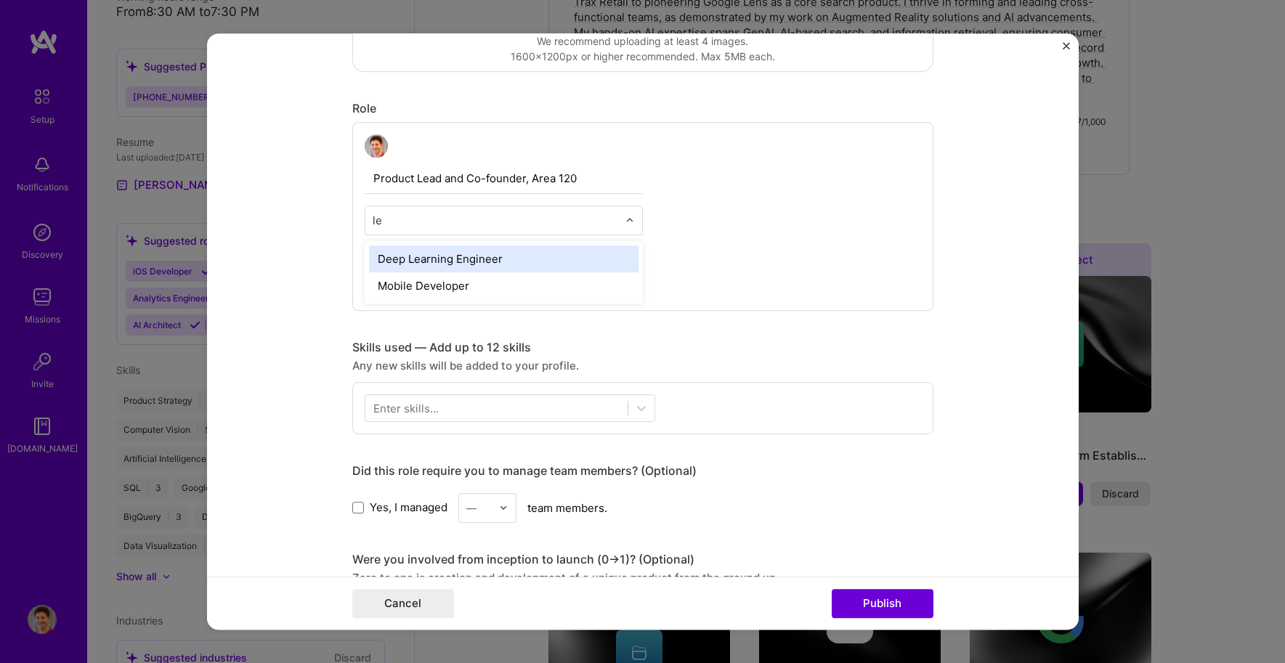
type input "l"
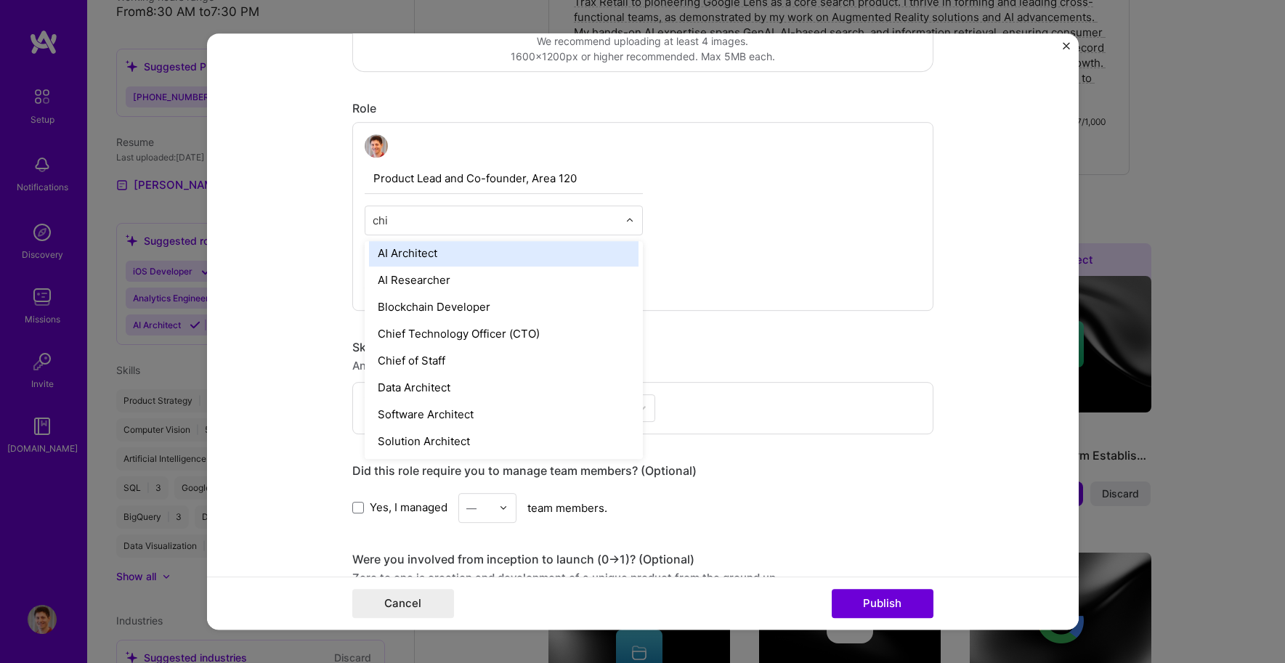
scroll to position [0, 0]
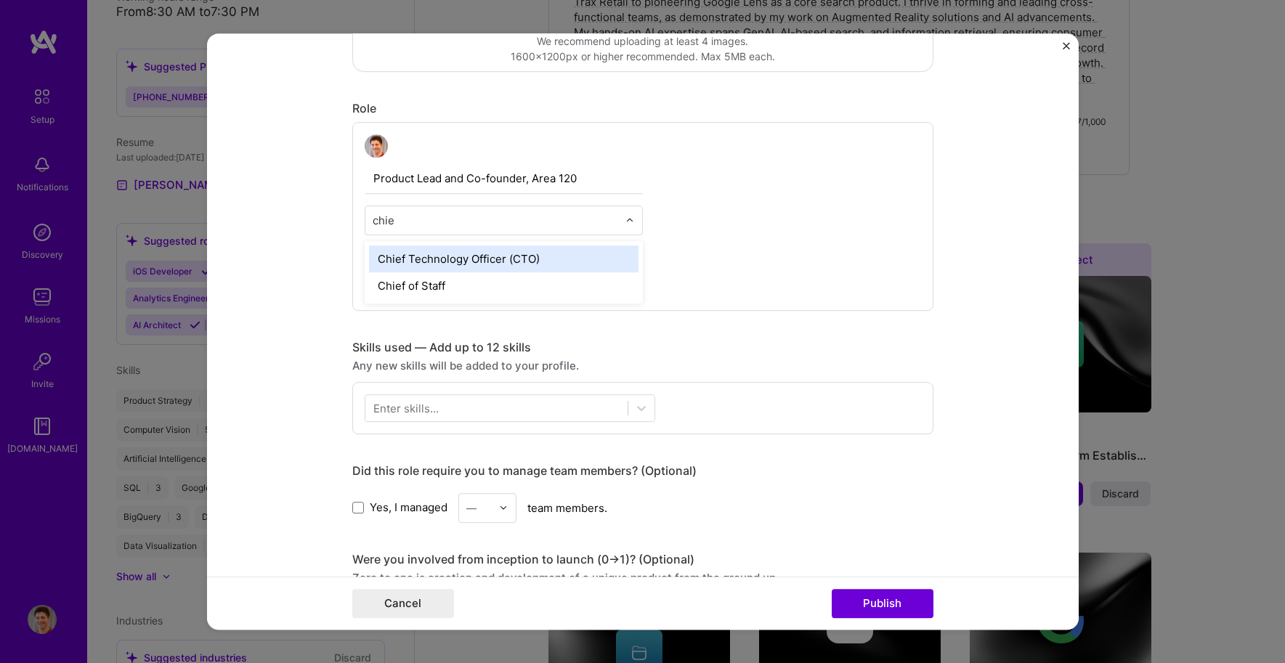
type input "chief"
drag, startPoint x: 433, startPoint y: 220, endPoint x: 328, endPoint y: 216, distance: 105.4
click at [328, 216] on form "Editing suggested project This project is suggested based on your LinkedIn, res…" at bounding box center [643, 331] width 872 height 597
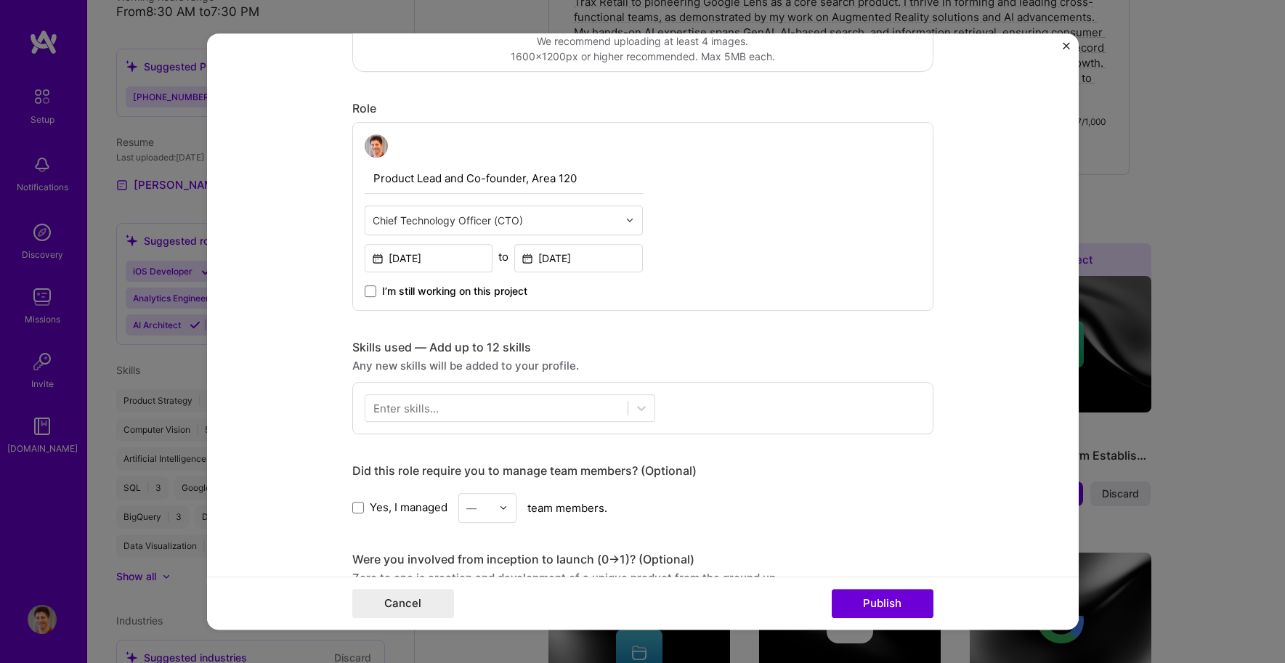
click at [480, 224] on input "text" at bounding box center [496, 220] width 246 height 15
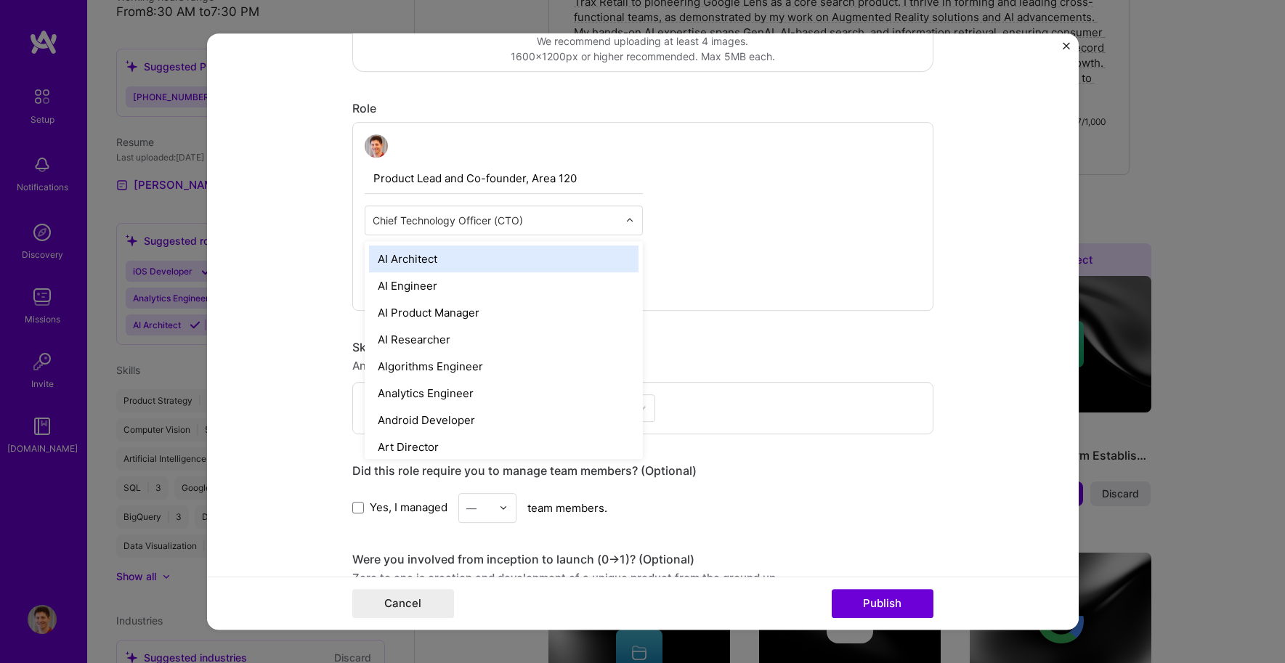
click at [480, 224] on input "text" at bounding box center [496, 220] width 246 height 15
type input "produc"
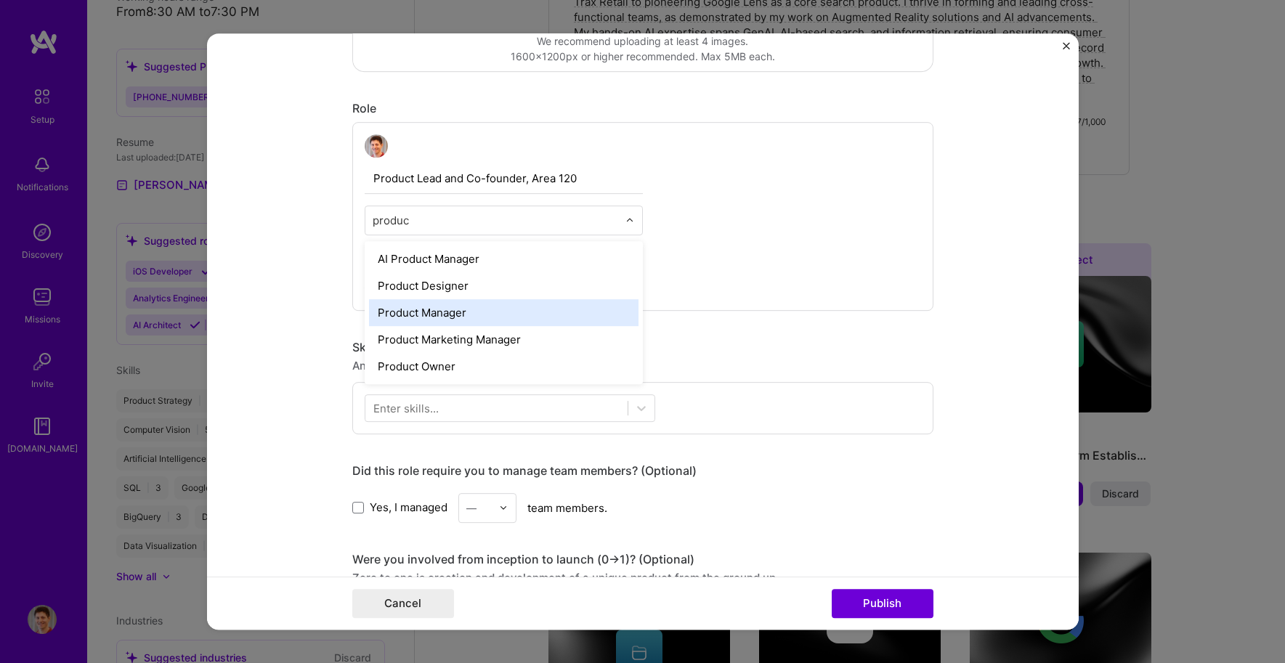
click at [480, 307] on div "Product Manager" at bounding box center [504, 312] width 270 height 27
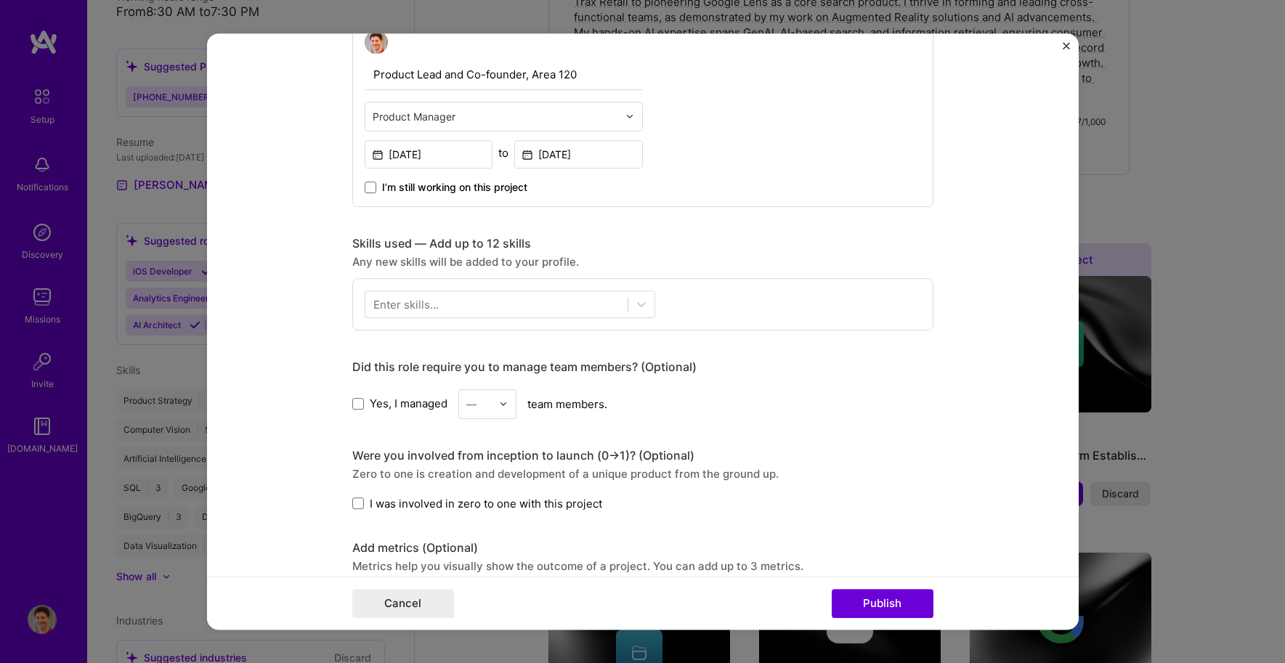
scroll to position [609, 0]
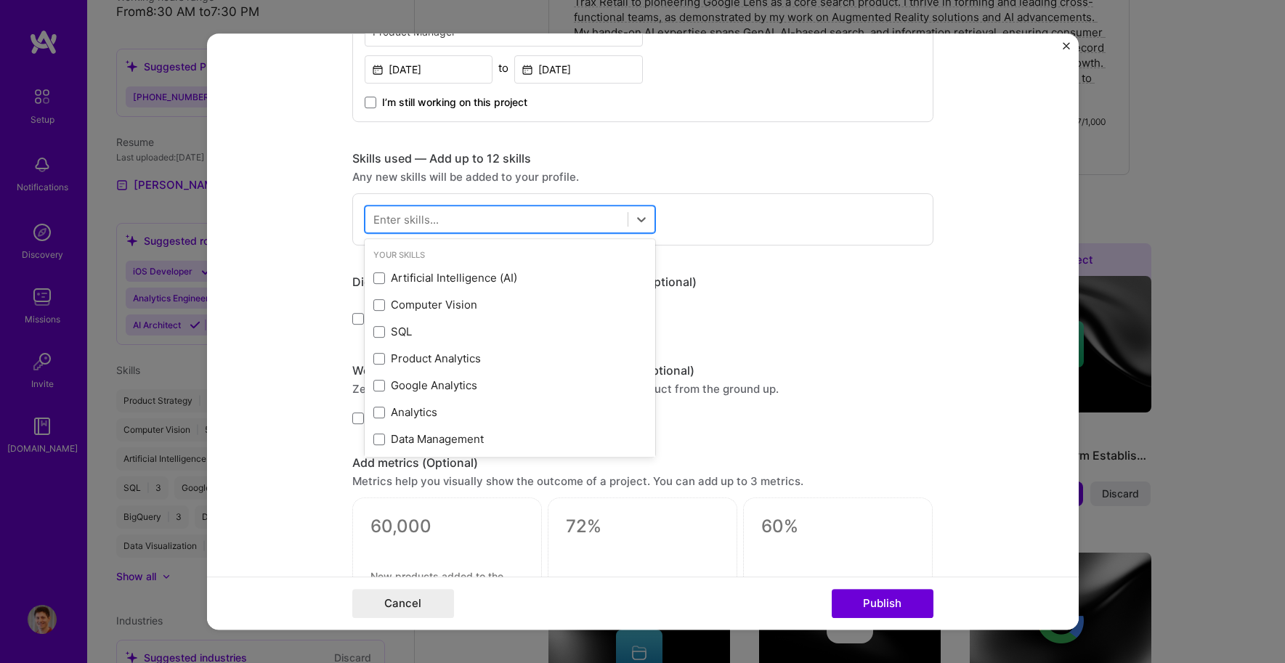
click at [511, 217] on div at bounding box center [496, 219] width 262 height 24
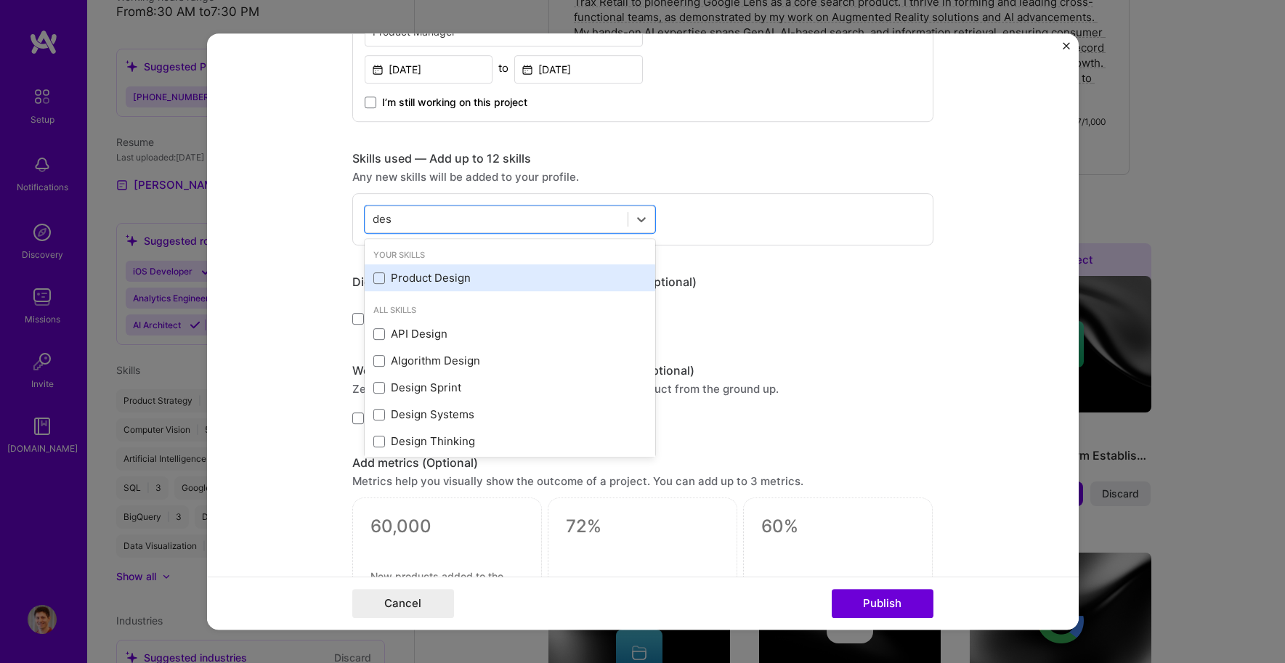
click at [414, 272] on div "Product Design" at bounding box center [509, 277] width 273 height 15
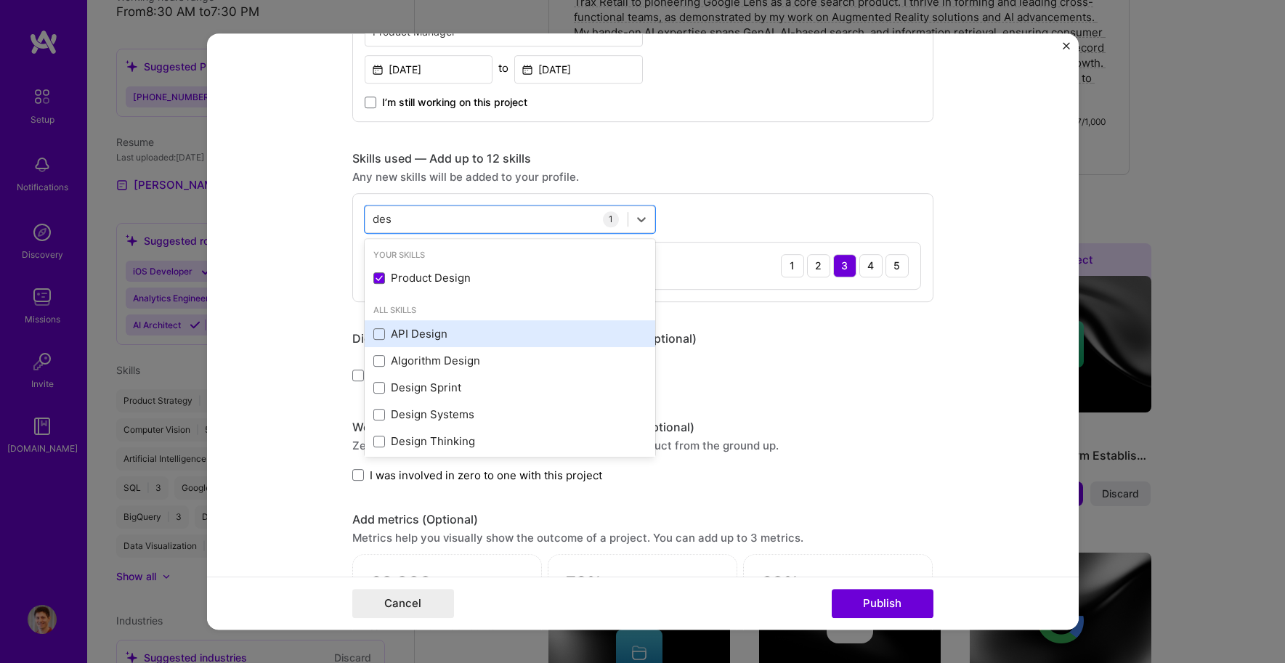
click at [431, 332] on div "API Design" at bounding box center [509, 333] width 273 height 15
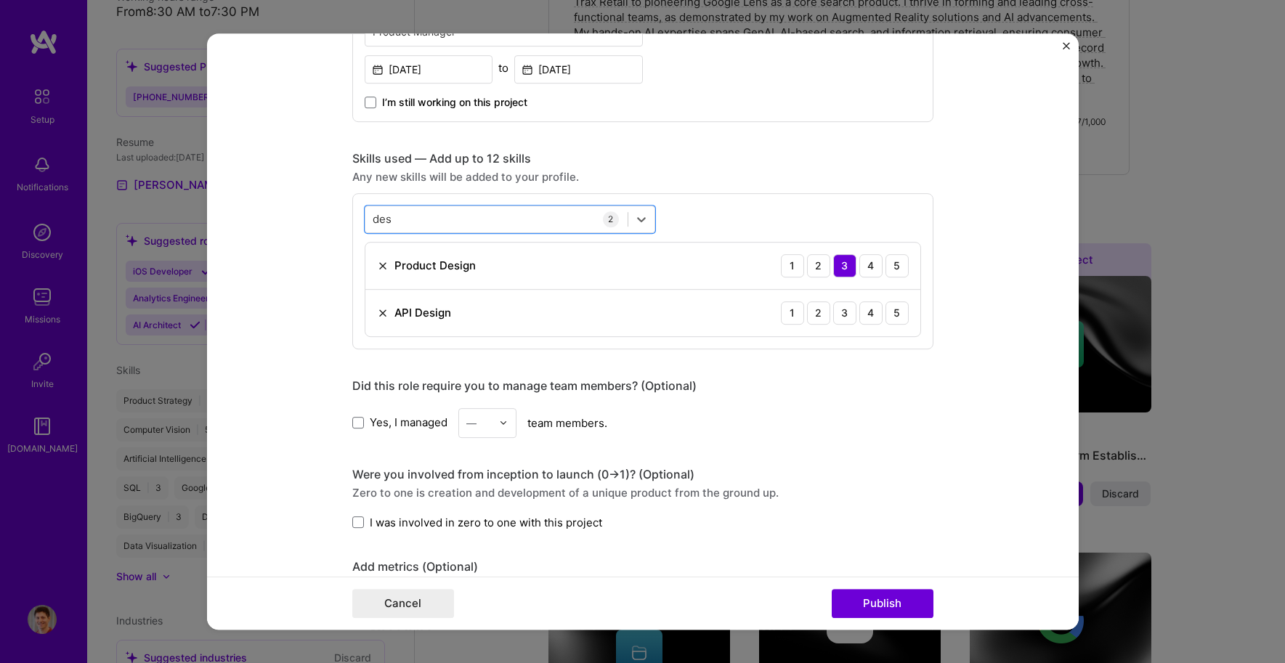
drag, startPoint x: 393, startPoint y: 225, endPoint x: 347, endPoint y: 222, distance: 45.8
click at [352, 222] on div "option API Design, selected. Select is focused ,type to refine list, press Down…" at bounding box center [642, 271] width 581 height 156
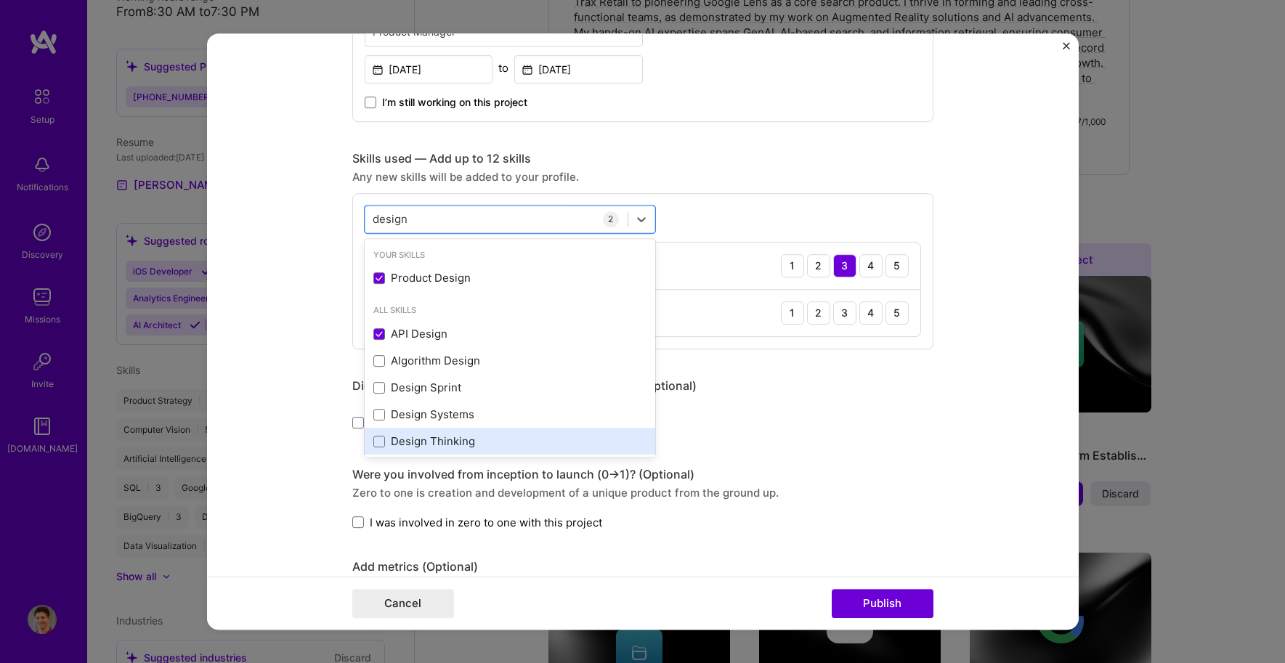
click at [439, 442] on div "Design Thinking" at bounding box center [509, 441] width 273 height 15
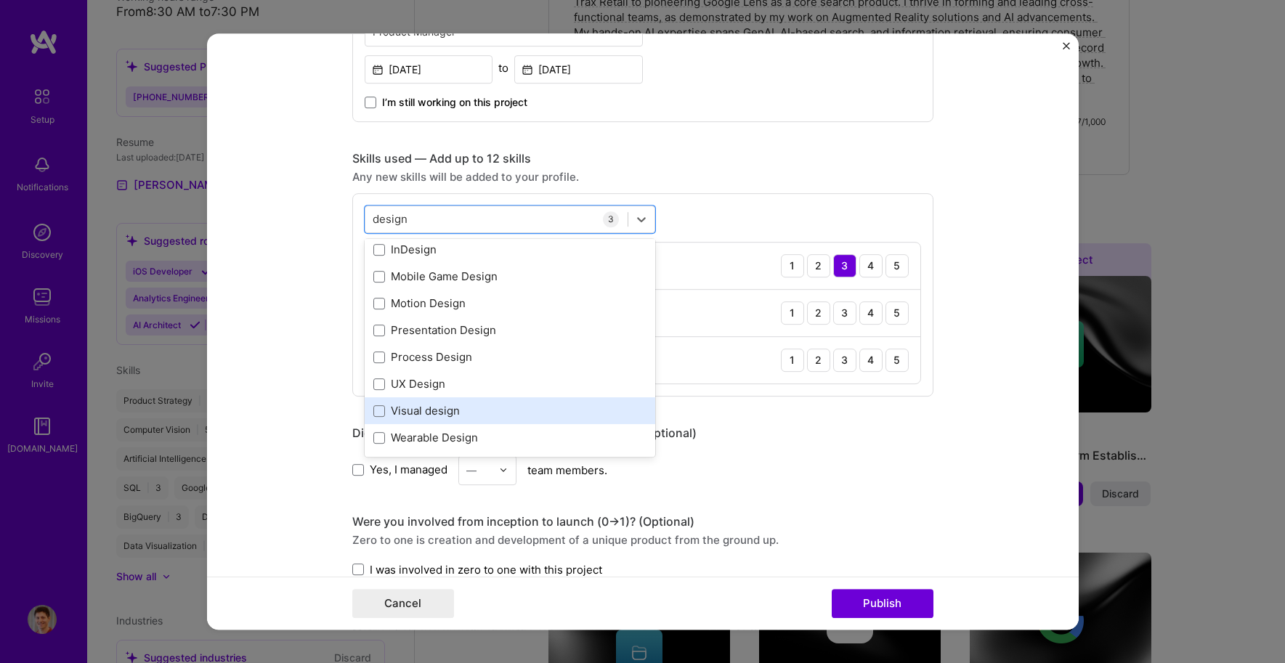
scroll to position [248, 0]
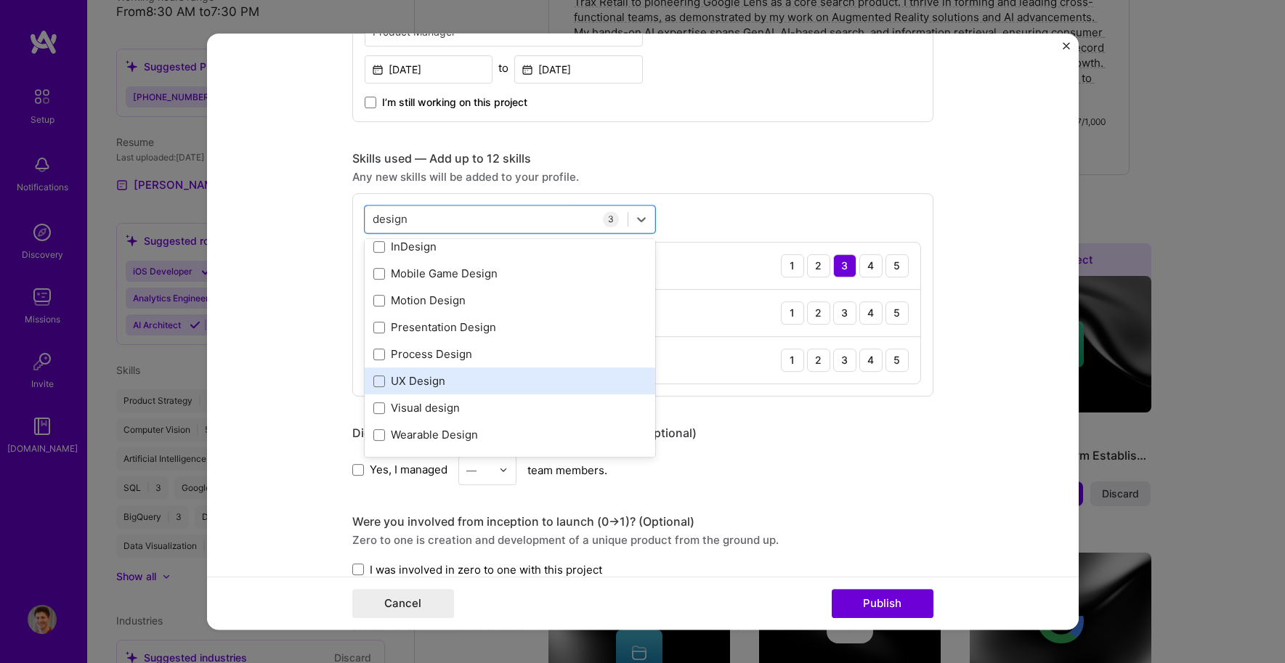
click at [405, 383] on div "UX Design" at bounding box center [509, 380] width 273 height 15
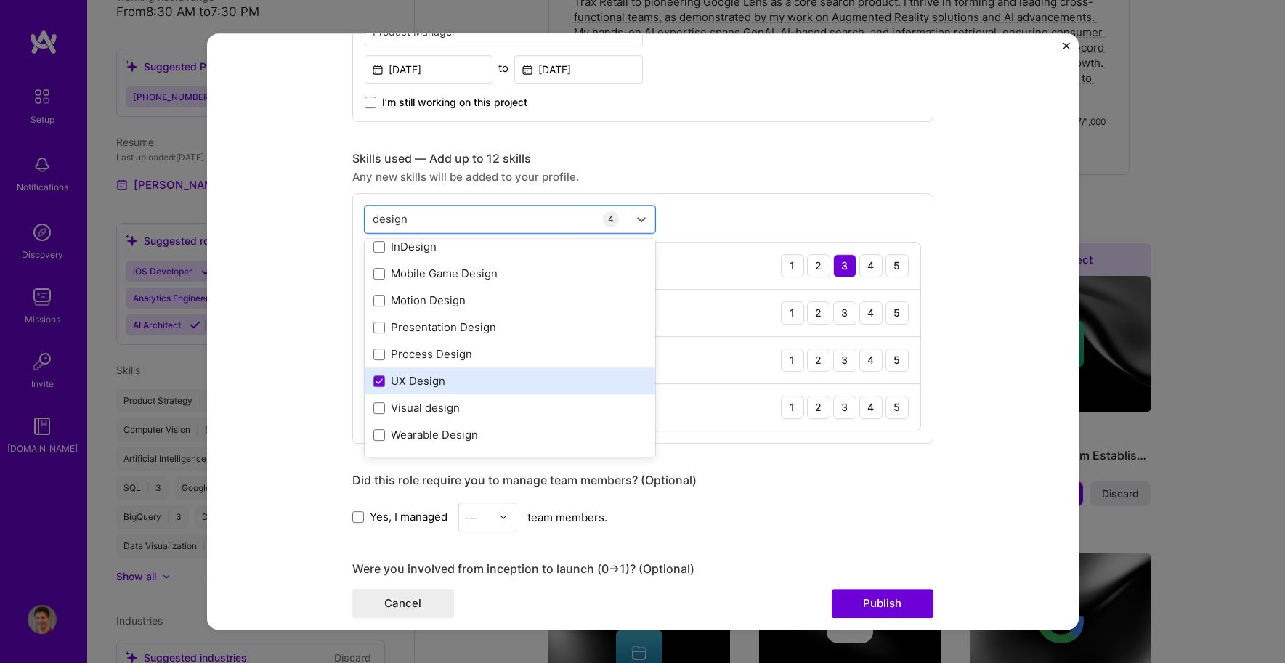
scroll to position [249, 0]
type input "design"
click at [269, 326] on form "Editing suggested project This project is suggested based on your LinkedIn, res…" at bounding box center [643, 331] width 872 height 597
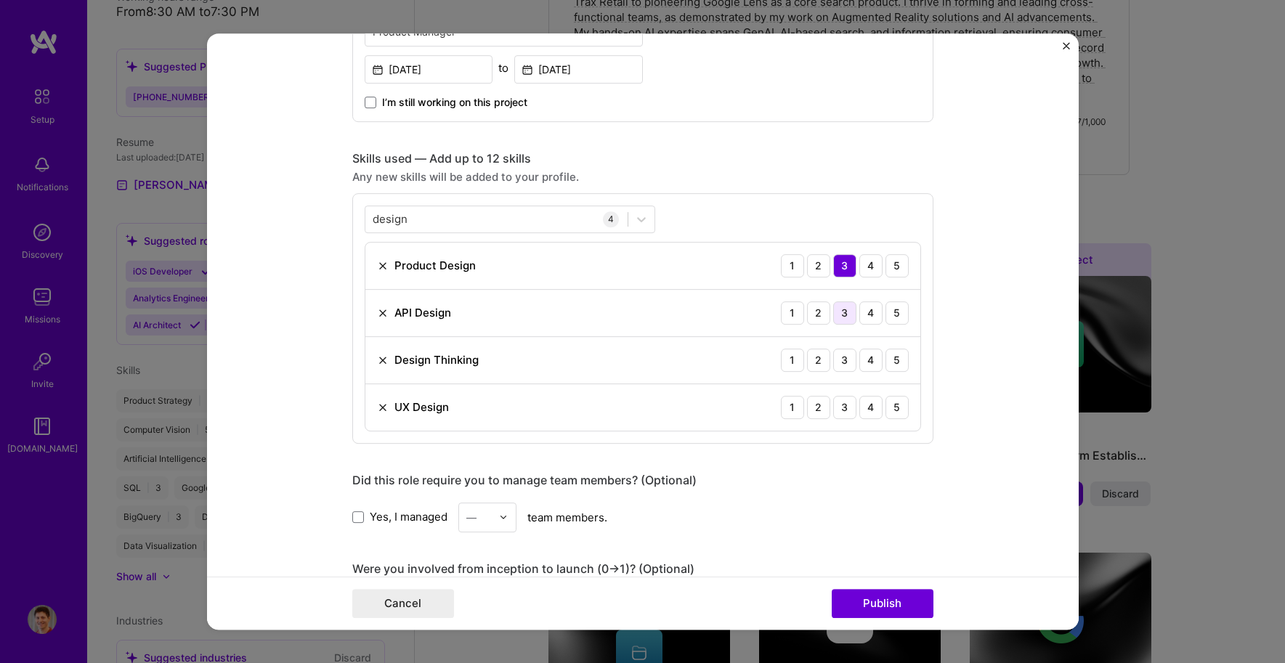
click at [845, 312] on div "3" at bounding box center [844, 313] width 23 height 23
click at [862, 360] on div "4" at bounding box center [871, 360] width 23 height 23
drag, startPoint x: 870, startPoint y: 413, endPoint x: 879, endPoint y: 411, distance: 9.7
click at [869, 413] on div "4" at bounding box center [871, 407] width 23 height 23
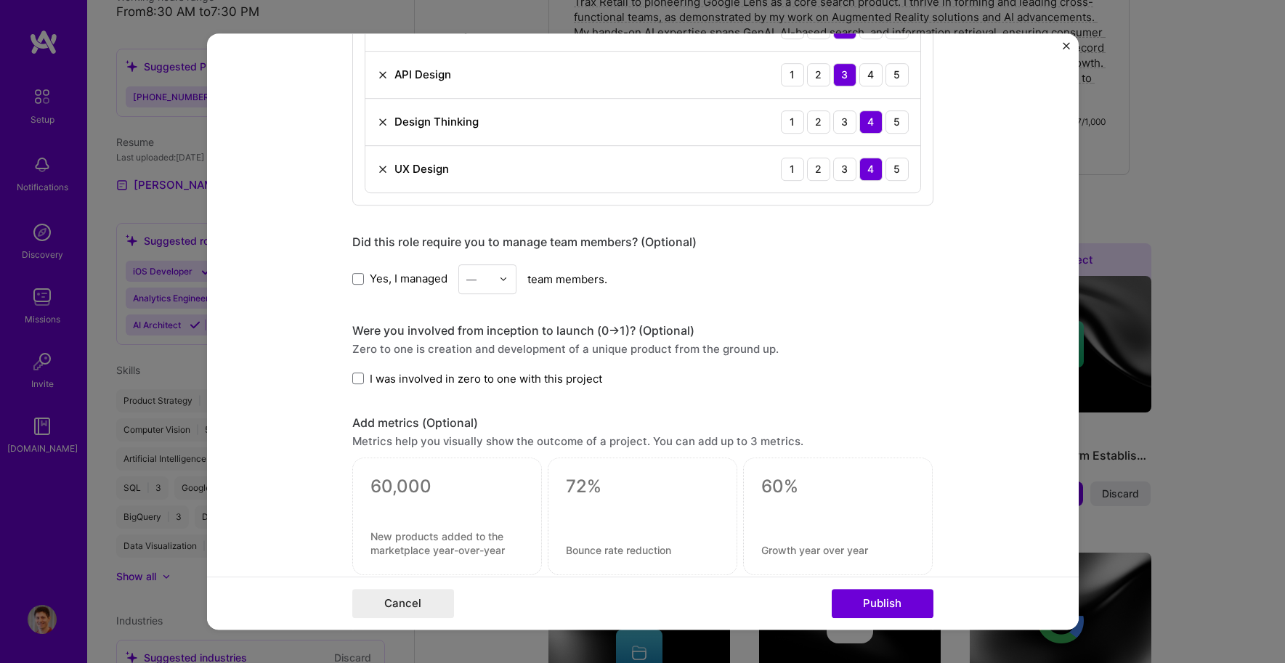
scroll to position [848, 0]
click at [466, 283] on div "—" at bounding box center [471, 278] width 10 height 15
click at [473, 398] on div "4" at bounding box center [487, 397] width 49 height 27
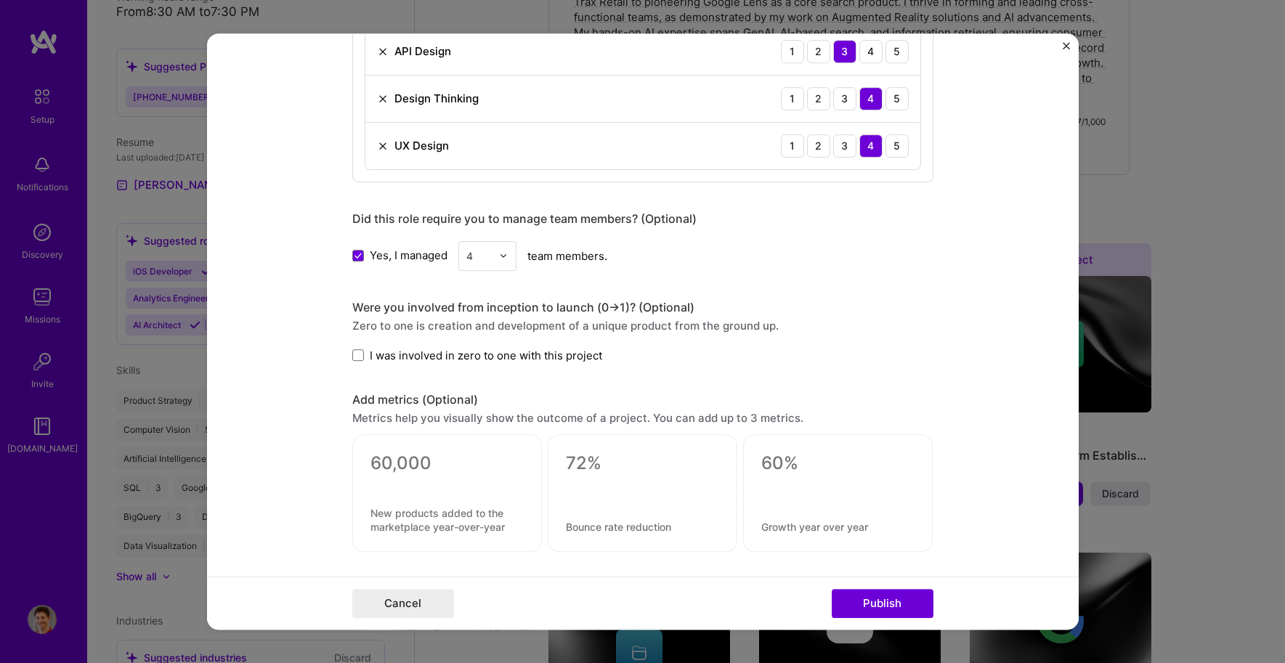
scroll to position [1083, 0]
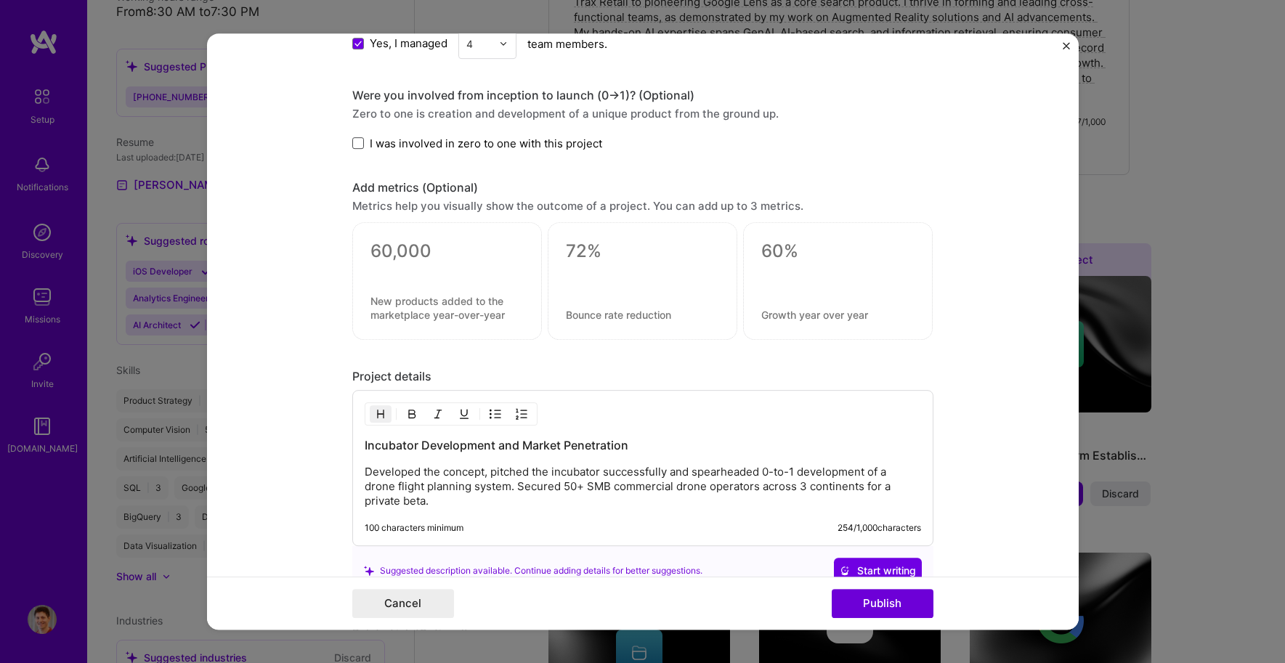
click at [352, 142] on span at bounding box center [358, 143] width 12 height 12
click at [0, 0] on input "I was involved in zero to one with this project" at bounding box center [0, 0] width 0 height 0
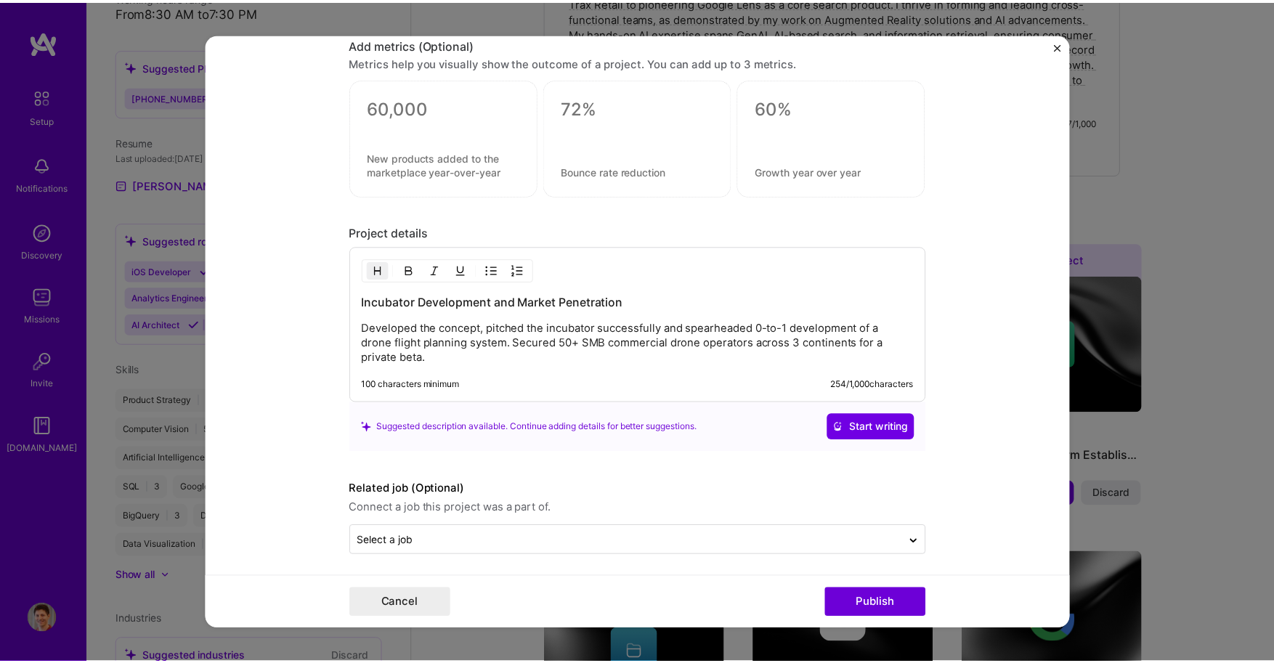
scroll to position [1232, 0]
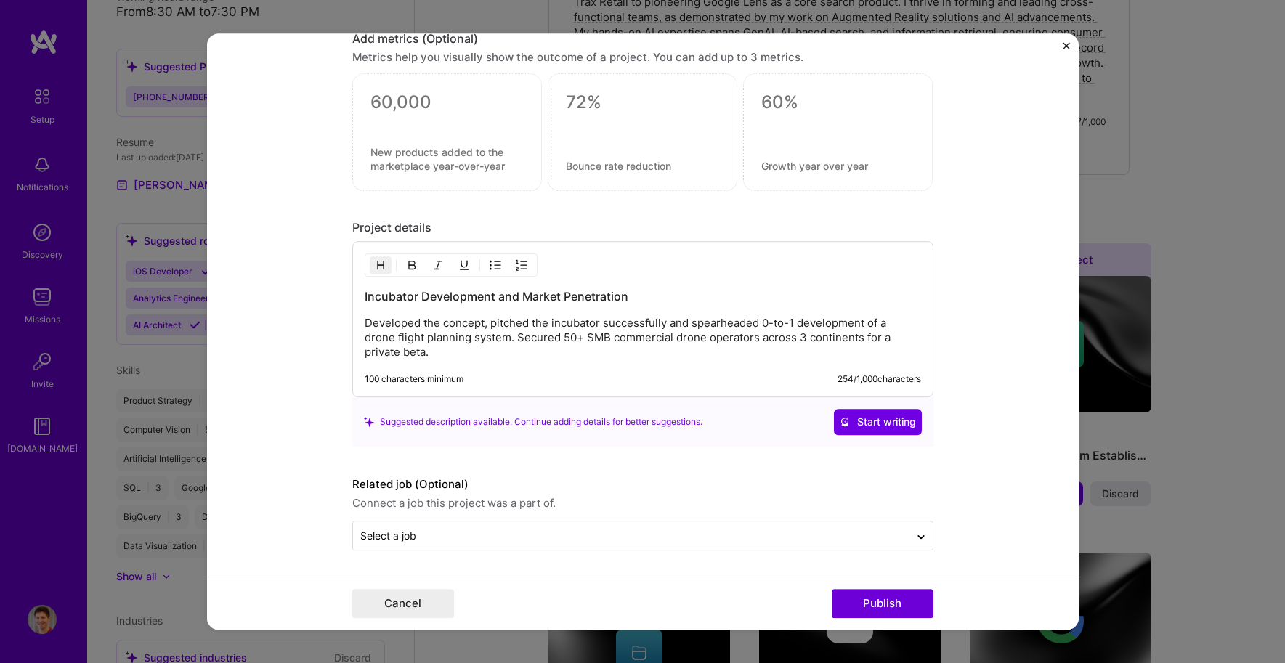
click at [459, 355] on p "Developed the concept, pitched the incubator successfully and spearheaded 0-to-…" at bounding box center [643, 338] width 557 height 44
click at [546, 321] on p "Developed the concept, pitched the incubator successfully and spearheaded 0-to-…" at bounding box center [643, 338] width 557 height 44
click at [905, 609] on button "Publish" at bounding box center [883, 603] width 102 height 29
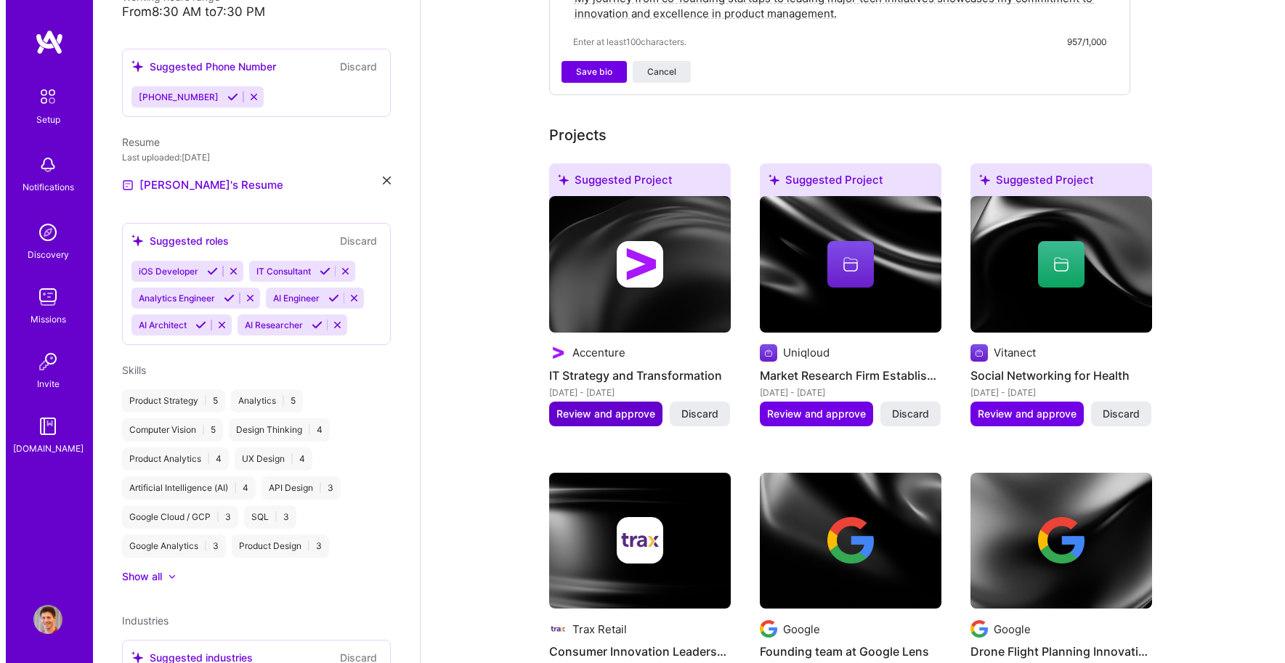
scroll to position [525, 0]
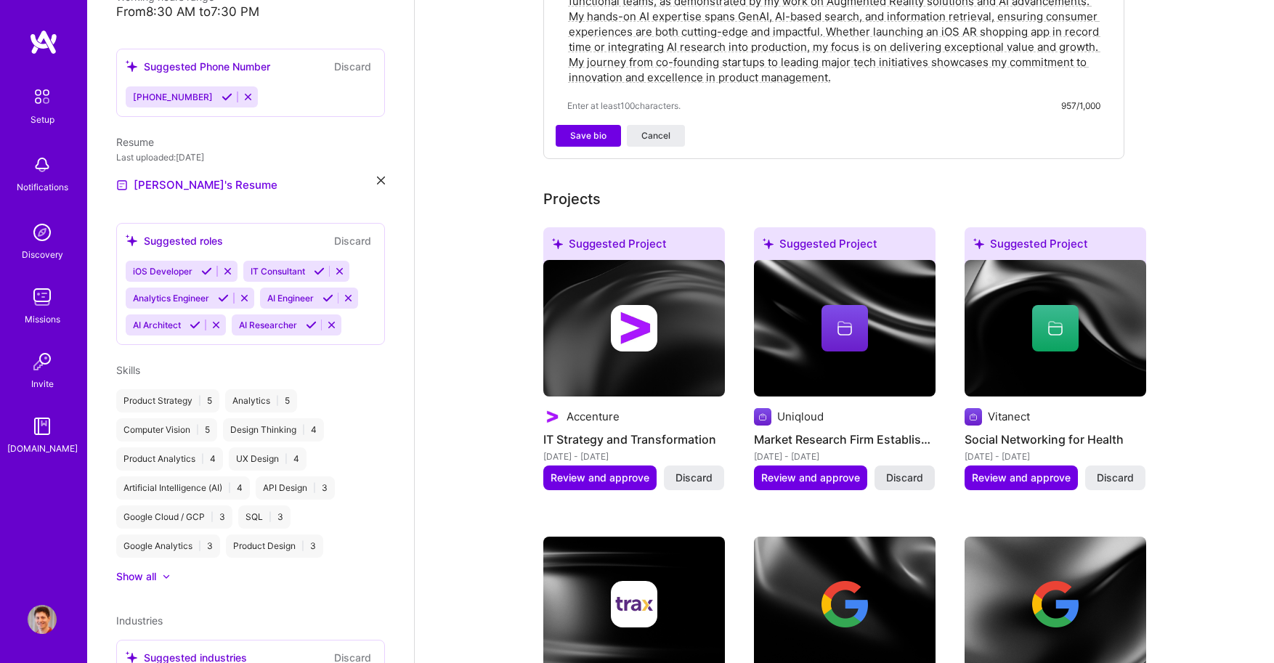
click at [901, 471] on span "Discard" at bounding box center [904, 478] width 37 height 15
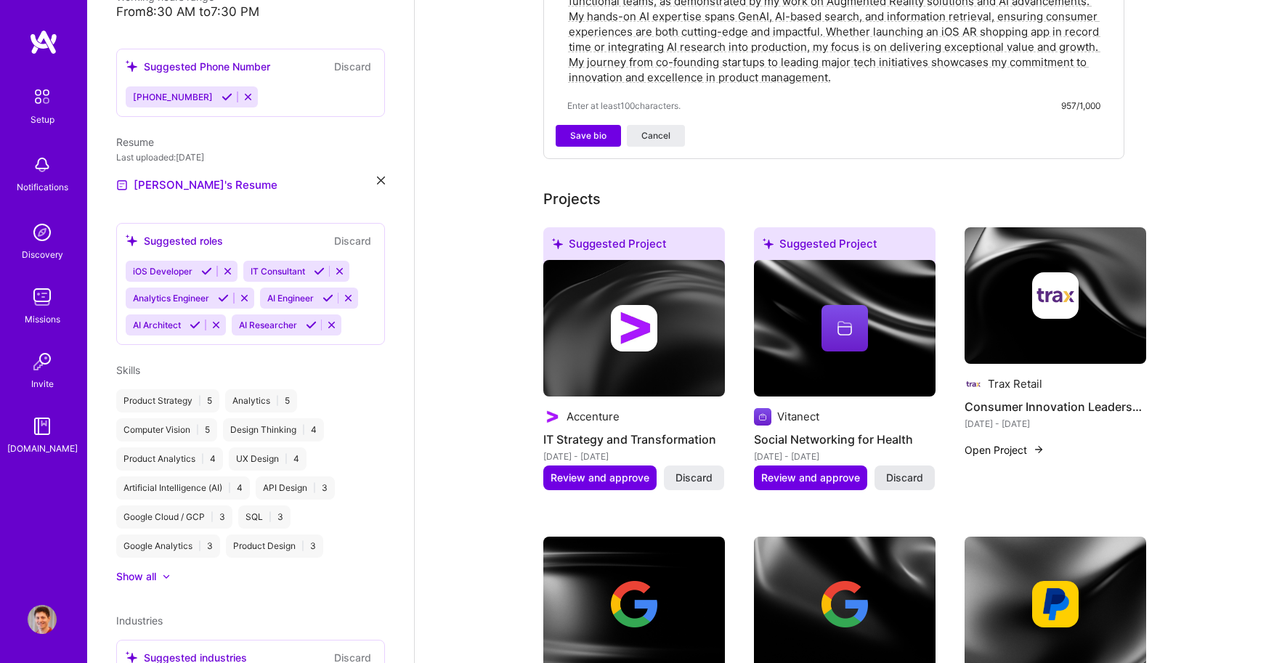
click at [905, 471] on span "Discard" at bounding box center [904, 478] width 37 height 15
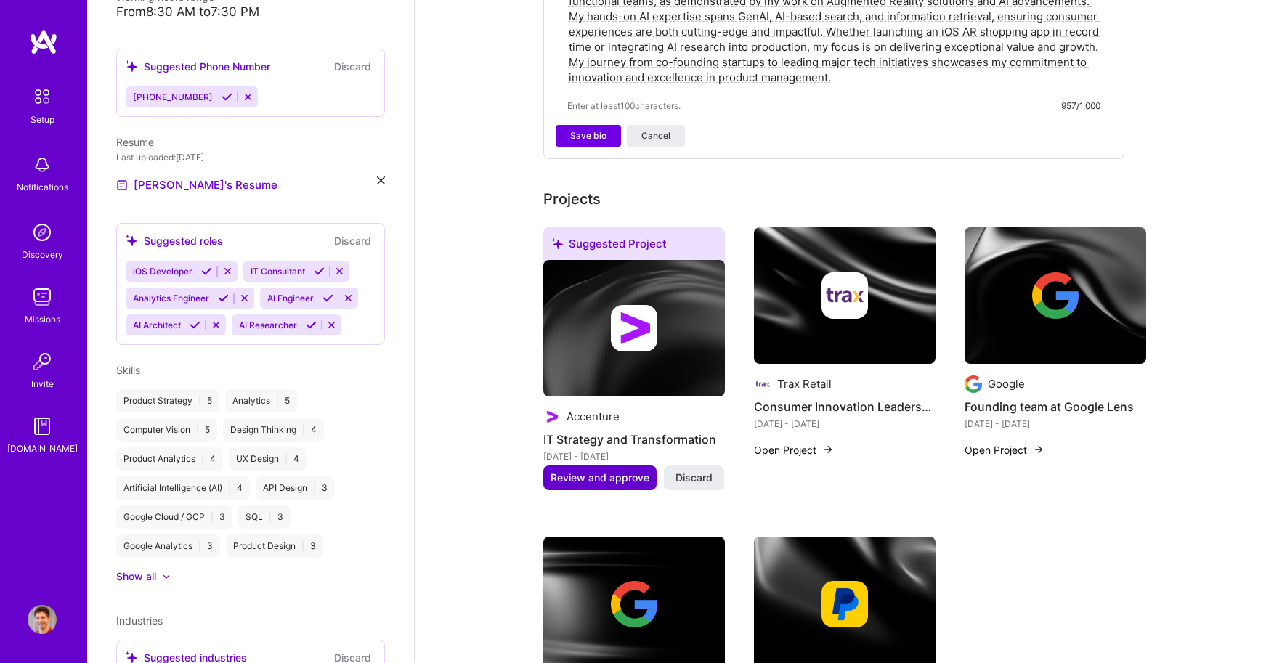
click at [611, 471] on span "Review and approve" at bounding box center [600, 478] width 99 height 15
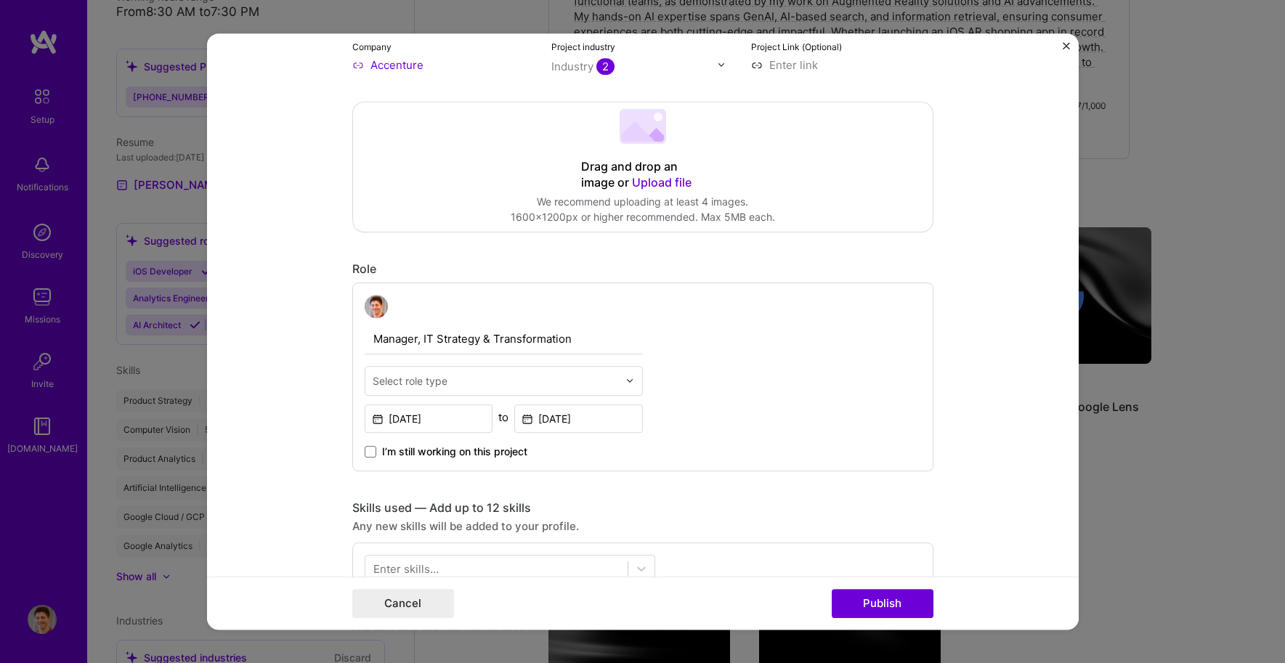
scroll to position [323, 0]
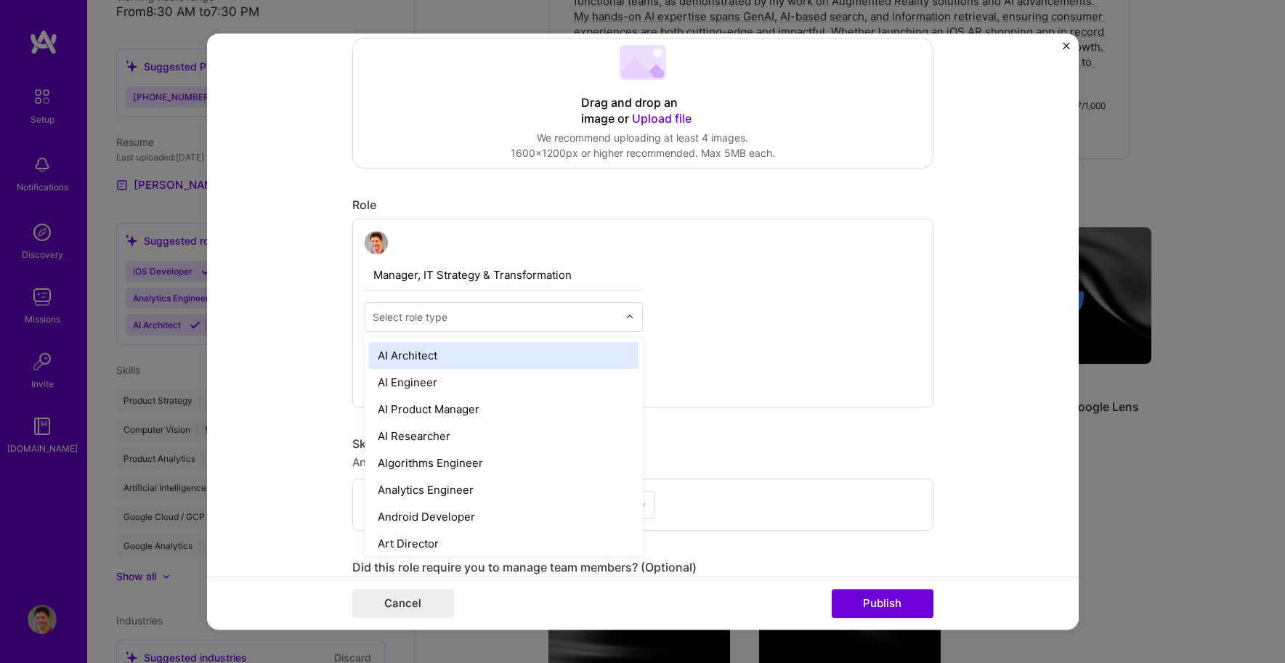
click at [489, 314] on input "text" at bounding box center [496, 317] width 246 height 15
type input "consult"
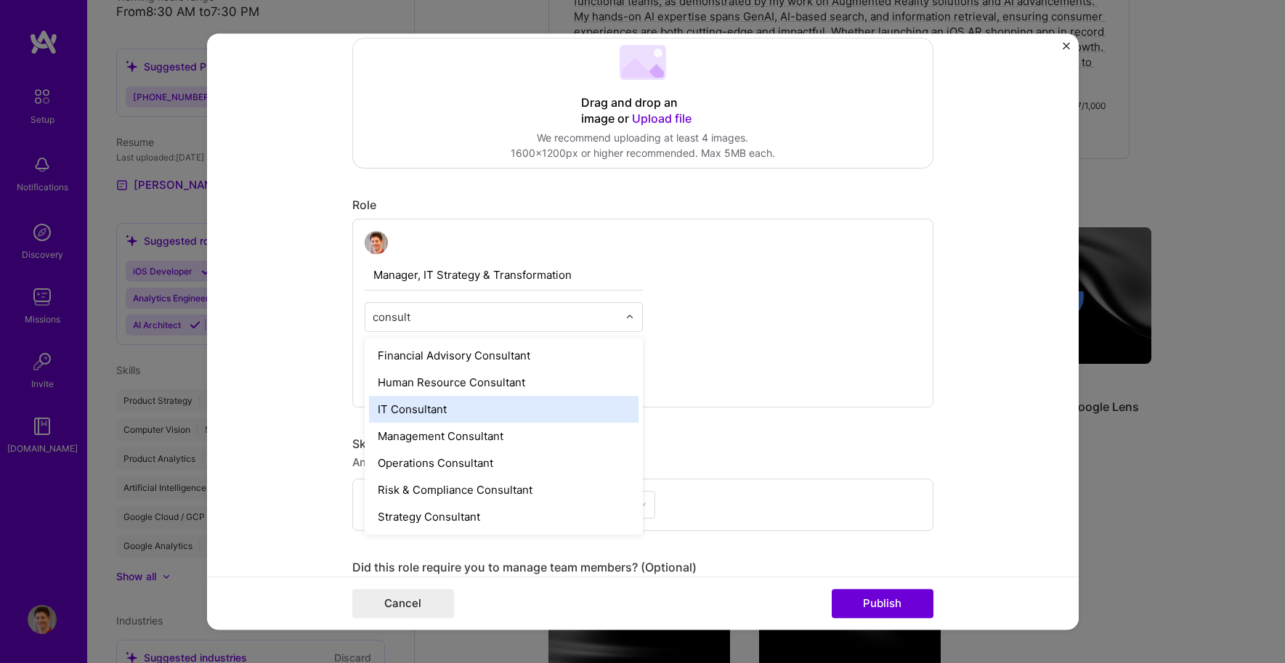
click at [468, 413] on div "IT Consultant" at bounding box center [504, 409] width 270 height 27
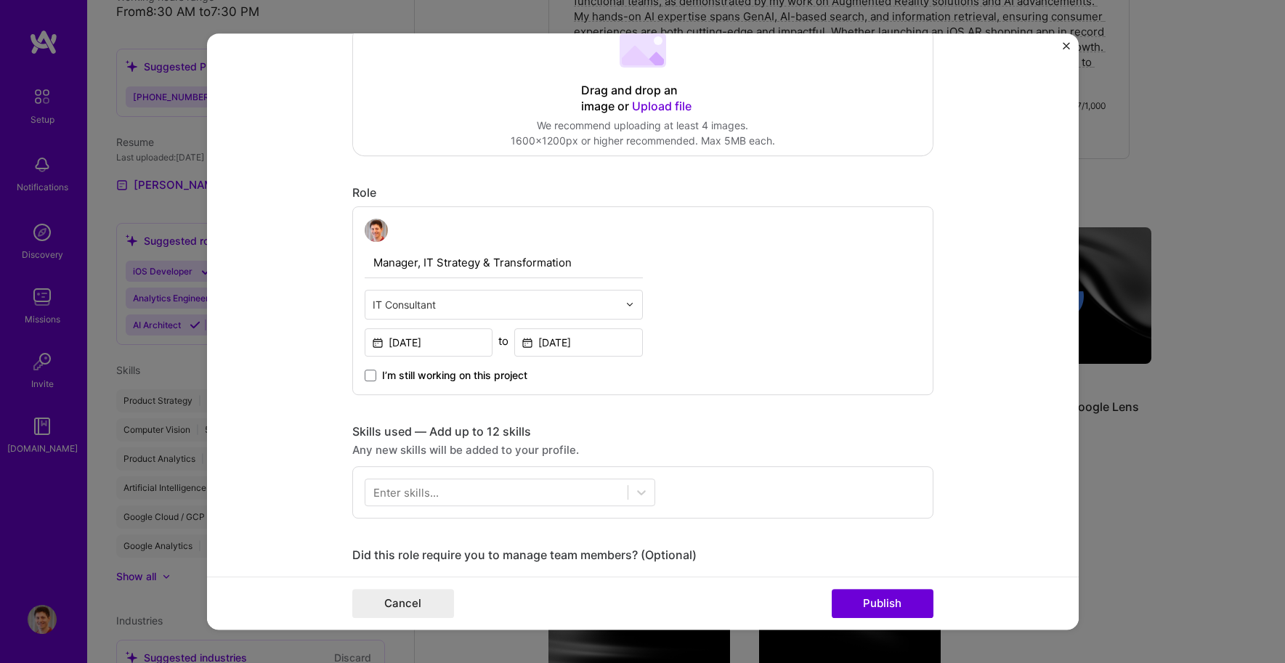
scroll to position [538, 0]
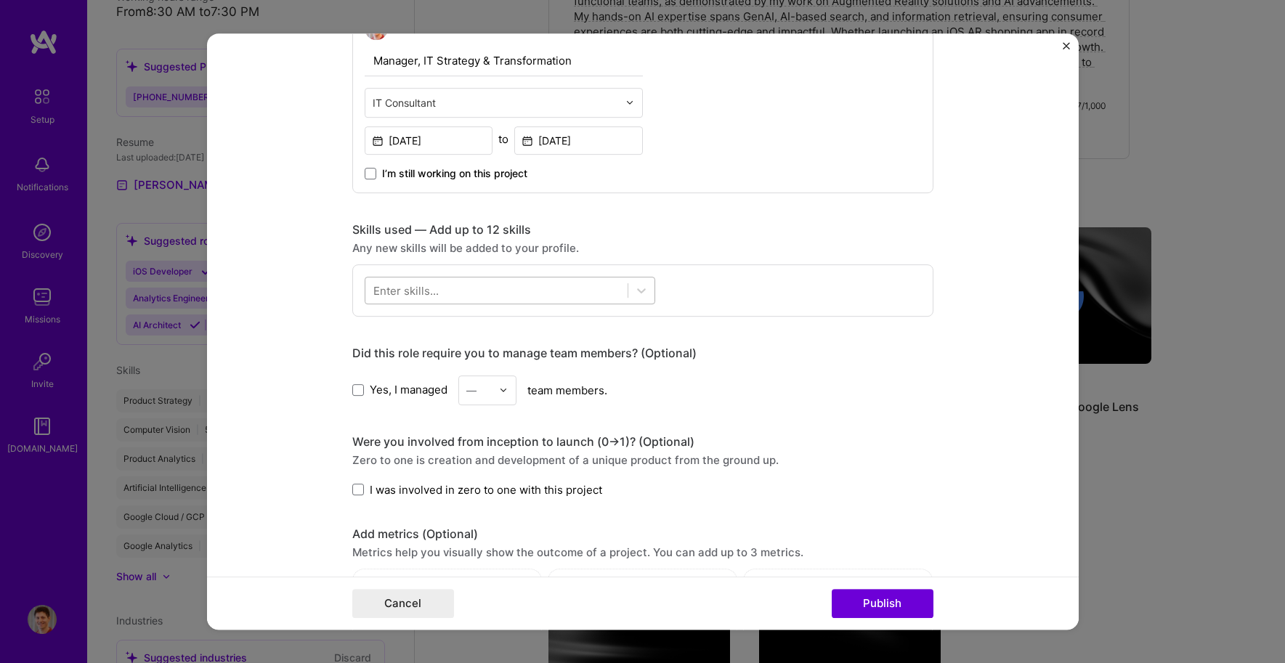
click at [583, 287] on div at bounding box center [496, 290] width 262 height 24
type input "p"
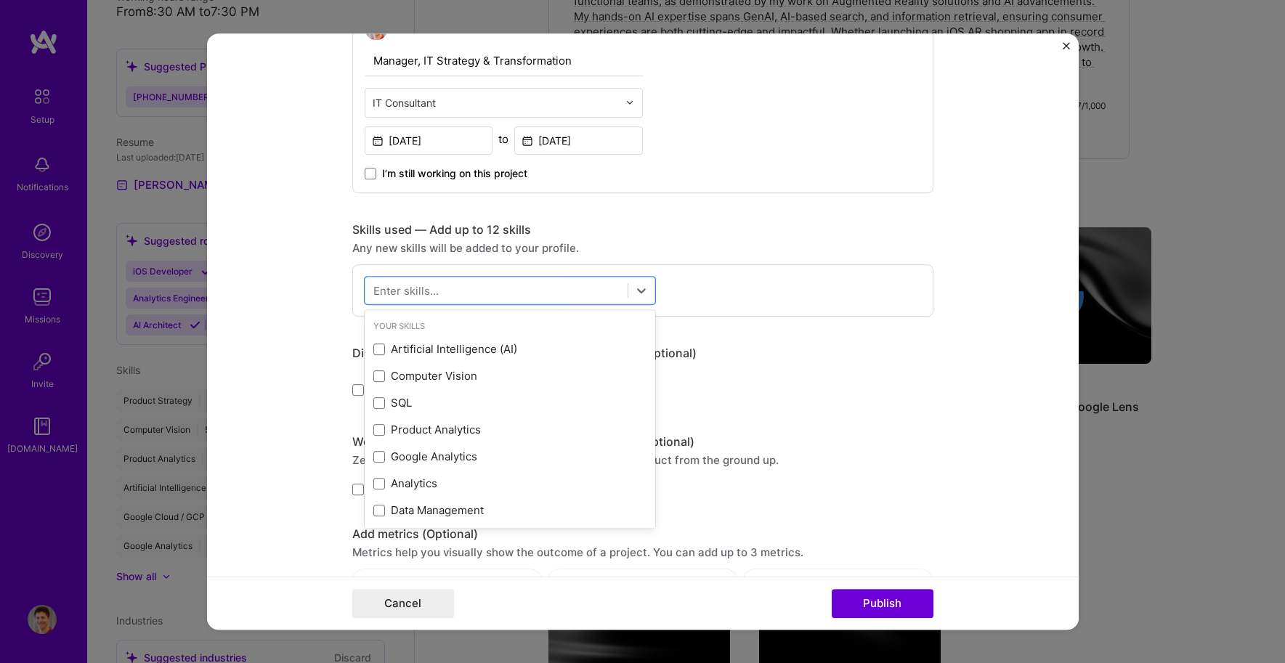
type input ","
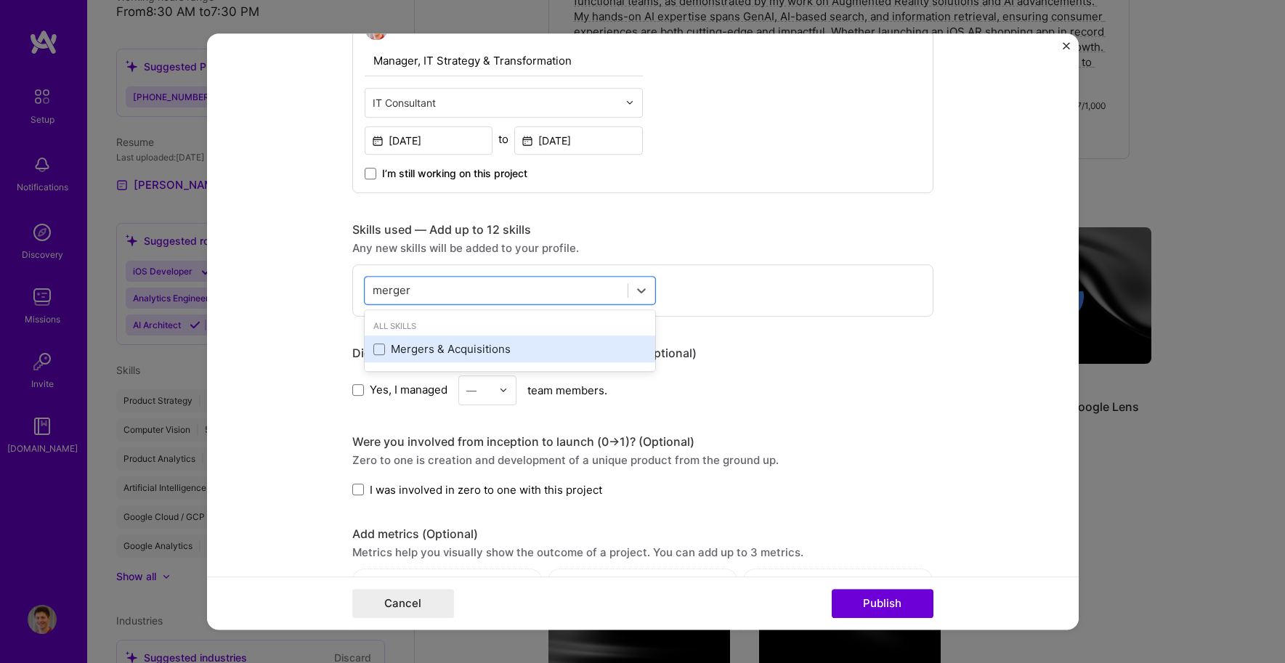
click at [463, 347] on div "Mergers & Acquisitions" at bounding box center [509, 348] width 273 height 15
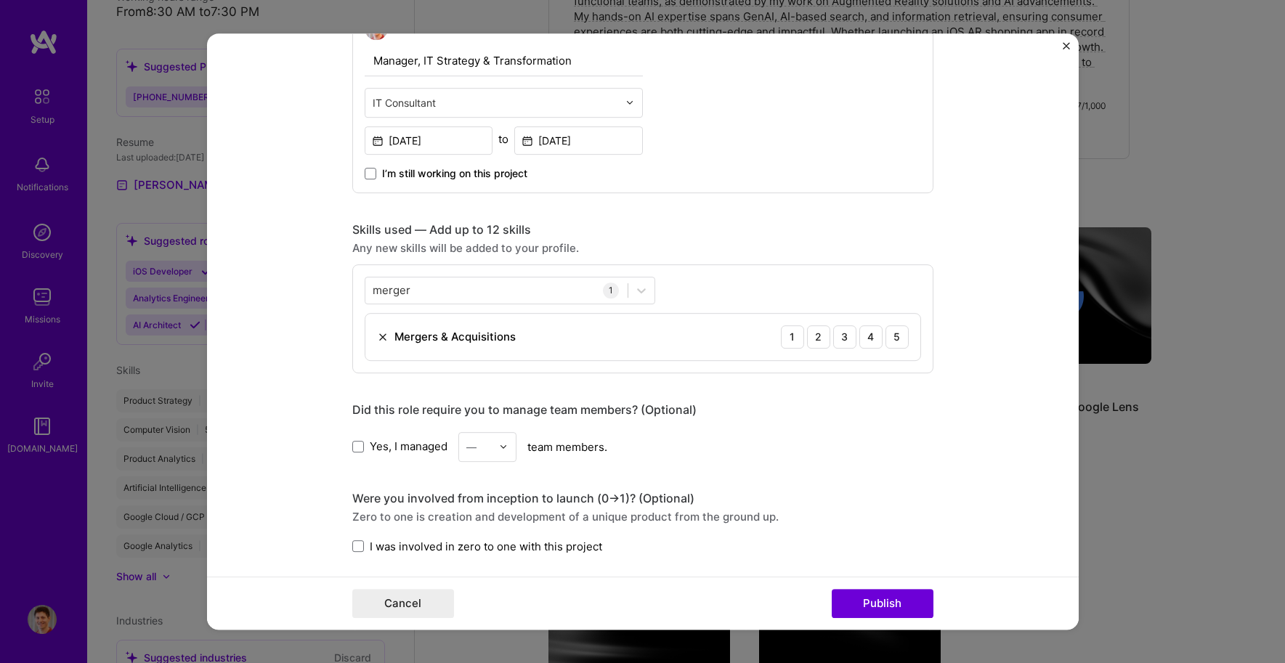
click at [275, 262] on form "Editing suggested project This project is suggested based on your LinkedIn, res…" at bounding box center [643, 331] width 872 height 597
click at [404, 290] on input "merger" at bounding box center [392, 290] width 39 height 15
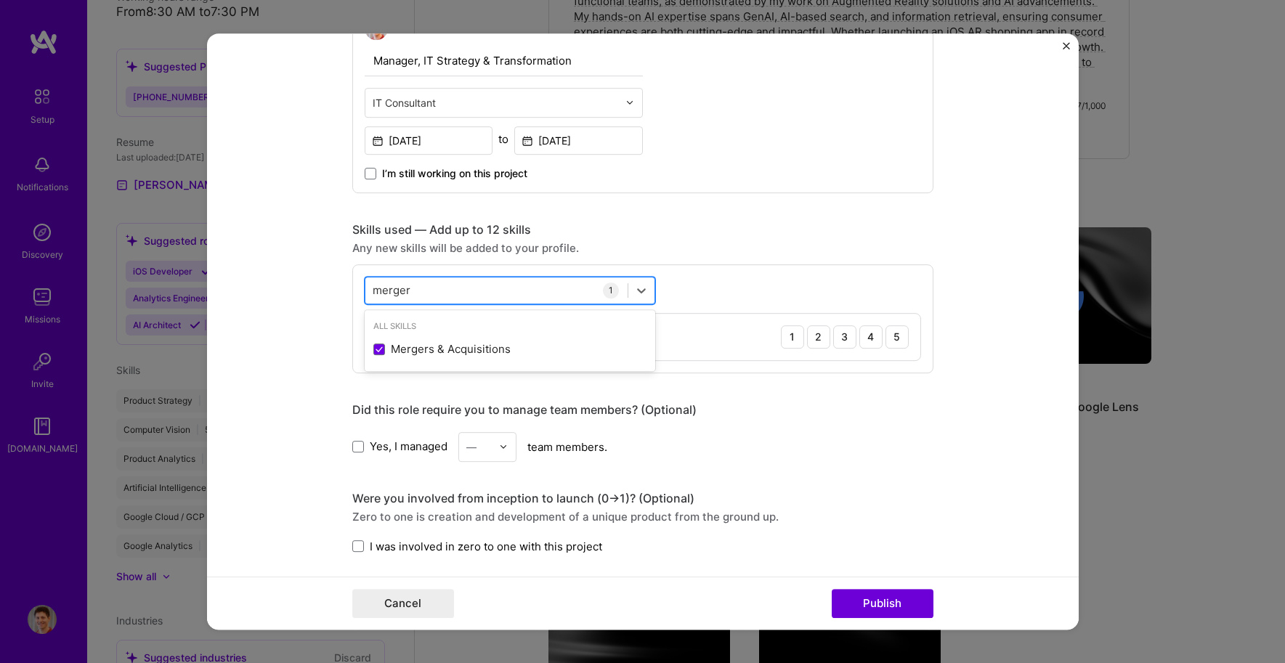
click at [404, 290] on input "merger" at bounding box center [392, 290] width 39 height 15
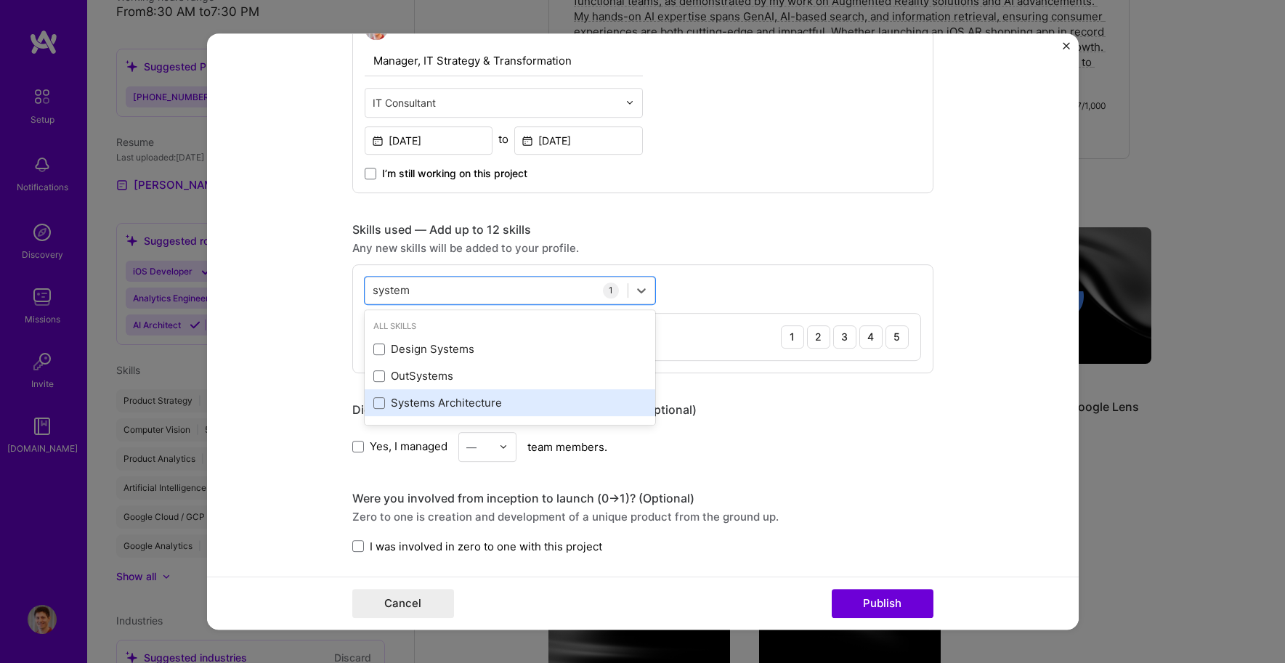
click at [403, 409] on div "Systems Architecture" at bounding box center [509, 402] width 273 height 15
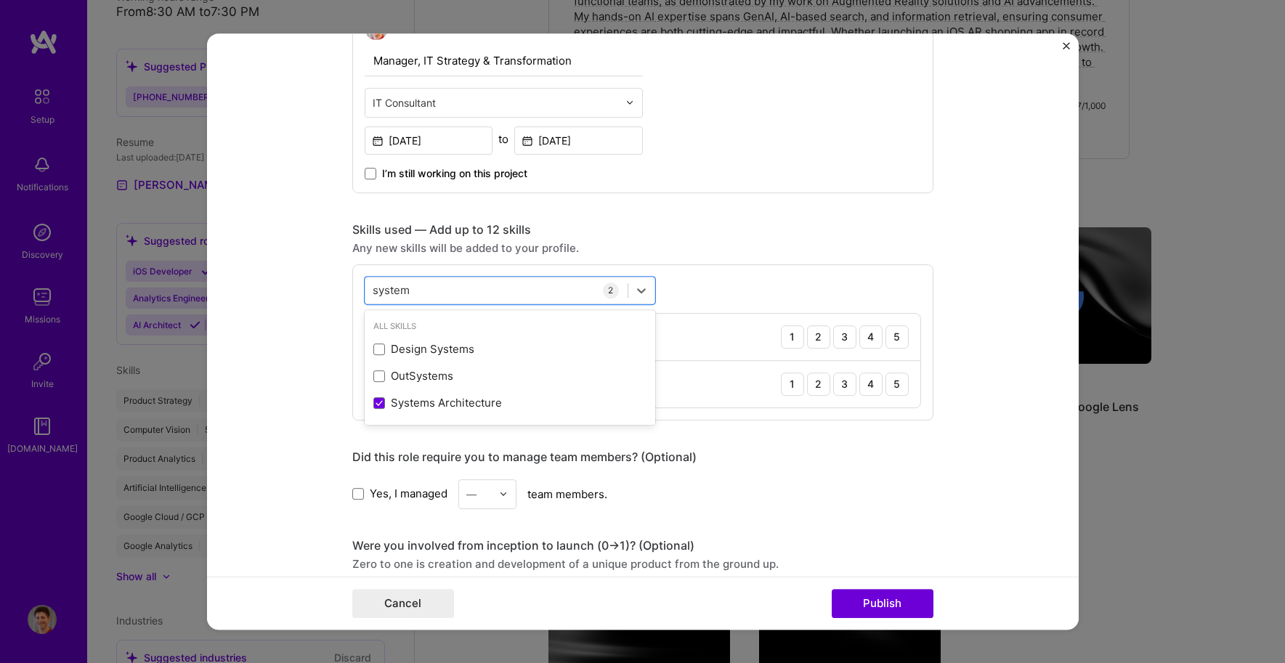
type input "system"
click at [311, 357] on form "Editing suggested project This project is suggested based on your LinkedIn, res…" at bounding box center [643, 331] width 872 height 597
click at [835, 336] on div "3" at bounding box center [844, 337] width 23 height 23
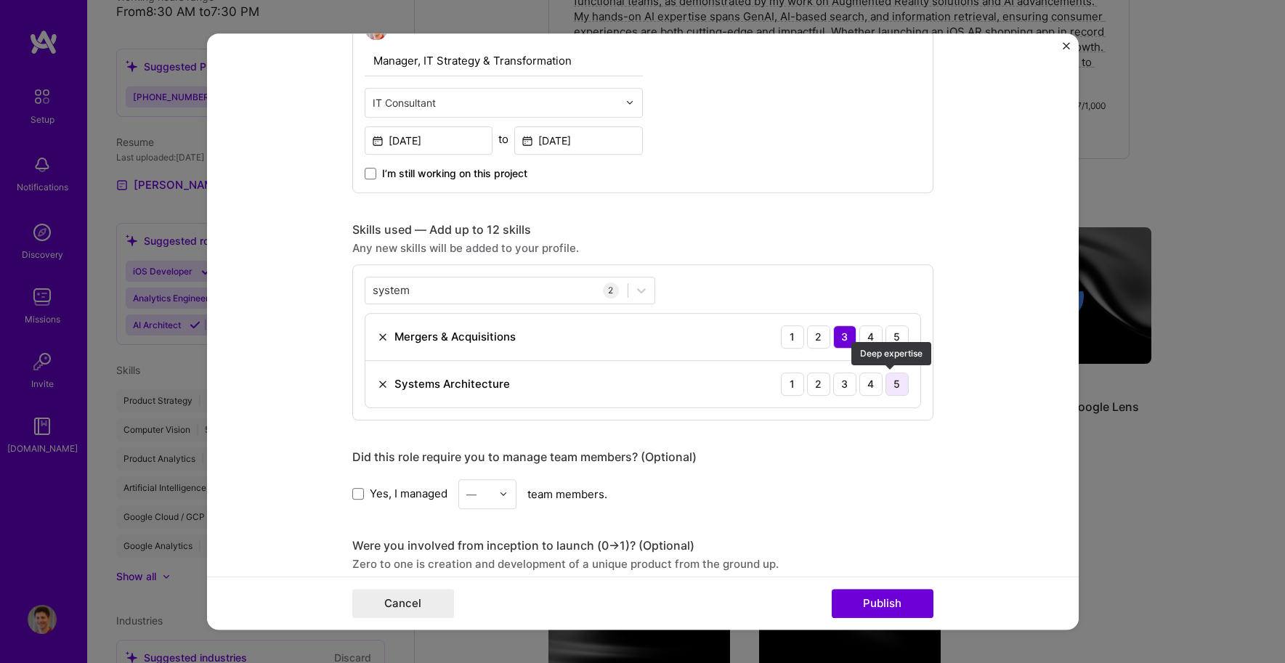
click at [897, 381] on div "5" at bounding box center [897, 384] width 23 height 23
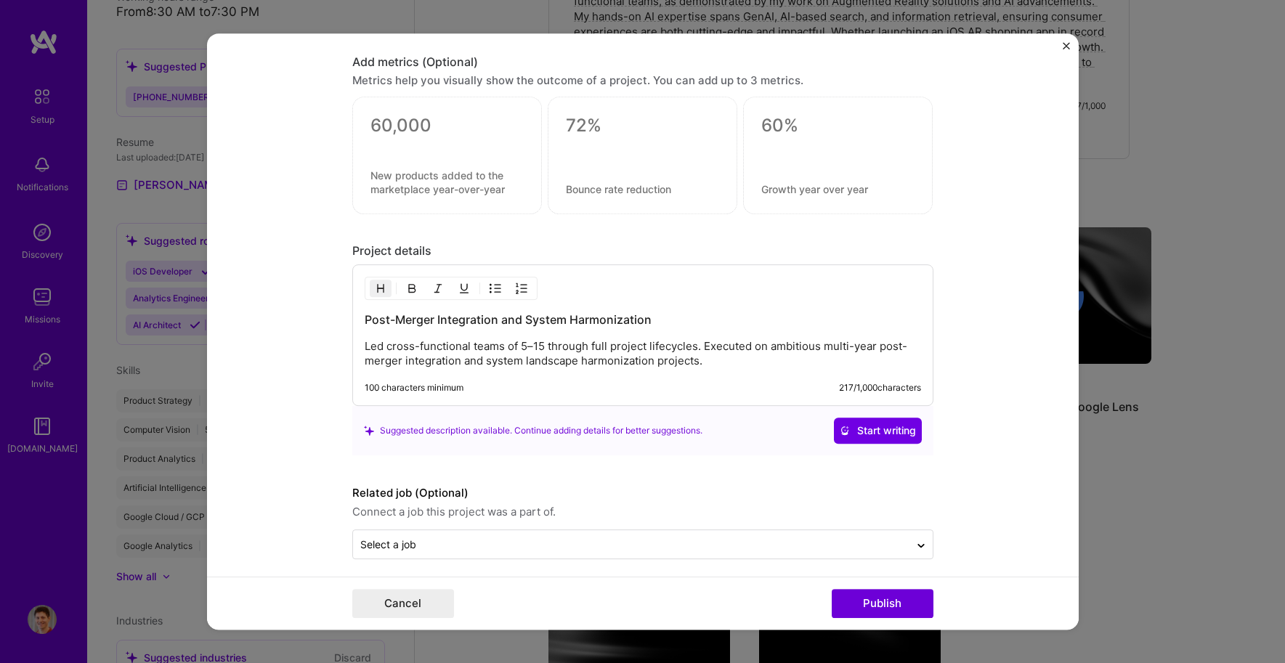
scroll to position [1123, 0]
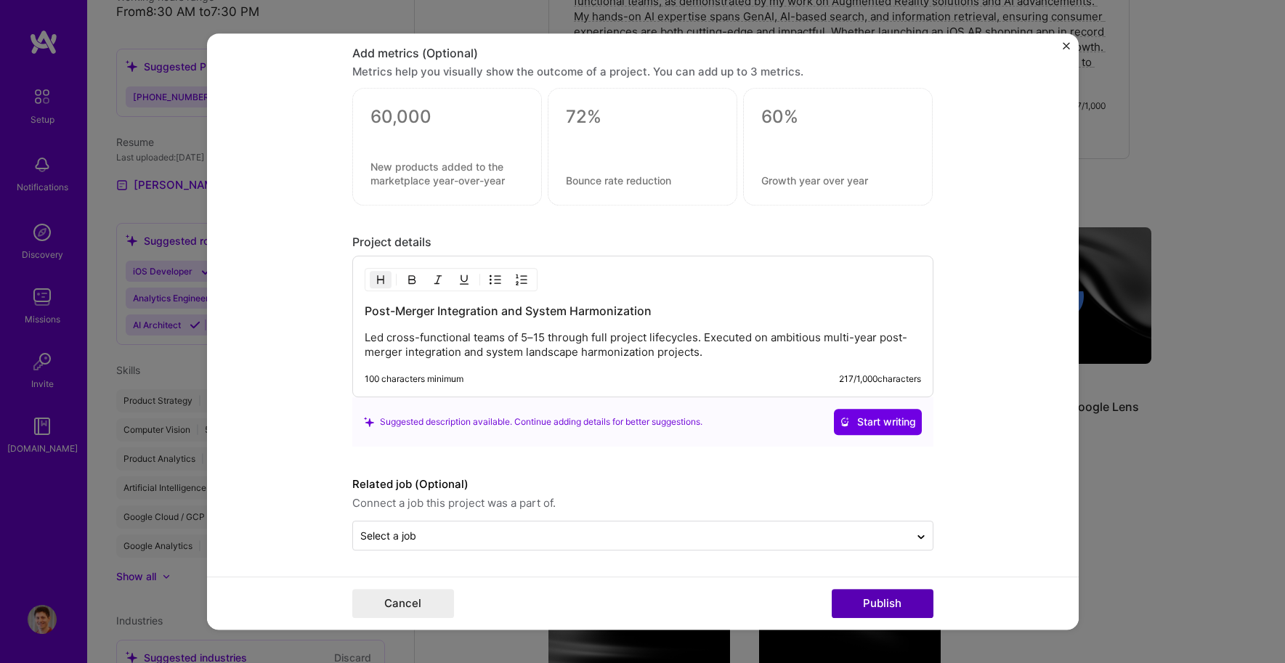
click at [901, 602] on button "Publish" at bounding box center [883, 603] width 102 height 29
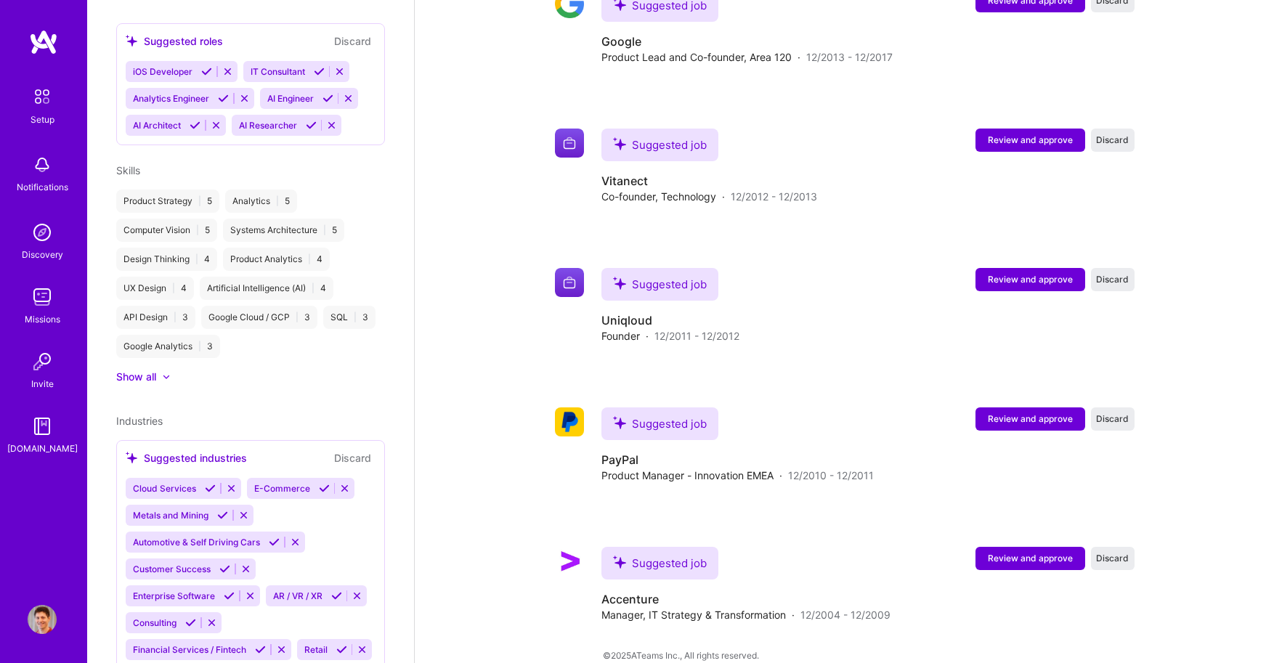
scroll to position [630, 0]
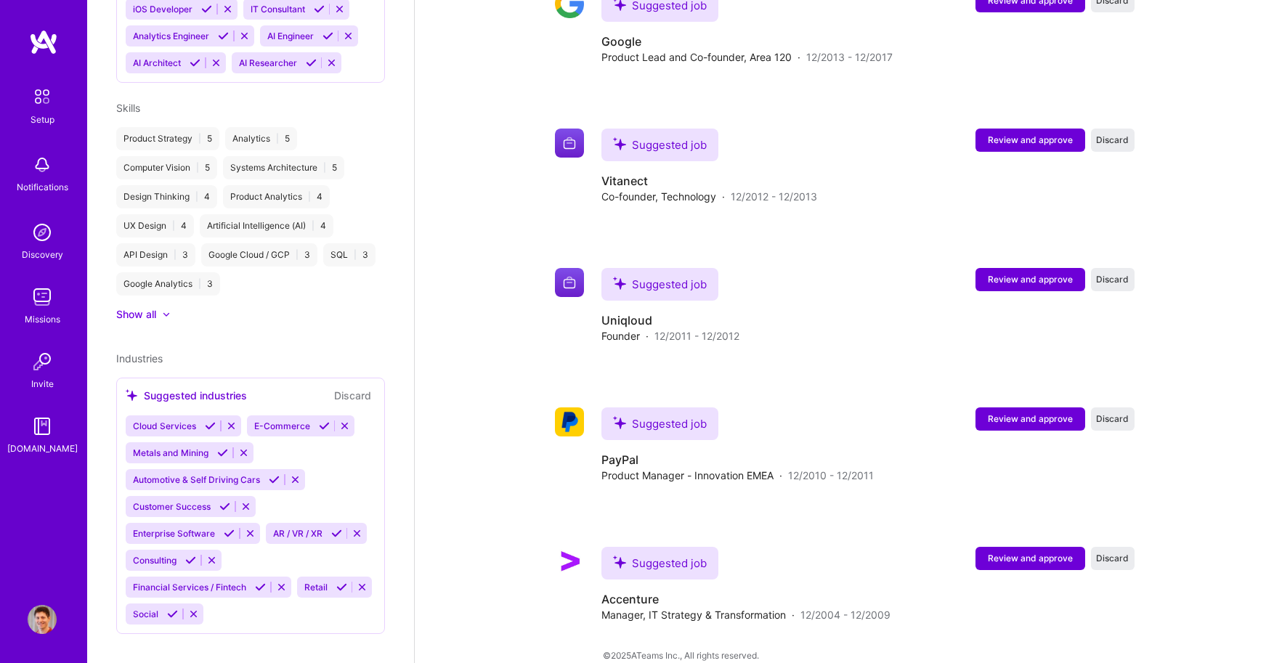
click at [40, 100] on img at bounding box center [42, 96] width 31 height 31
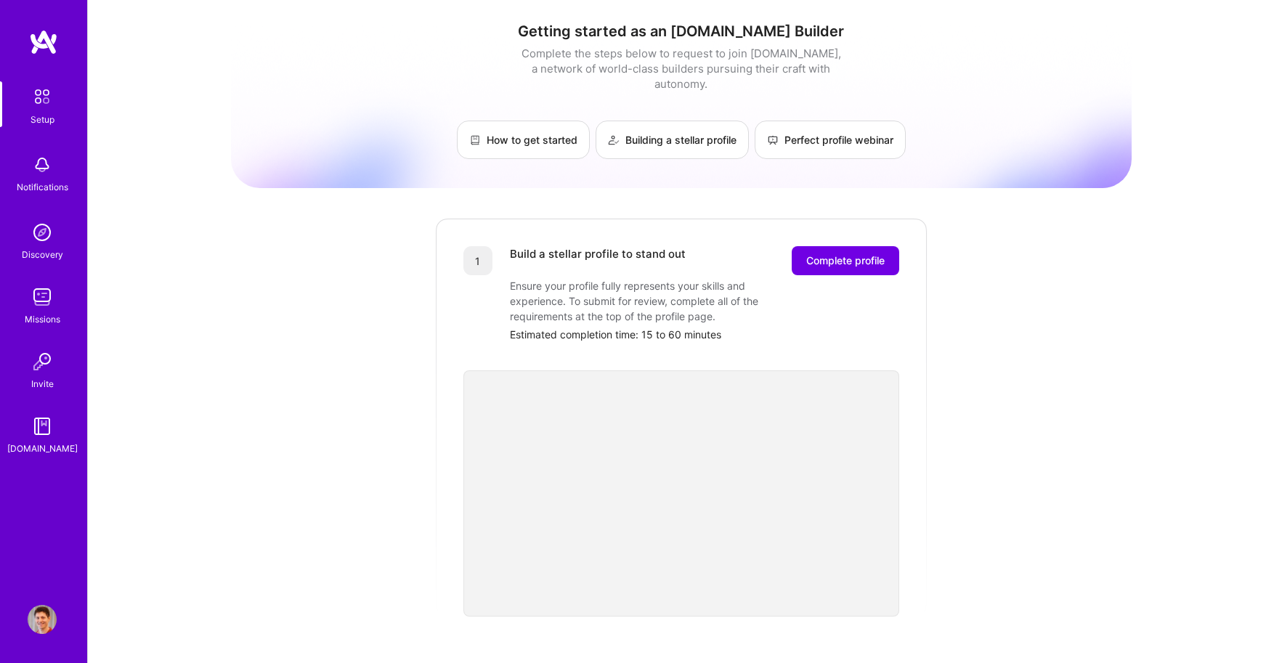
click at [48, 169] on img at bounding box center [42, 164] width 29 height 29
click at [34, 242] on img at bounding box center [42, 232] width 29 height 29
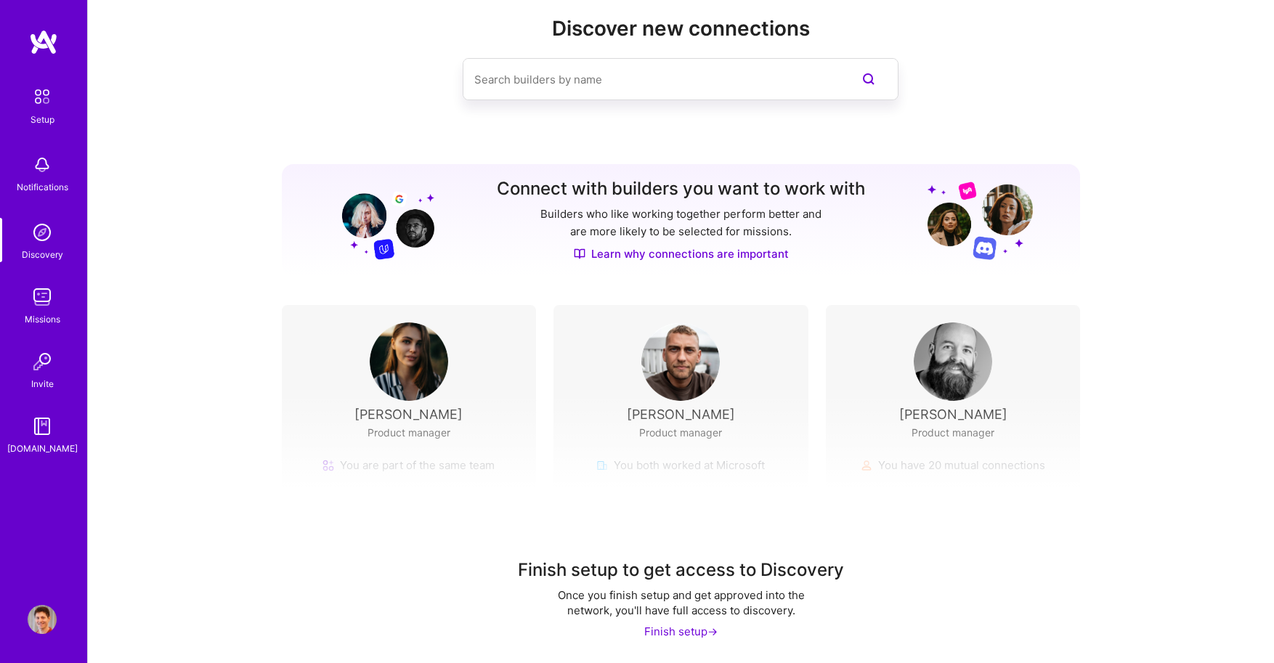
scroll to position [31, 0]
click at [44, 300] on img at bounding box center [42, 297] width 29 height 29
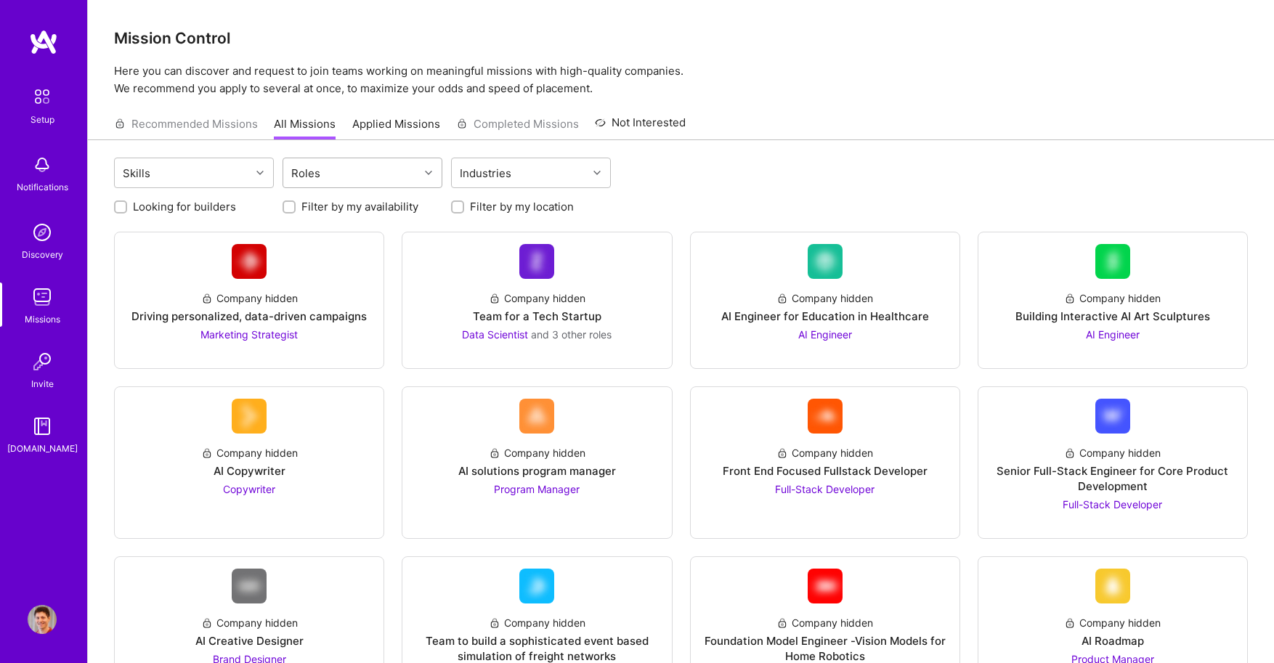
click at [346, 171] on div "Roles" at bounding box center [351, 172] width 136 height 29
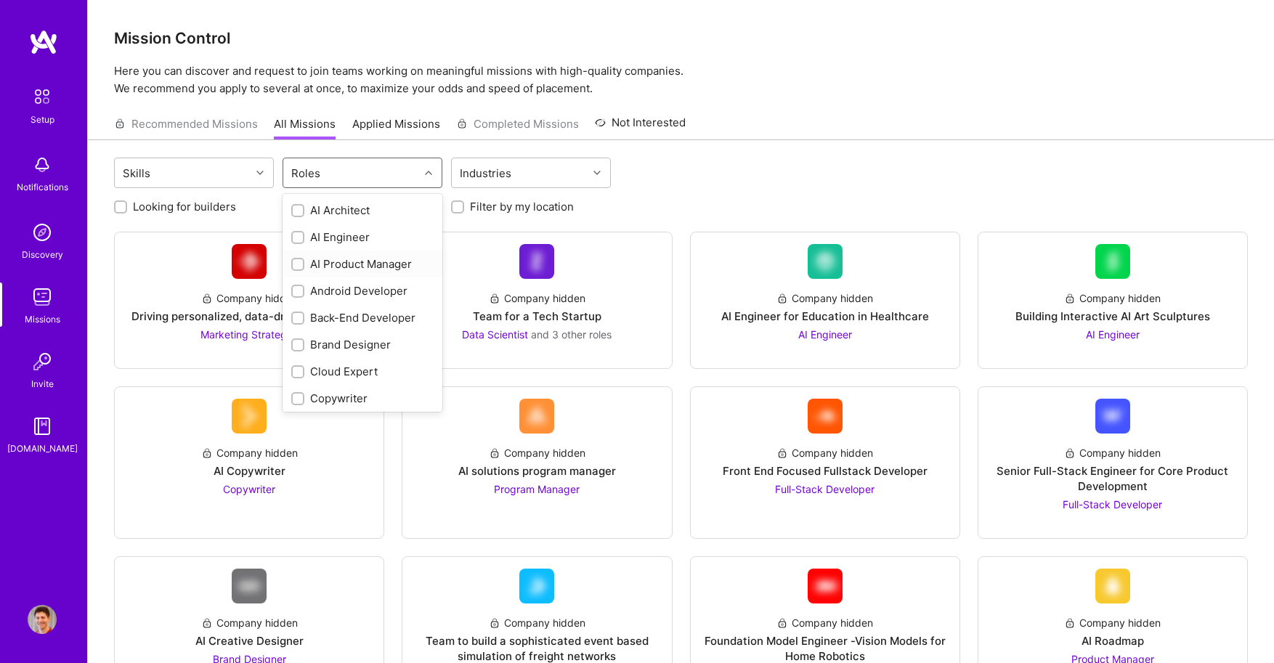
click at [330, 256] on div "AI Product Manager" at bounding box center [362, 263] width 142 height 15
checkbox input "true"
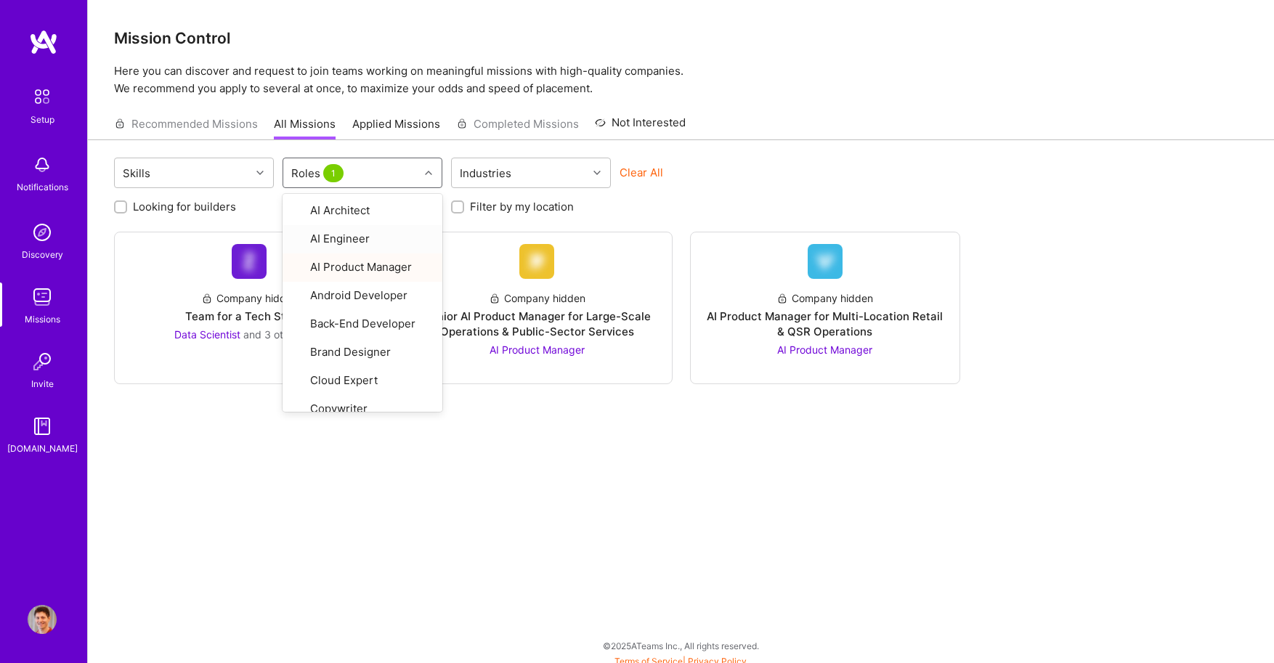
click at [796, 192] on div "Looking for builders Filter by my availability Filter by my location" at bounding box center [681, 203] width 1134 height 23
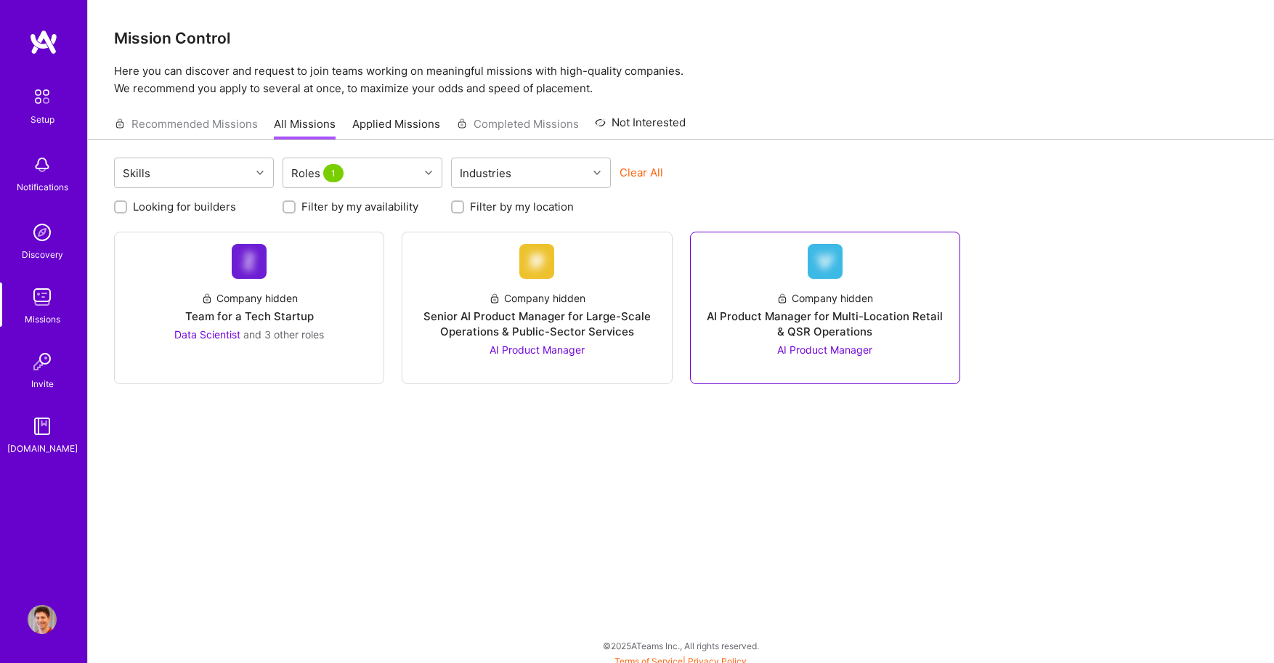
click at [813, 291] on div "Company hidden" at bounding box center [825, 298] width 97 height 15
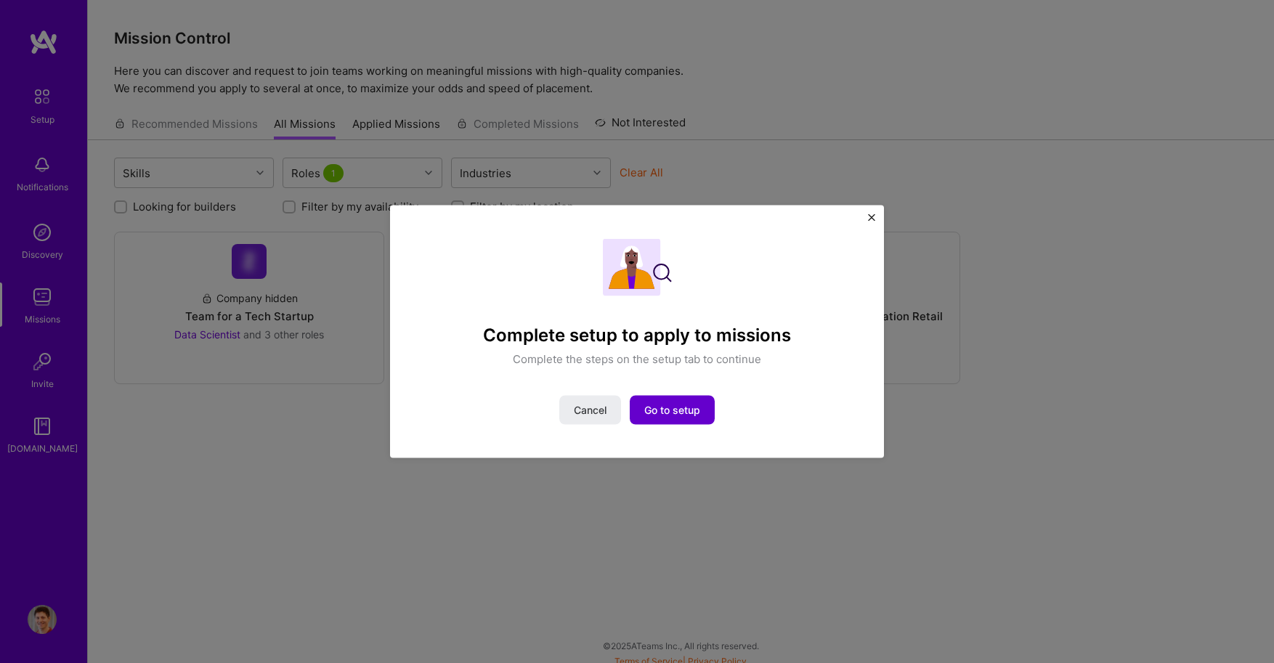
click at [682, 415] on span "Go to setup" at bounding box center [672, 410] width 56 height 15
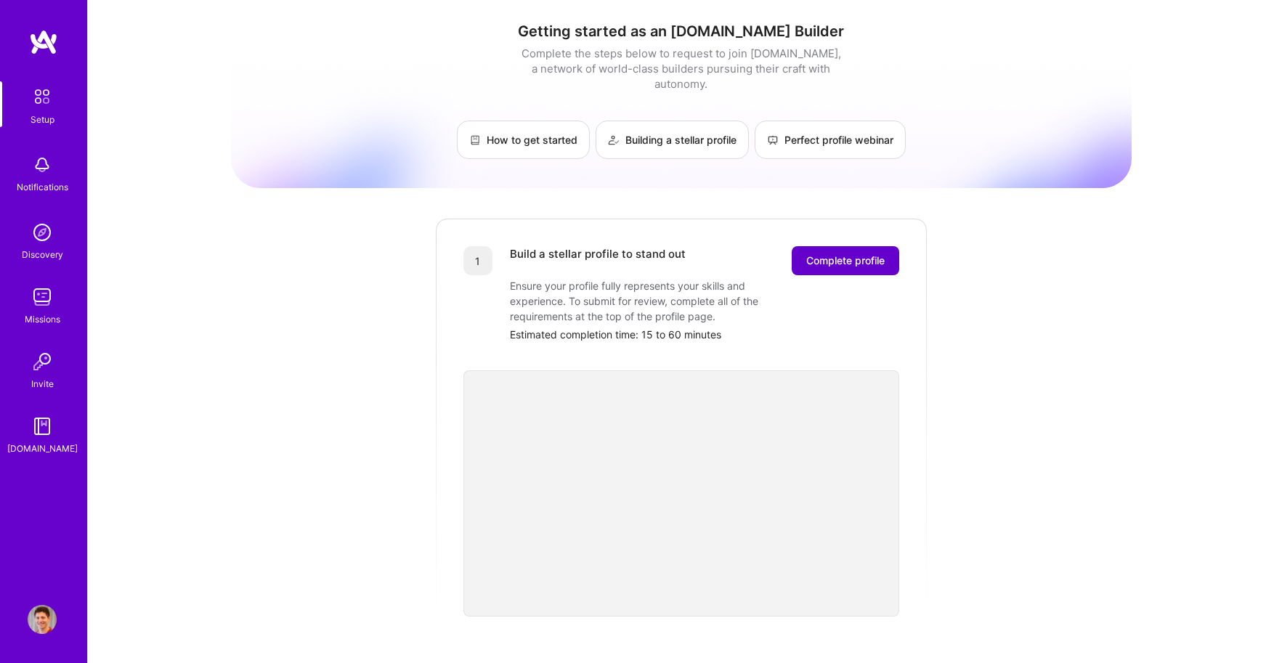
click at [839, 254] on span "Complete profile" at bounding box center [845, 261] width 78 height 15
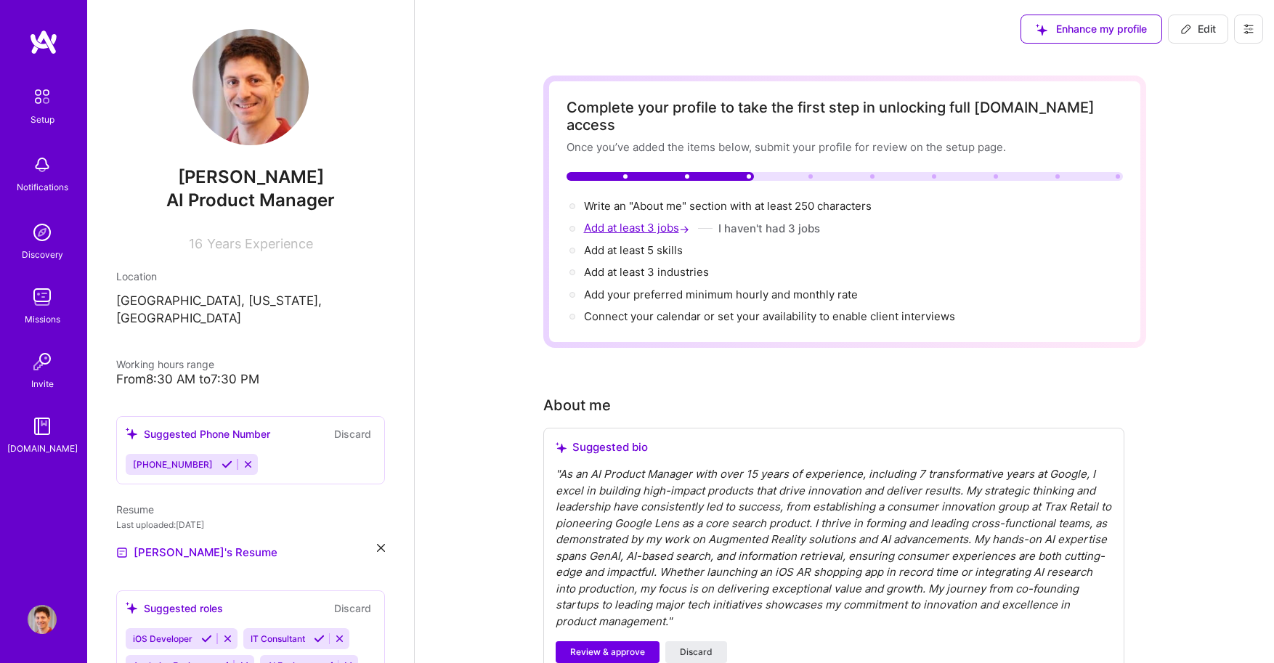
click at [657, 221] on span "Add at least 3 jobs →" at bounding box center [638, 228] width 108 height 14
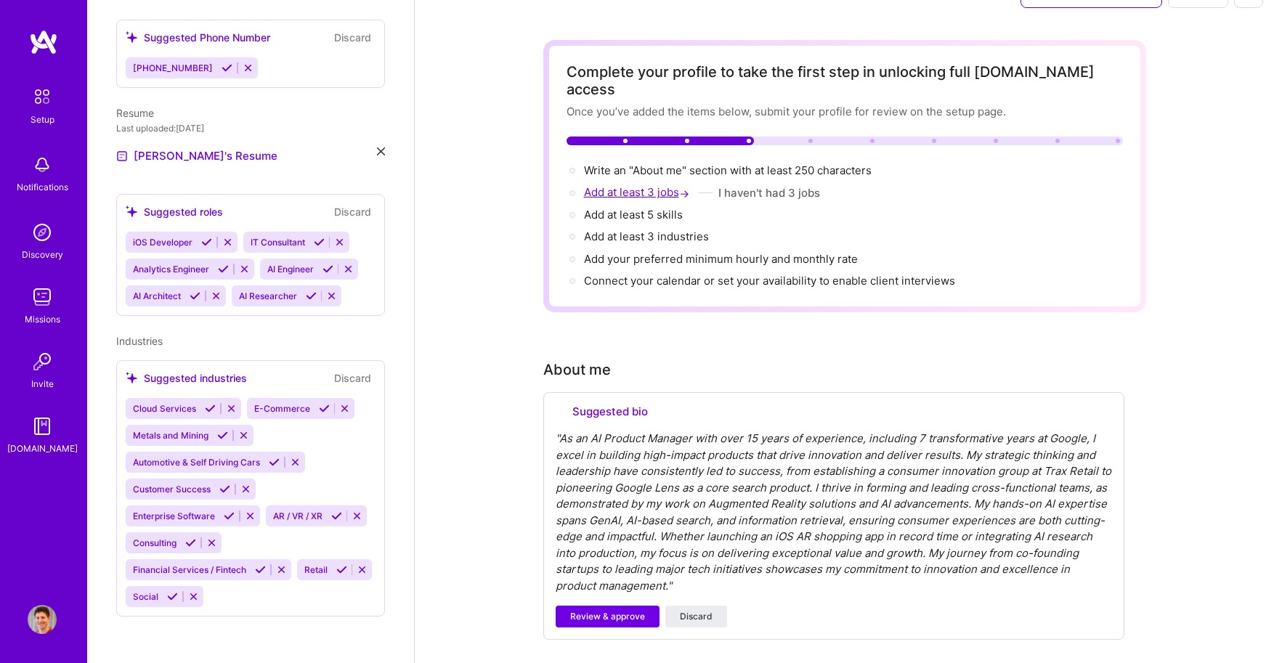
select select "US"
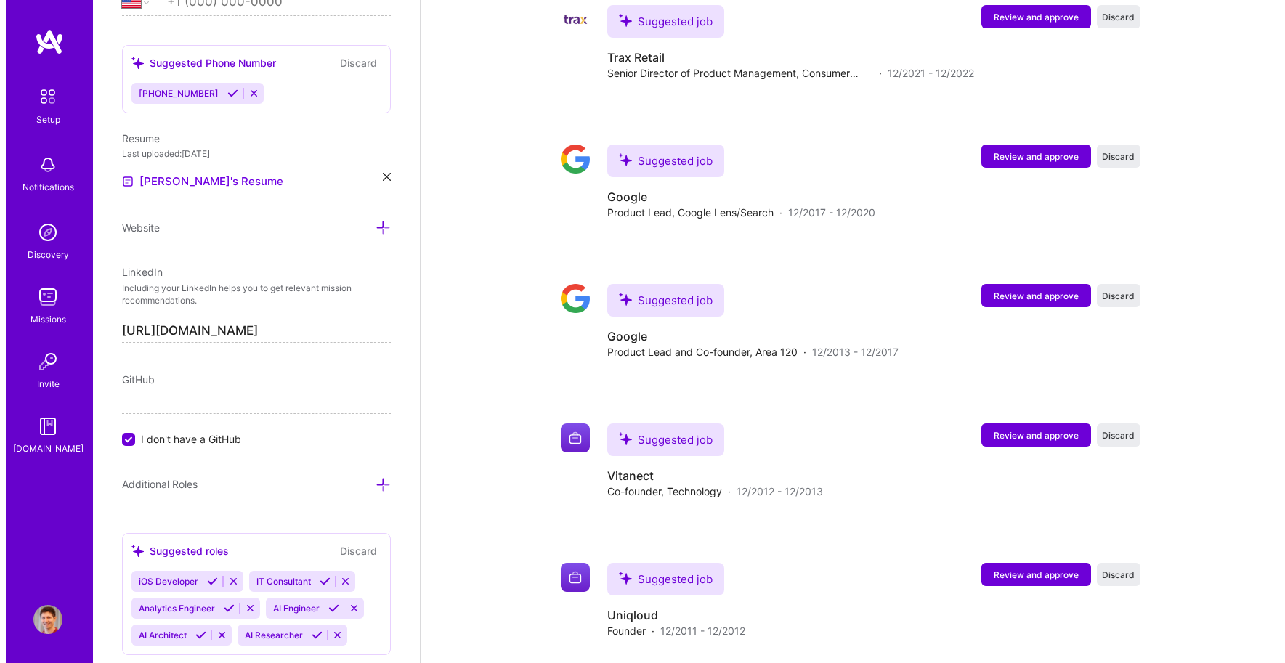
scroll to position [1840, 0]
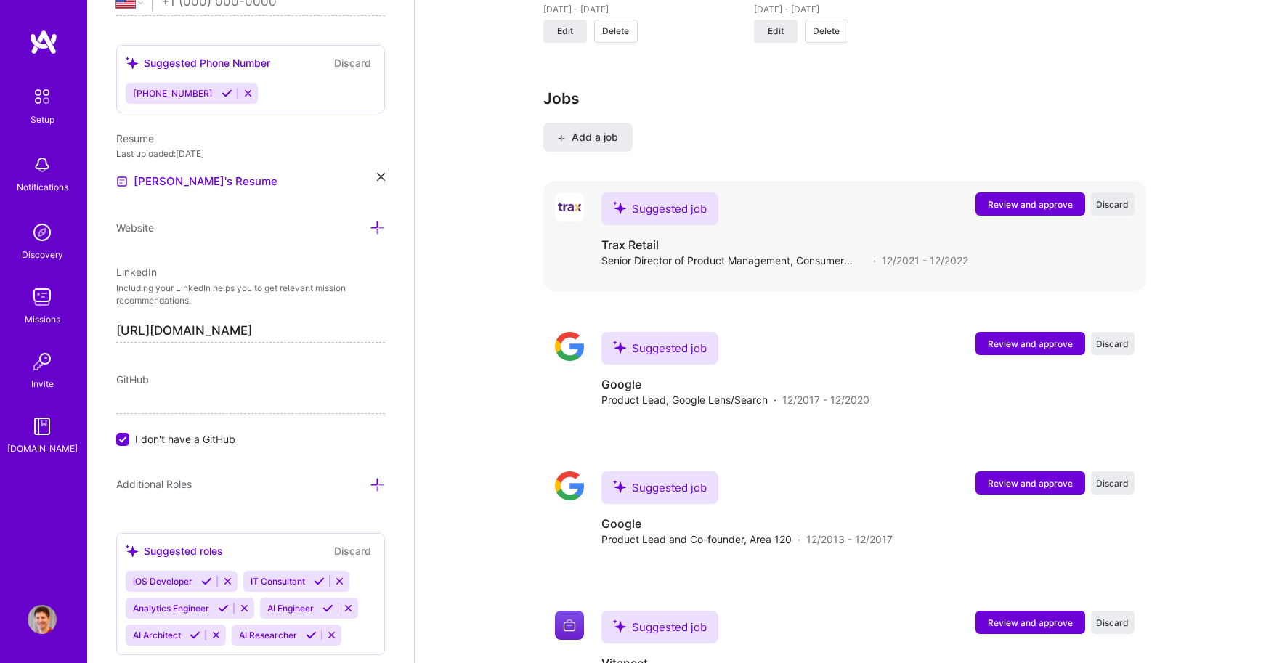
click at [1021, 198] on span "Review and approve" at bounding box center [1030, 204] width 85 height 12
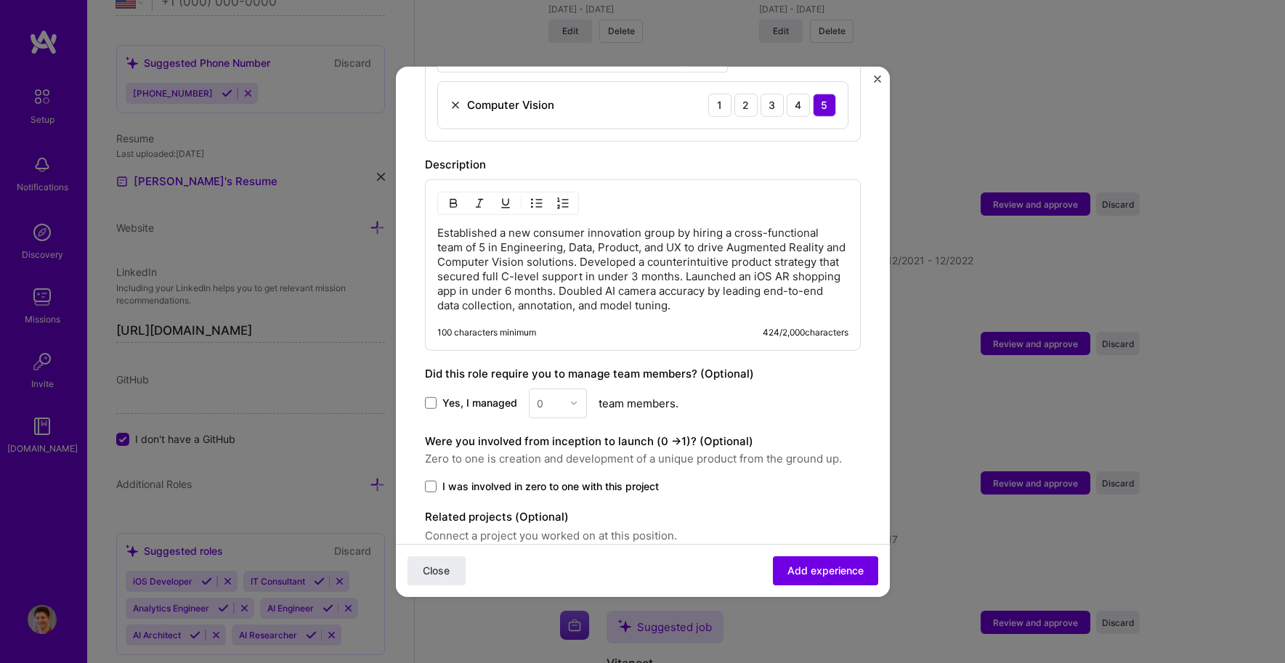
scroll to position [650, 0]
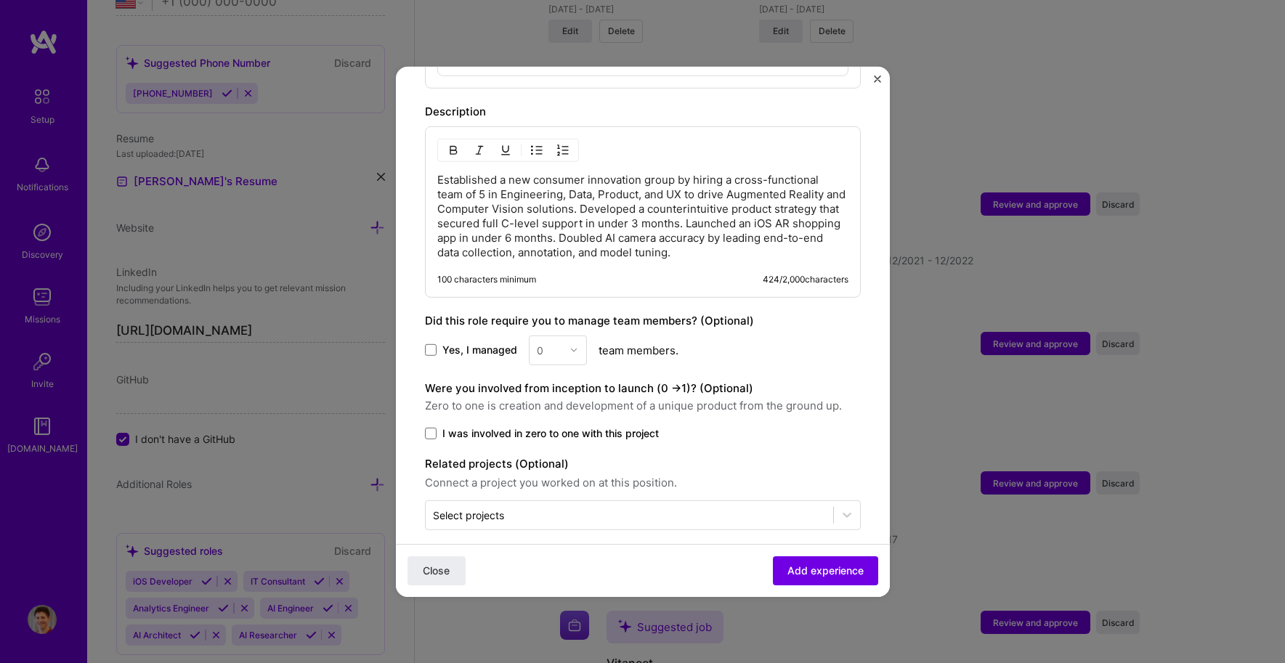
click at [461, 343] on span "Yes, I managed" at bounding box center [479, 350] width 75 height 15
click at [0, 0] on input "Yes, I managed" at bounding box center [0, 0] width 0 height 0
click at [573, 346] on img at bounding box center [574, 350] width 9 height 9
click at [548, 536] on div "7" at bounding box center [557, 549] width 49 height 27
click at [597, 426] on span "I was involved in zero to one with this project" at bounding box center [550, 433] width 217 height 15
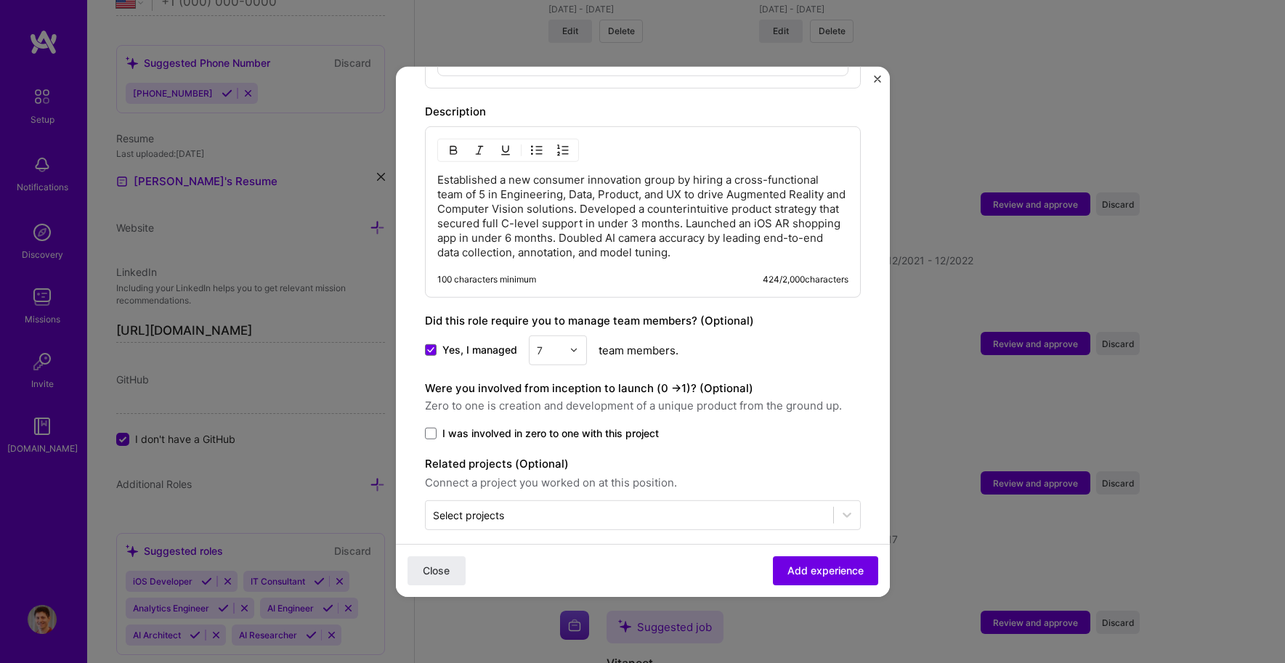
click at [0, 0] on input "I was involved in zero to one with this project" at bounding box center [0, 0] width 0 height 0
click at [779, 559] on button "Add experience" at bounding box center [825, 571] width 105 height 29
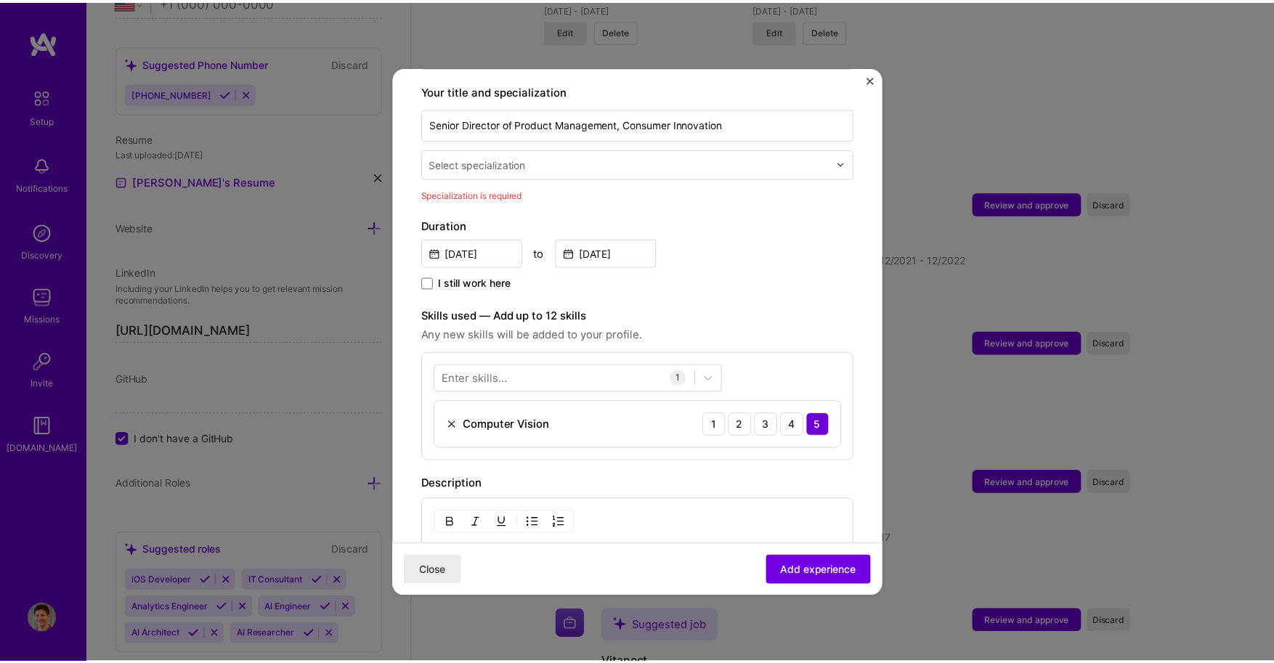
scroll to position [280, 0]
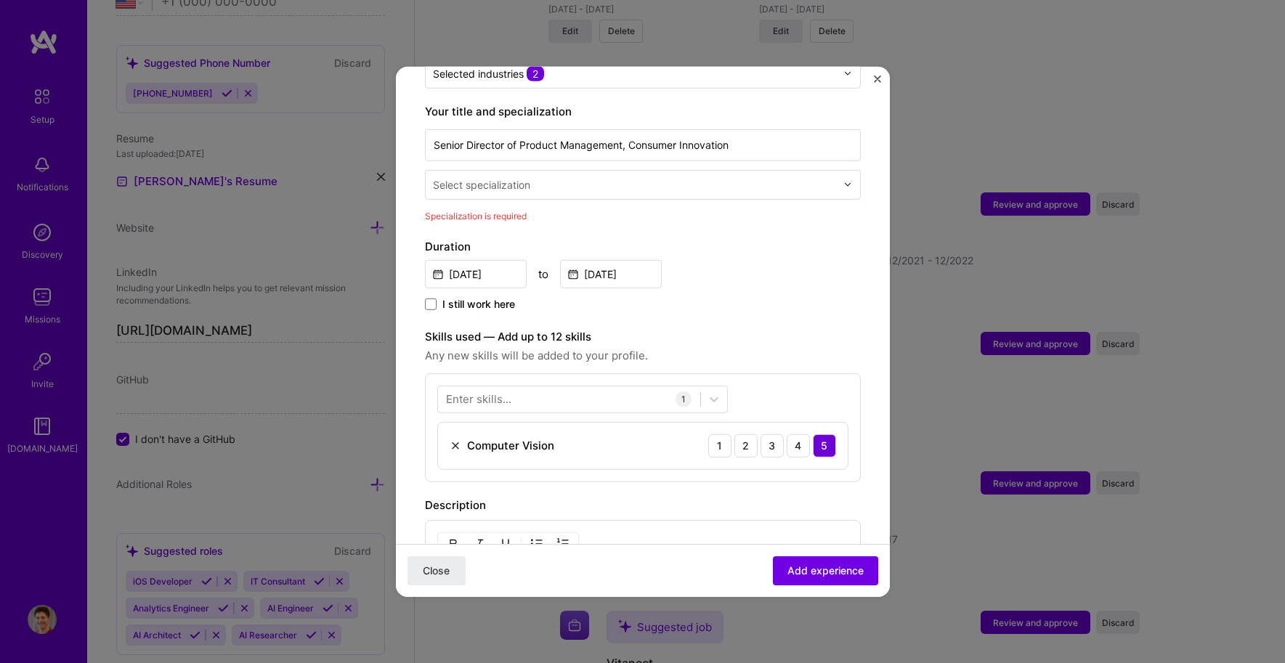
click at [575, 177] on input "text" at bounding box center [636, 184] width 406 height 15
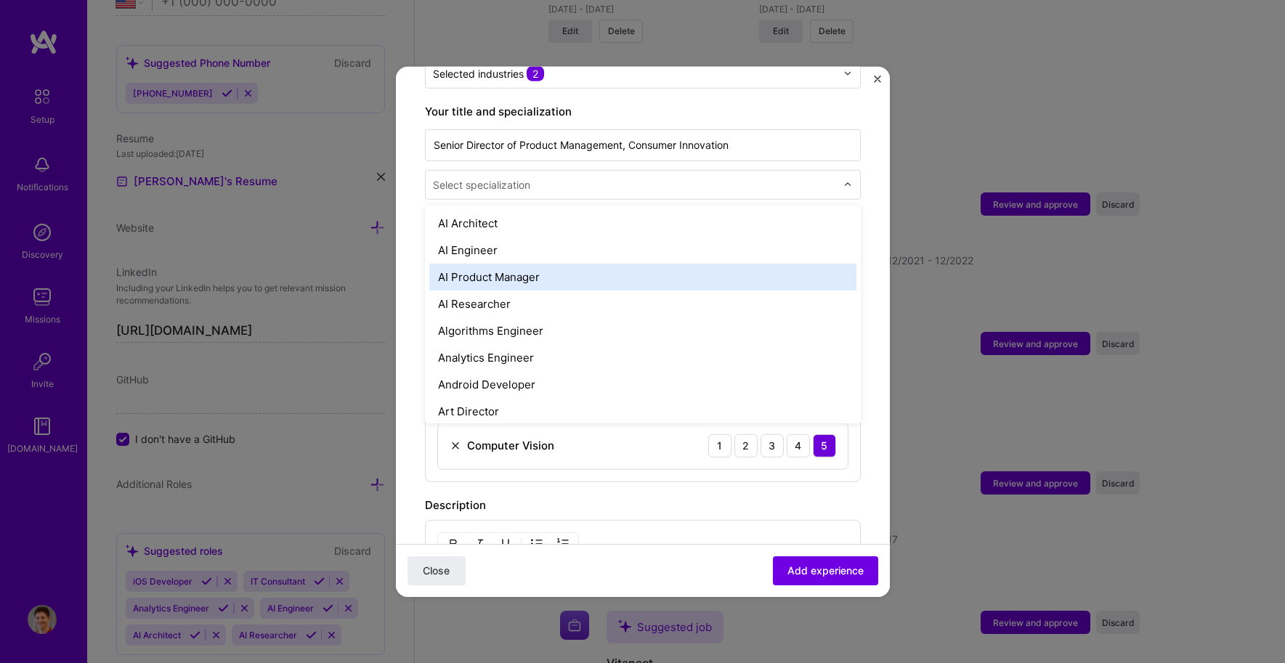
click at [538, 267] on div "AI Product Manager" at bounding box center [642, 276] width 427 height 27
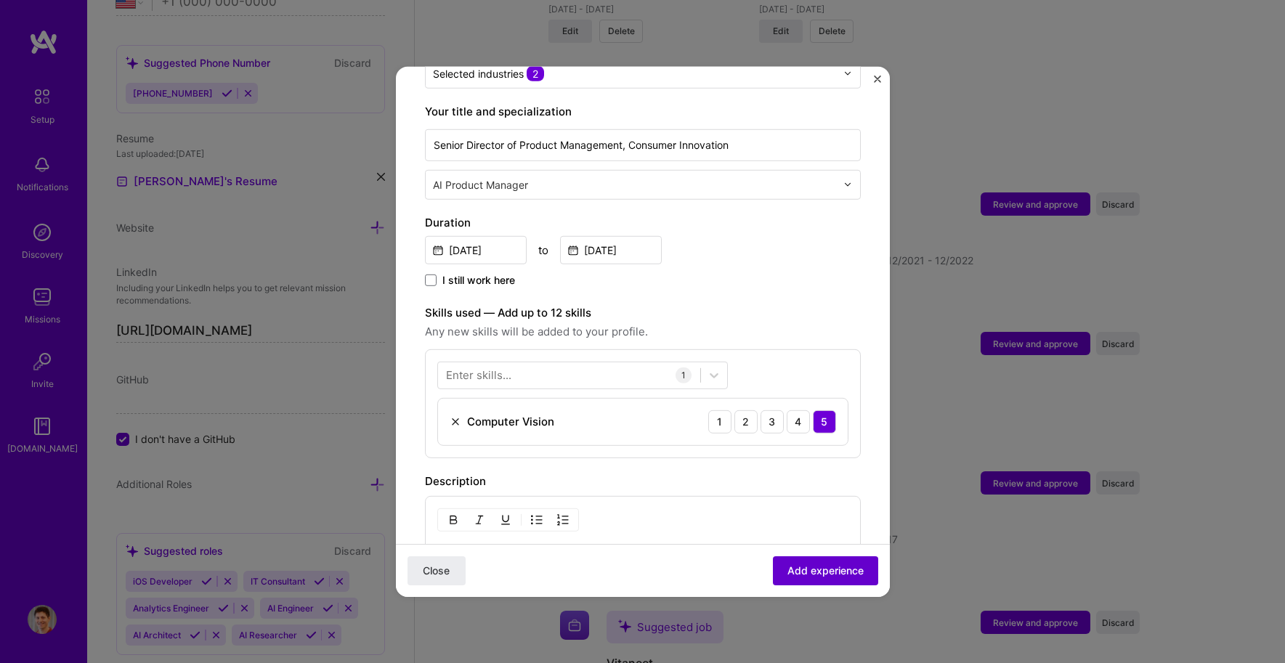
click at [822, 569] on span "Add experience" at bounding box center [826, 571] width 76 height 15
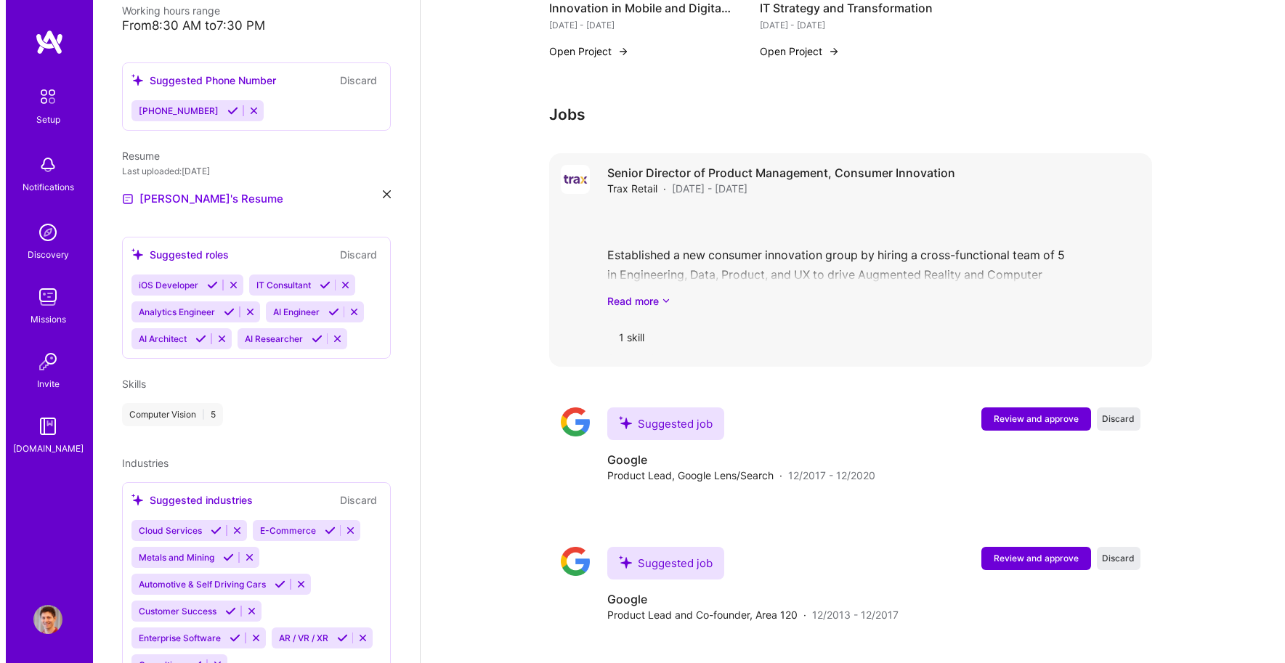
scroll to position [1171, 0]
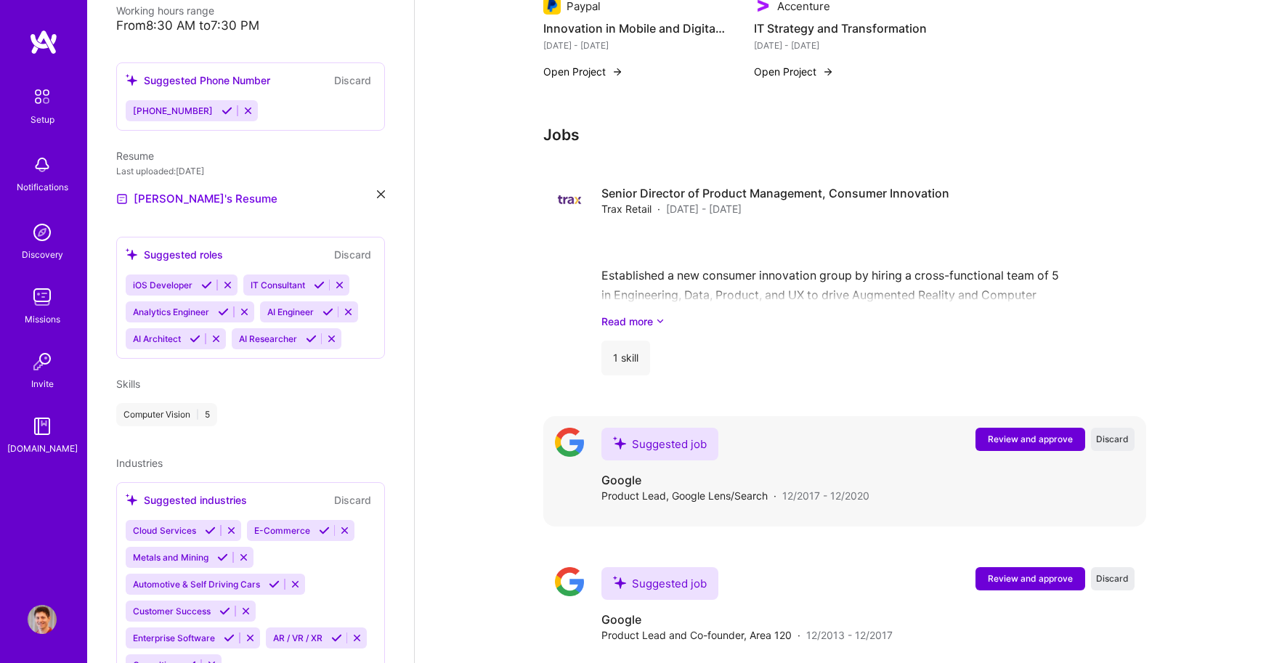
click at [1035, 433] on span "Review and approve" at bounding box center [1030, 439] width 85 height 12
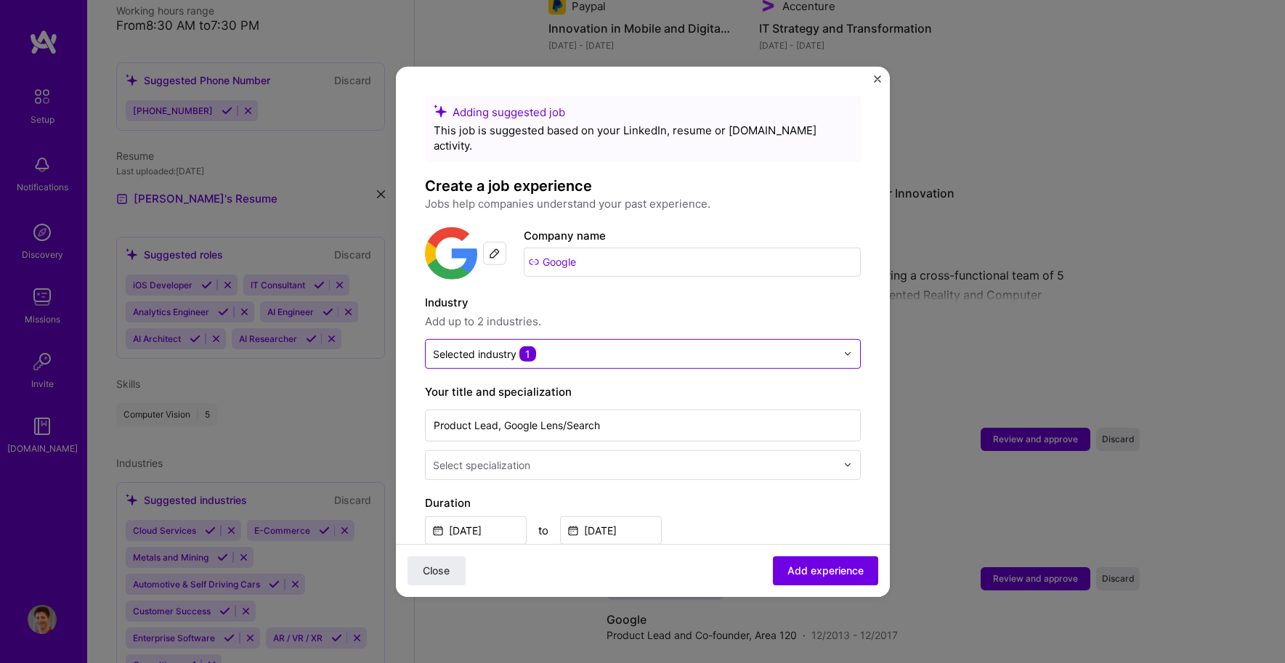
click at [578, 346] on input "text" at bounding box center [634, 353] width 403 height 15
click at [597, 294] on label "Industry" at bounding box center [643, 302] width 436 height 17
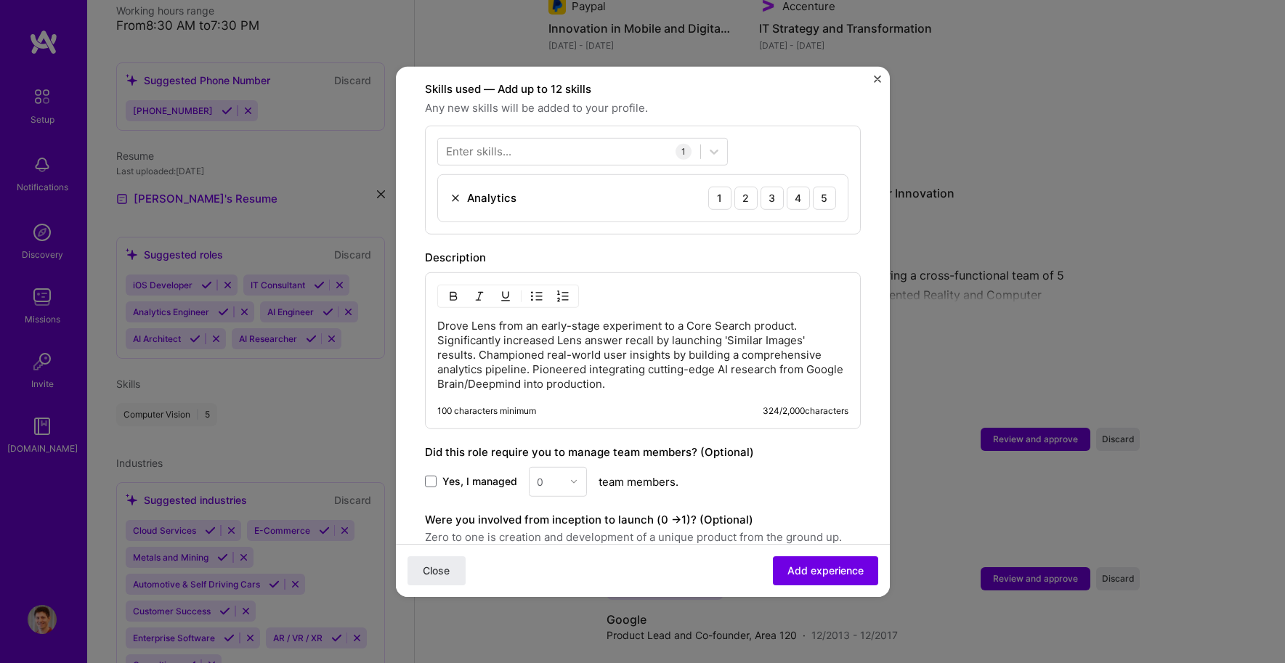
scroll to position [511, 0]
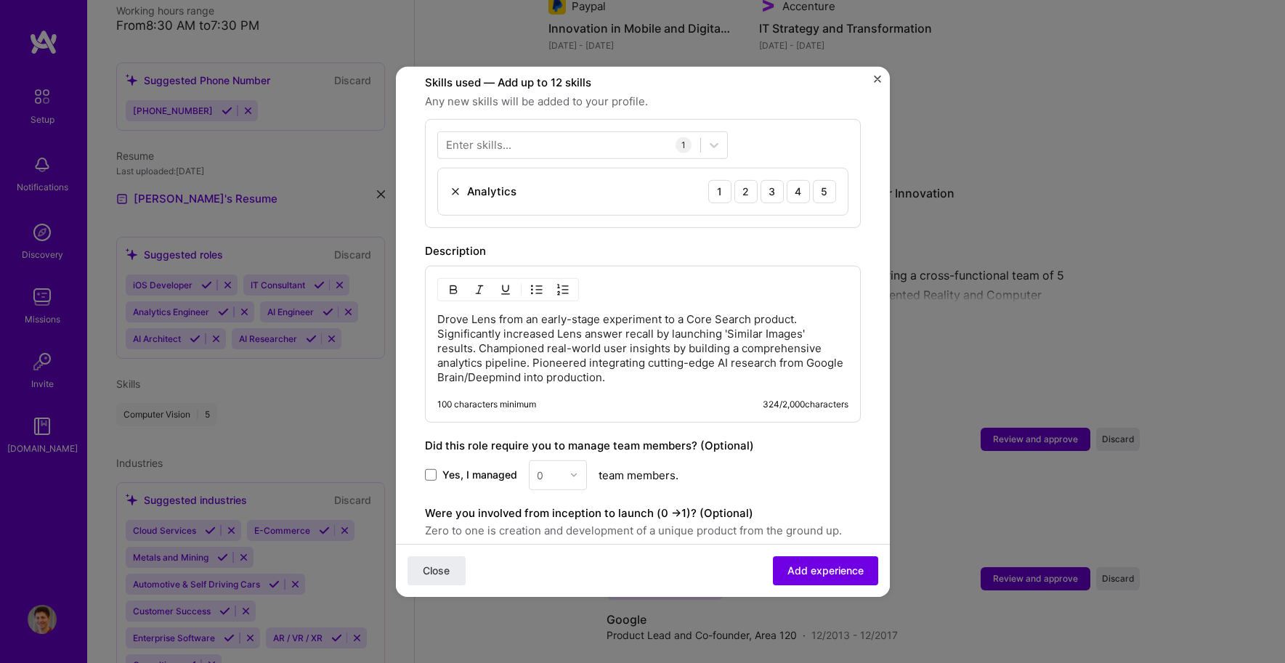
click at [452, 468] on span "Yes, I managed" at bounding box center [479, 475] width 75 height 15
click at [0, 0] on input "Yes, I managed" at bounding box center [0, 0] width 0 height 0
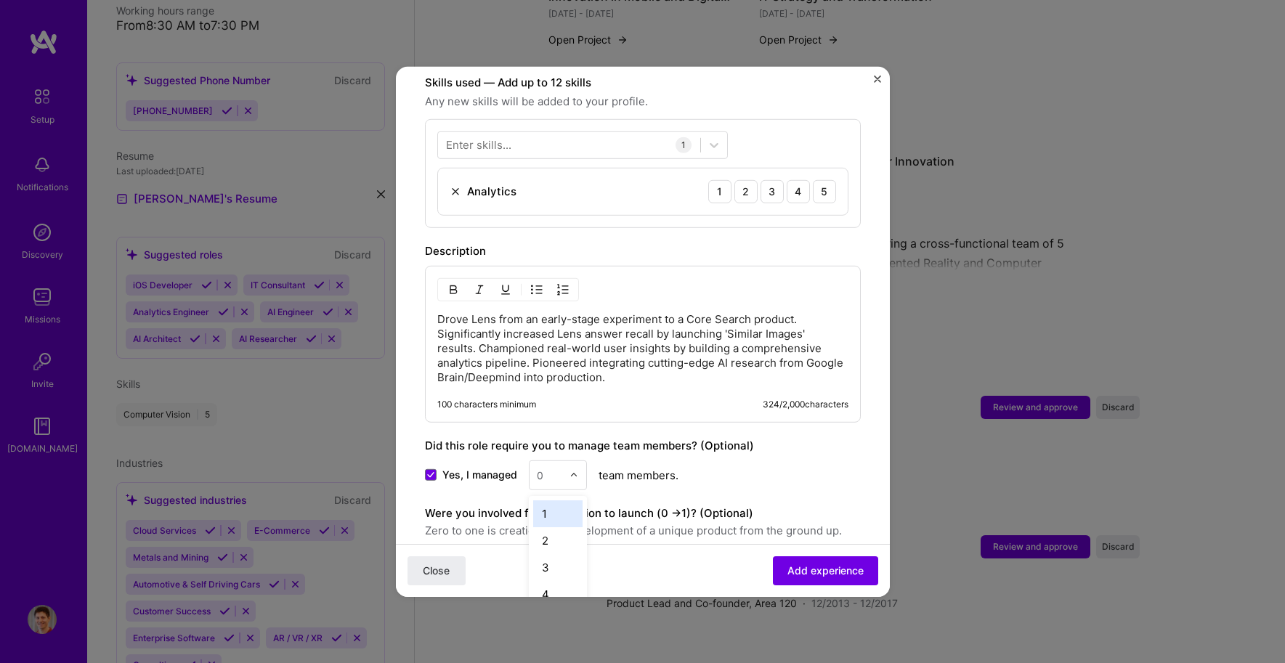
click at [554, 467] on input "text" at bounding box center [549, 474] width 25 height 15
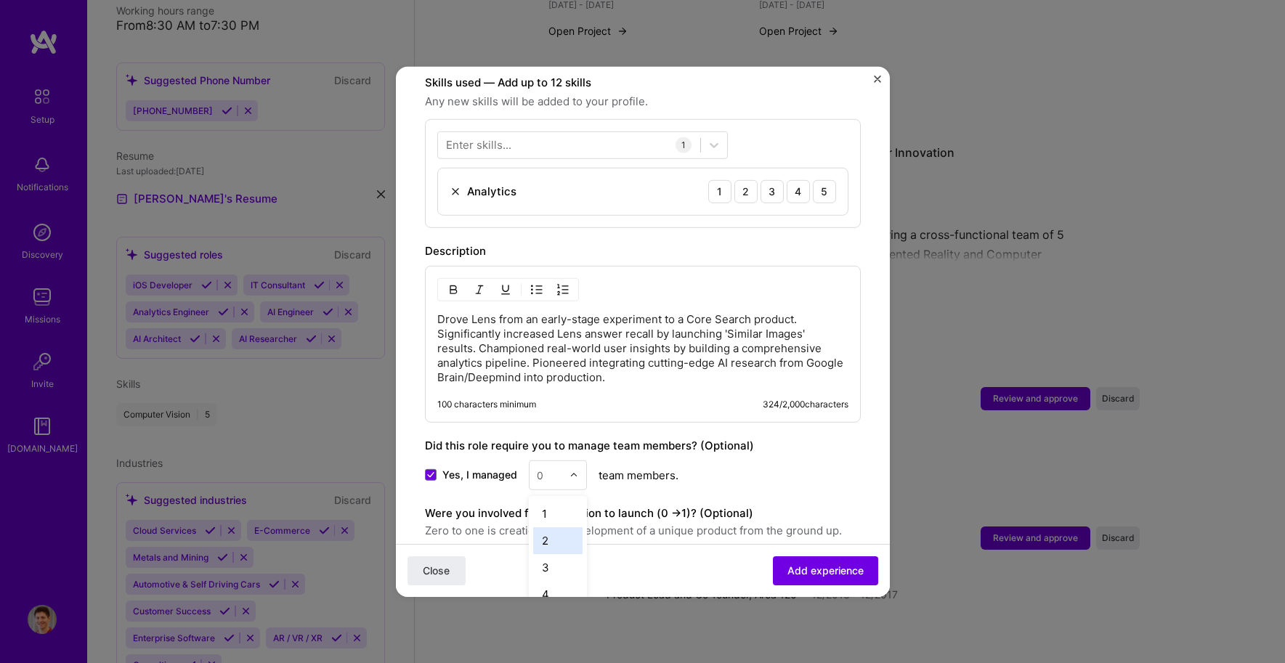
click at [554, 534] on div "2" at bounding box center [557, 540] width 49 height 27
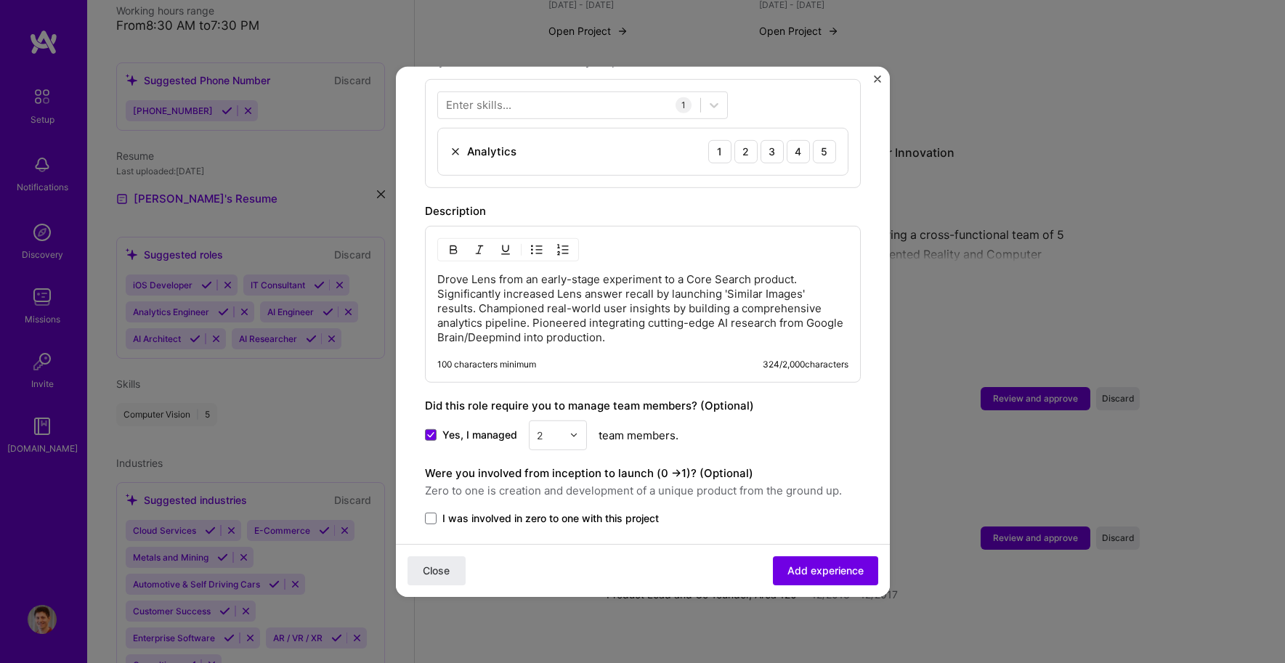
scroll to position [636, 0]
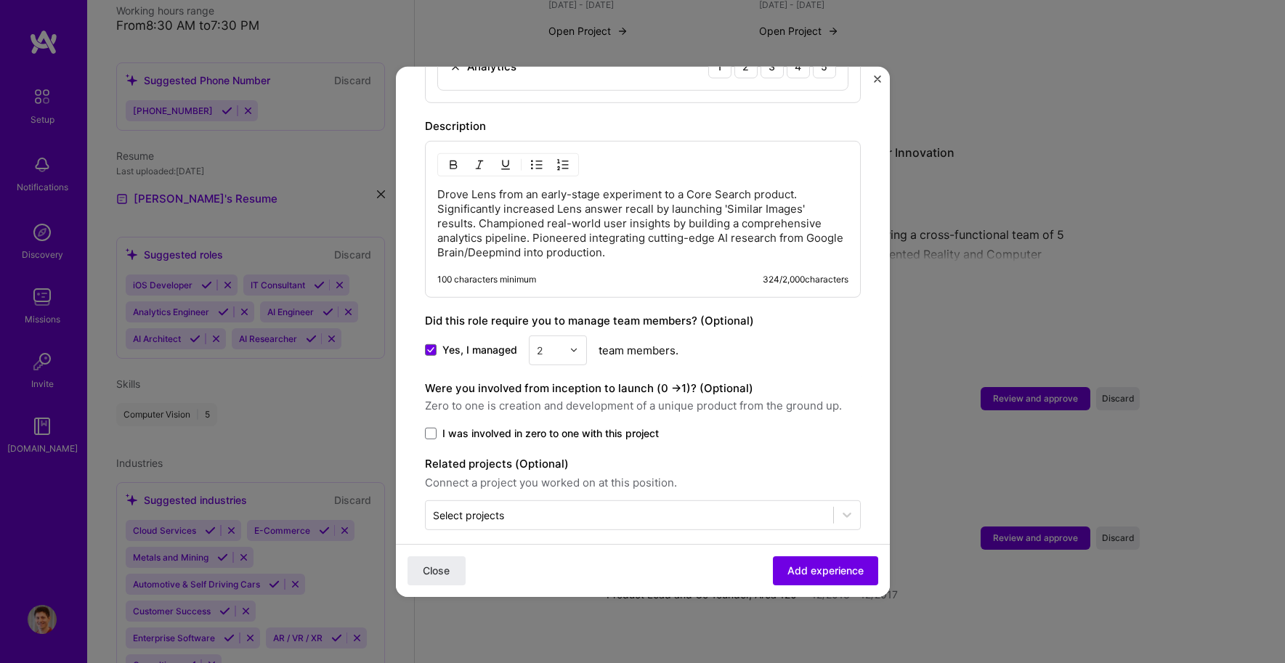
click at [519, 426] on span "I was involved in zero to one with this project" at bounding box center [550, 433] width 217 height 15
click at [0, 0] on input "I was involved in zero to one with this project" at bounding box center [0, 0] width 0 height 0
click at [797, 570] on span "Add experience" at bounding box center [826, 571] width 76 height 15
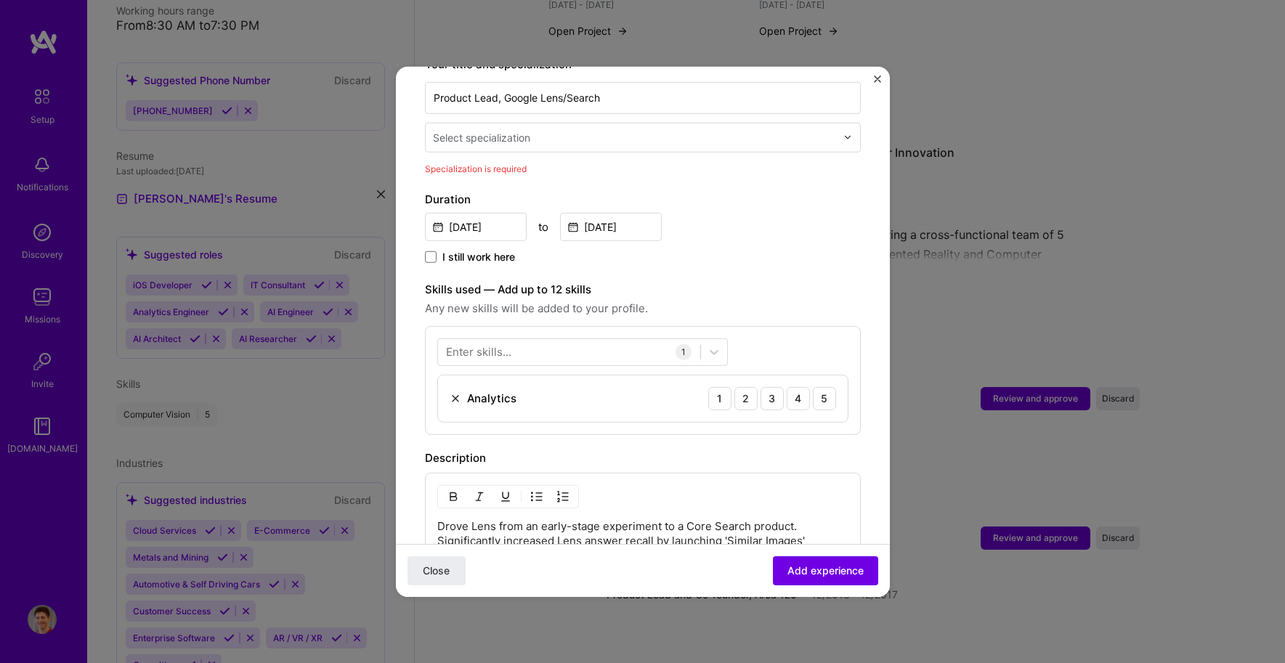
scroll to position [302, 0]
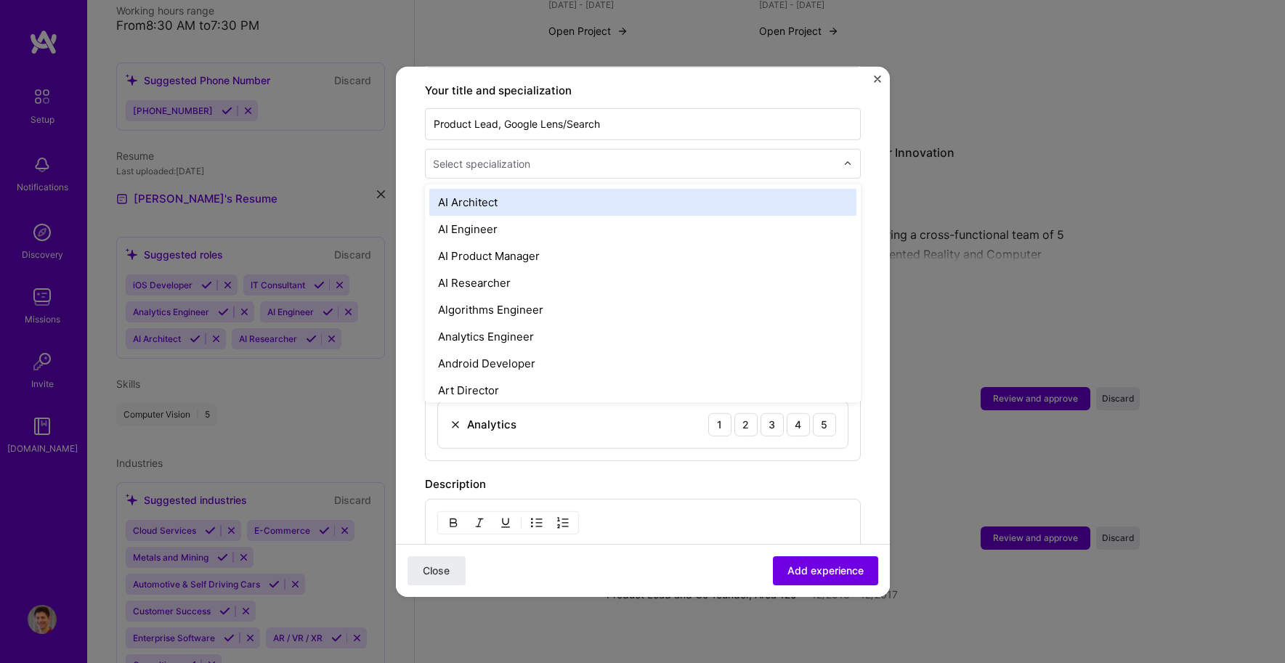
click at [546, 155] on input "text" at bounding box center [636, 162] width 406 height 15
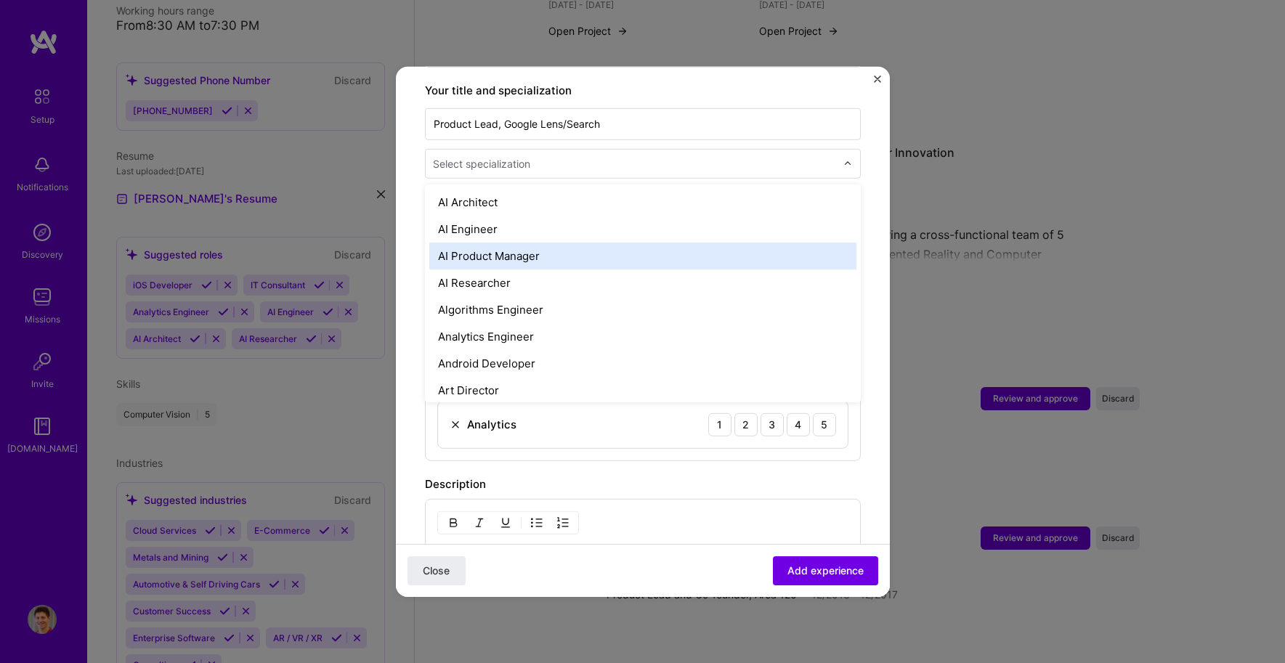
click at [539, 242] on div "AI Product Manager" at bounding box center [642, 255] width 427 height 27
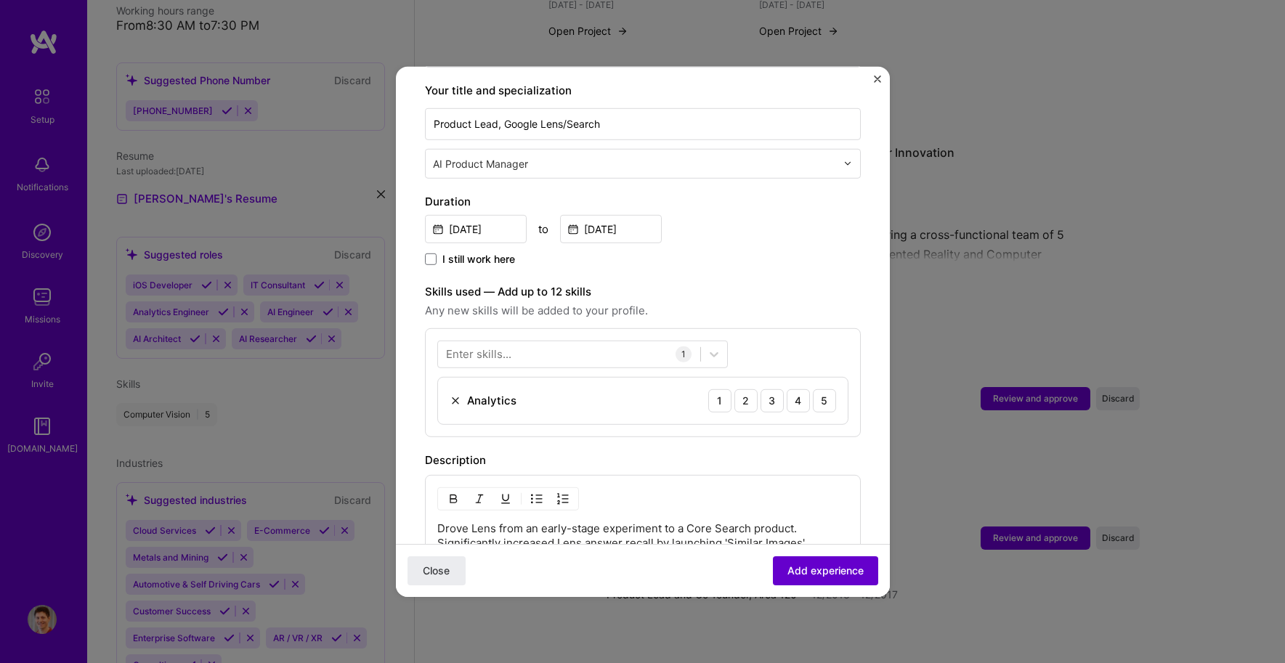
click at [826, 575] on span "Add experience" at bounding box center [826, 571] width 76 height 15
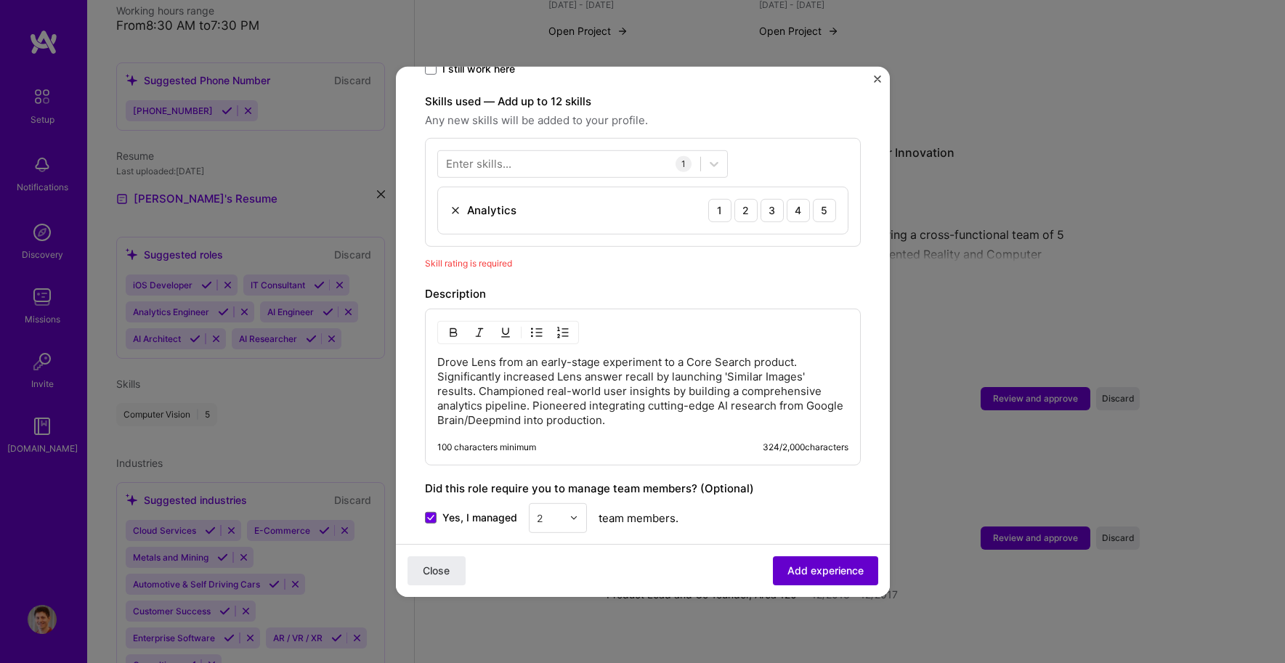
scroll to position [503, 0]
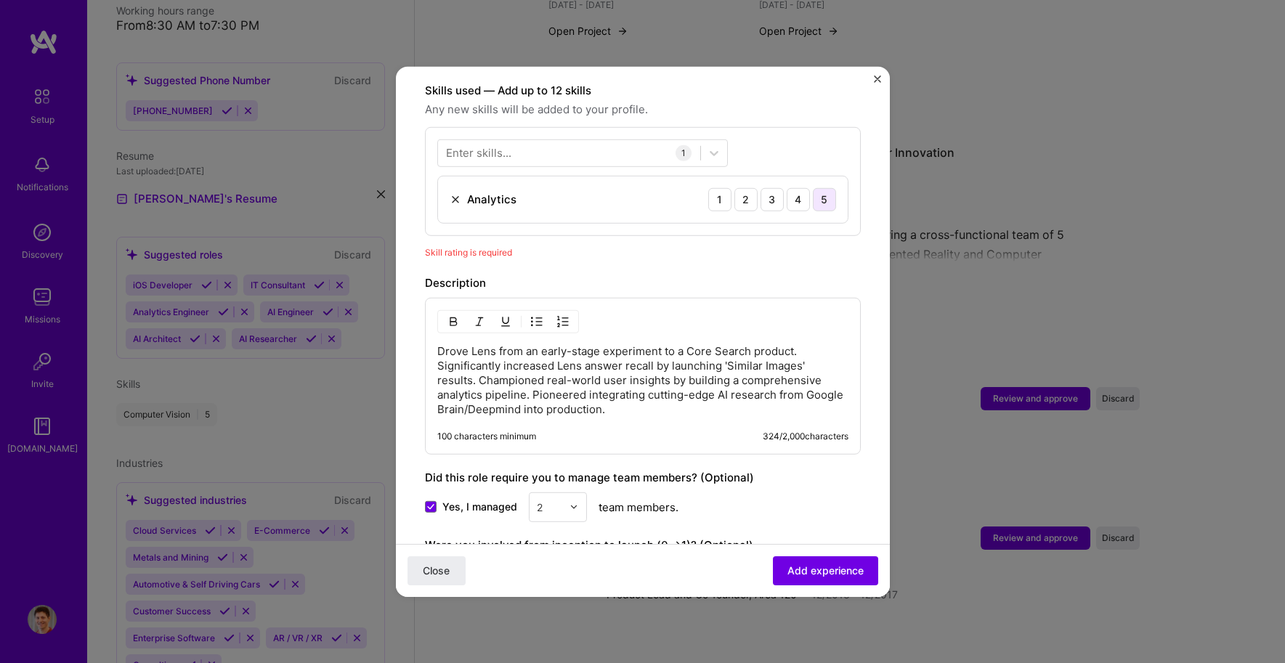
click at [813, 187] on div "5" at bounding box center [824, 198] width 23 height 23
click at [813, 567] on span "Add experience" at bounding box center [826, 571] width 76 height 15
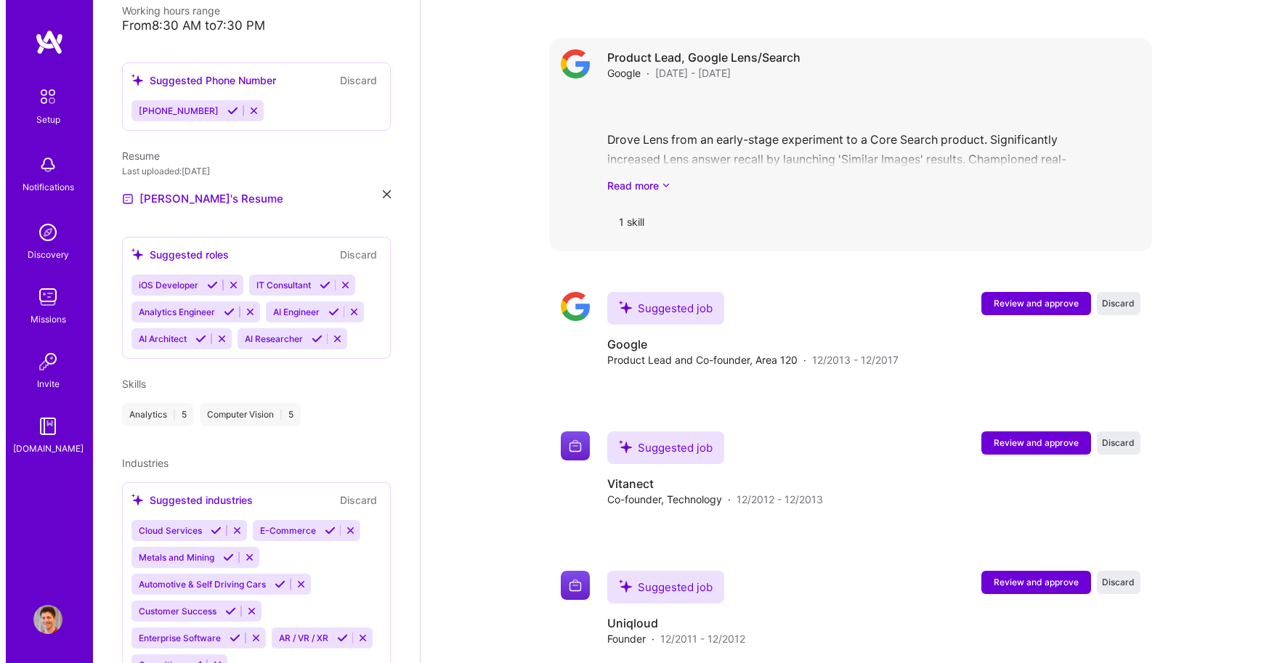
scroll to position [1551, 0]
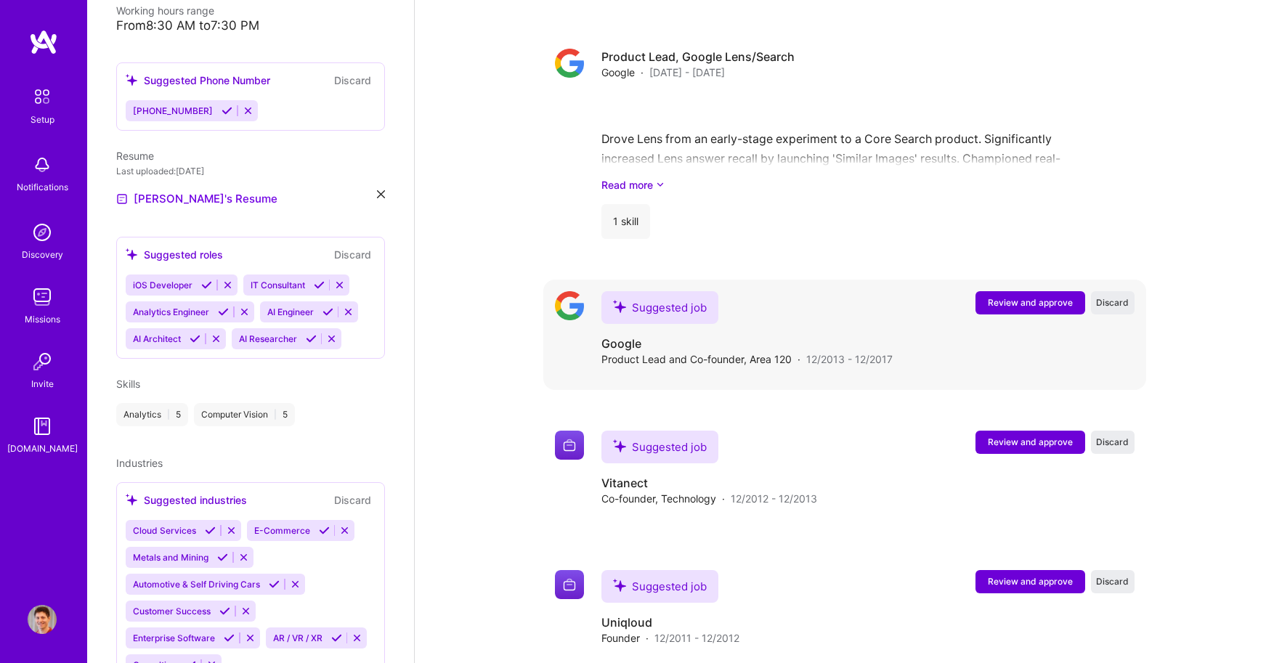
click at [1019, 296] on span "Review and approve" at bounding box center [1030, 302] width 85 height 12
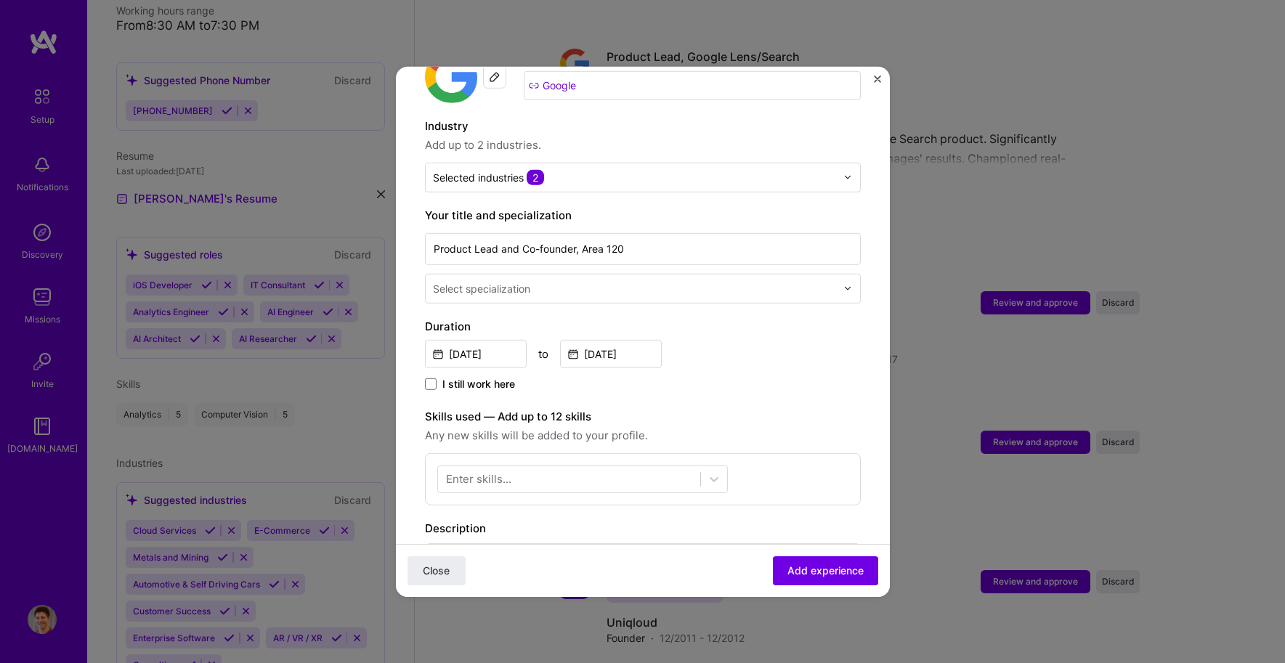
scroll to position [188, 0]
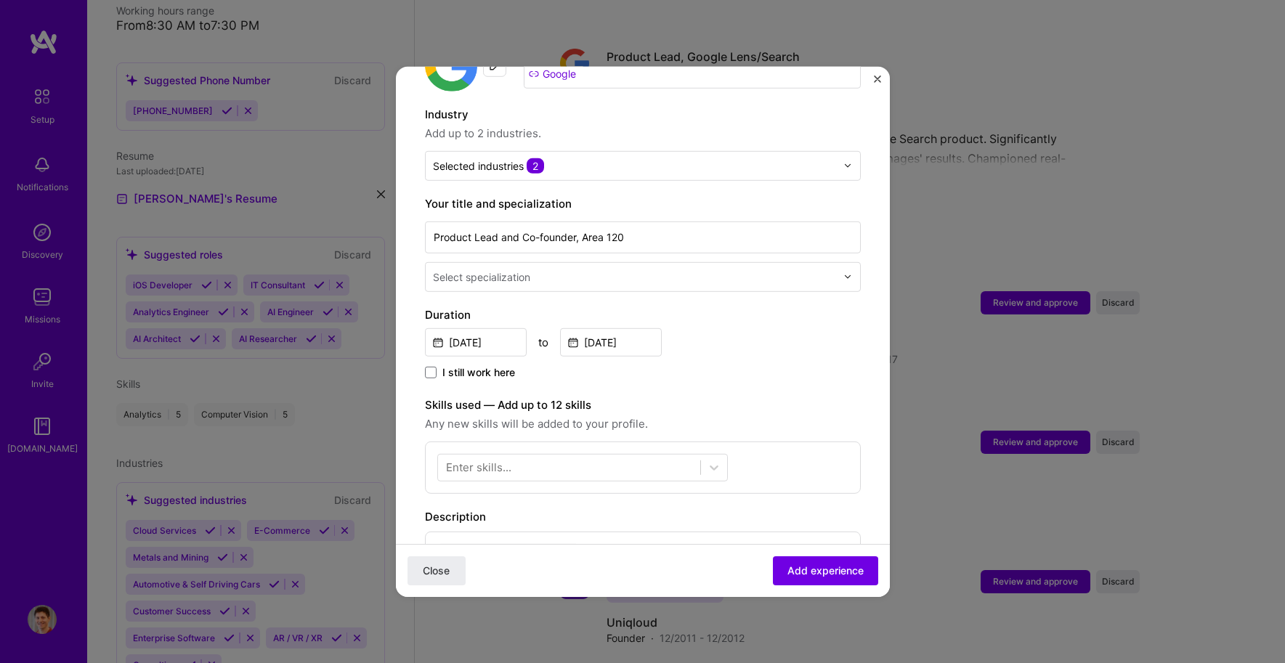
click at [598, 276] on div "Adding suggested job This job is suggested based on your LinkedIn, resume or A.…" at bounding box center [643, 399] width 436 height 985
click at [591, 269] on input "text" at bounding box center [636, 276] width 406 height 15
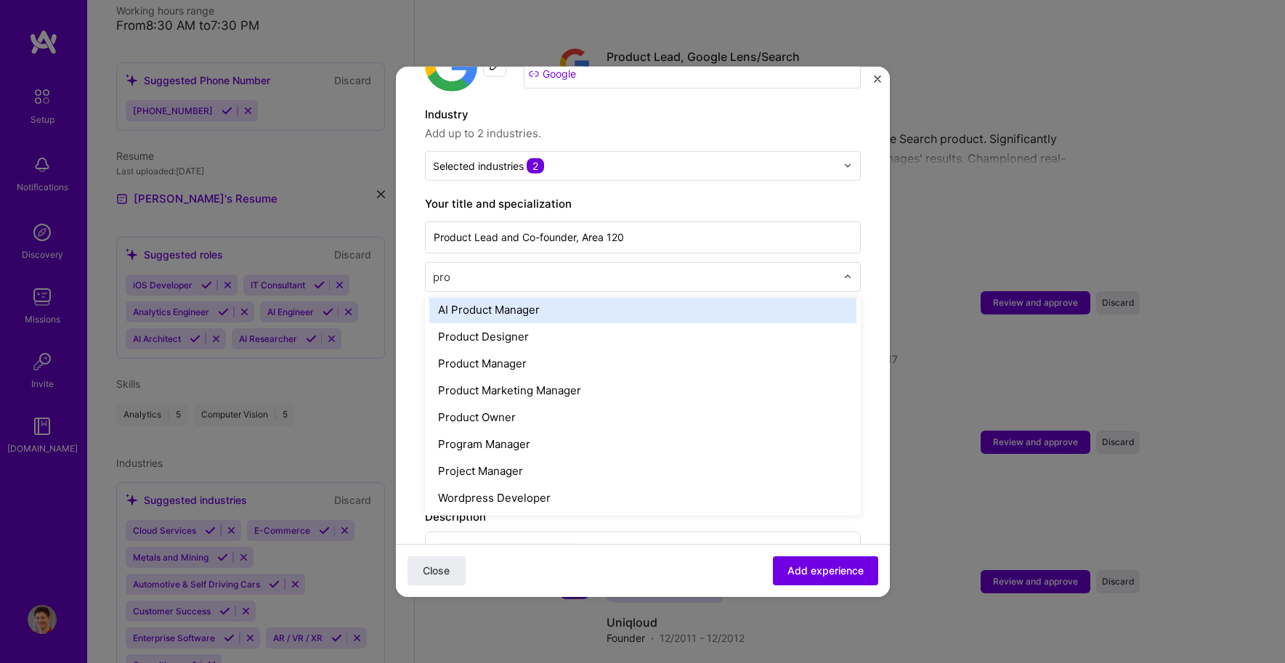
scroll to position [0, 0]
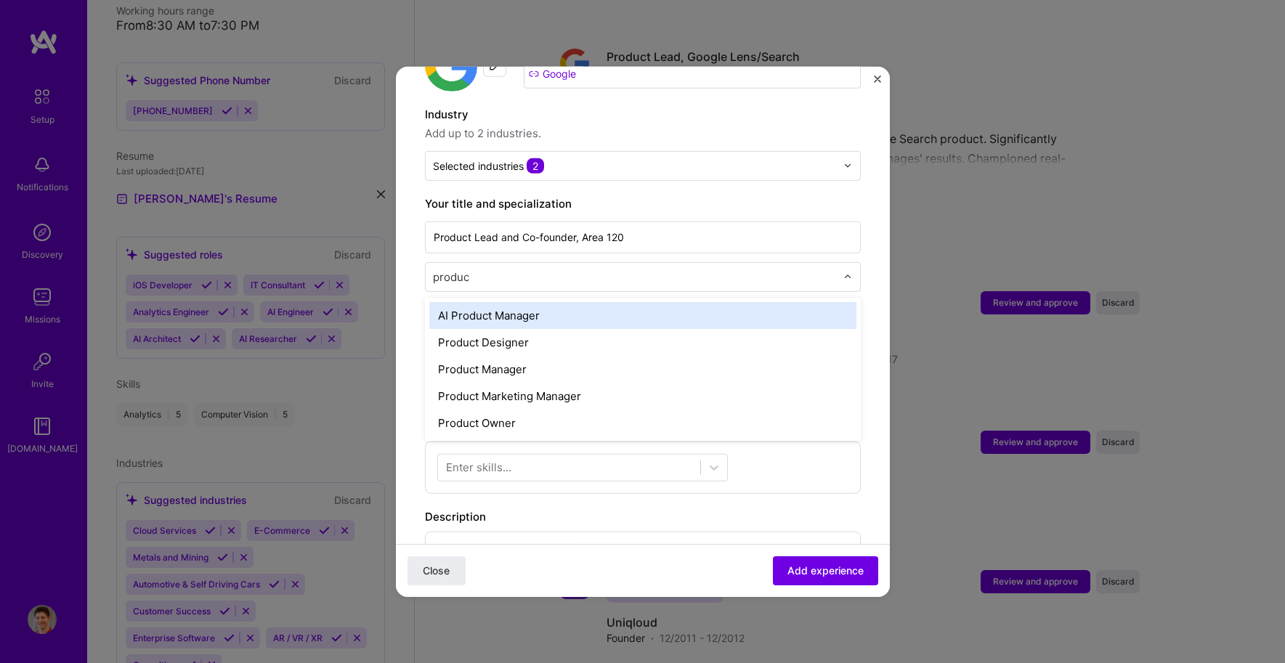
type input "product"
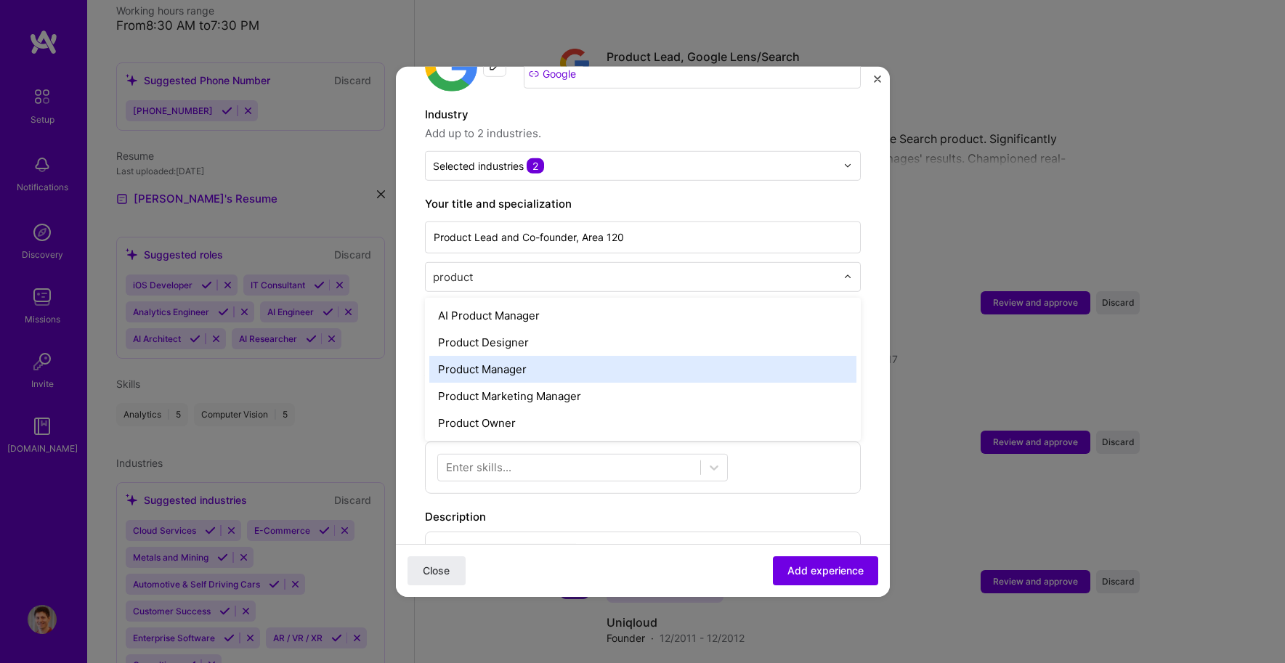
click at [488, 357] on div "Product Manager" at bounding box center [642, 368] width 427 height 27
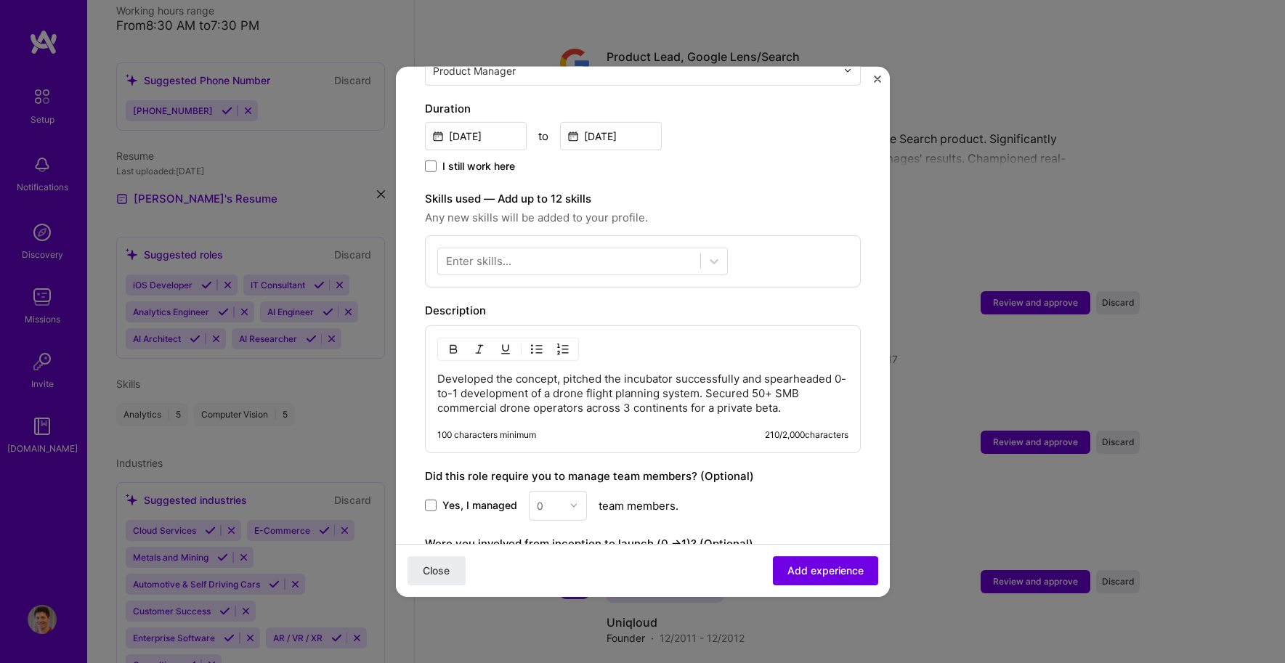
scroll to position [405, 0]
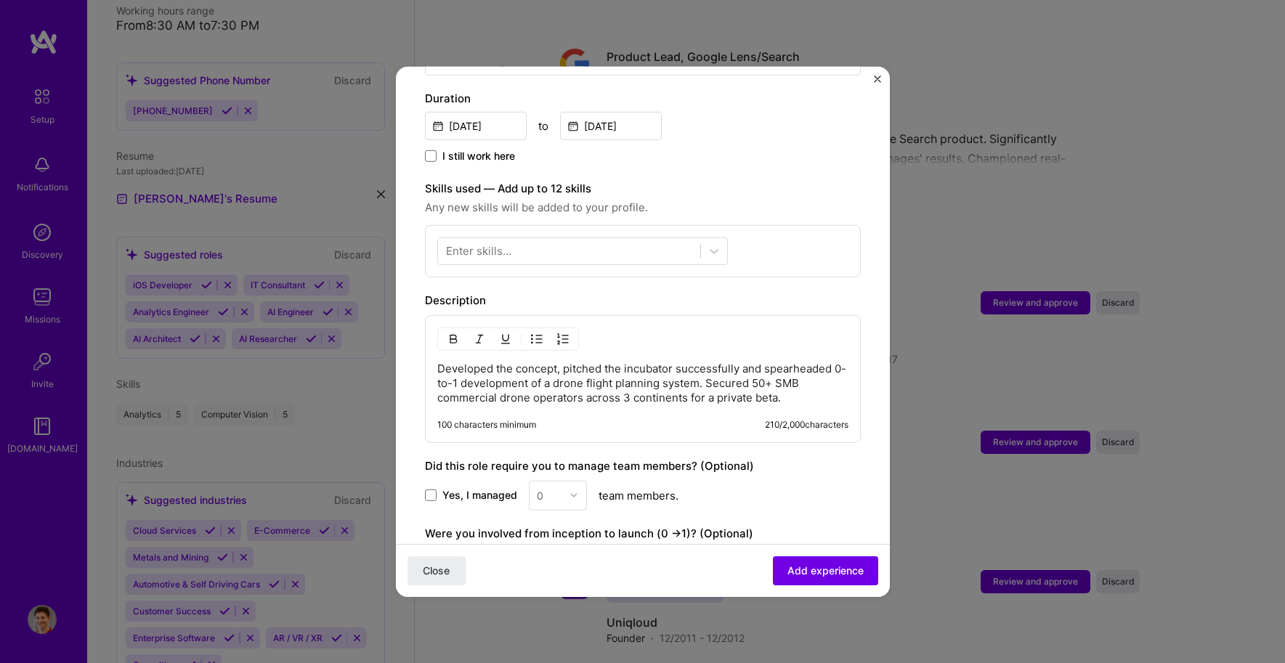
click at [623, 361] on p "Developed the concept, pitched the incubator successfully and spearheaded 0-to-…" at bounding box center [642, 383] width 411 height 44
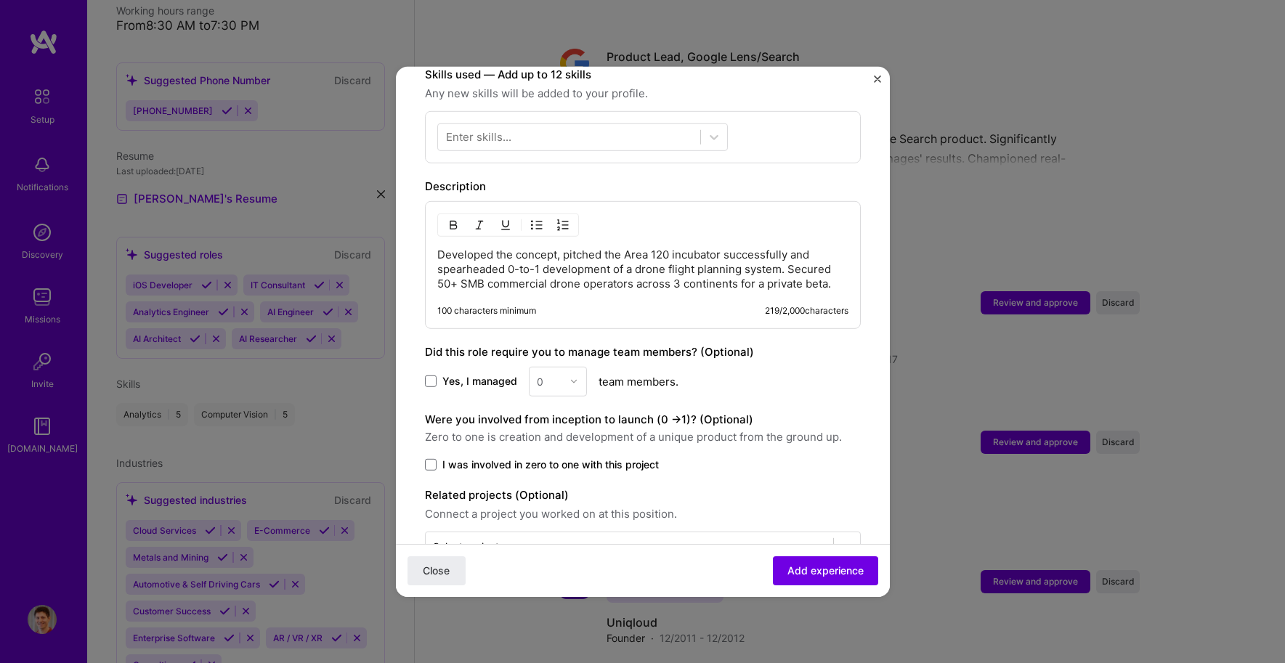
scroll to position [519, 0]
click at [461, 373] on span "Yes, I managed" at bounding box center [479, 380] width 75 height 15
click at [0, 0] on input "Yes, I managed" at bounding box center [0, 0] width 0 height 0
click at [572, 376] on img at bounding box center [574, 380] width 9 height 9
click at [558, 486] on div "4" at bounding box center [557, 499] width 49 height 27
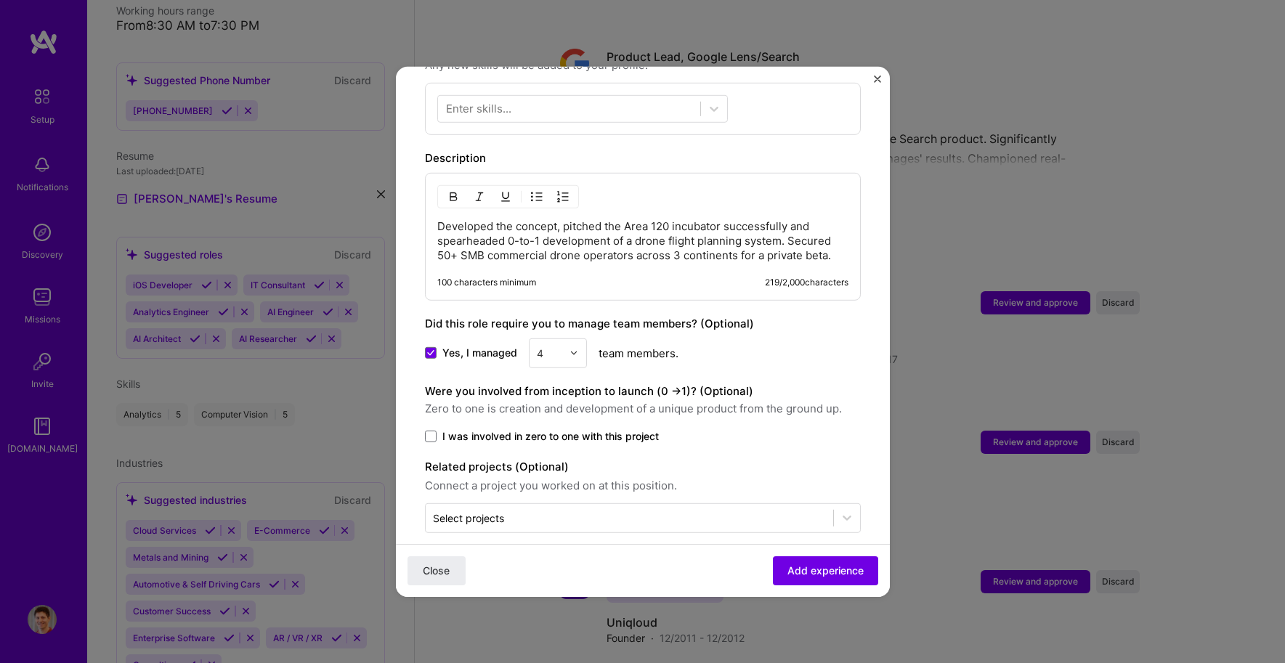
scroll to position [550, 0]
click at [515, 426] on span "I was involved in zero to one with this project" at bounding box center [550, 433] width 217 height 15
click at [0, 0] on input "I was involved in zero to one with this project" at bounding box center [0, 0] width 0 height 0
click at [809, 571] on span "Add experience" at bounding box center [826, 571] width 76 height 15
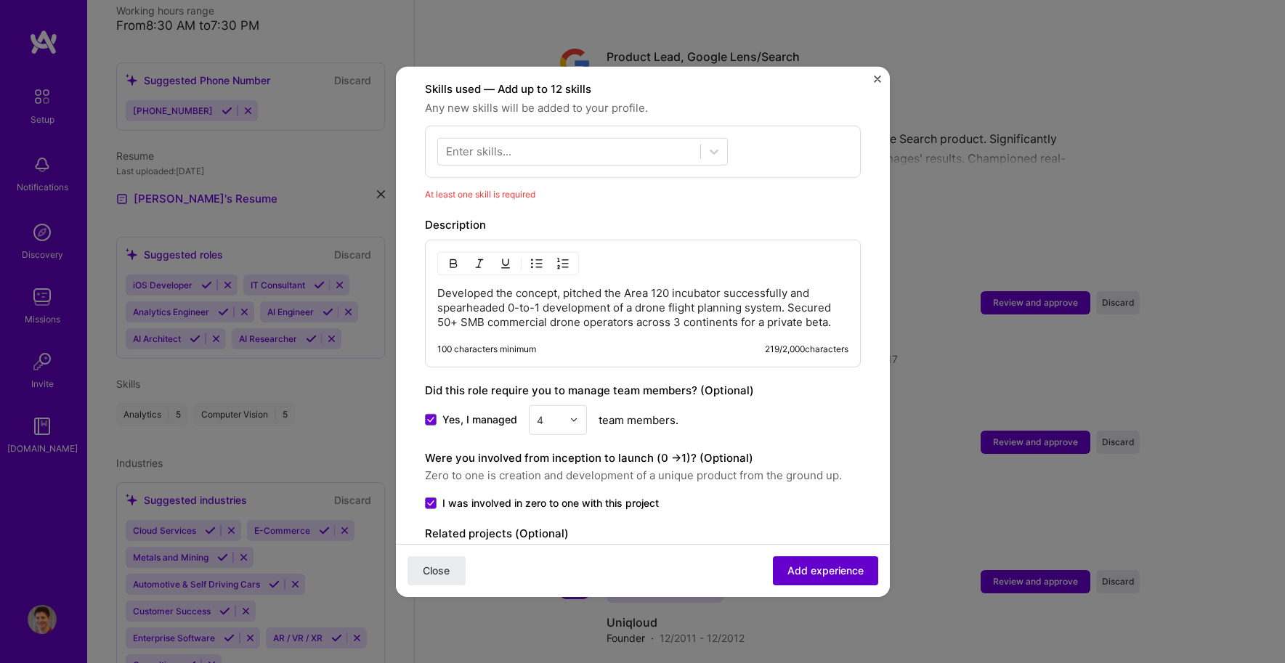
scroll to position [503, 0]
click at [573, 141] on div at bounding box center [569, 153] width 262 height 24
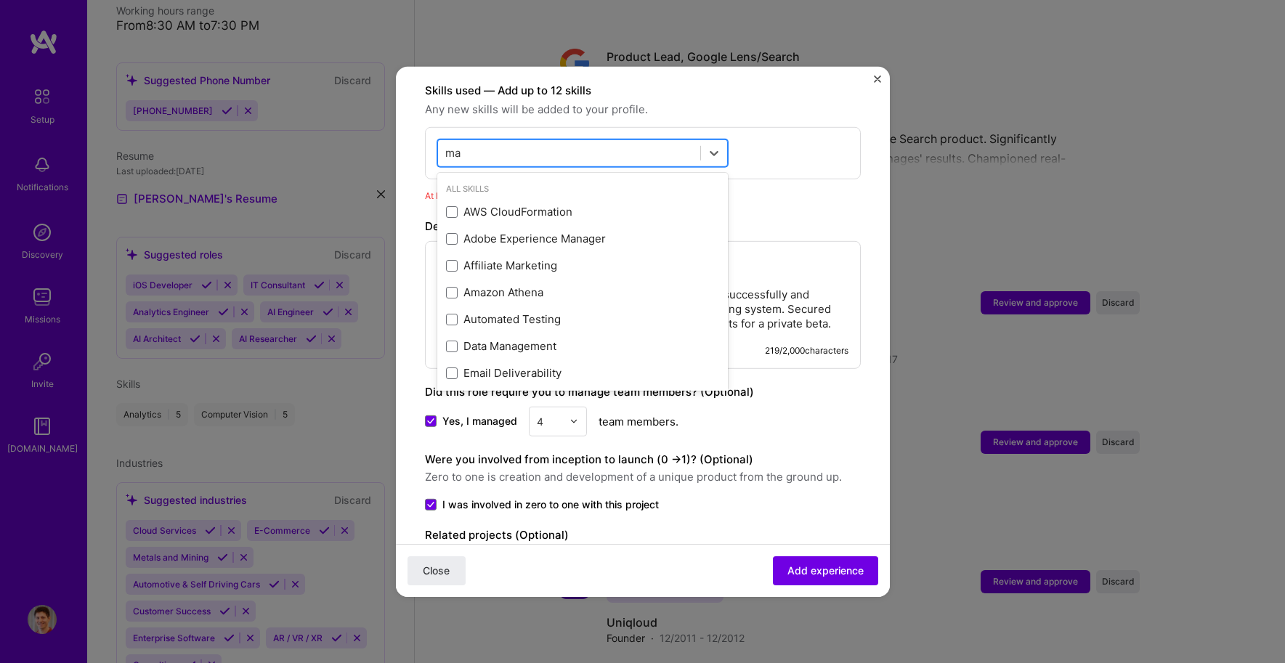
type input "m"
type input "a"
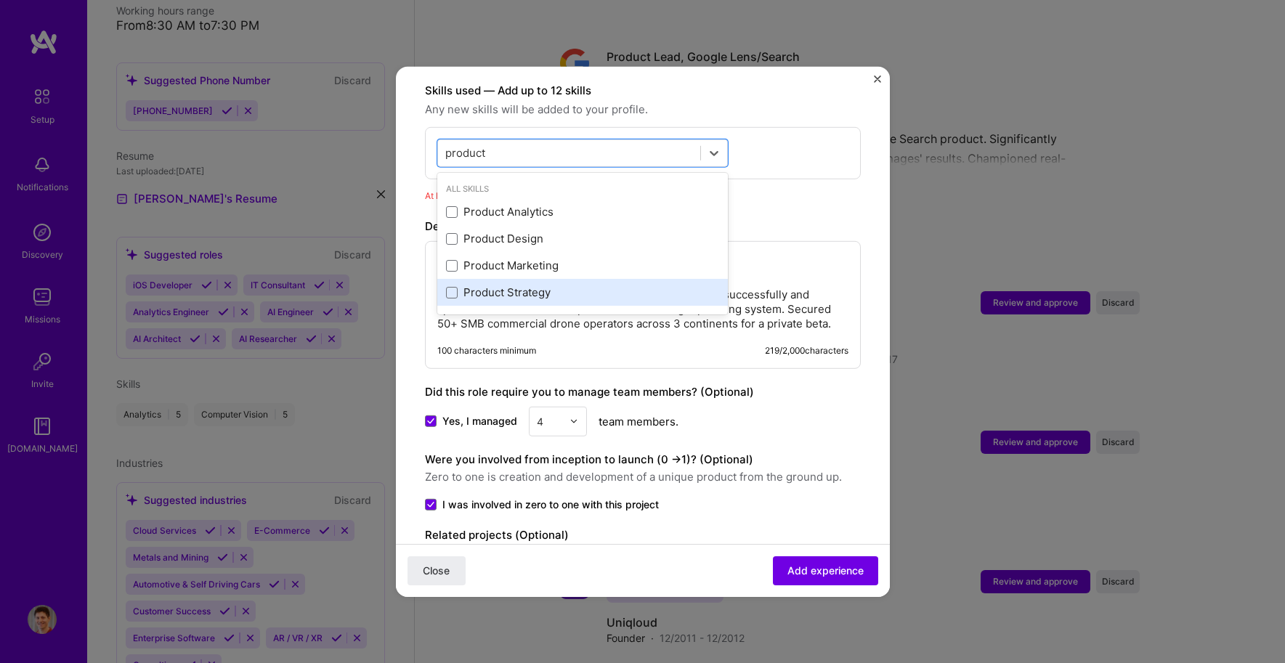
click at [514, 285] on div "Product Strategy" at bounding box center [582, 292] width 273 height 15
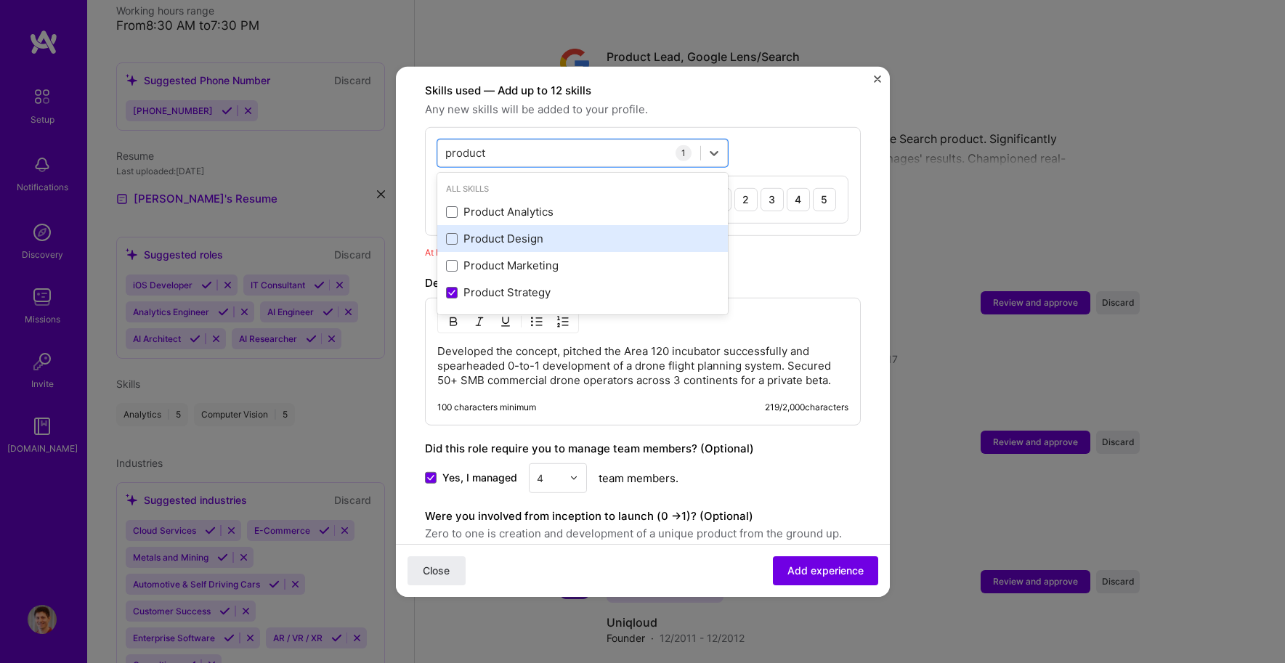
click at [530, 231] on div "Product Design" at bounding box center [582, 238] width 273 height 15
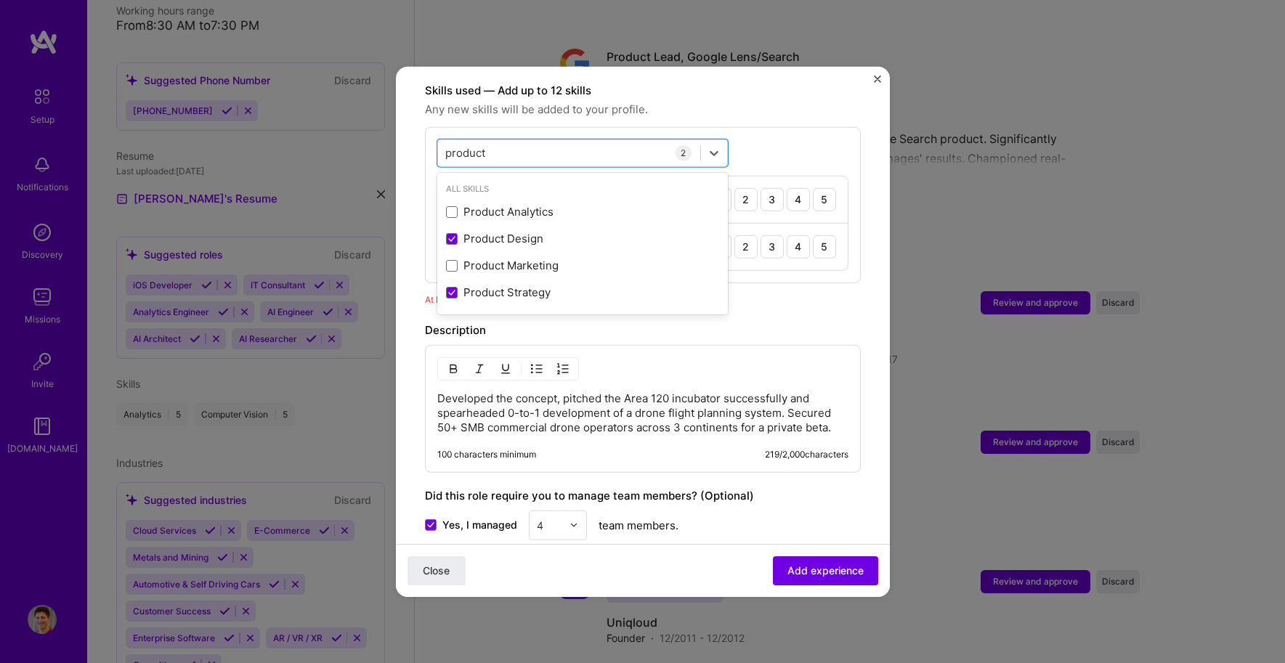
type input "product"
click at [786, 129] on div "option Product Design, selected. option Product Analytics focused, 0 of 2. 4 re…" at bounding box center [643, 204] width 436 height 156
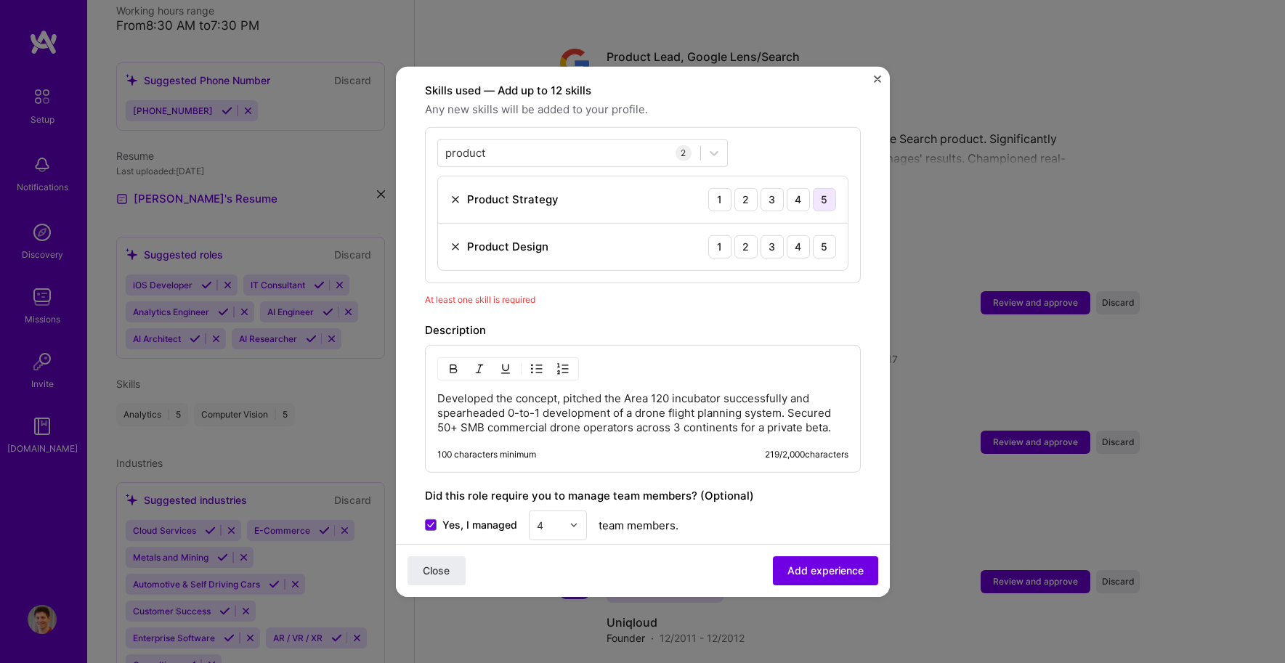
click at [814, 187] on div "5" at bounding box center [824, 198] width 23 height 23
click at [813, 235] on div "5" at bounding box center [824, 246] width 23 height 23
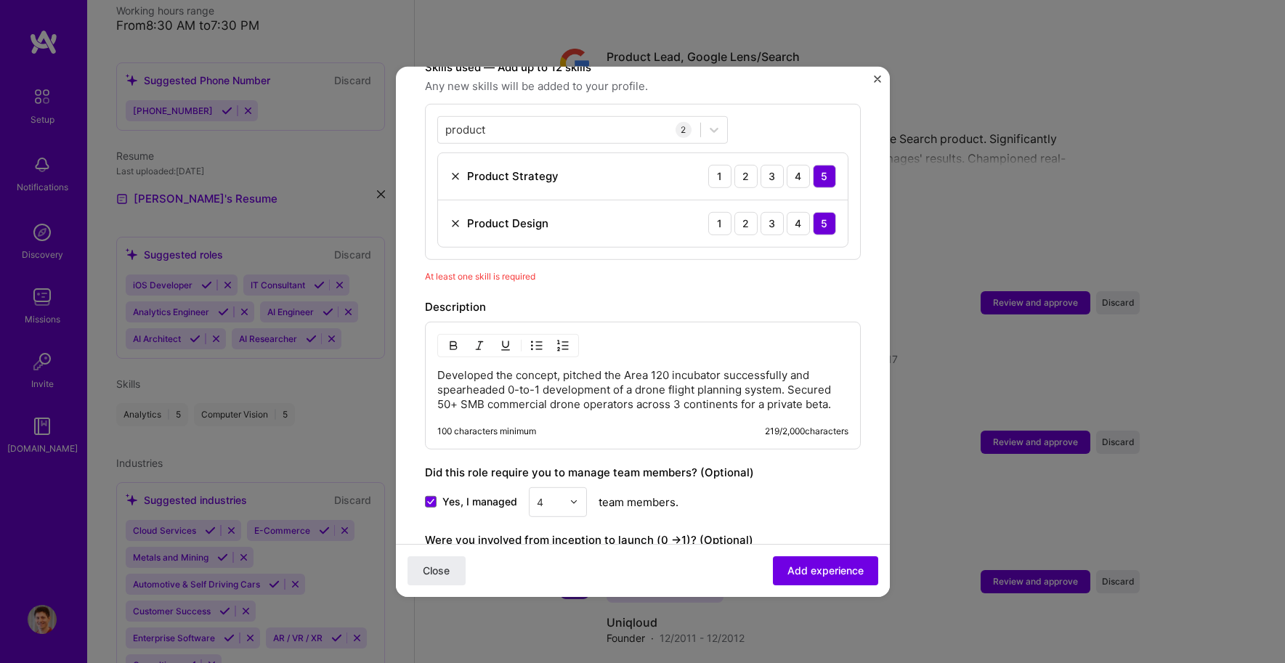
scroll to position [678, 0]
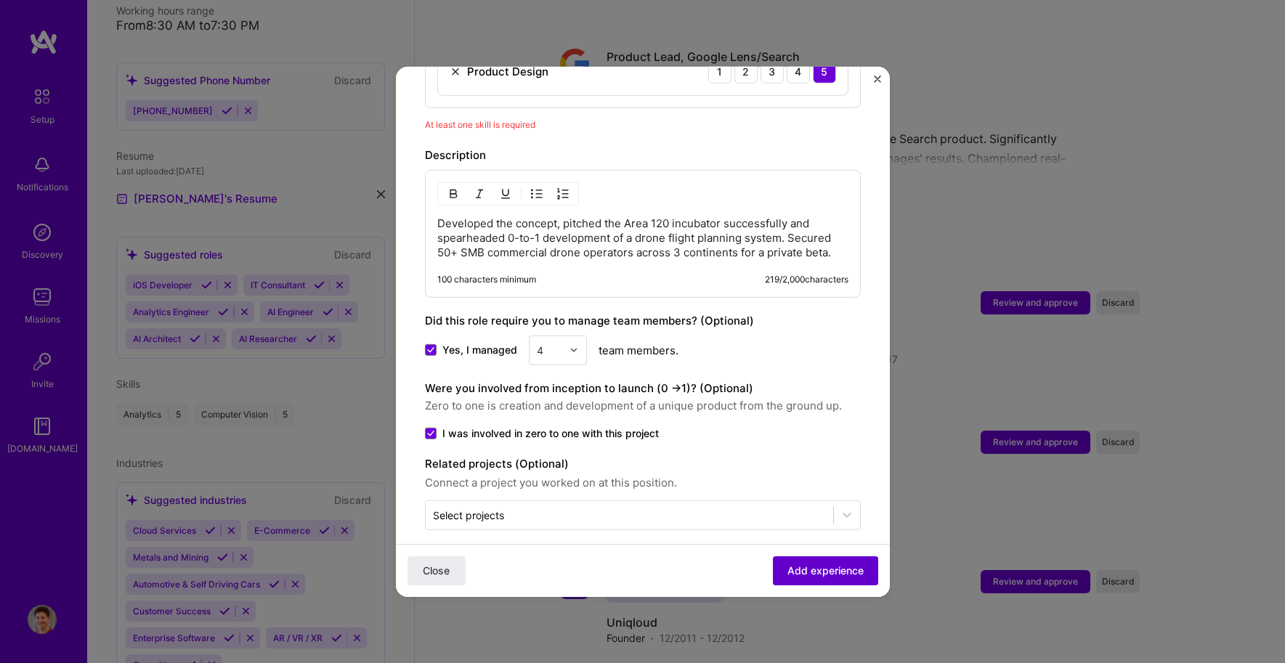
click at [788, 569] on span "Add experience" at bounding box center [826, 571] width 76 height 15
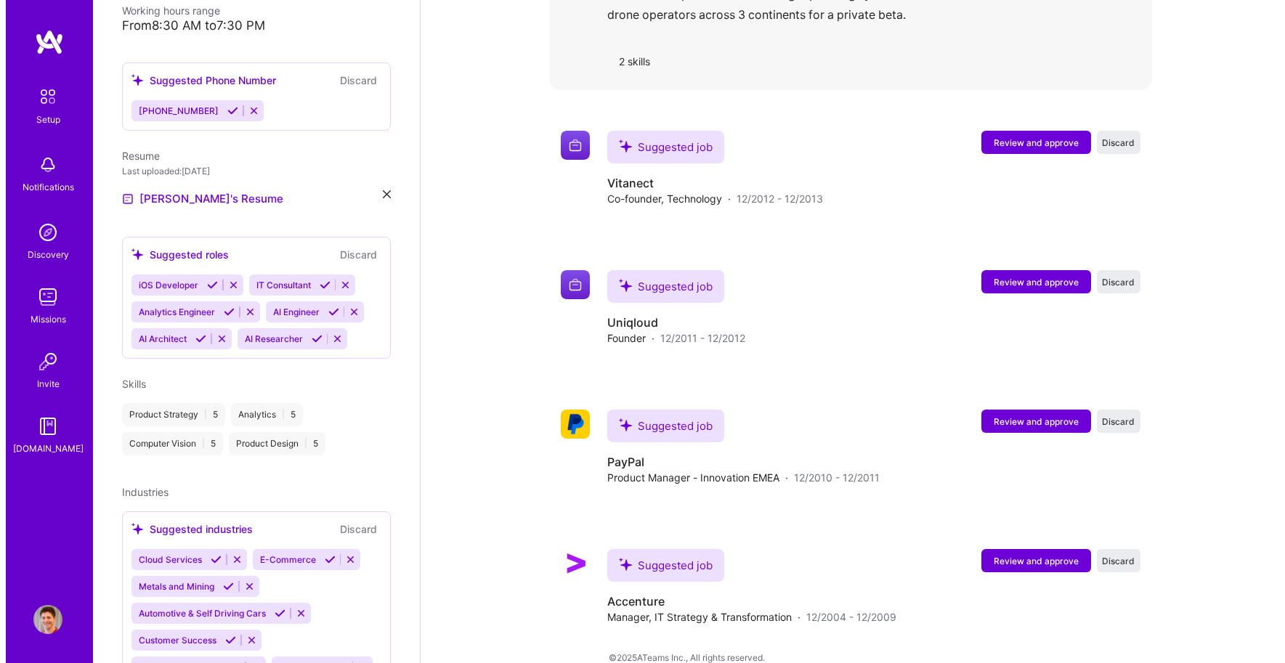
scroll to position [1899, 0]
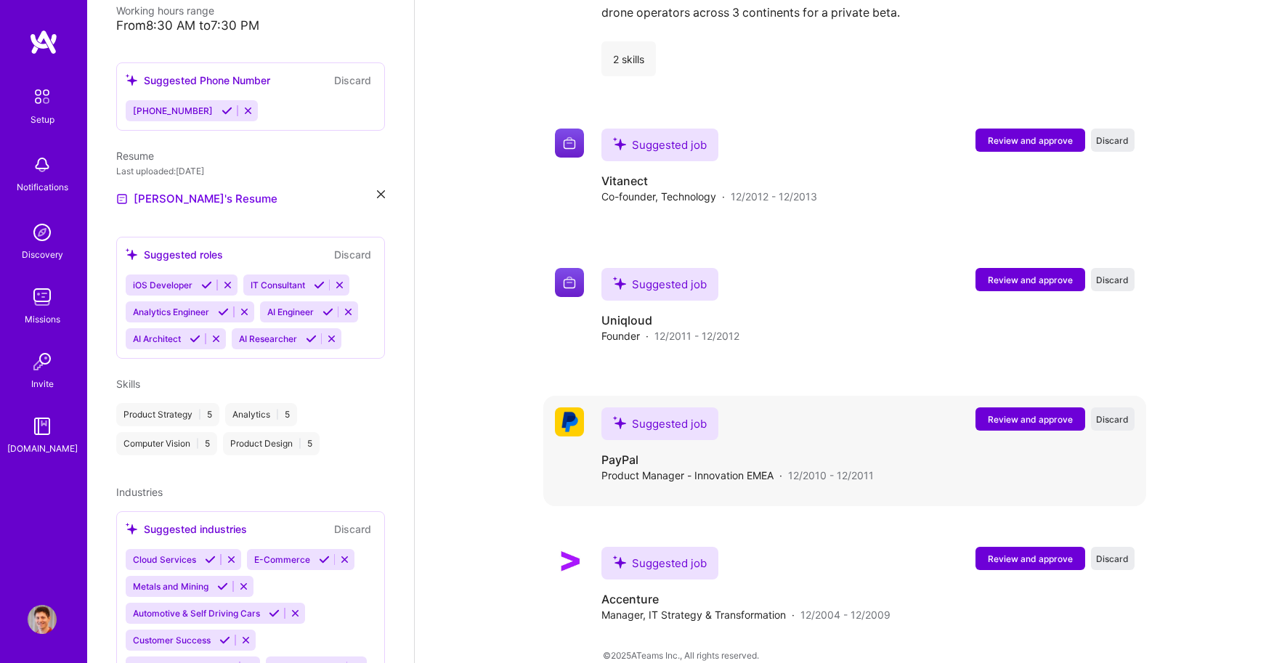
click at [1026, 408] on button "Review and approve" at bounding box center [1031, 419] width 110 height 23
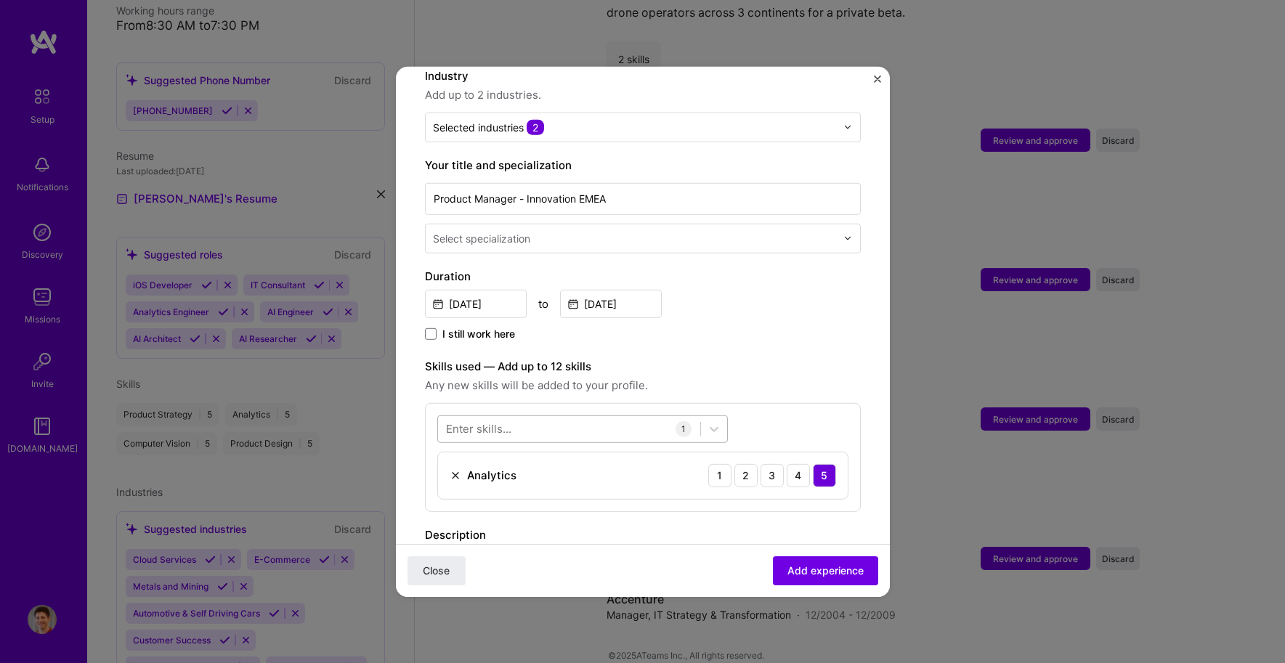
scroll to position [303, 0]
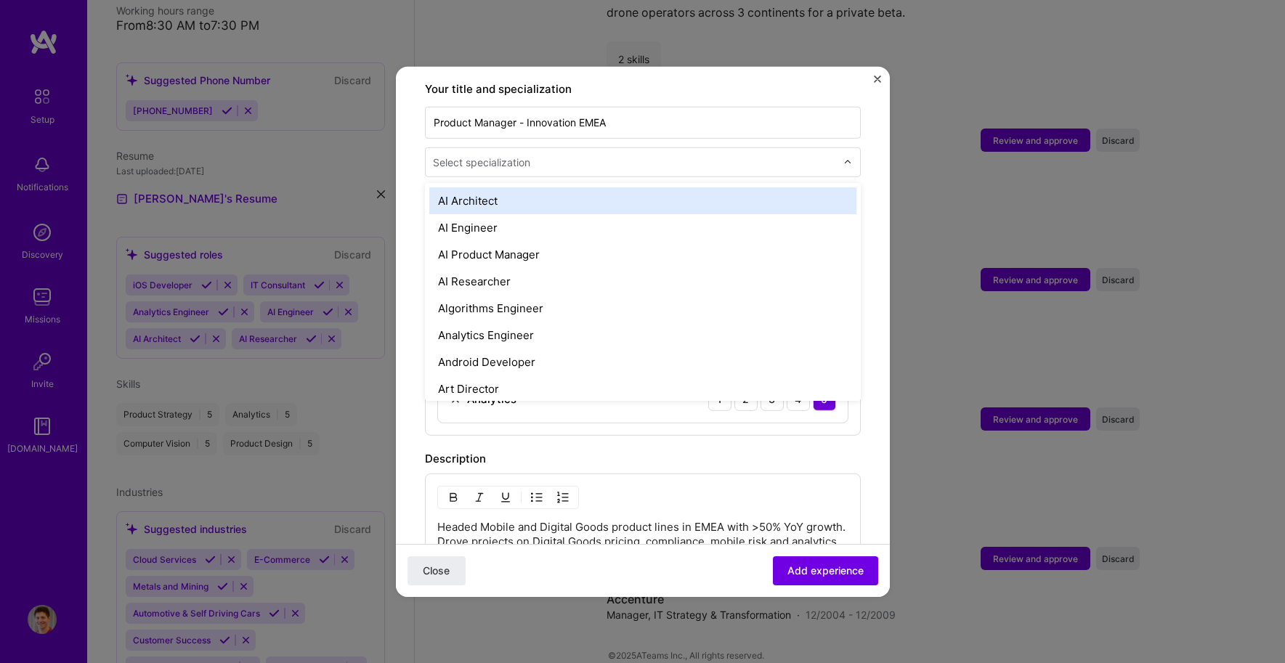
click at [602, 154] on input "text" at bounding box center [636, 161] width 406 height 15
type input "produc"
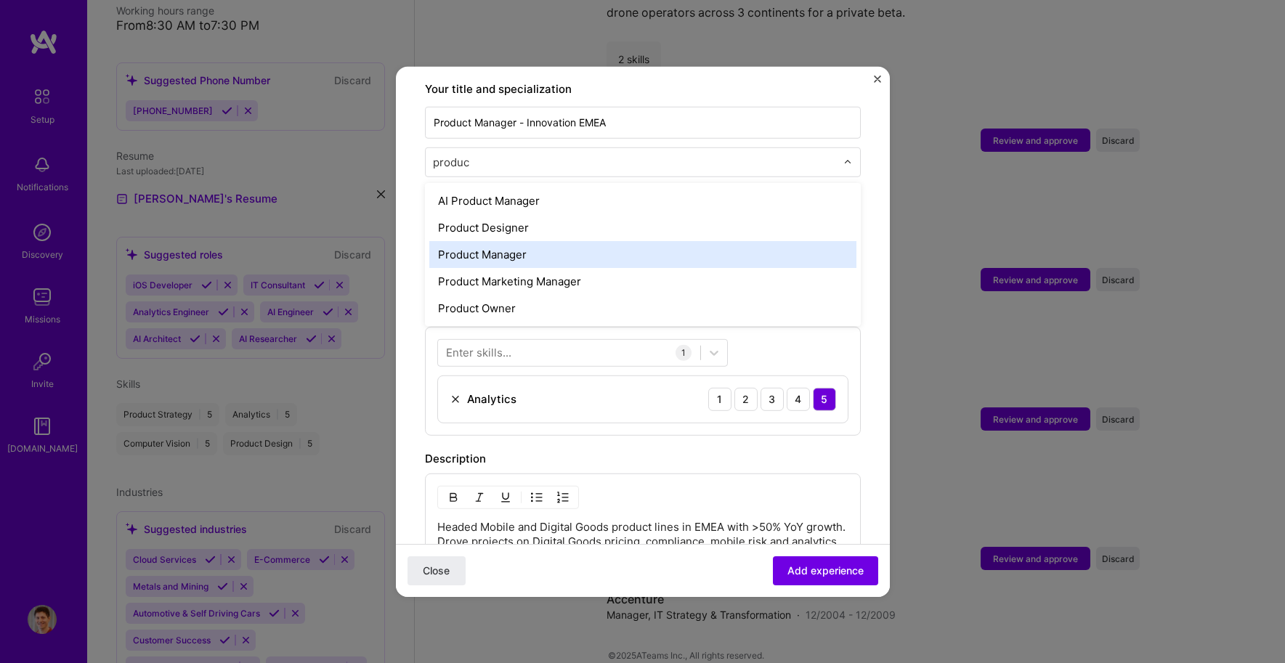
click at [515, 240] on div "Product Manager" at bounding box center [642, 253] width 427 height 27
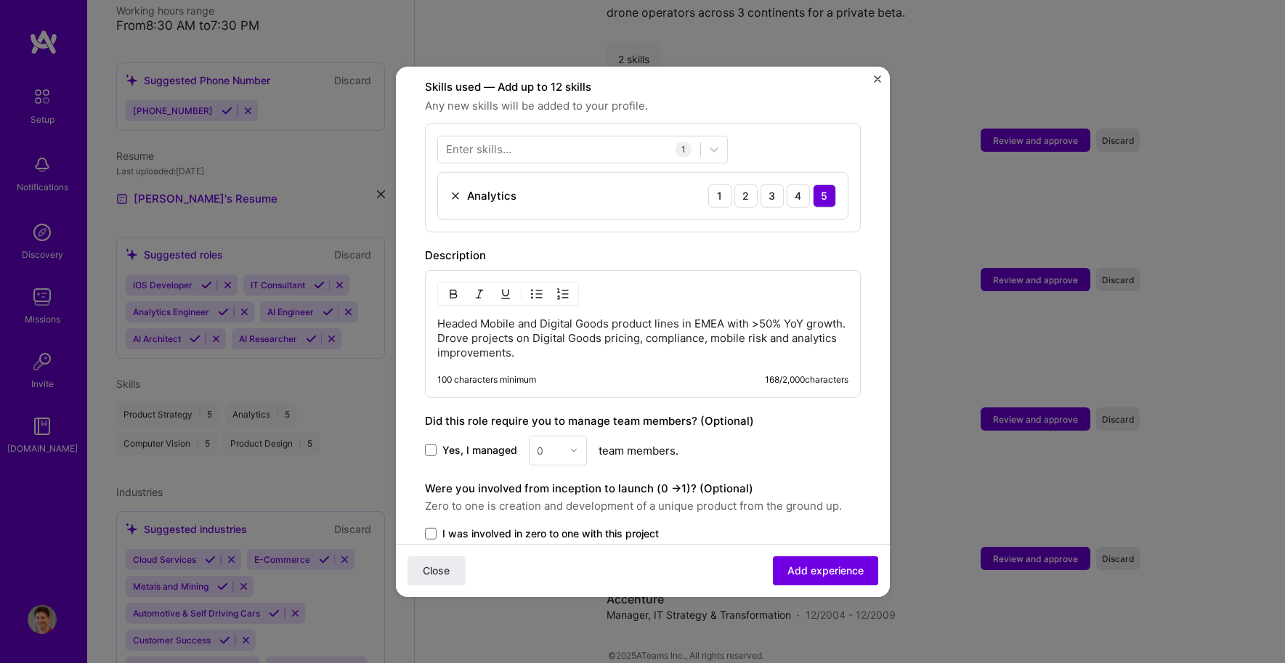
scroll to position [607, 0]
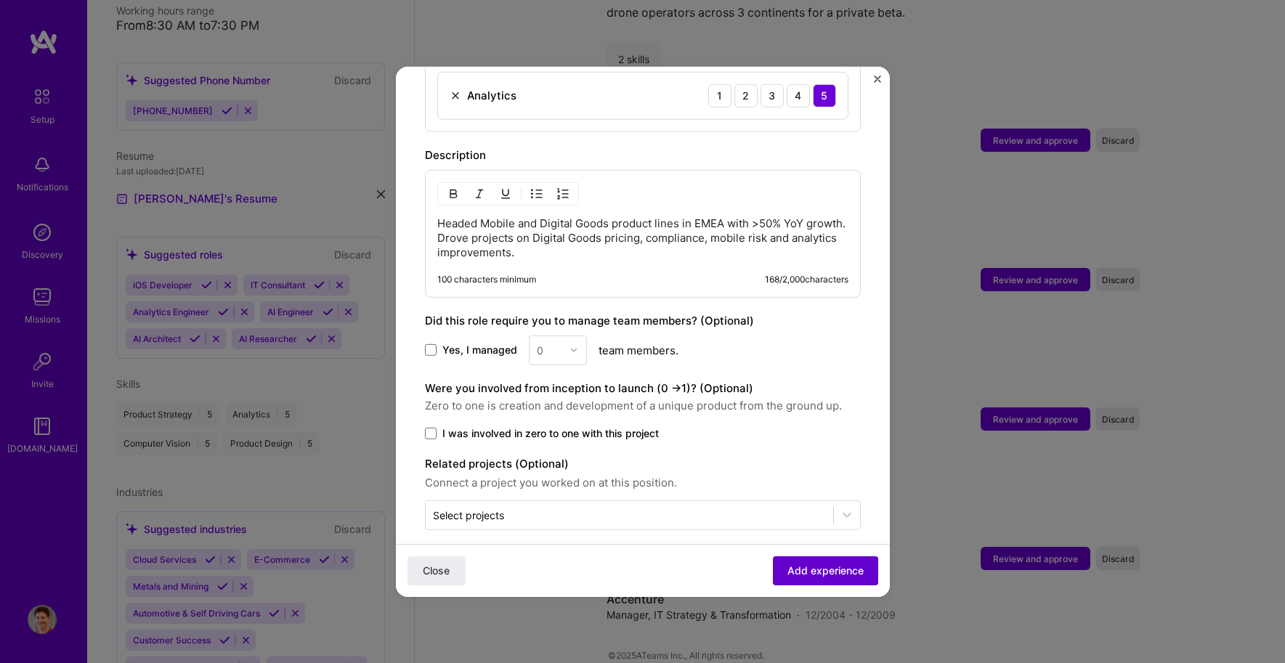
click at [827, 573] on span "Add experience" at bounding box center [826, 571] width 76 height 15
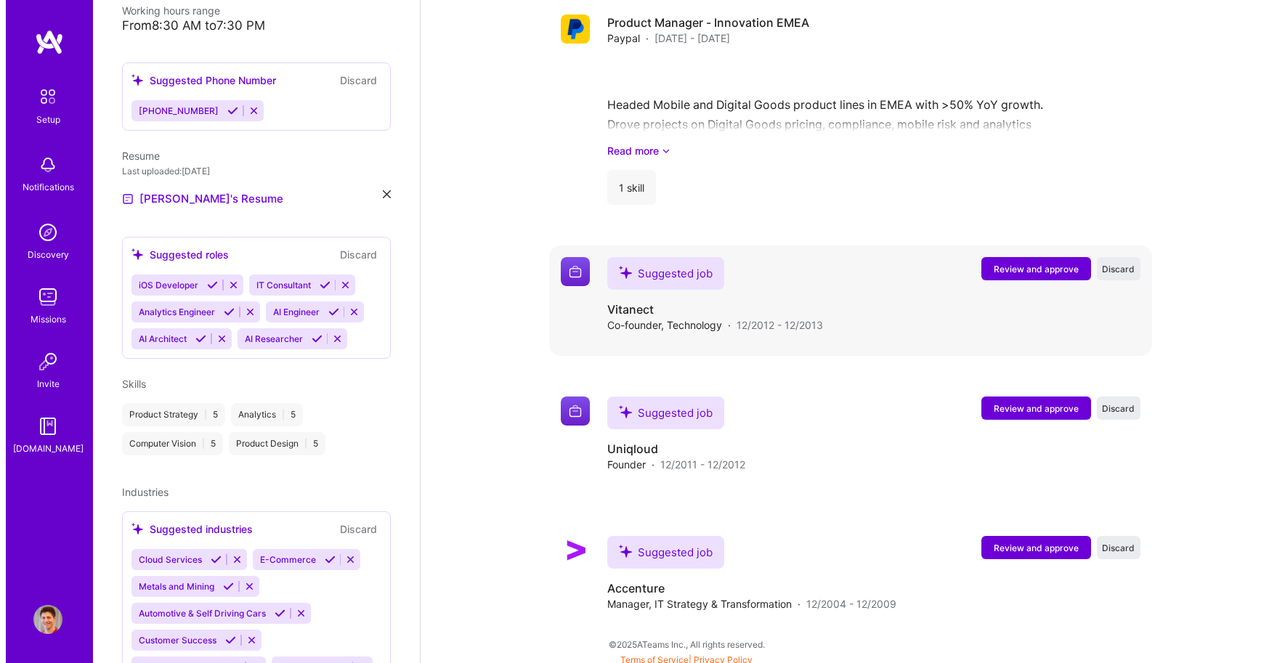
scroll to position [2002, 0]
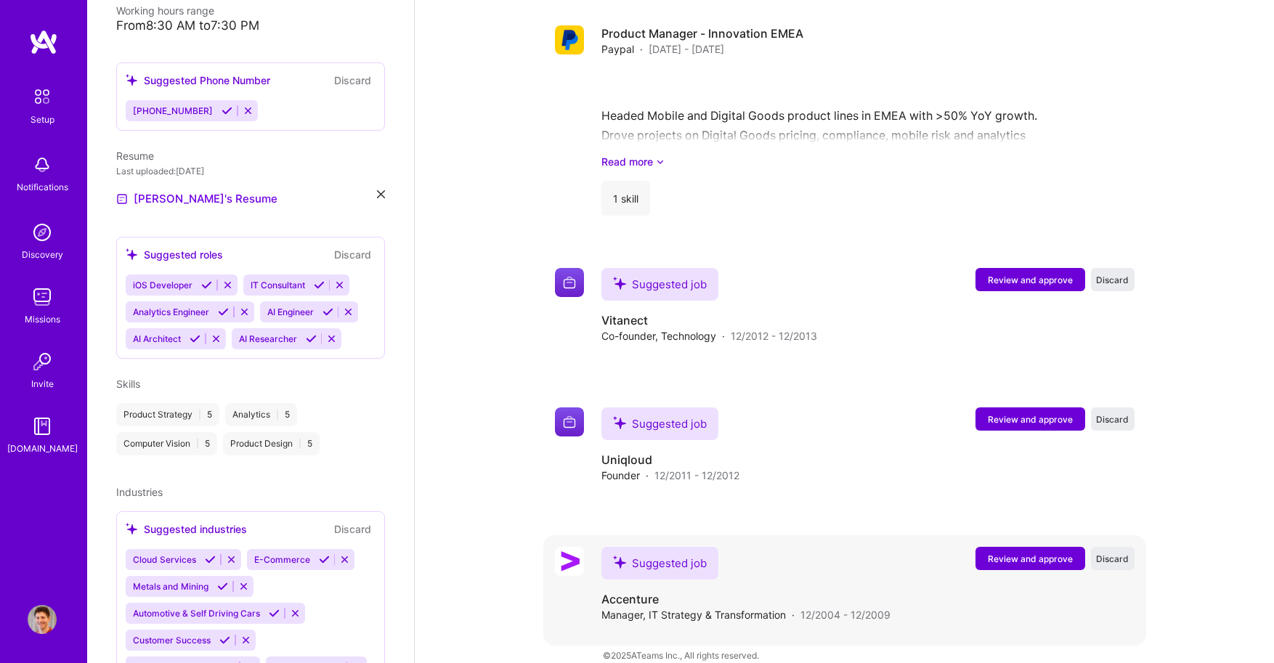
click at [1005, 553] on span "Review and approve" at bounding box center [1030, 559] width 85 height 12
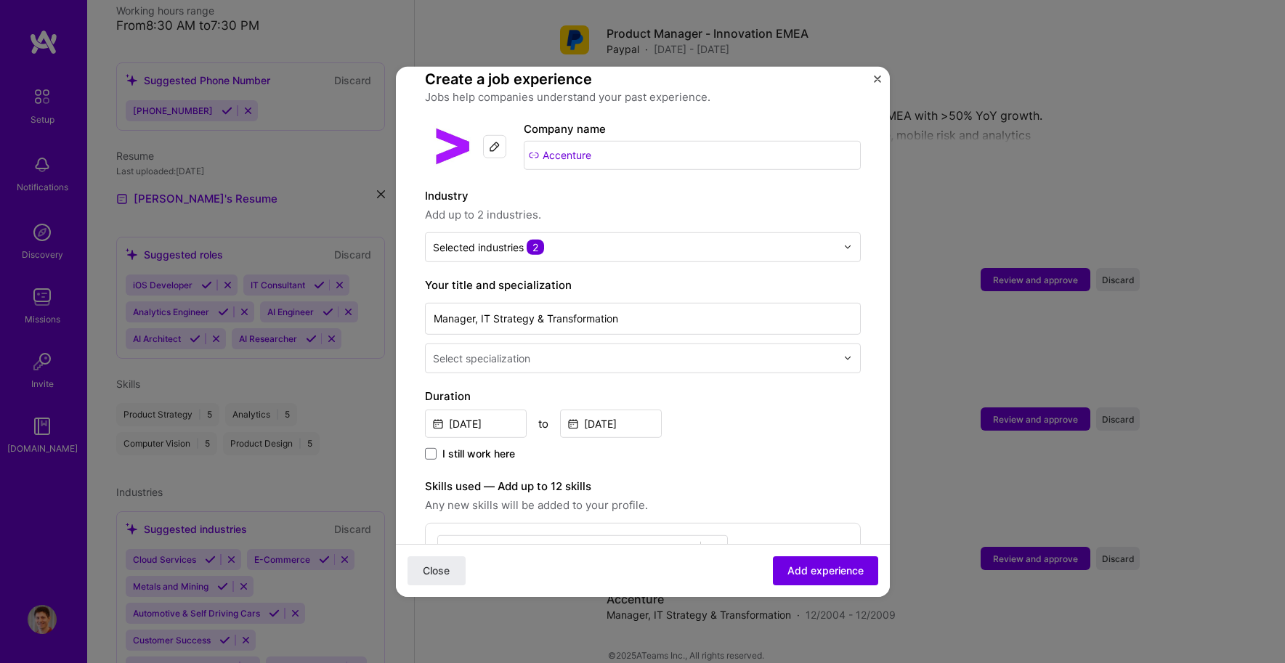
scroll to position [208, 0]
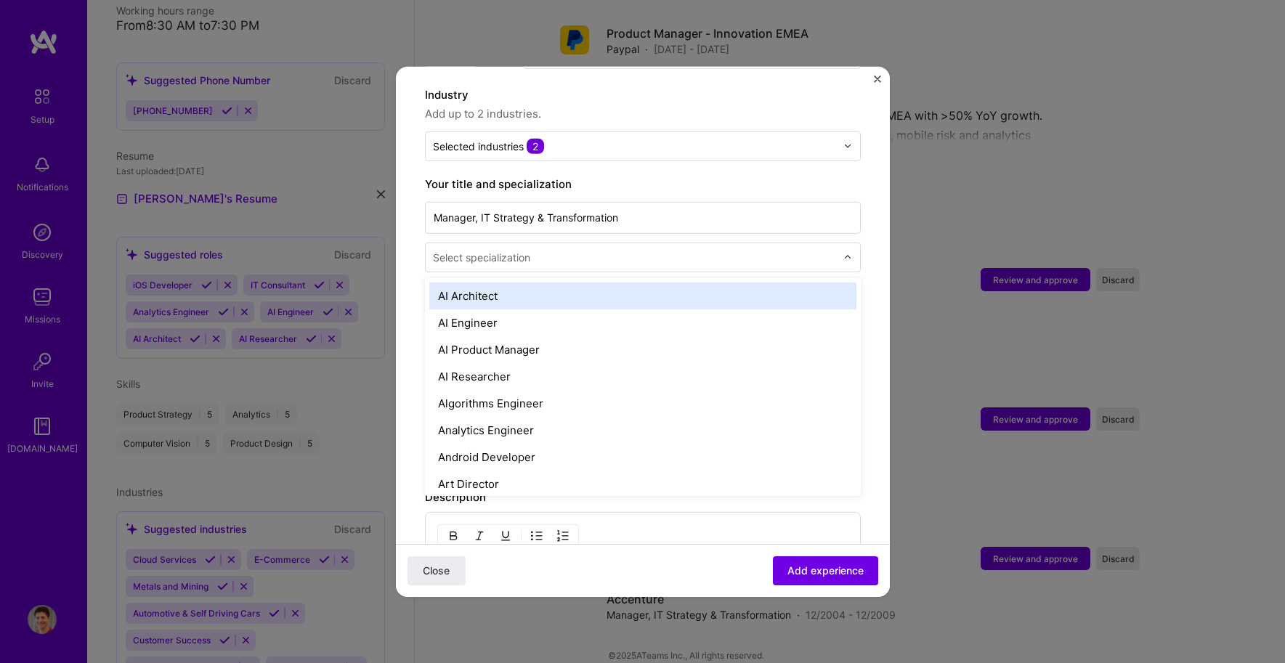
click at [555, 249] on input "text" at bounding box center [636, 256] width 406 height 15
type input "consu"
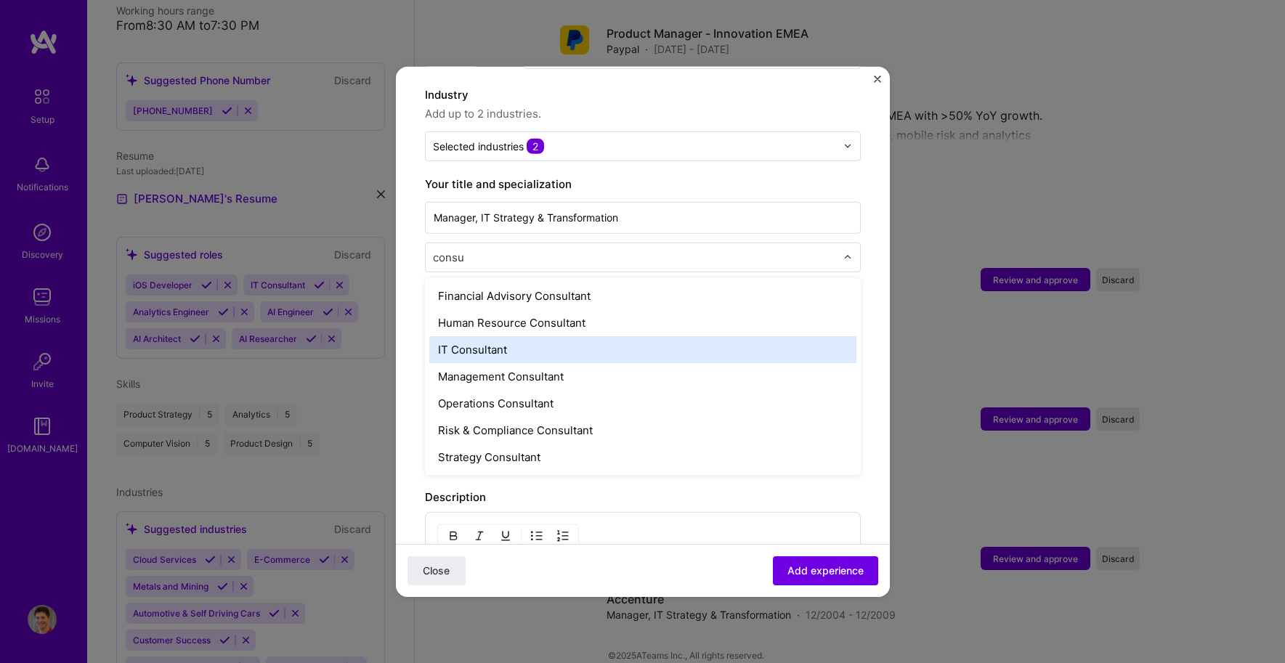
click at [521, 336] on div "IT Consultant" at bounding box center [642, 349] width 427 height 27
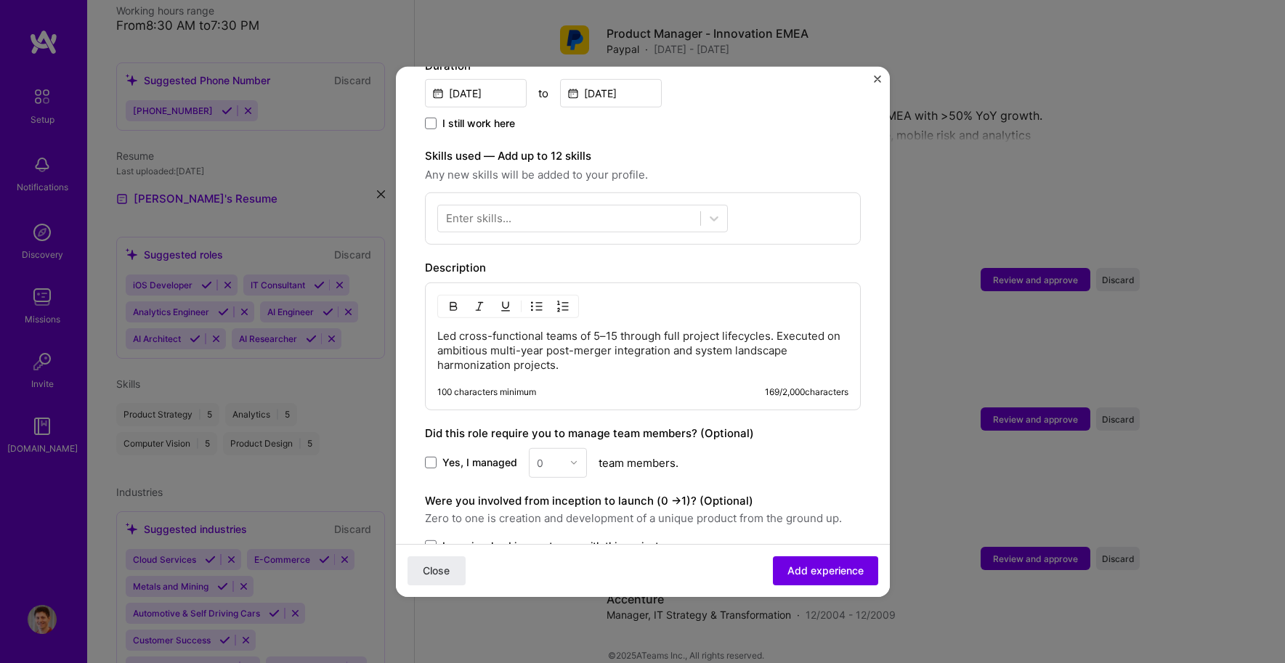
scroll to position [550, 0]
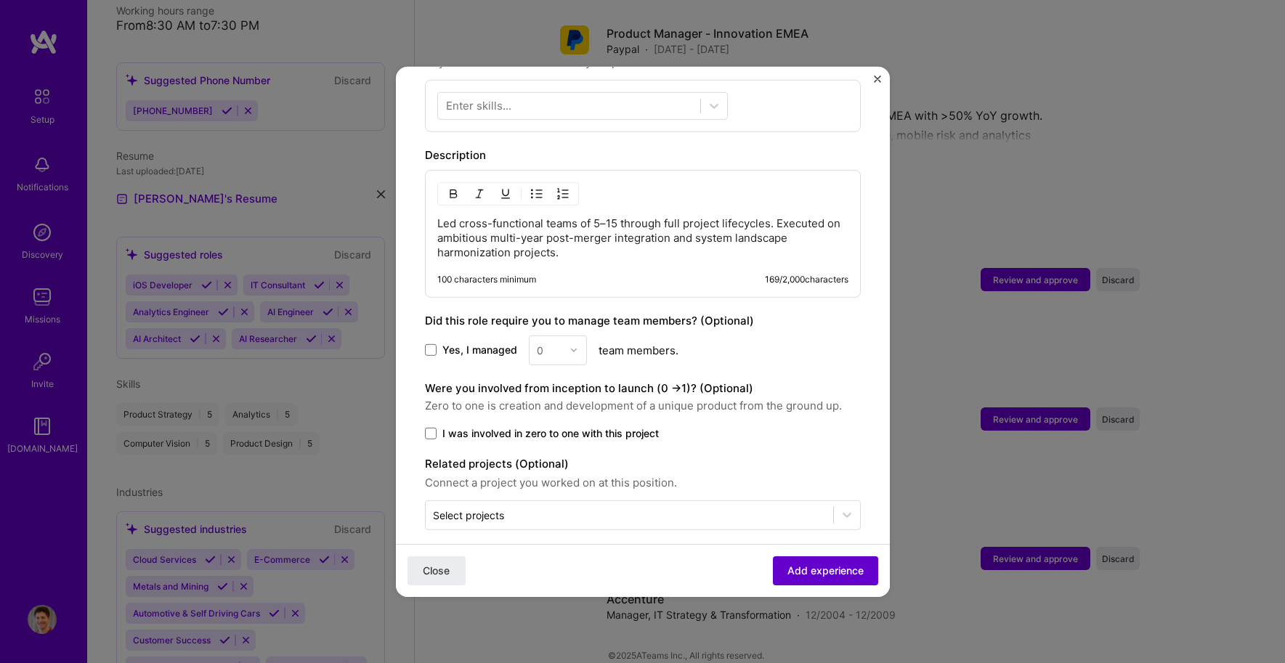
click at [821, 572] on span "Add experience" at bounding box center [826, 571] width 76 height 15
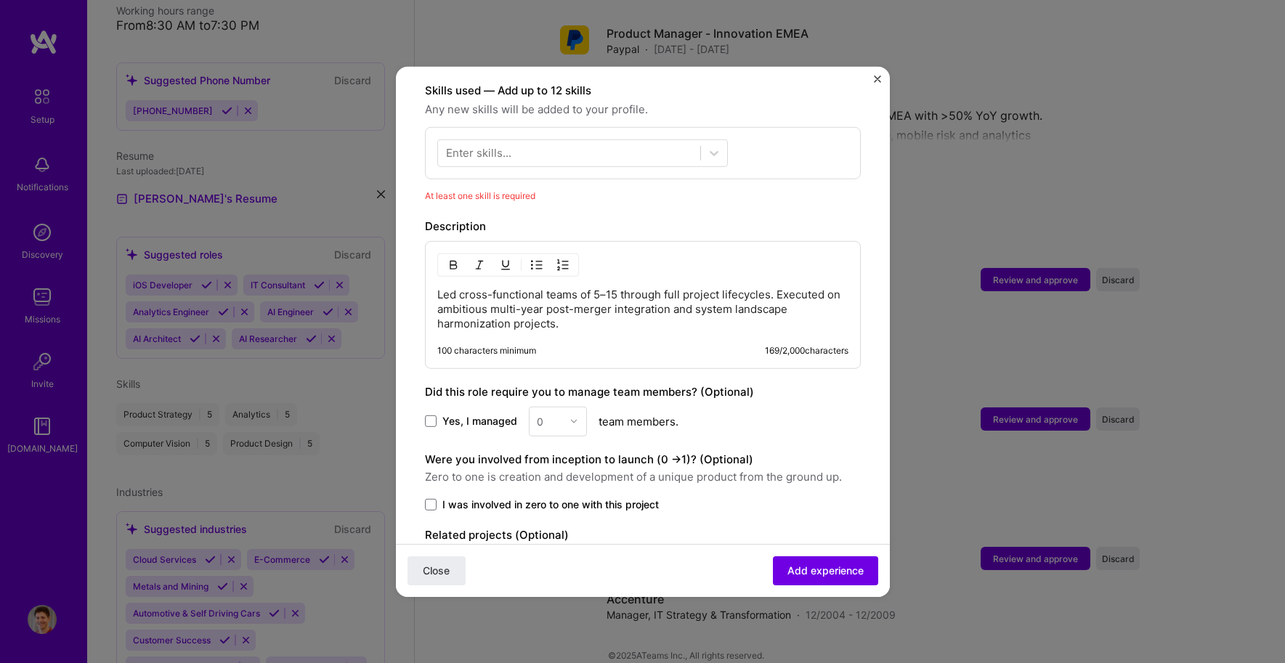
click at [496, 145] on div "Enter skills..." at bounding box center [478, 152] width 65 height 15
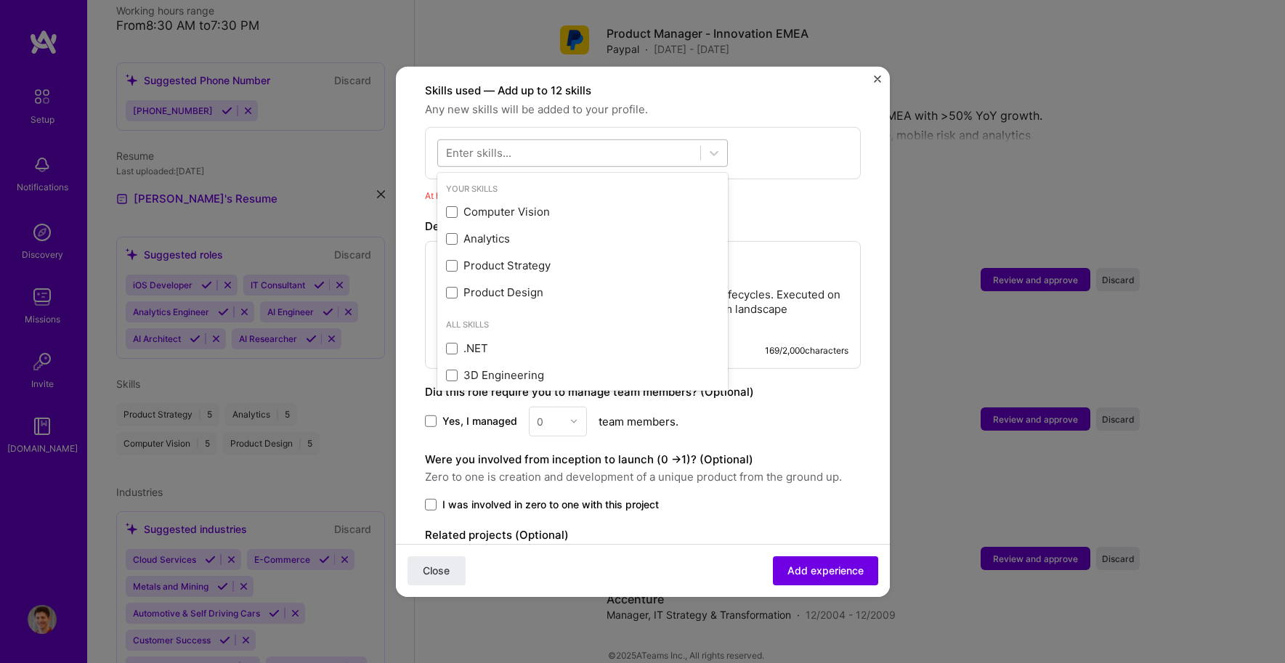
click at [525, 141] on div at bounding box center [569, 153] width 262 height 24
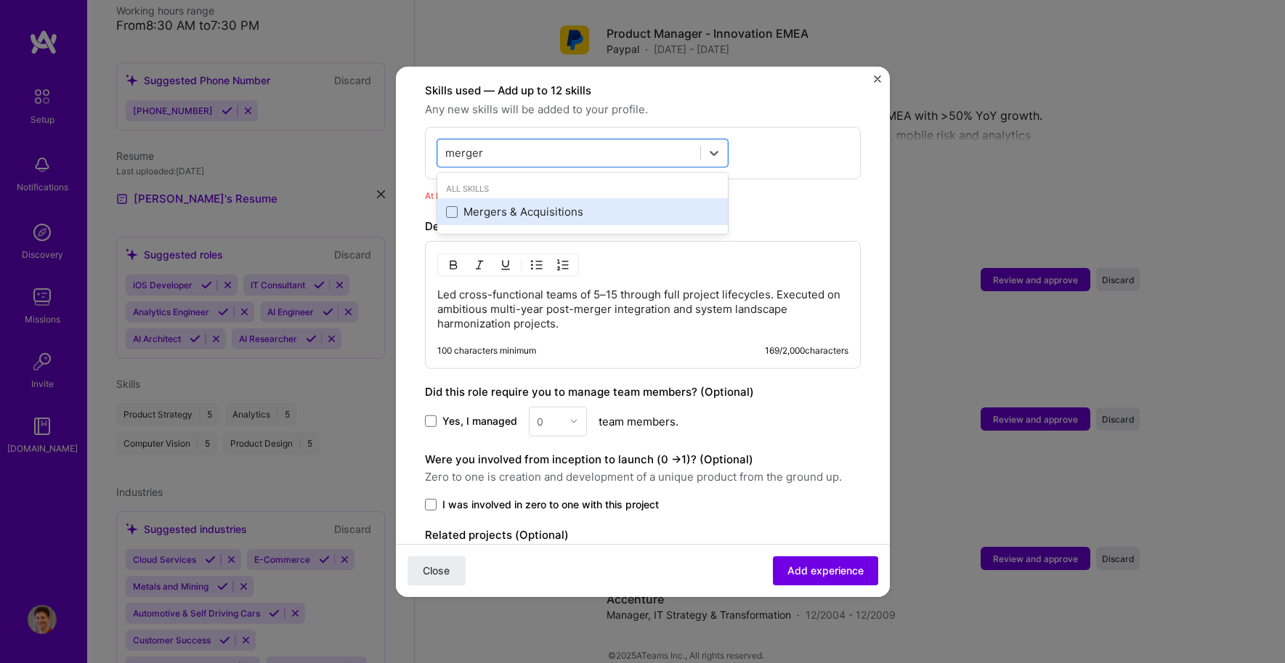
click at [527, 204] on div "Mergers & Acquisitions" at bounding box center [582, 211] width 273 height 15
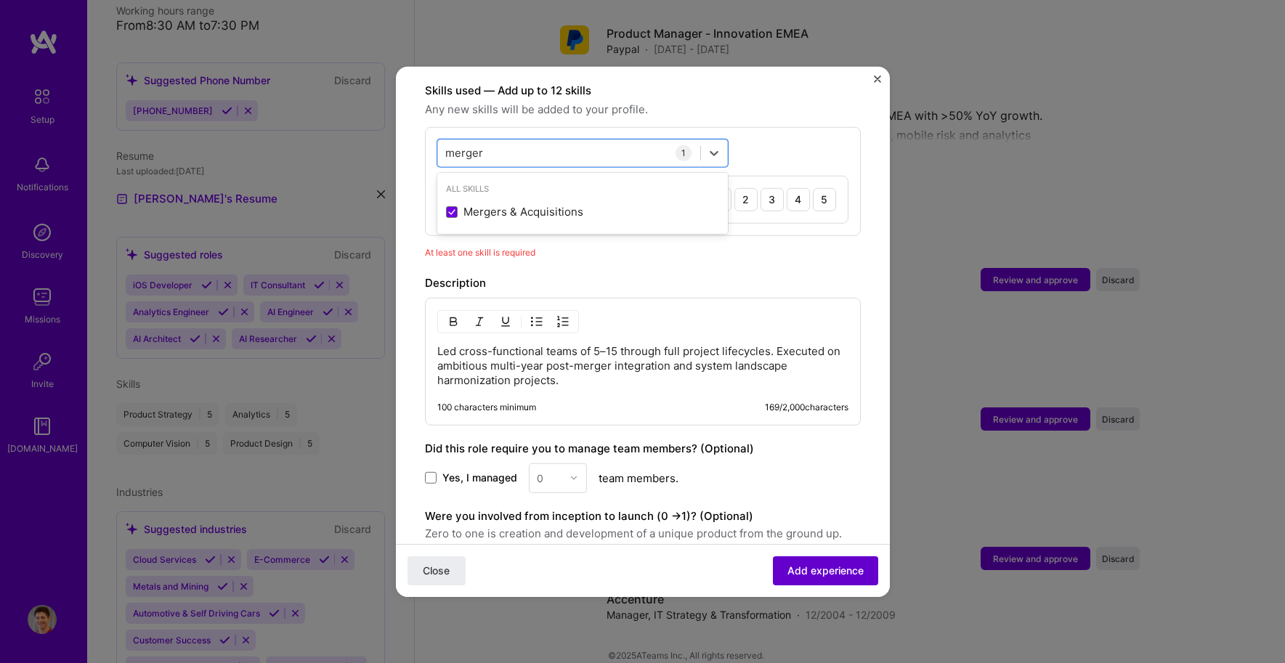
type input "merger"
click at [790, 568] on span "Add experience" at bounding box center [826, 571] width 76 height 15
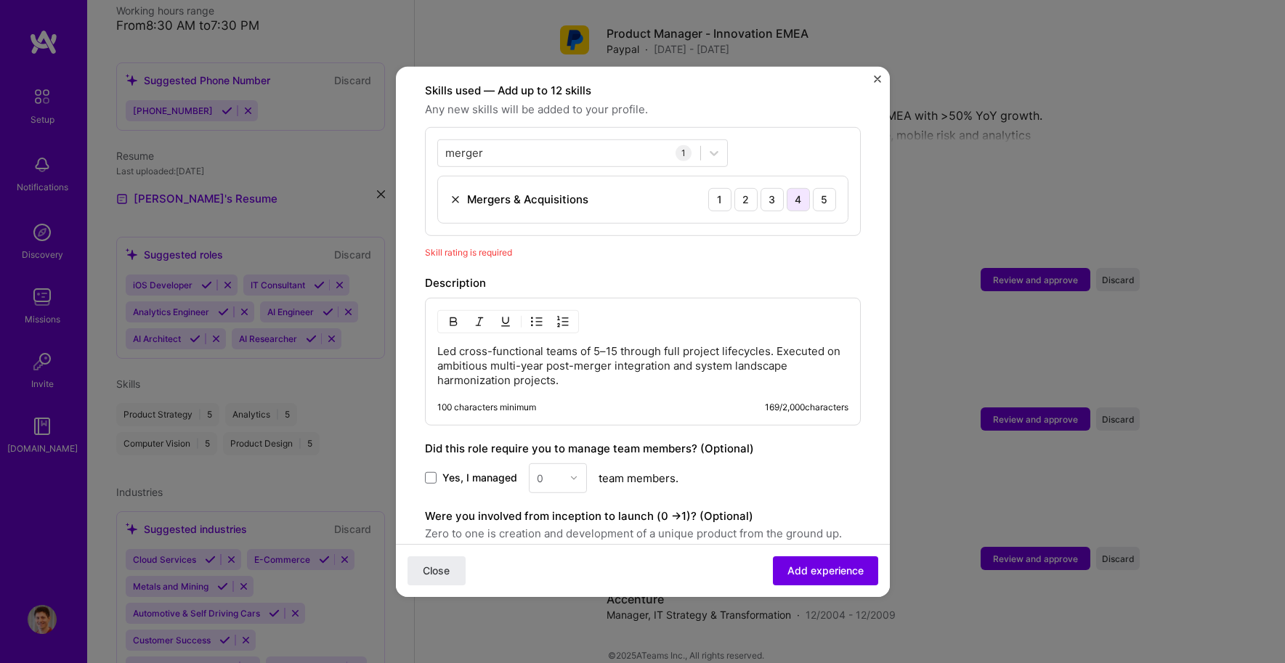
click at [796, 187] on div "4" at bounding box center [798, 198] width 23 height 23
click at [813, 564] on span "Add experience" at bounding box center [826, 571] width 76 height 15
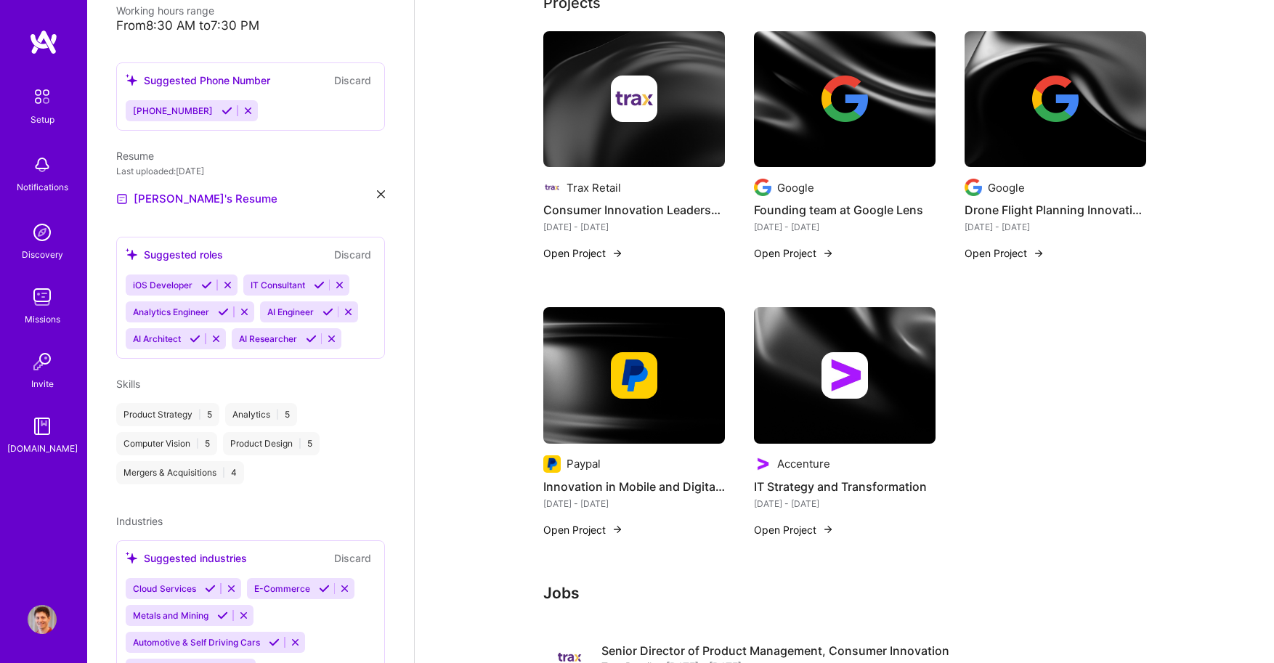
scroll to position [0, 0]
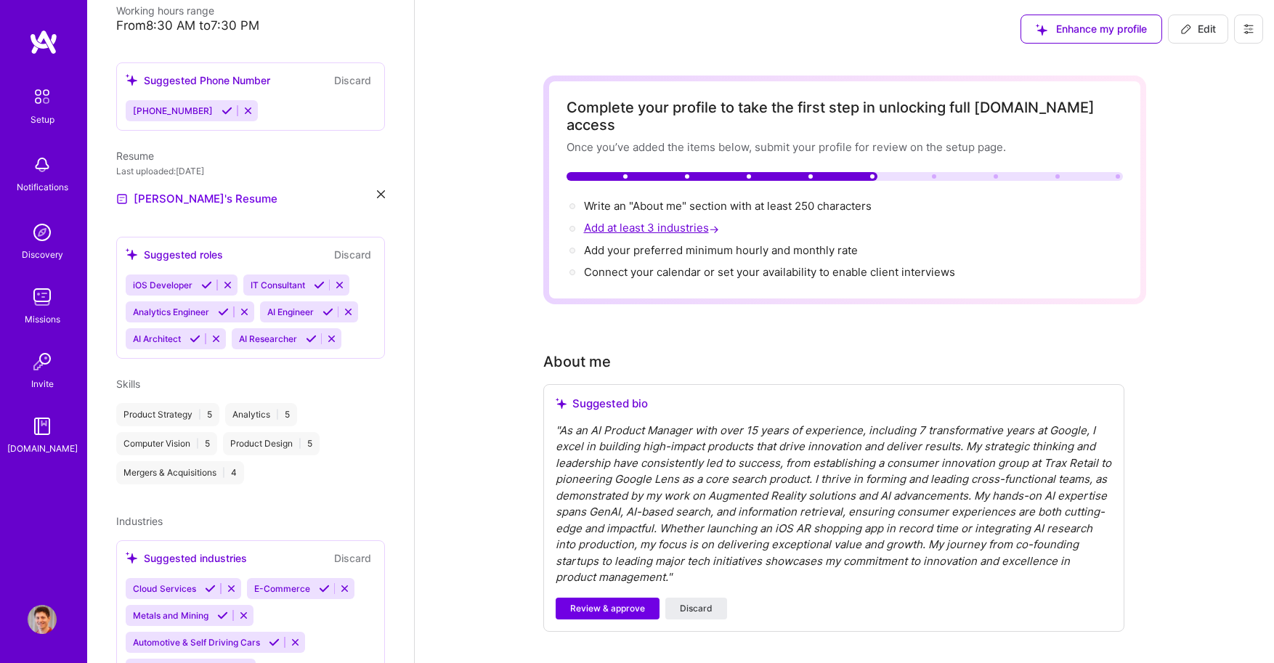
click at [678, 221] on span "Add at least 3 industries →" at bounding box center [653, 228] width 138 height 14
select select "US"
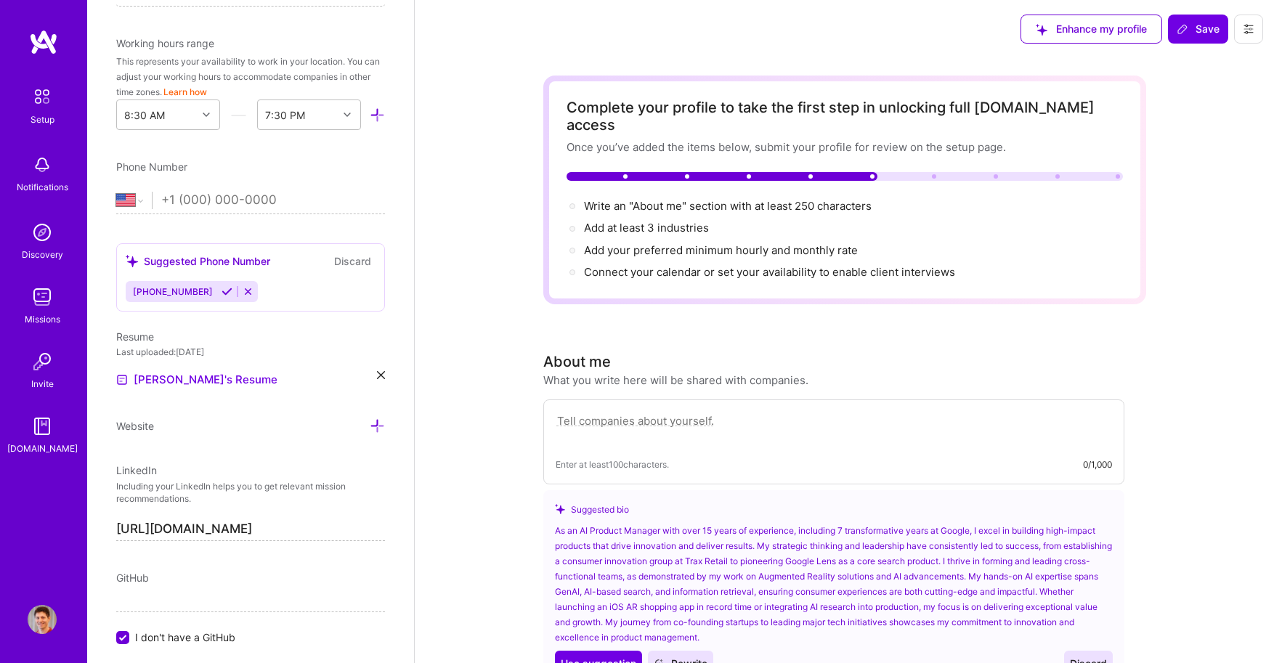
scroll to position [416, 0]
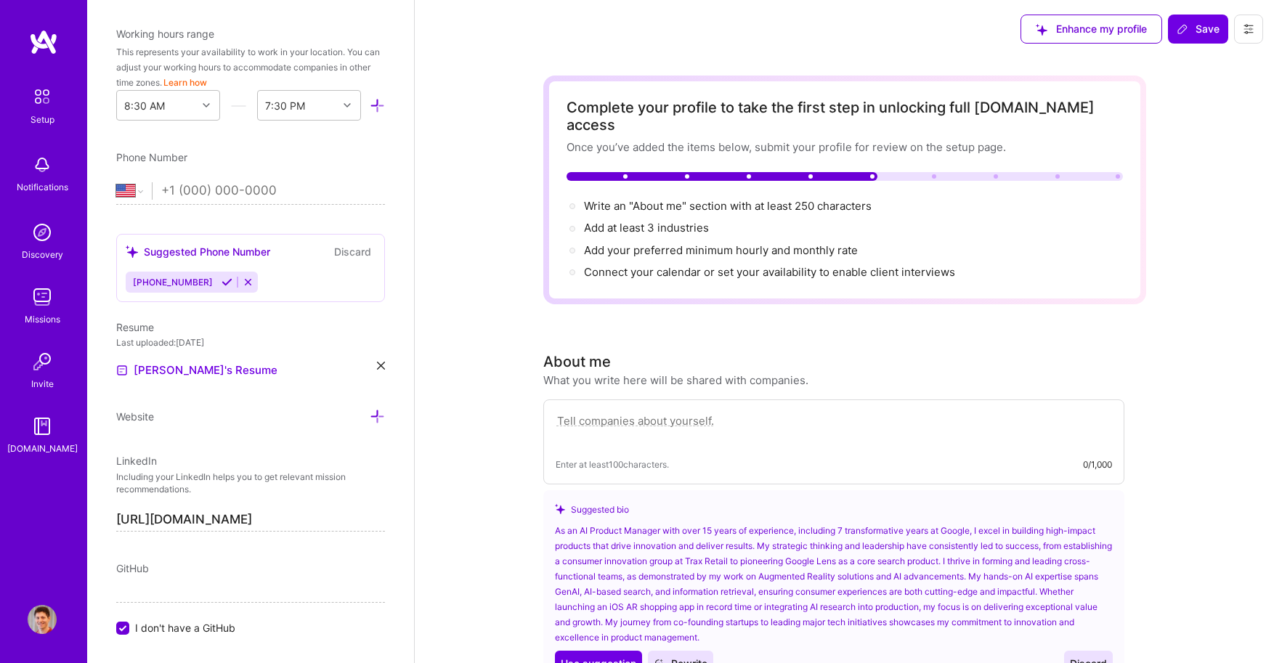
click at [222, 280] on icon at bounding box center [227, 282] width 11 height 11
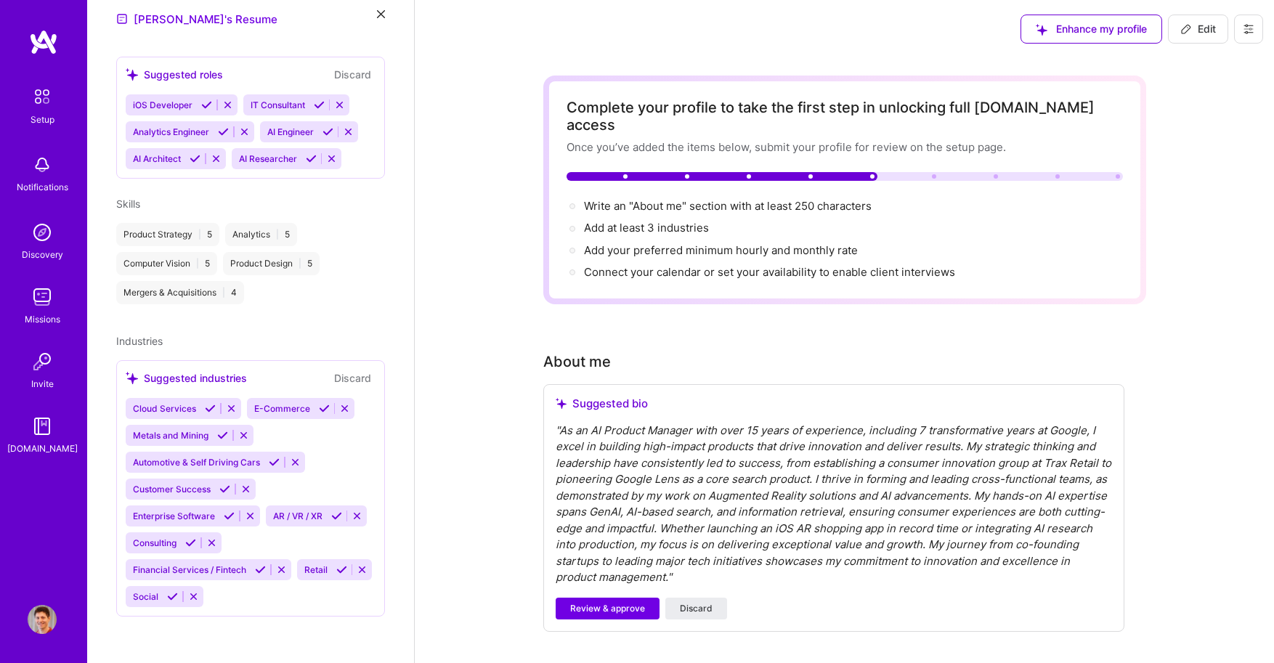
scroll to position [249, 0]
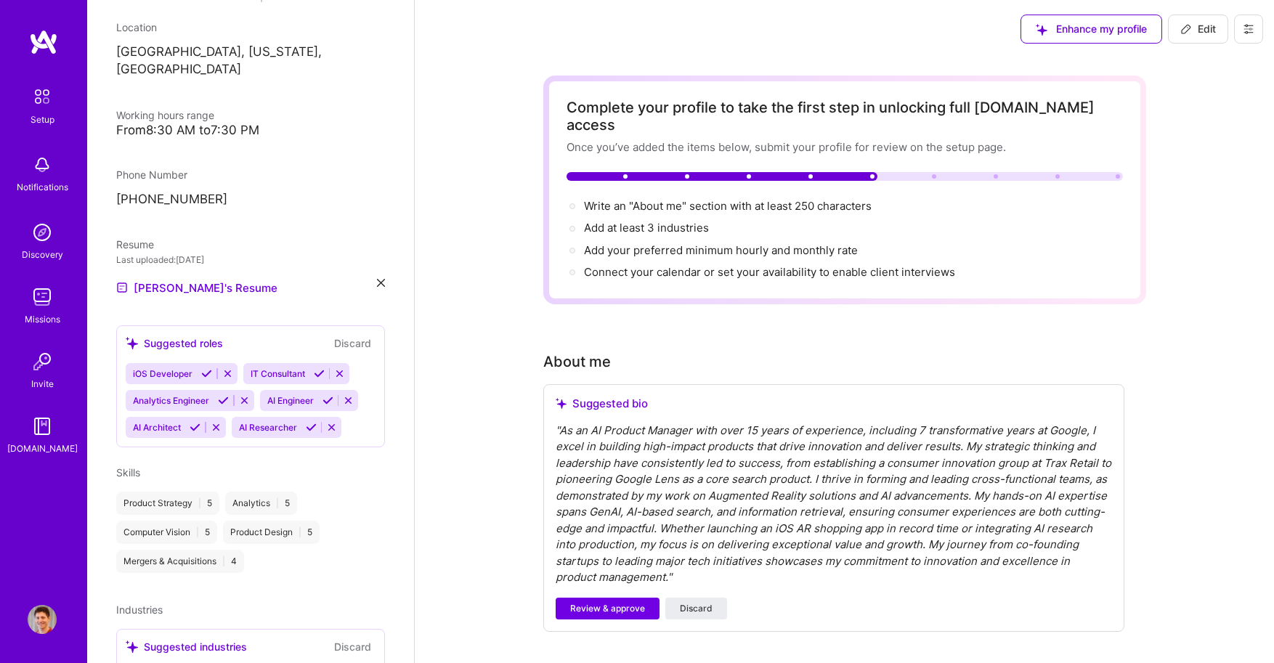
click at [315, 368] on icon at bounding box center [319, 373] width 11 height 11
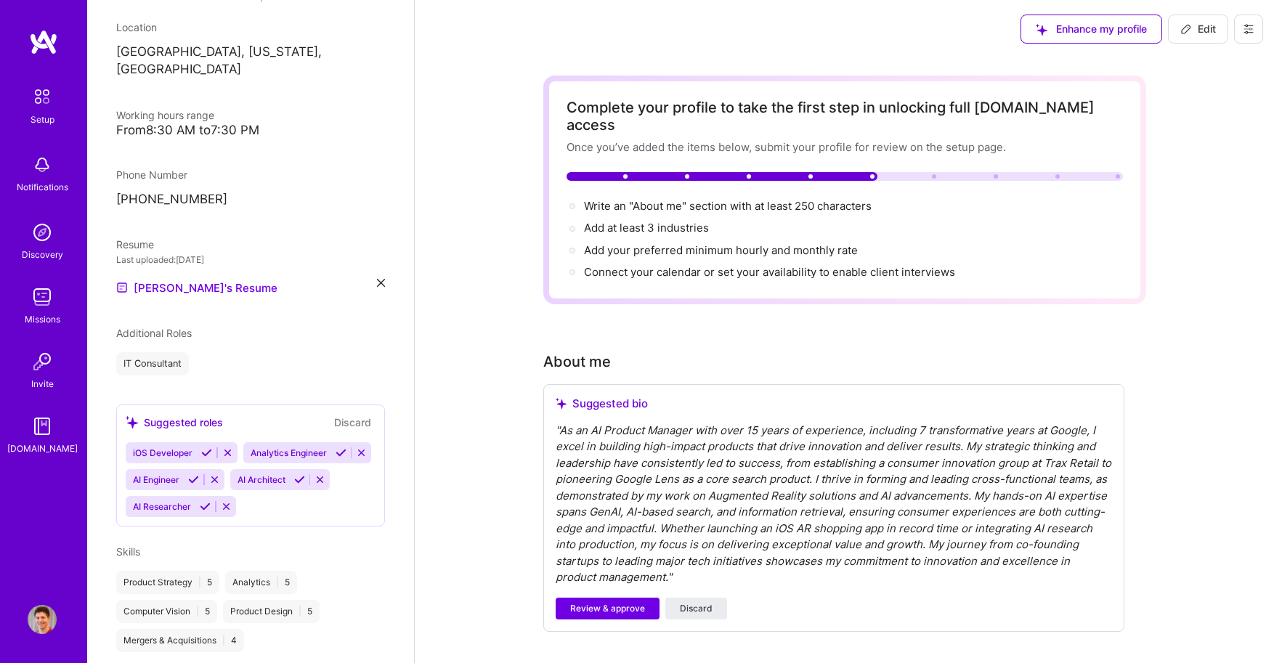
click at [197, 415] on div "Suggested roles" at bounding box center [174, 422] width 97 height 15
click at [217, 359] on div "Florian Bertele AI Product Manager 16 Years Experience Location San Francisco, …" at bounding box center [250, 331] width 327 height 663
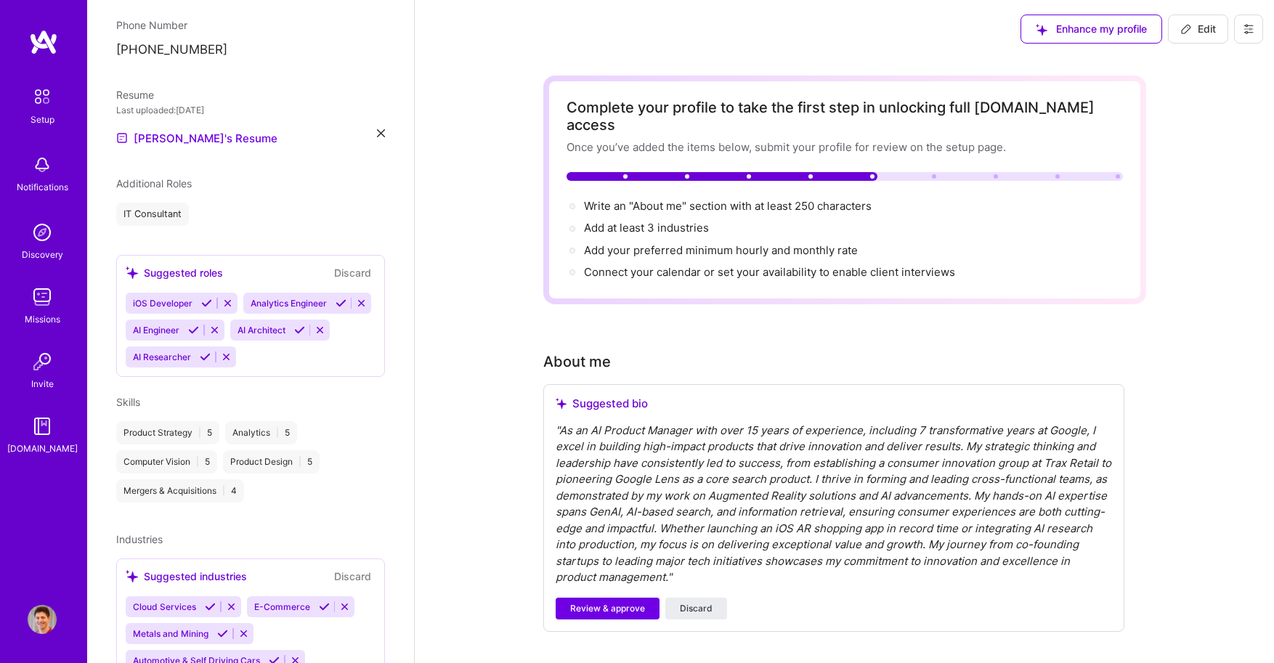
scroll to position [401, 0]
click at [335, 262] on button "Discard" at bounding box center [353, 270] width 46 height 17
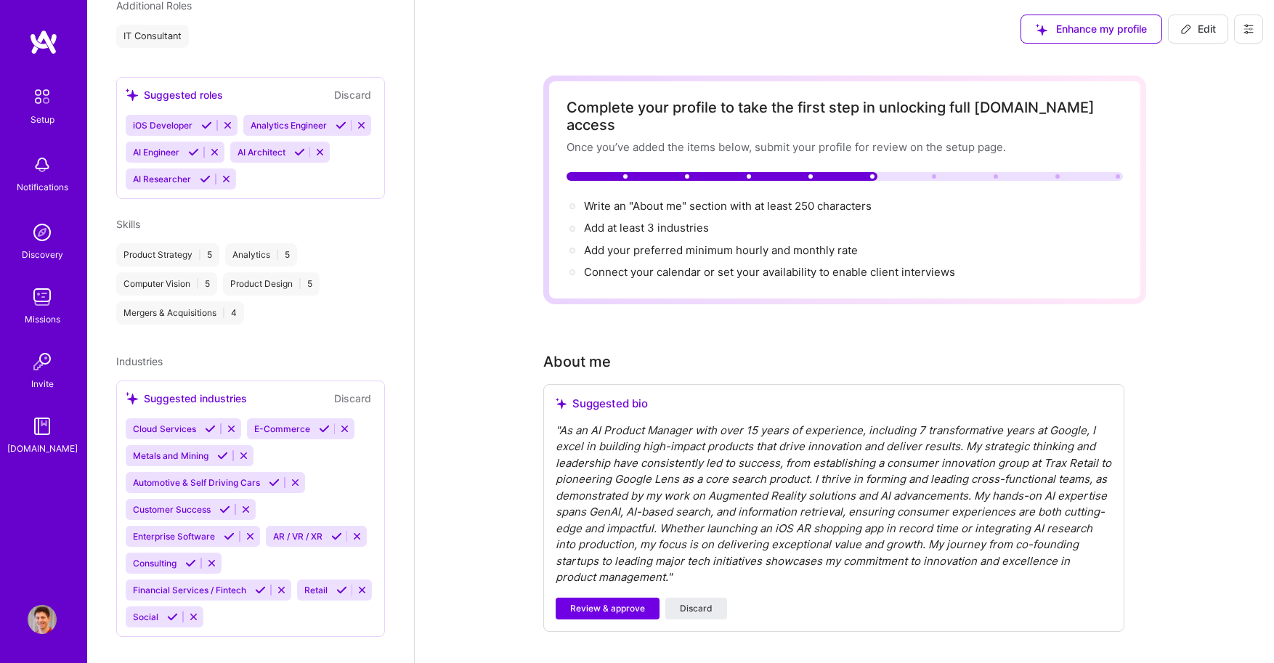
scroll to position [581, 0]
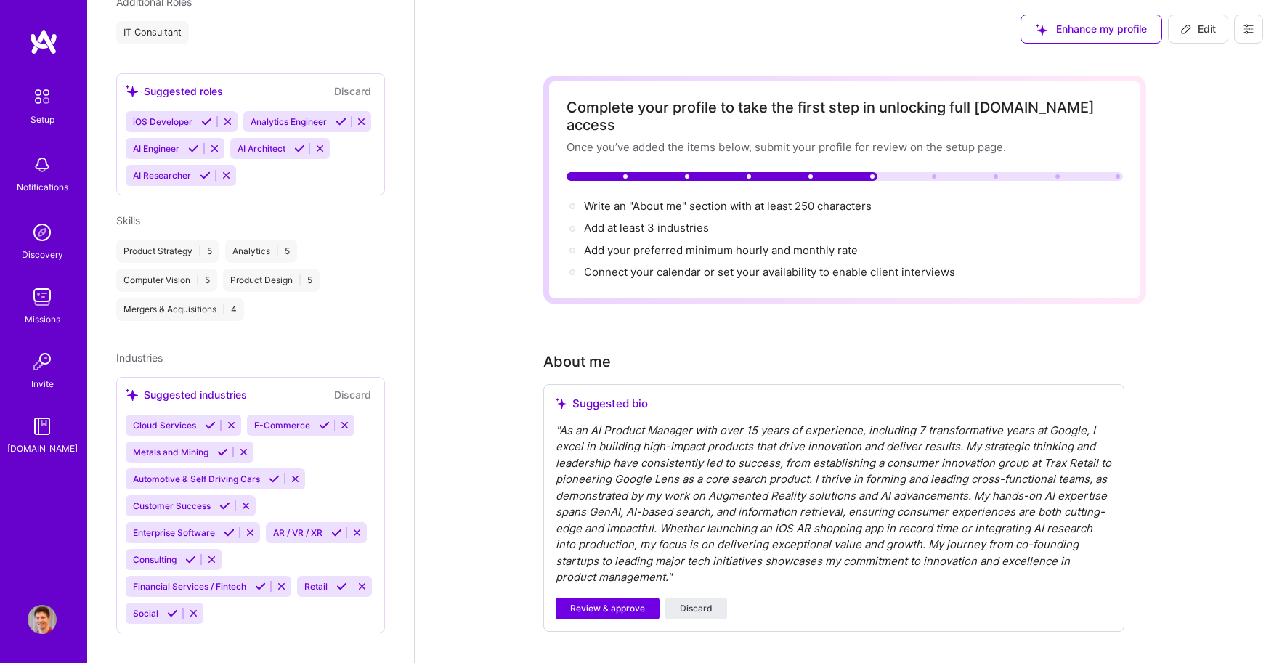
click at [319, 420] on icon at bounding box center [324, 425] width 11 height 11
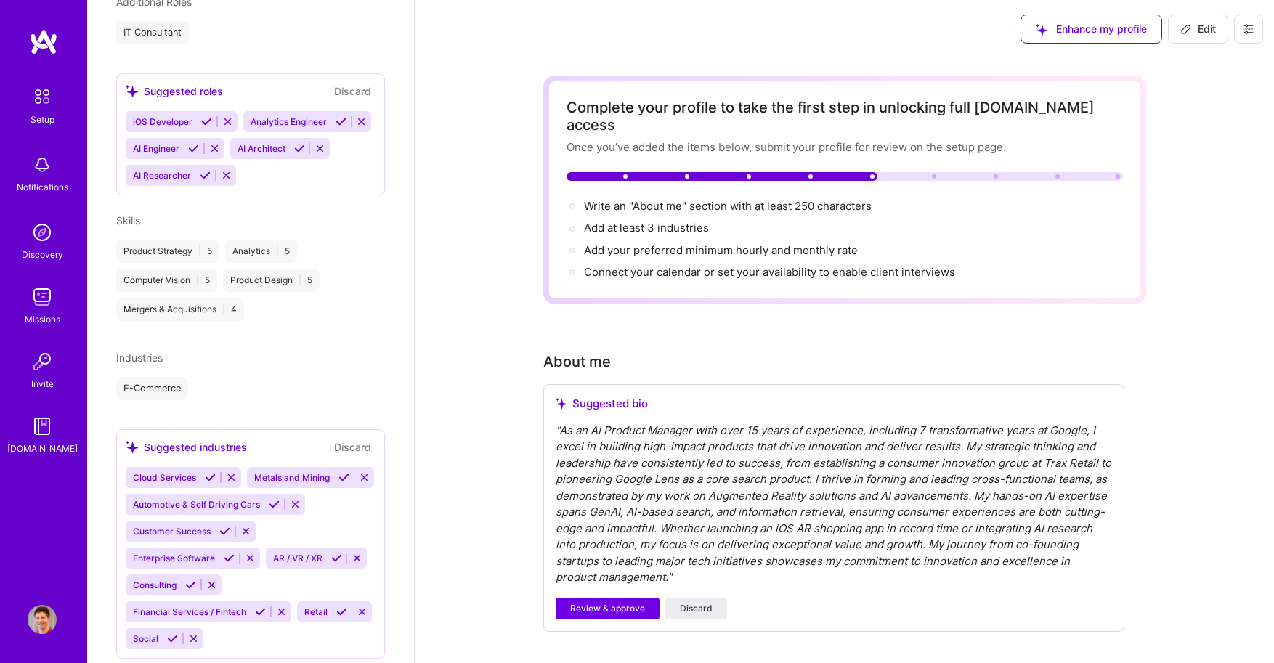
click at [225, 564] on icon at bounding box center [229, 558] width 11 height 11
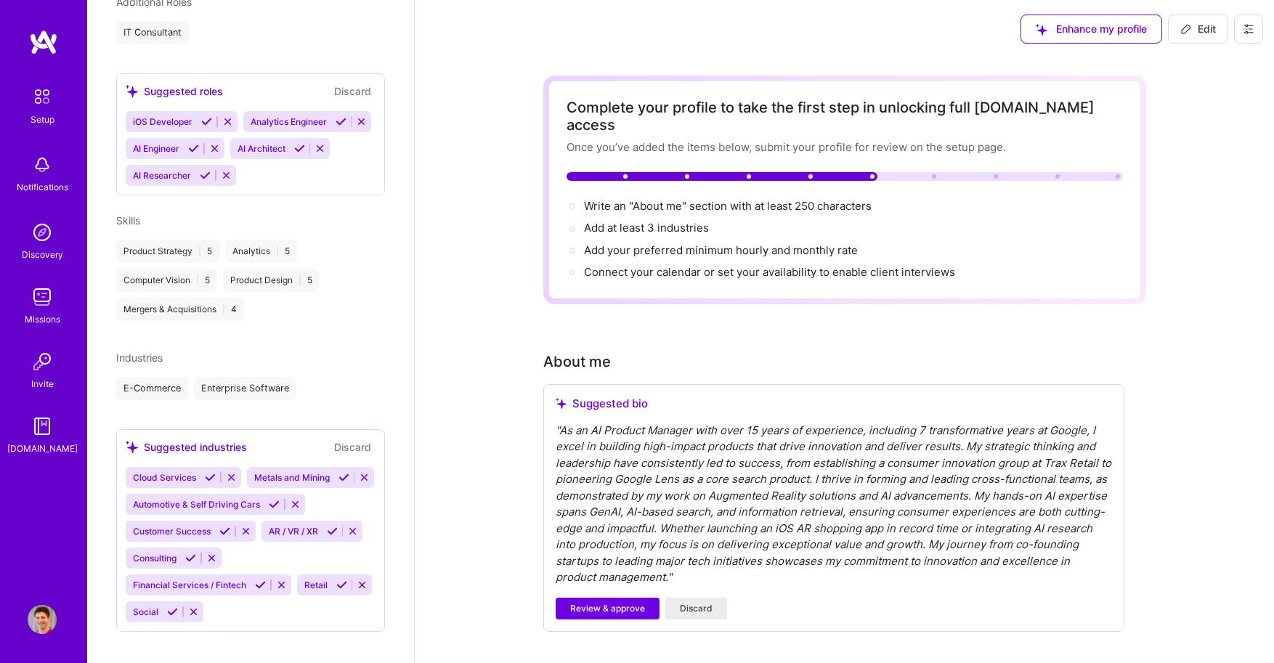
click at [333, 537] on icon at bounding box center [332, 531] width 11 height 11
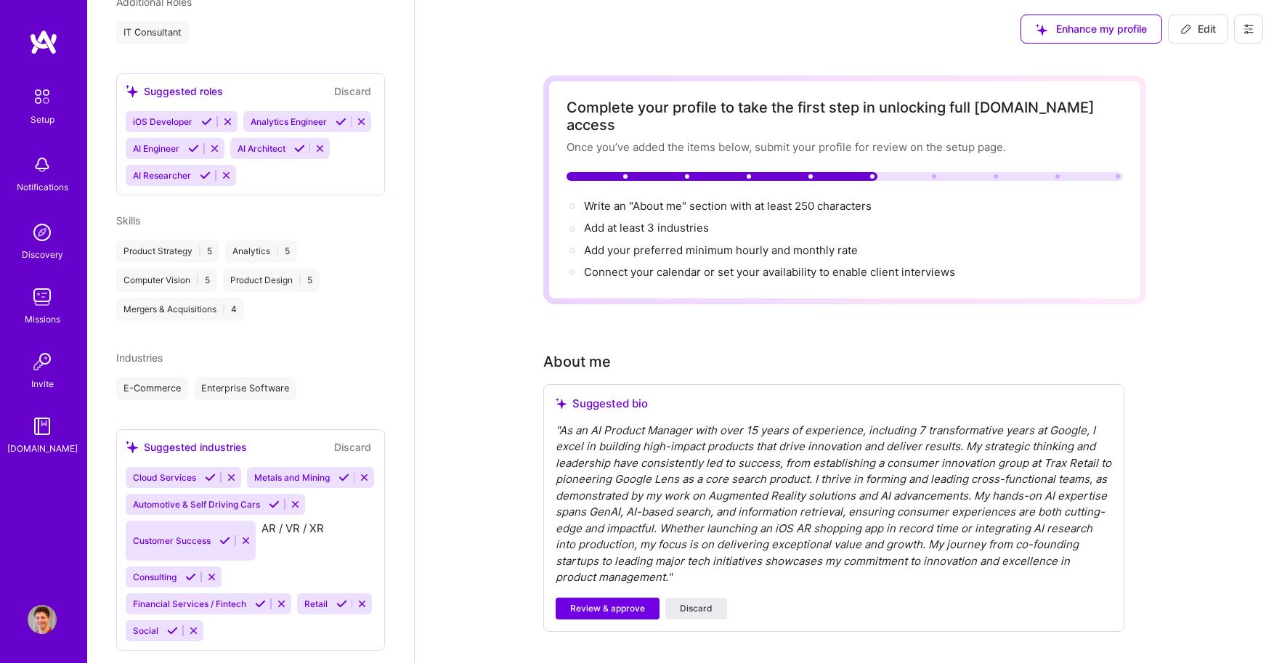
scroll to position [579, 0]
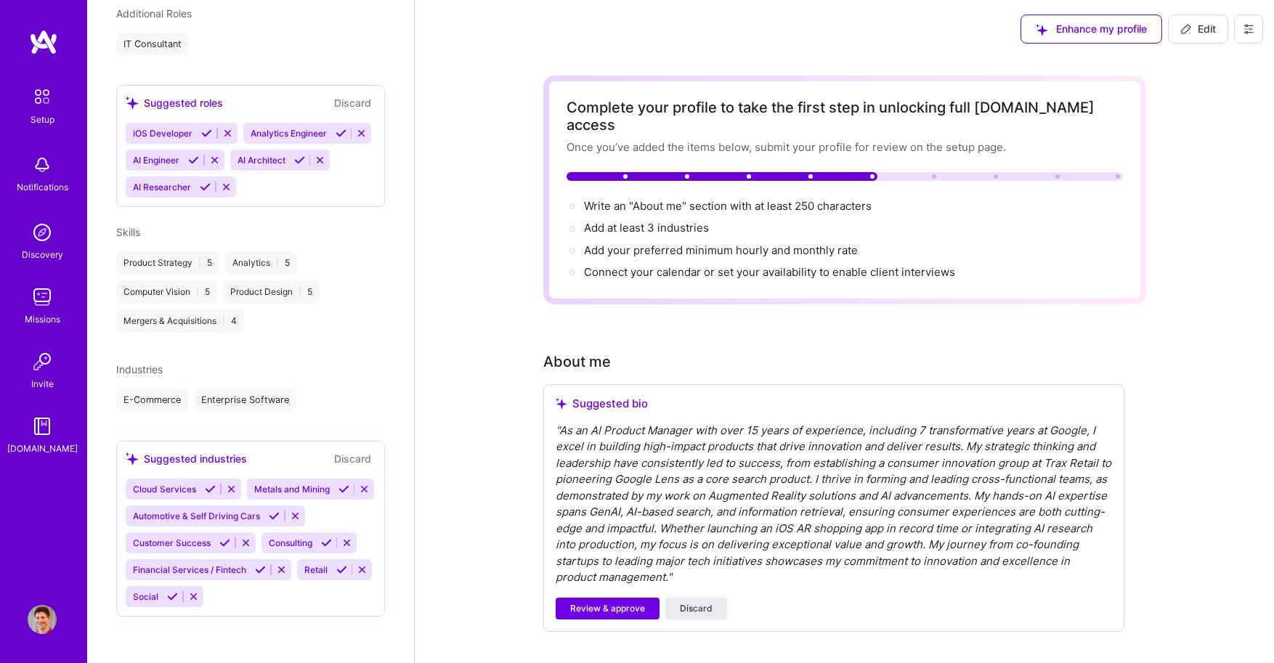
click at [223, 541] on icon at bounding box center [224, 543] width 11 height 11
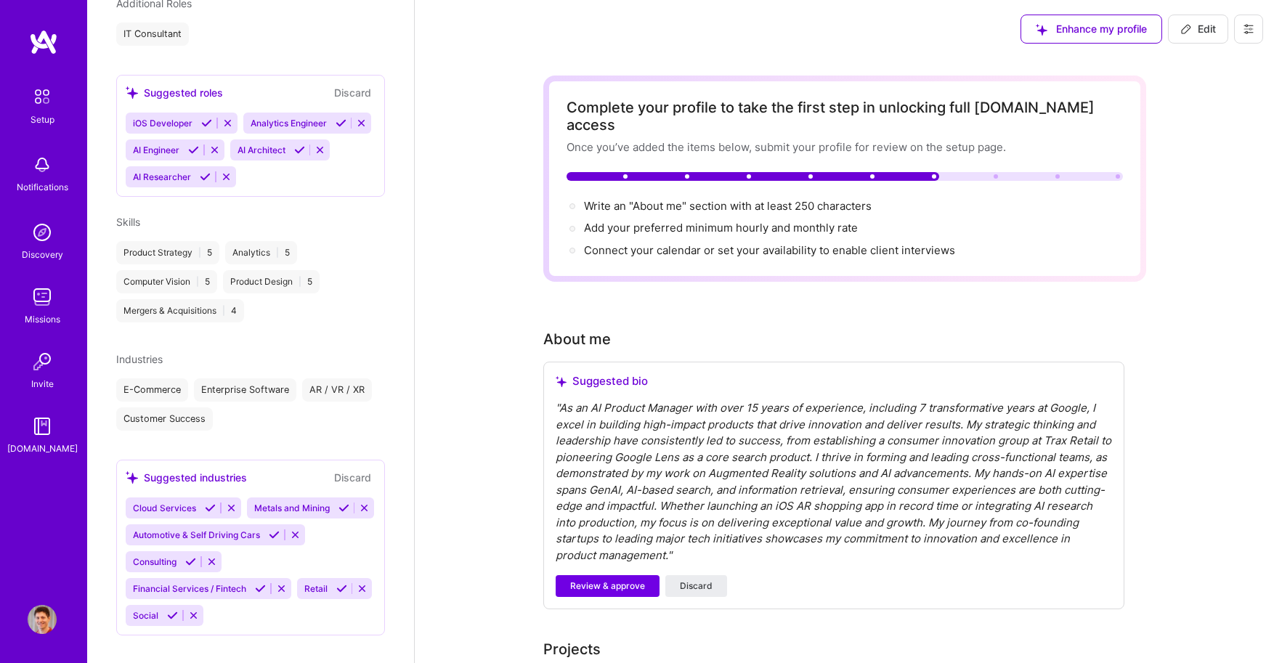
click at [169, 594] on span "Financial Services / Fintech" at bounding box center [189, 588] width 113 height 11
click at [336, 594] on icon at bounding box center [341, 588] width 11 height 11
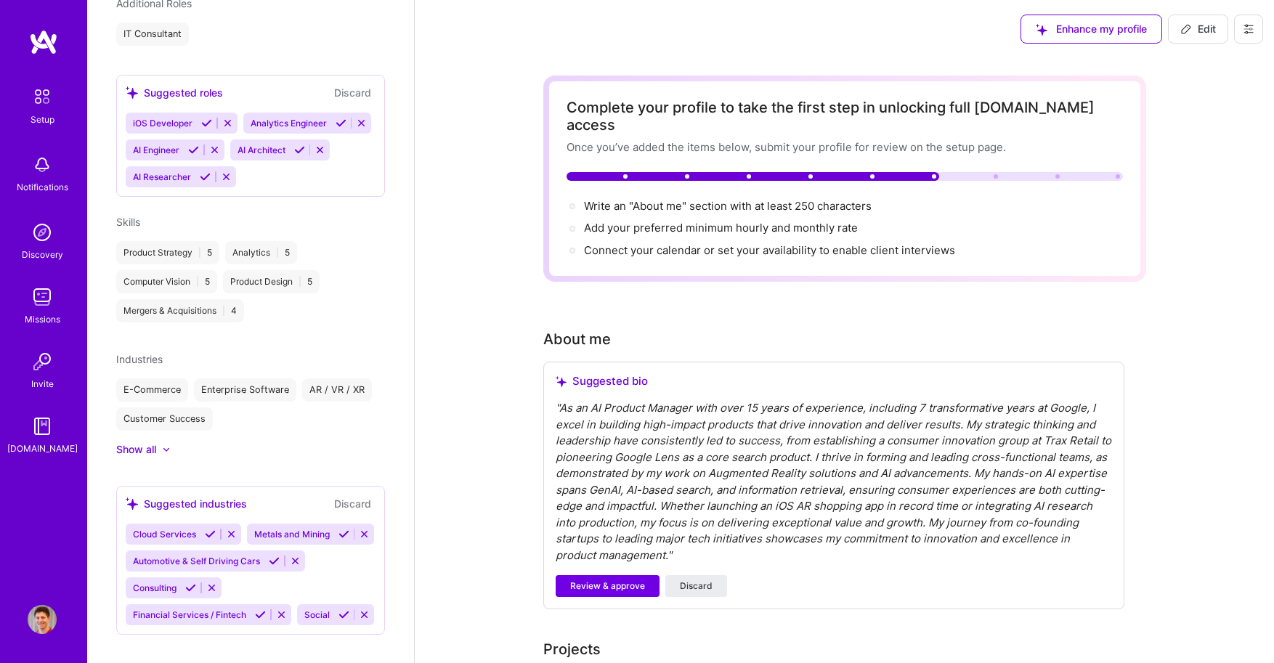
click at [190, 567] on span "Automotive & Self Driving Cars" at bounding box center [196, 561] width 127 height 11
click at [191, 594] on icon at bounding box center [190, 588] width 11 height 11
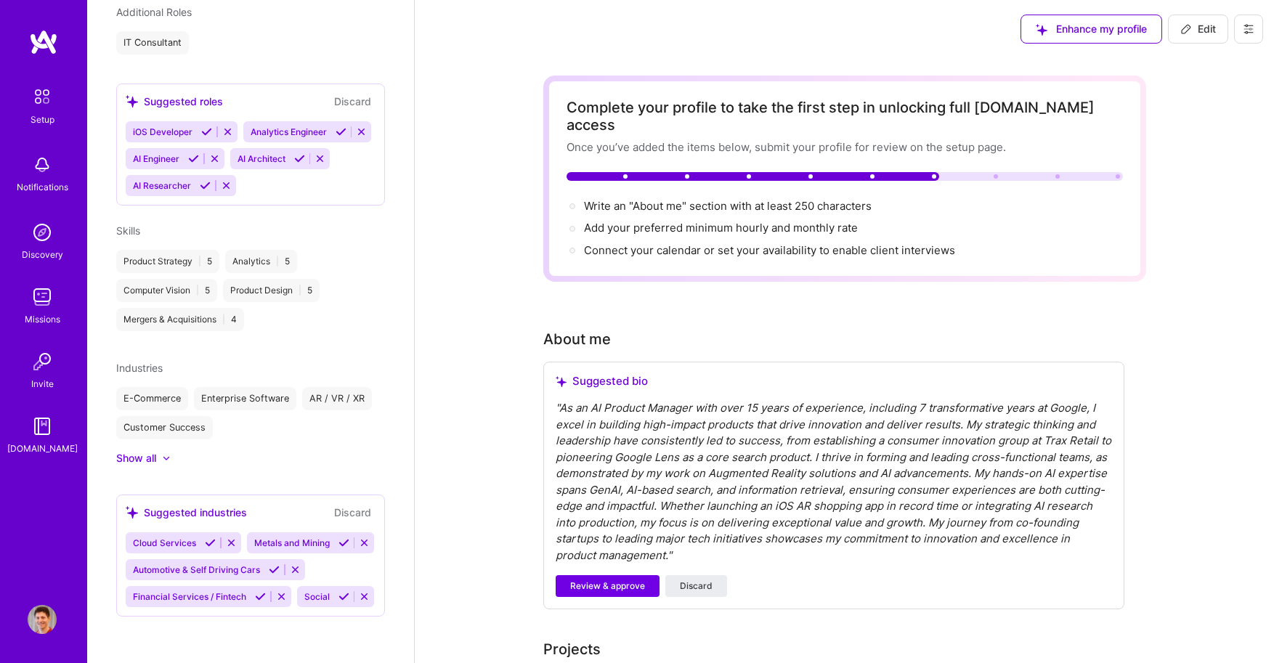
click at [260, 599] on icon at bounding box center [260, 596] width 11 height 11
click at [346, 504] on button "Discard" at bounding box center [353, 512] width 46 height 17
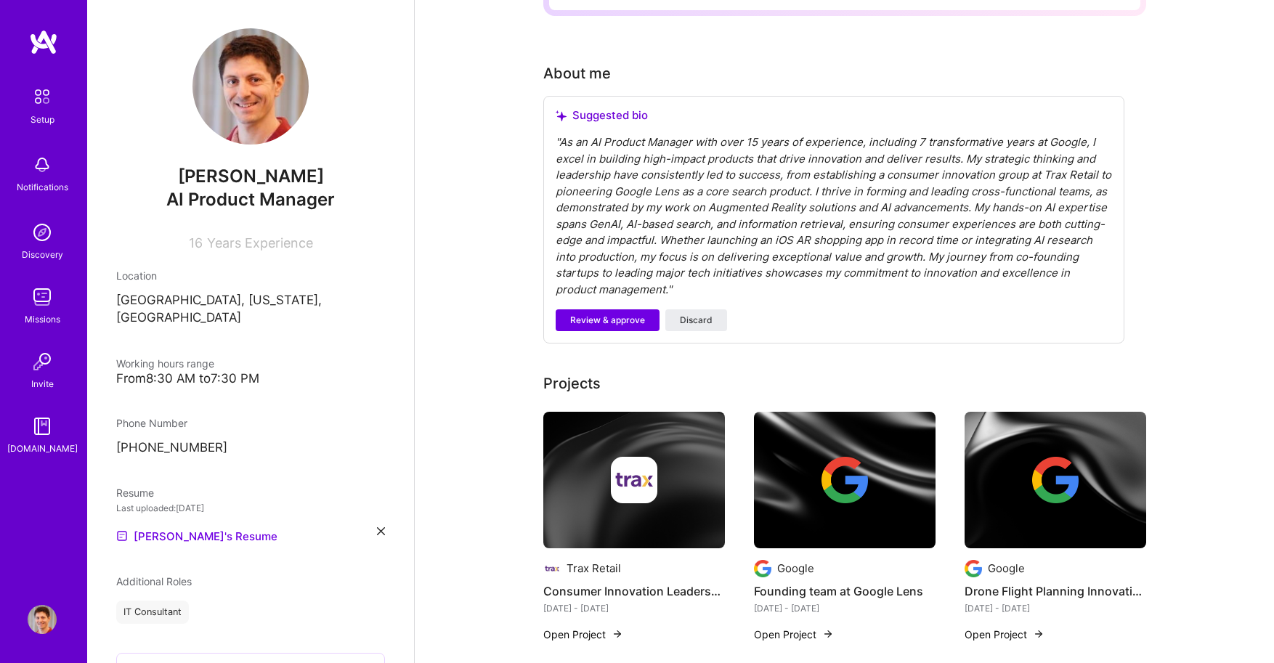
scroll to position [0, 0]
click at [570, 314] on span "Review & approve" at bounding box center [607, 320] width 75 height 13
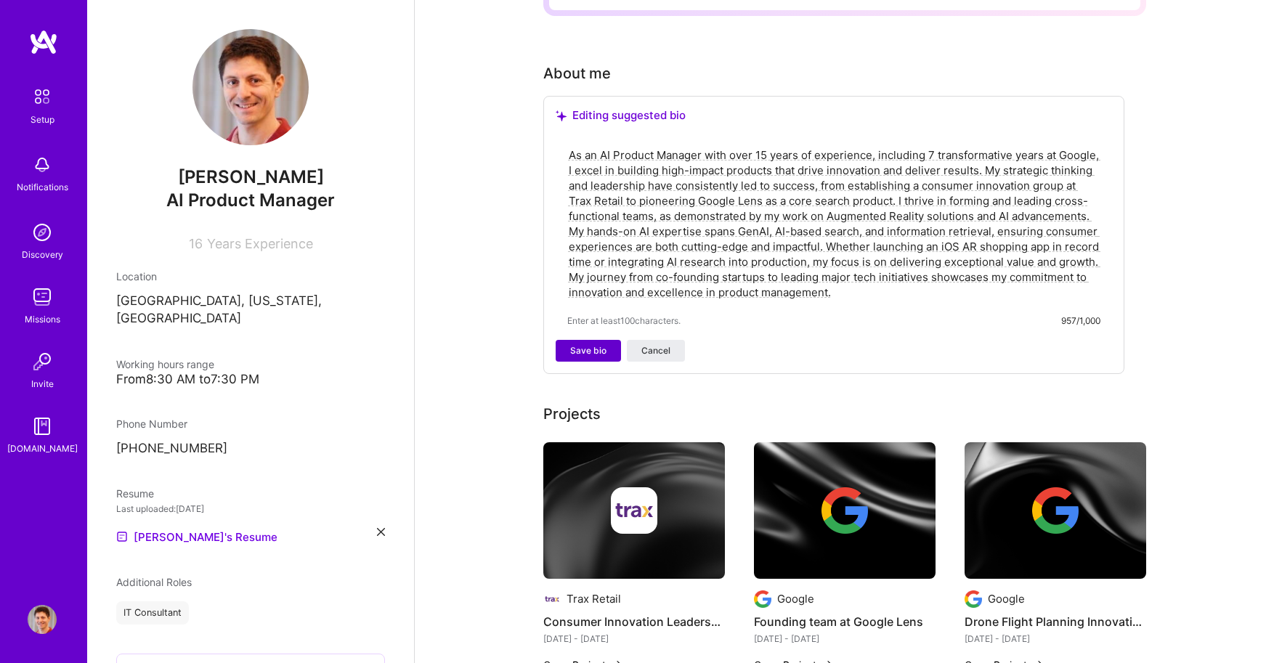
click at [585, 344] on span "Save bio" at bounding box center [588, 350] width 36 height 13
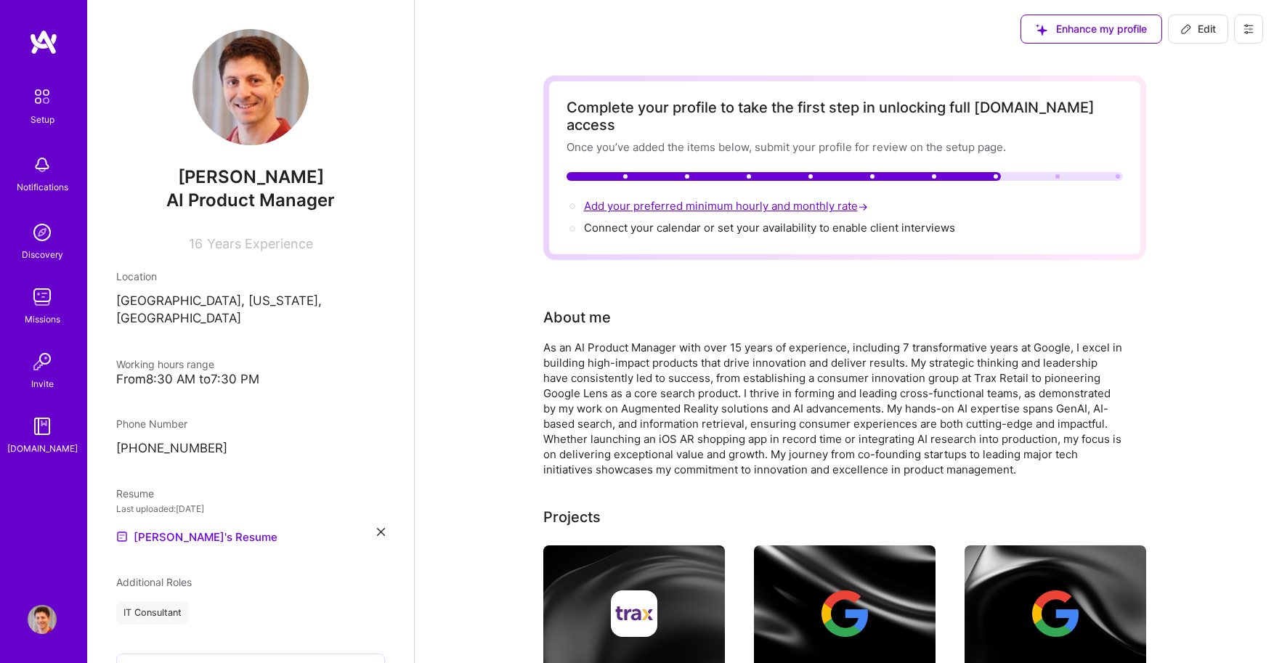
click at [724, 199] on span "Add your preferred minimum hourly and monthly rate →" at bounding box center [727, 206] width 287 height 14
select select "US"
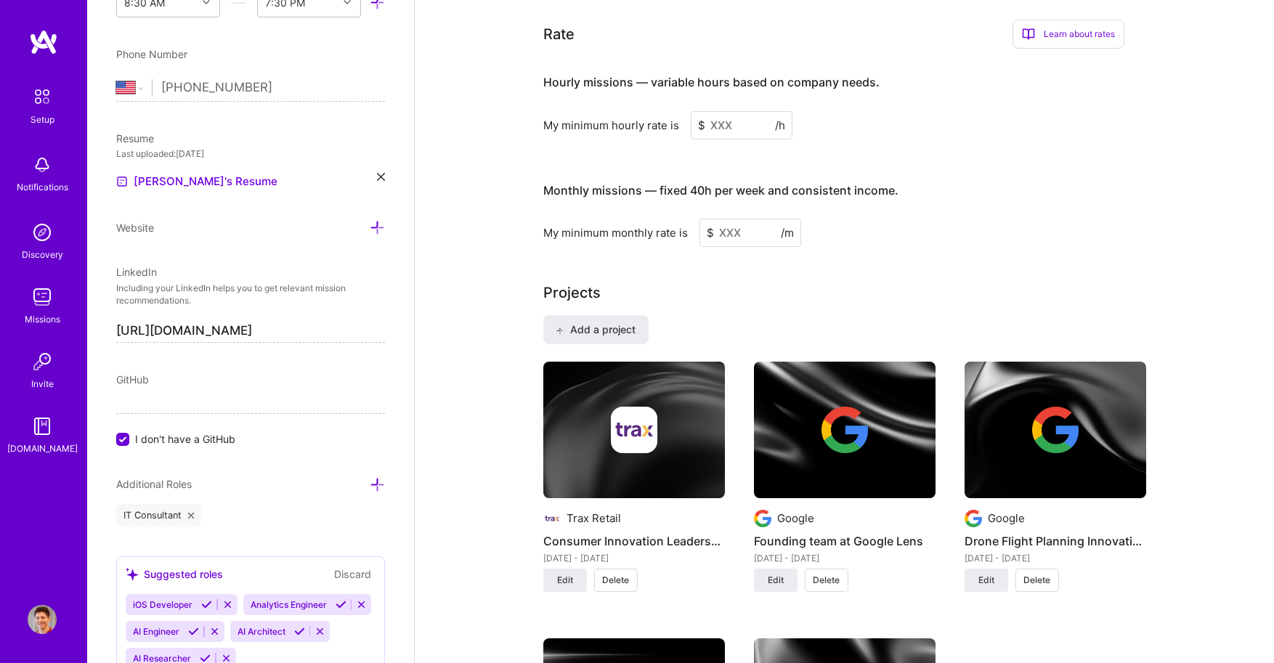
scroll to position [902, 0]
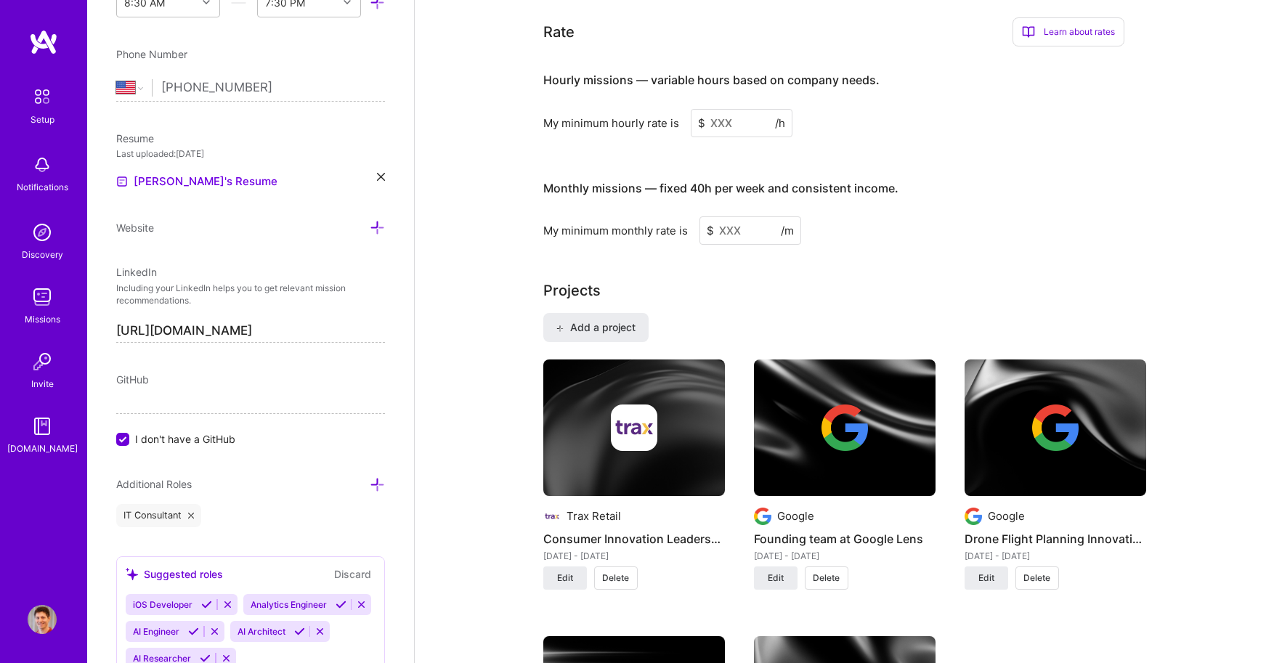
click at [730, 109] on input at bounding box center [742, 123] width 102 height 28
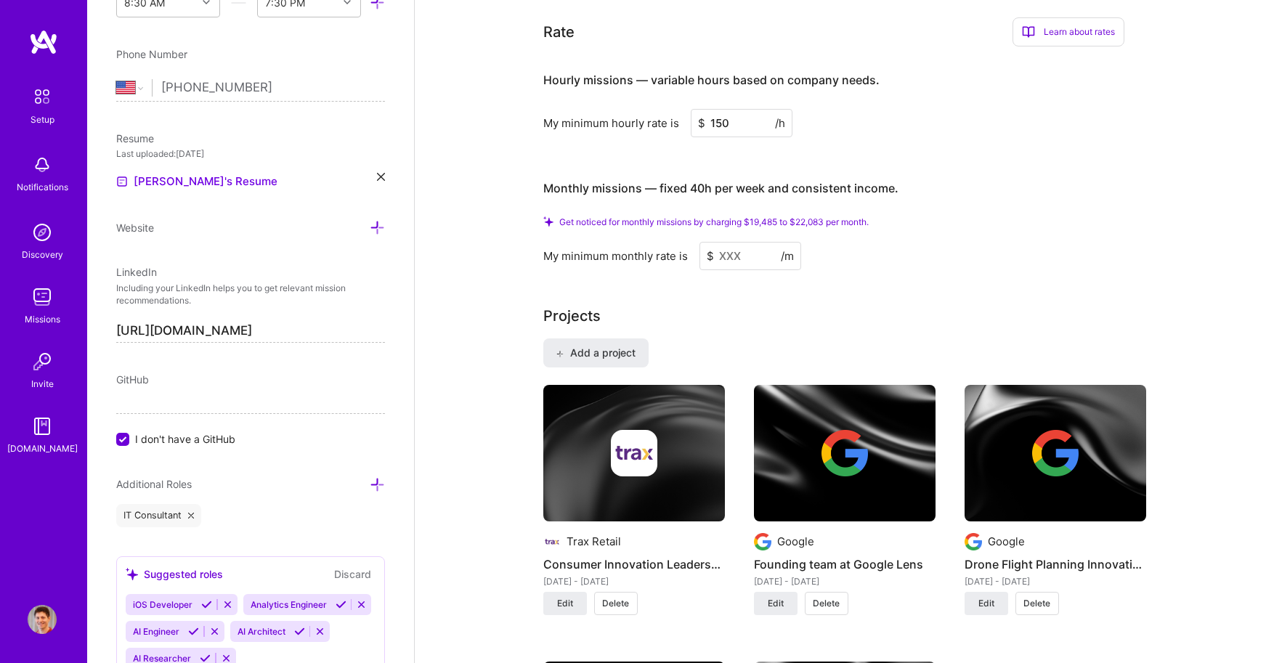
type input "150"
click at [742, 242] on input at bounding box center [751, 256] width 102 height 28
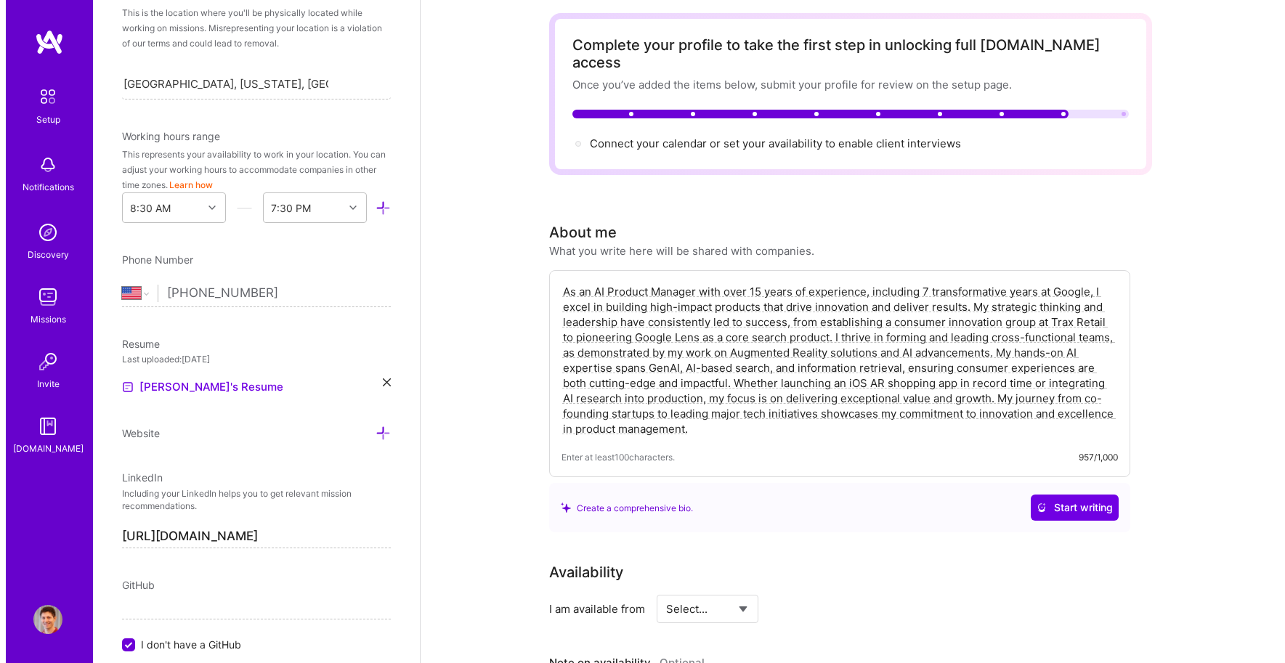
scroll to position [0, 0]
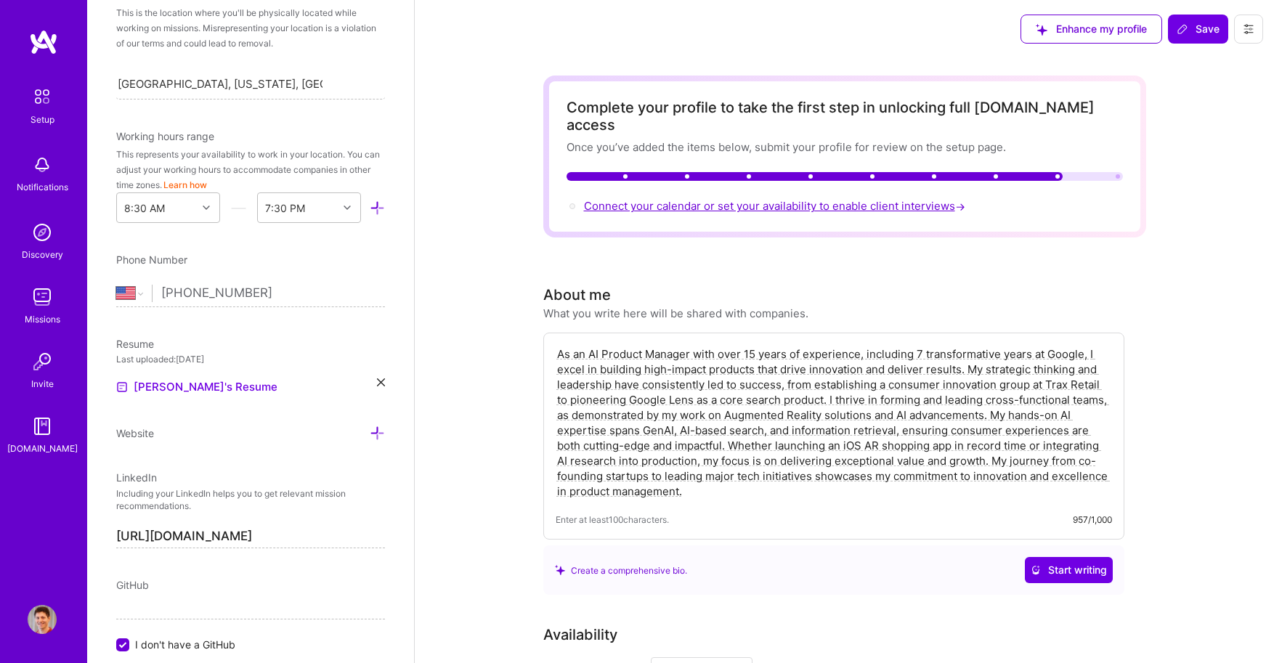
type input "10000"
click at [740, 199] on span "Connect your calendar or set your availability to enable client interviews →" at bounding box center [776, 206] width 384 height 14
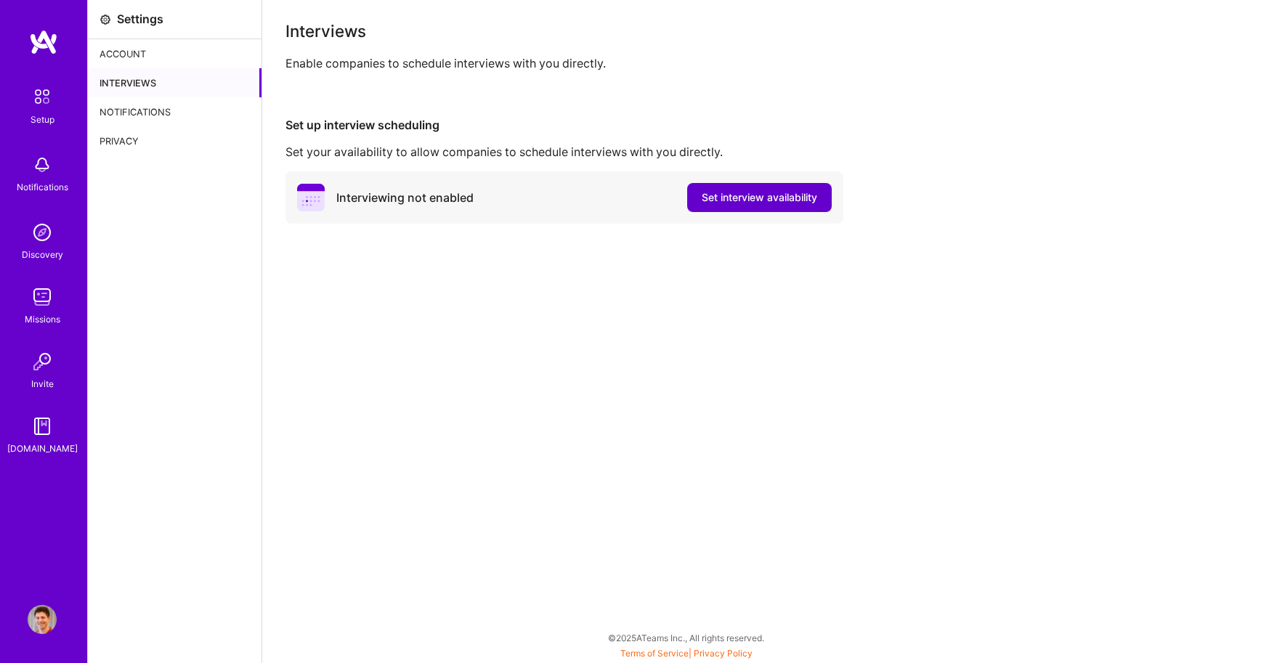
click at [737, 188] on button "Set interview availability" at bounding box center [759, 197] width 145 height 29
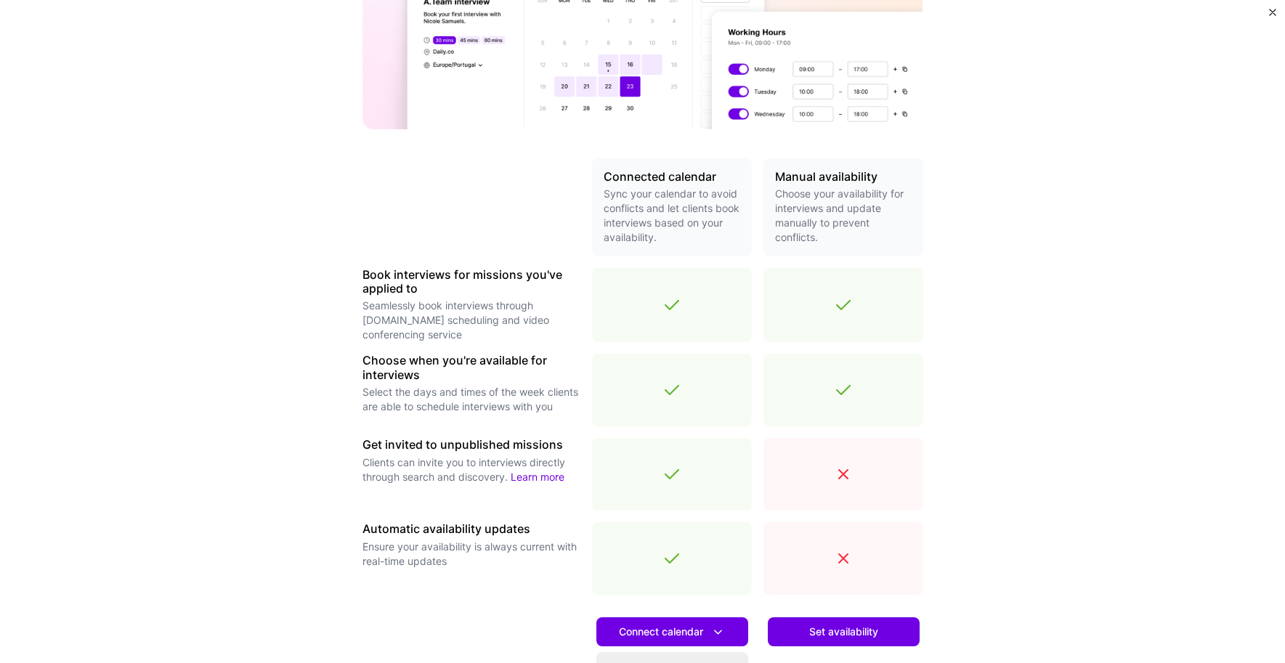
scroll to position [329, 0]
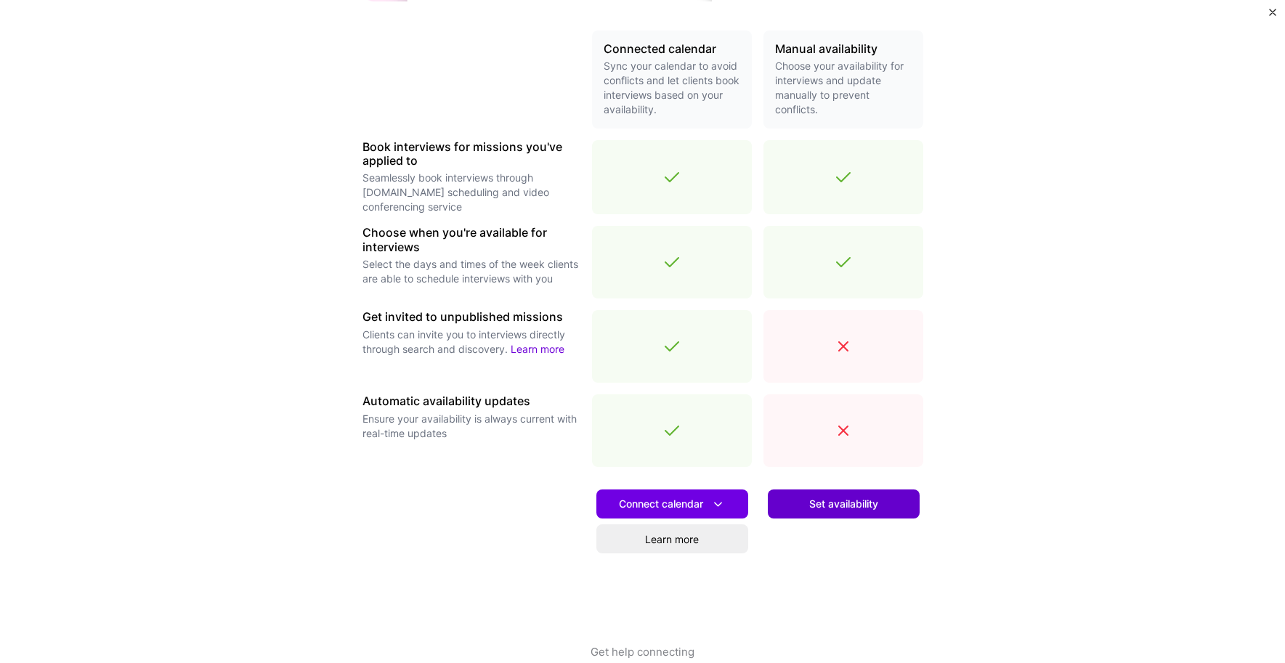
click at [848, 502] on span "Set availability" at bounding box center [843, 504] width 69 height 15
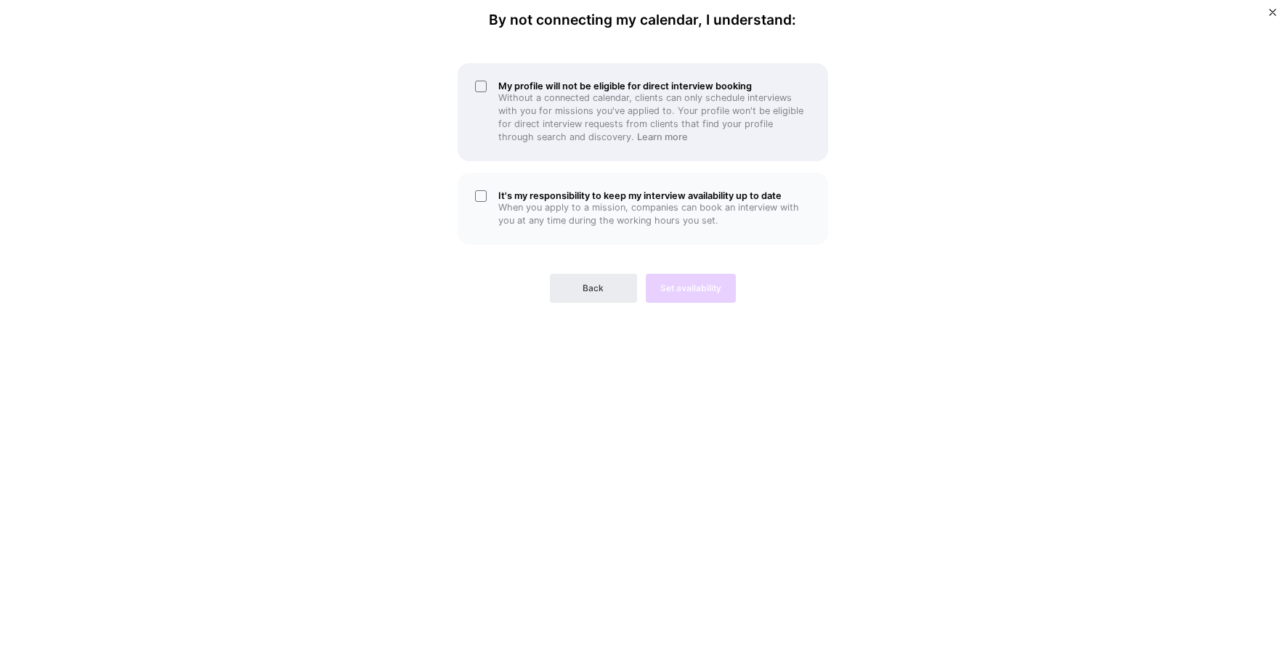
click at [536, 89] on h5 "My profile will not be eligible for direct interview booking" at bounding box center [654, 86] width 312 height 11
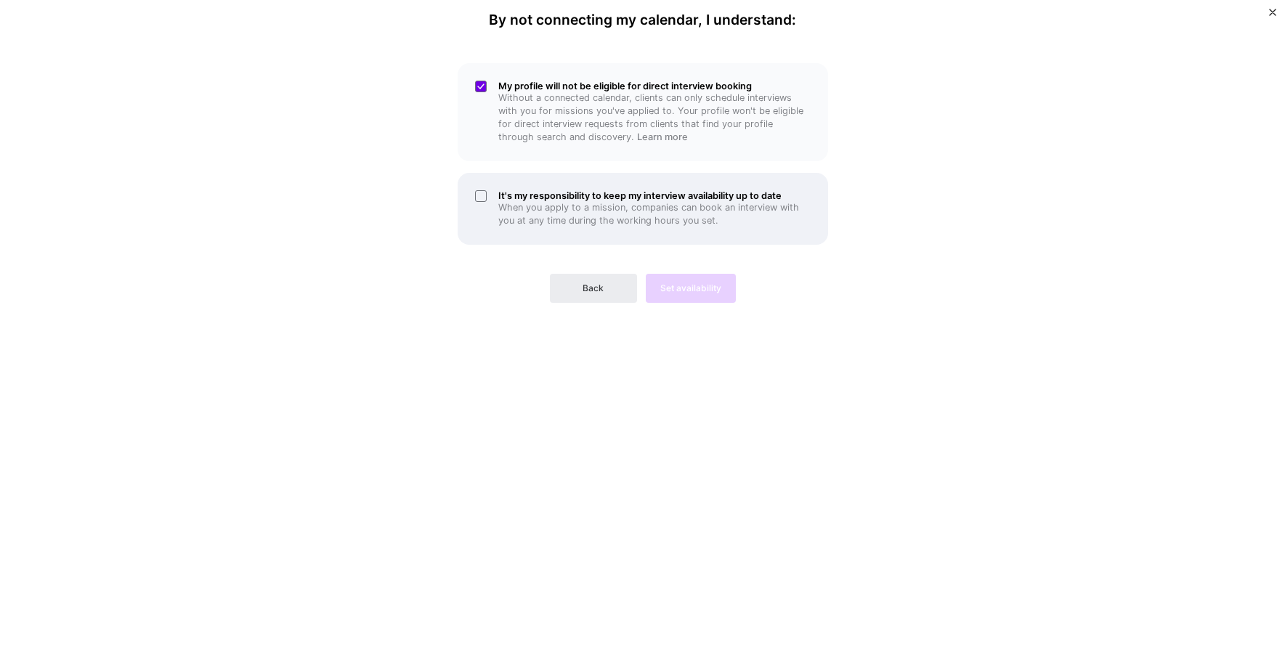
click at [557, 195] on h5 "It's my responsibility to keep my interview availability up to date" at bounding box center [654, 195] width 312 height 11
click at [705, 292] on span "Set availability" at bounding box center [690, 288] width 61 height 13
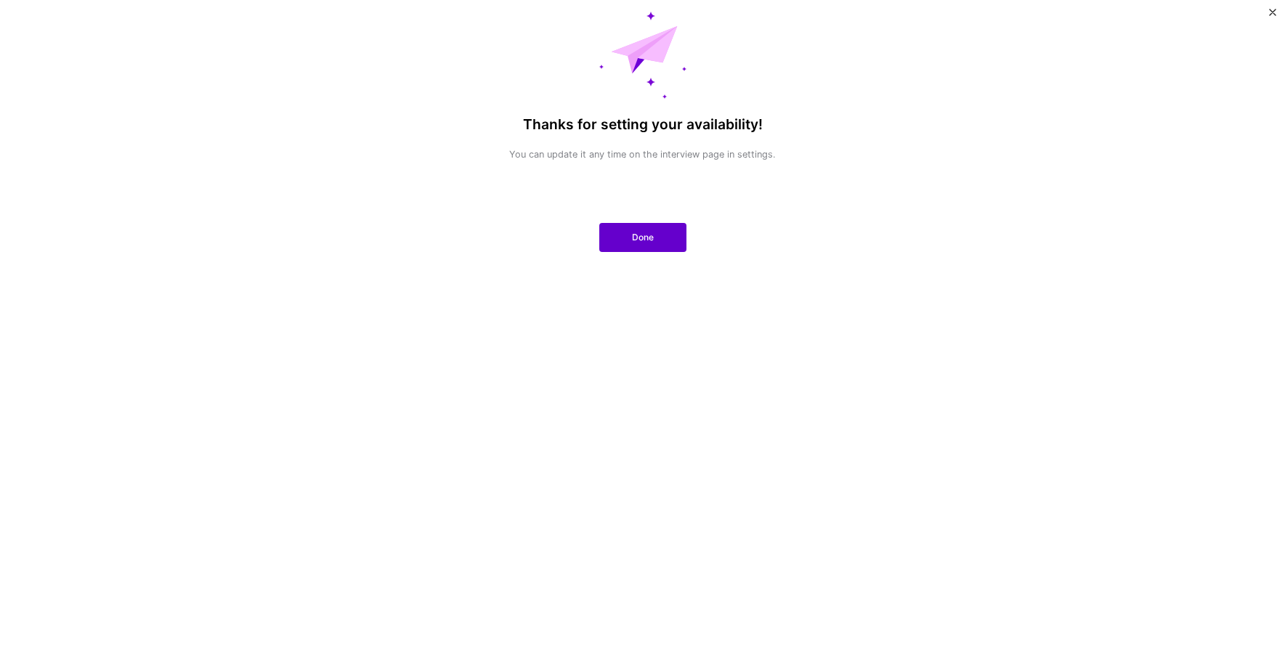
click at [639, 243] on button "Done" at bounding box center [642, 237] width 87 height 29
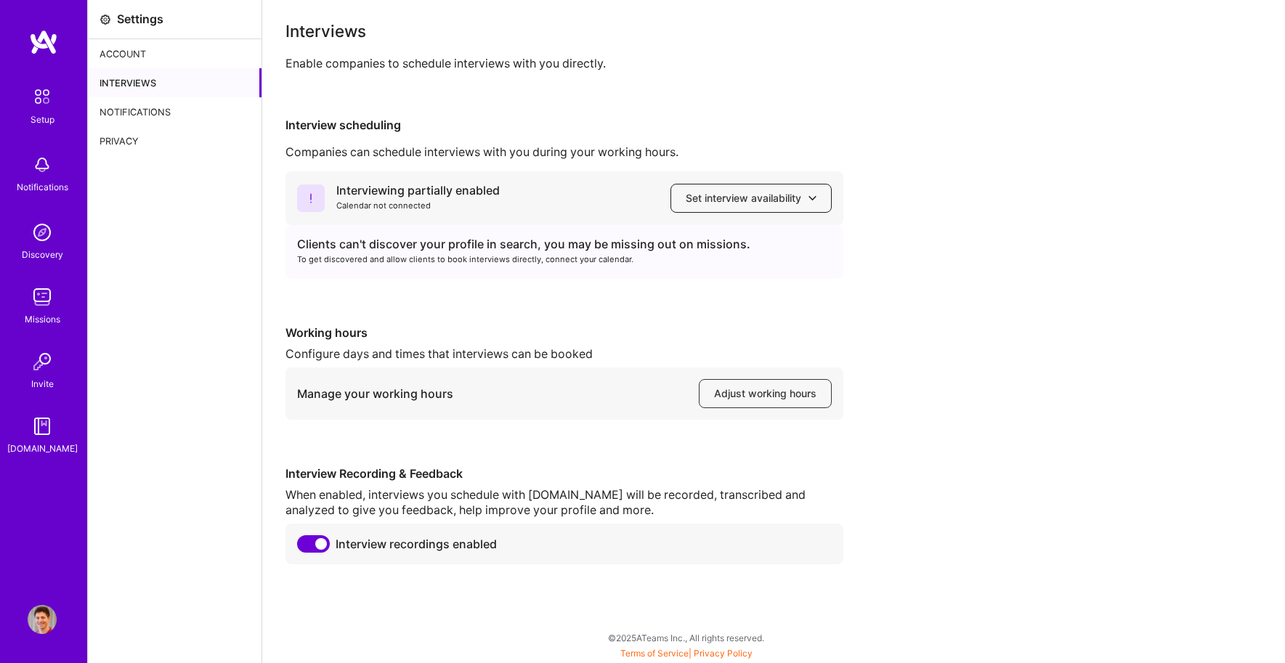
click at [713, 195] on span "Set interview availability" at bounding box center [751, 198] width 131 height 15
click at [568, 198] on div "Interviewing partially enabled Calendar not connected Set interview availabilit…" at bounding box center [565, 198] width 558 height 54
click at [413, 191] on div "Interviewing partially enabled" at bounding box center [417, 190] width 163 height 15
click at [395, 248] on div "Clients can't discover your profile in search, you may be missing out on missio…" at bounding box center [564, 244] width 535 height 15
click at [413, 193] on div "Interviewing partially enabled" at bounding box center [417, 190] width 163 height 15
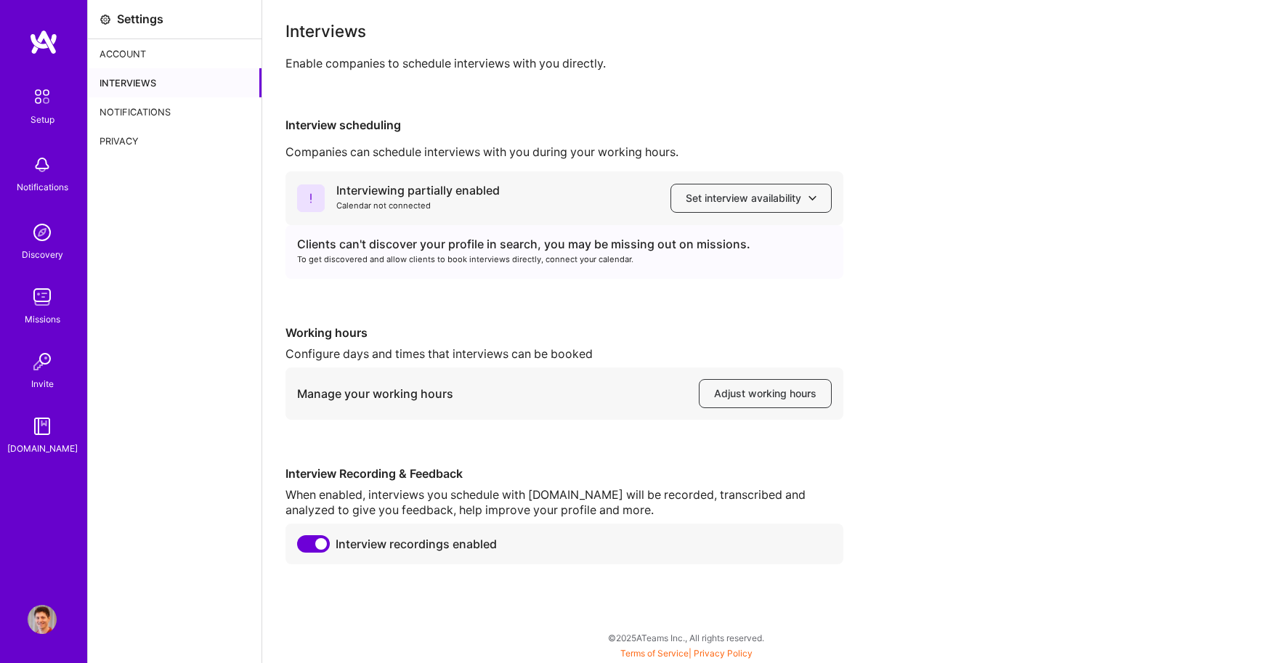
click at [307, 198] on icon at bounding box center [311, 199] width 28 height 28
click at [380, 195] on div "Interviewing partially enabled" at bounding box center [417, 190] width 163 height 15
click at [325, 199] on div "Interviewing partially enabled Calendar not connected" at bounding box center [398, 198] width 203 height 31
click at [835, 206] on div "Interviewing partially enabled Calendar not connected Set interview availability" at bounding box center [565, 198] width 558 height 54
click at [801, 203] on span "Set interview availability" at bounding box center [751, 198] width 131 height 15
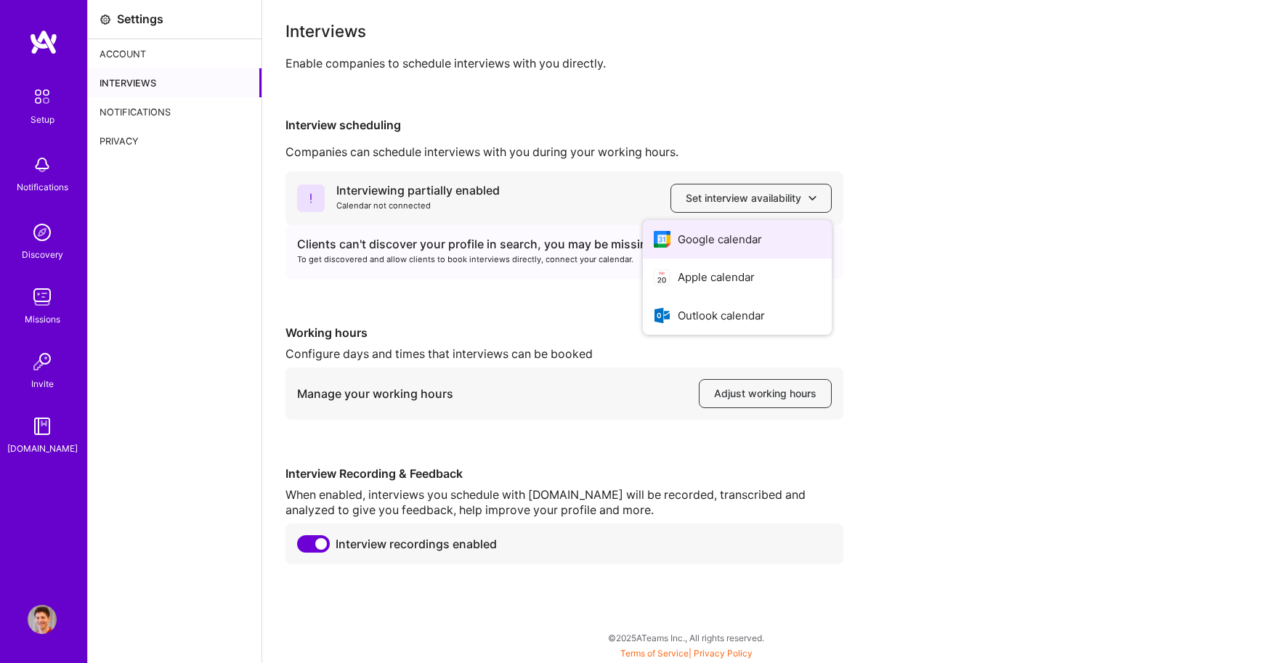
click at [766, 237] on button "Google calendar" at bounding box center [737, 239] width 189 height 39
click at [43, 107] on img at bounding box center [42, 96] width 31 height 31
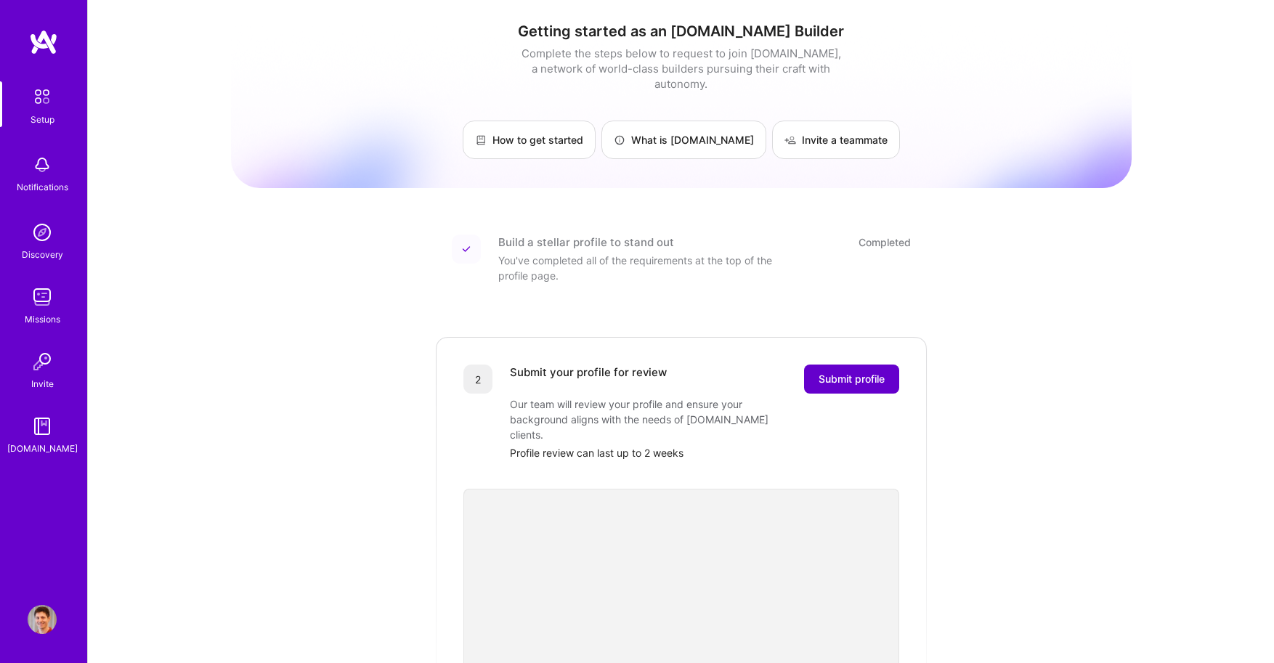
click at [854, 372] on span "Submit profile" at bounding box center [852, 379] width 66 height 15
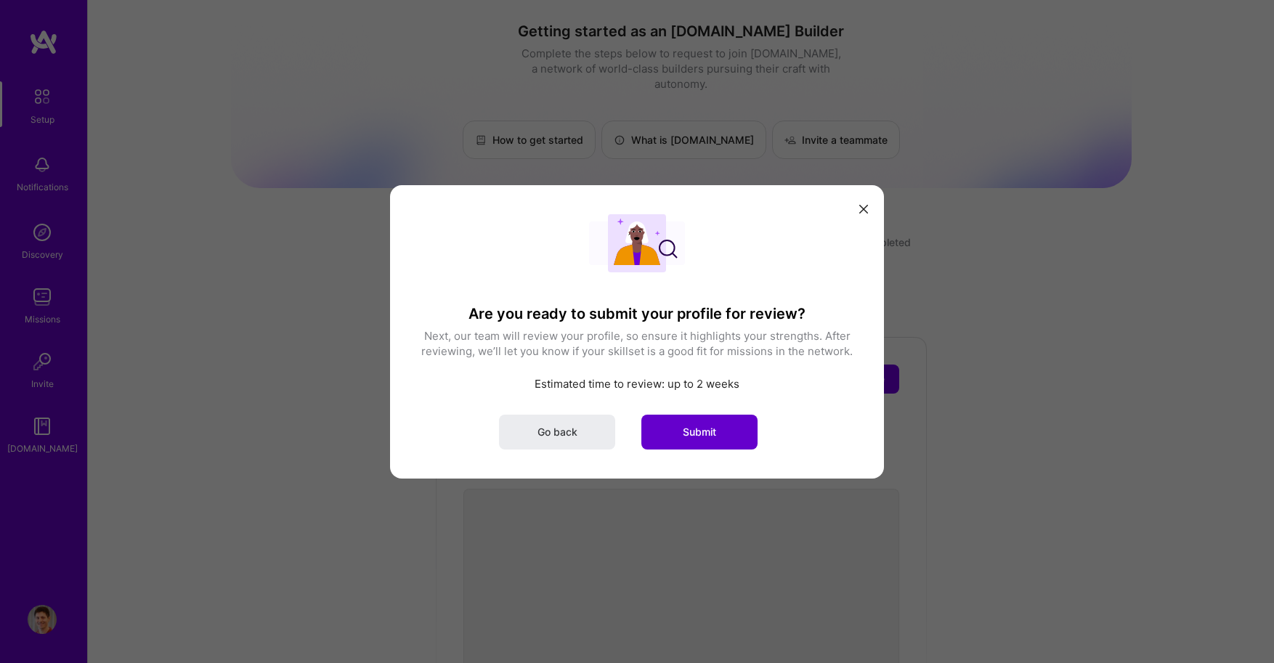
click at [705, 430] on span "Submit" at bounding box center [699, 431] width 33 height 15
